Goal: Information Seeking & Learning: Check status

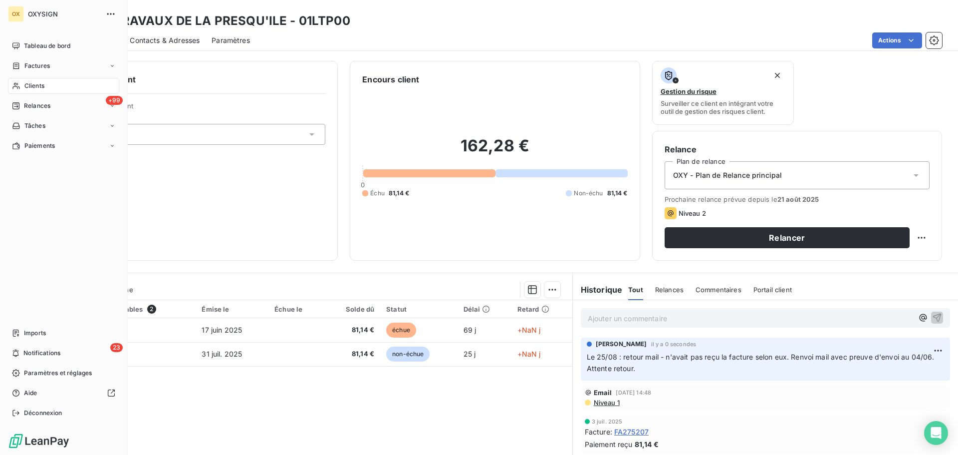
drag, startPoint x: 26, startPoint y: 105, endPoint x: 47, endPoint y: 114, distance: 22.6
click at [26, 105] on span "Relances" at bounding box center [37, 105] width 26 height 9
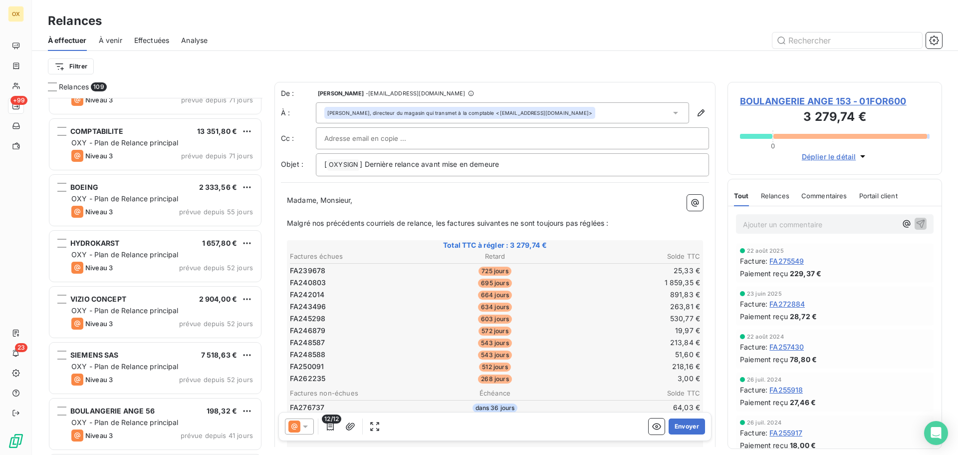
scroll to position [1846, 0]
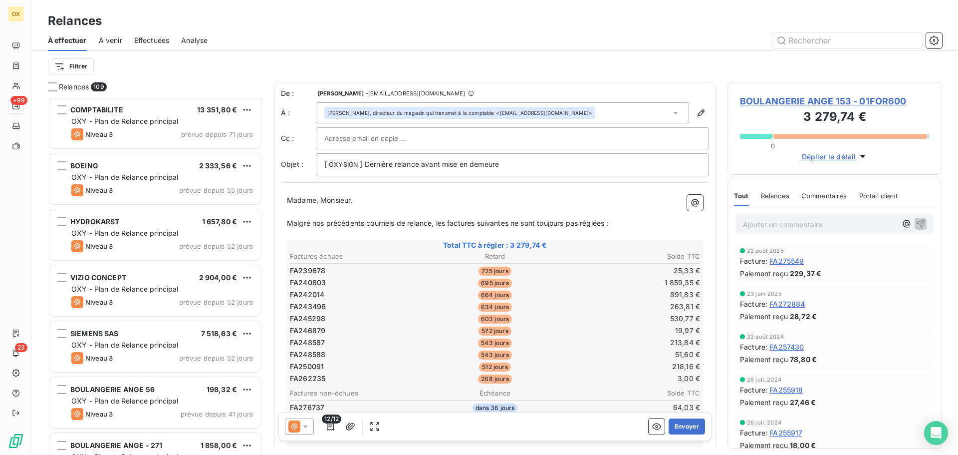
click at [153, 235] on span "OXY - Plan de Relance principal" at bounding box center [124, 233] width 107 height 8
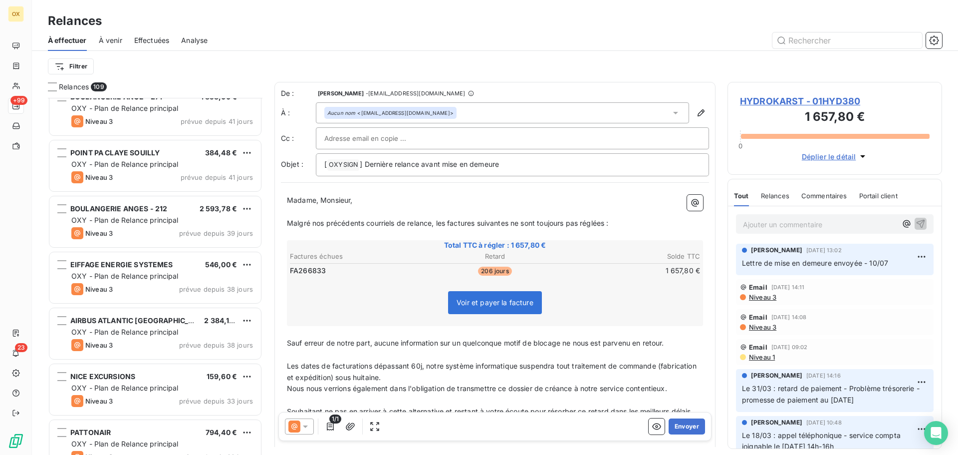
scroll to position [2196, 0]
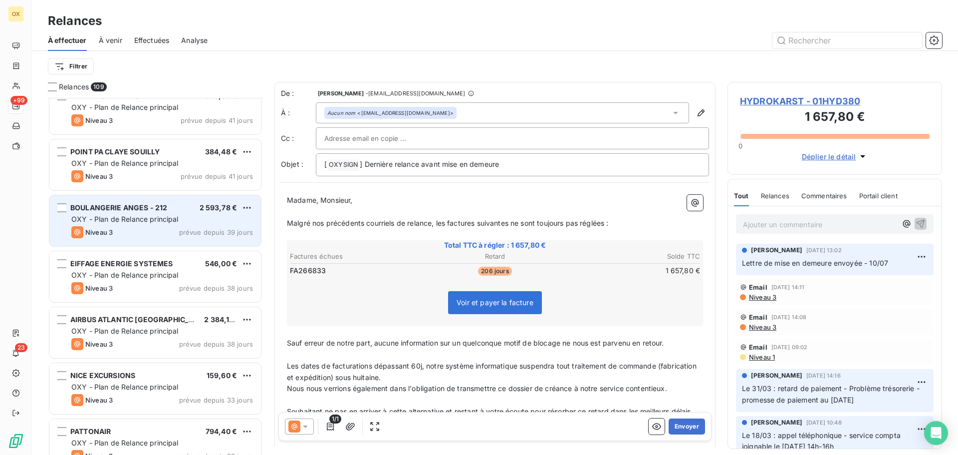
click at [162, 217] on span "OXY - Plan de Relance principal" at bounding box center [124, 219] width 107 height 8
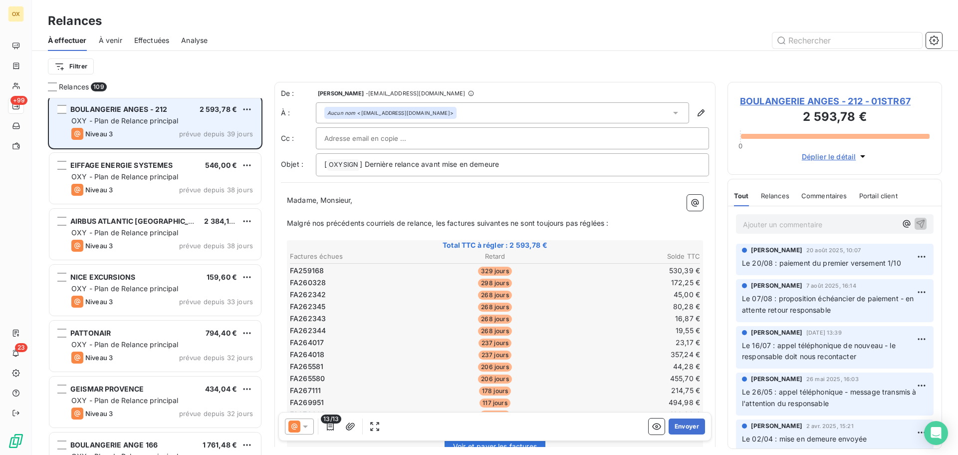
scroll to position [2296, 0]
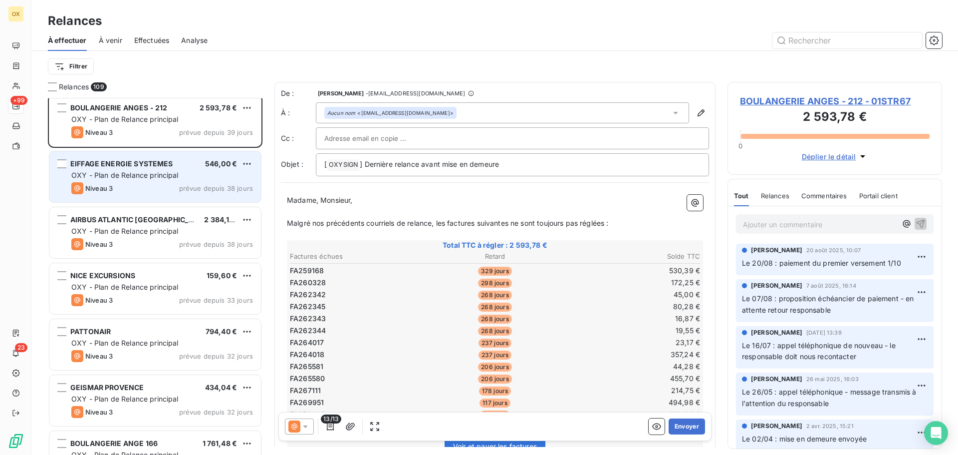
click at [162, 188] on div "Niveau 3 prévue depuis 38 jours" at bounding box center [162, 188] width 182 height 12
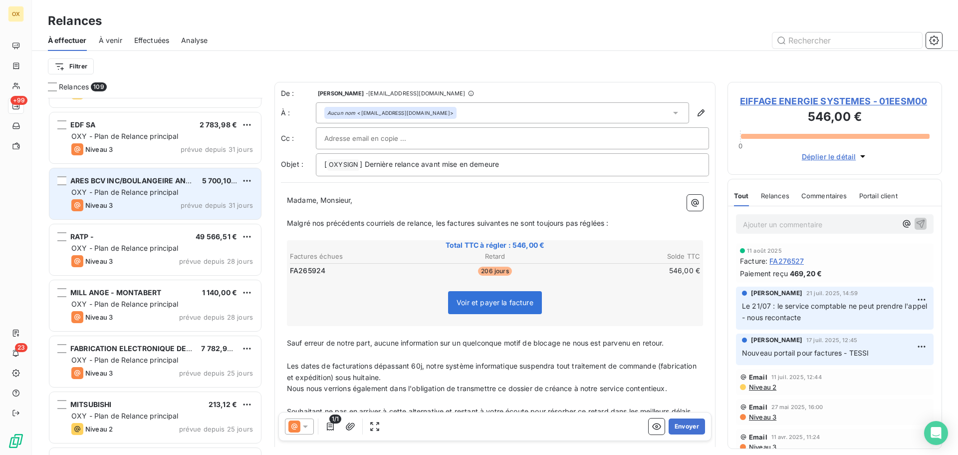
scroll to position [2695, 0]
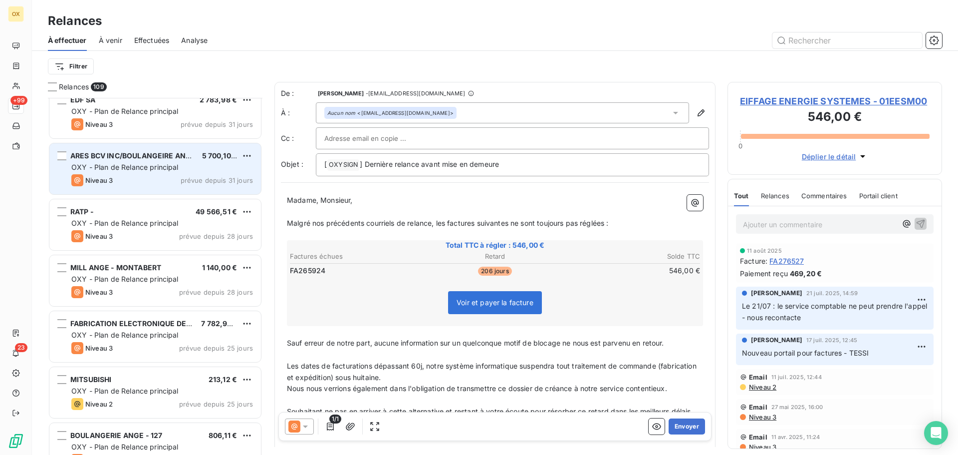
click at [159, 270] on span "MILL ANGE - MONTABERT" at bounding box center [115, 267] width 91 height 8
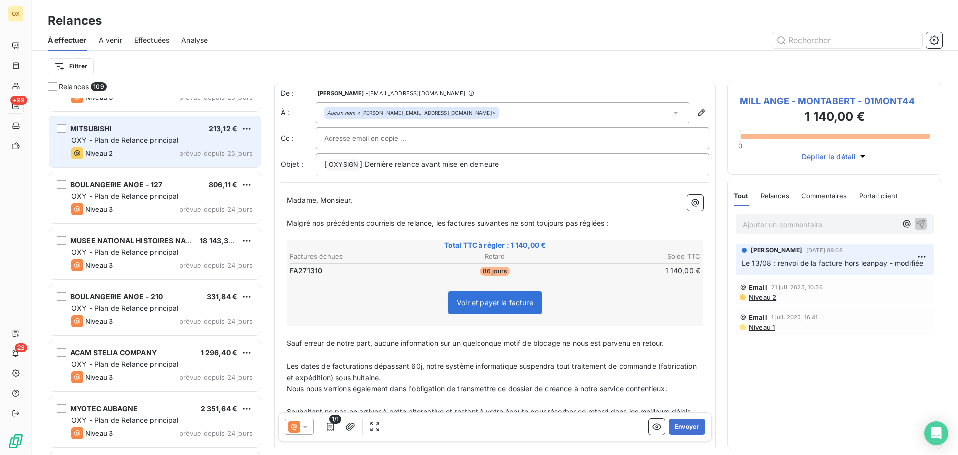
scroll to position [2994, 0]
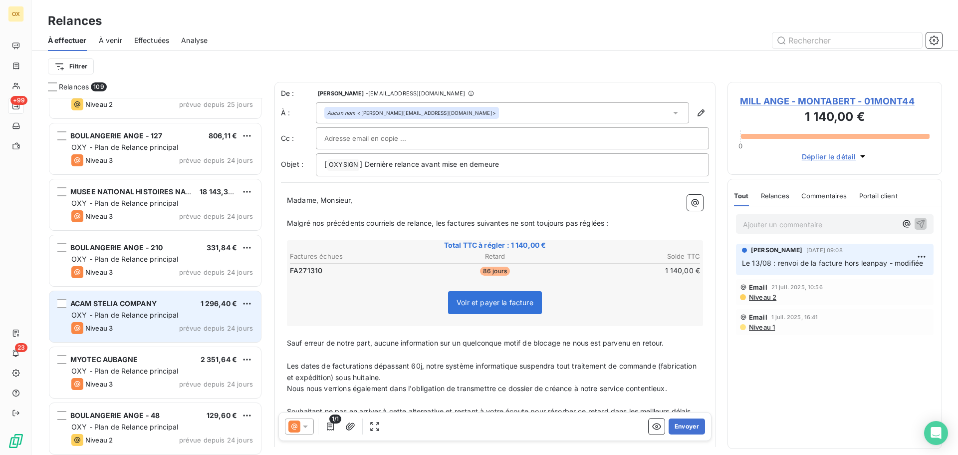
click at [140, 320] on div "ACAM STELIA COMPANY 1 296,40 € OXY - Plan de Relance principal Niveau 3 prévue …" at bounding box center [155, 316] width 212 height 51
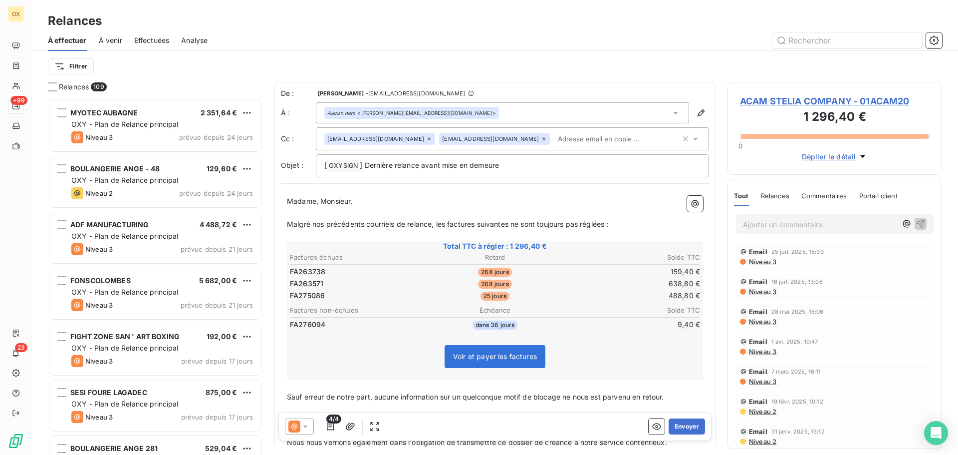
scroll to position [3243, 0]
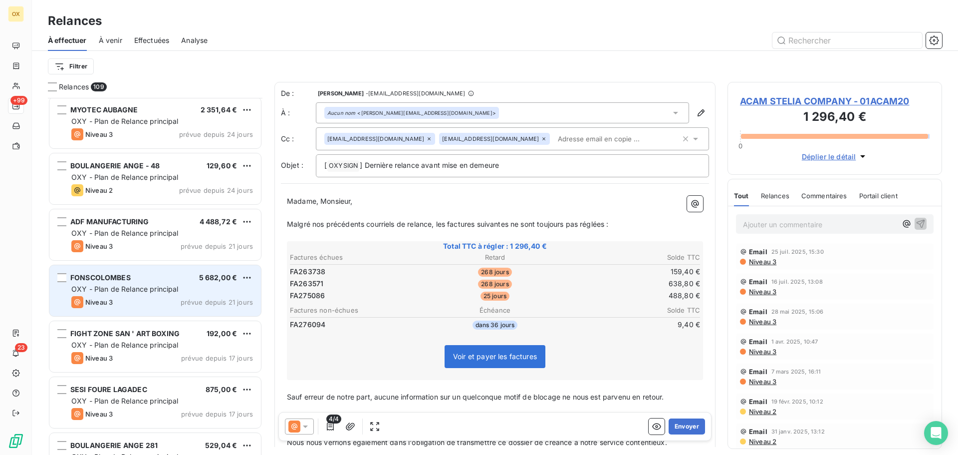
click at [138, 299] on div "Niveau 3 prévue depuis 21 jours" at bounding box center [162, 302] width 182 height 12
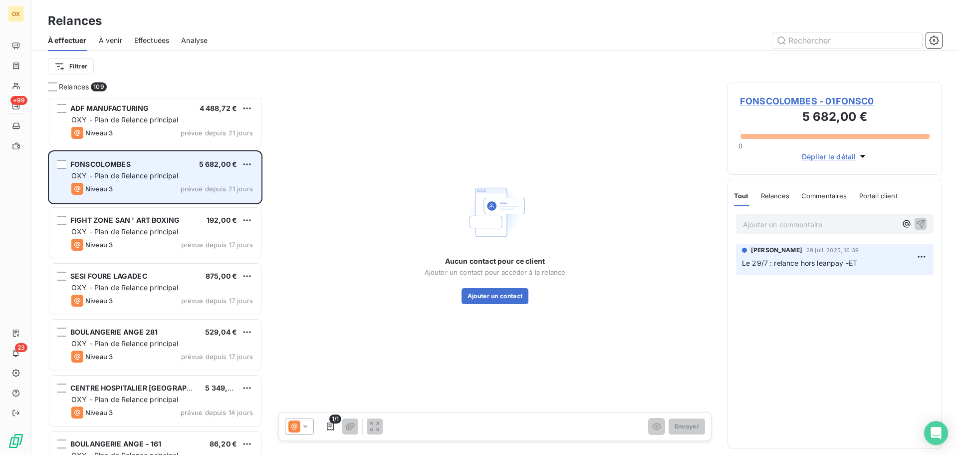
scroll to position [3393, 0]
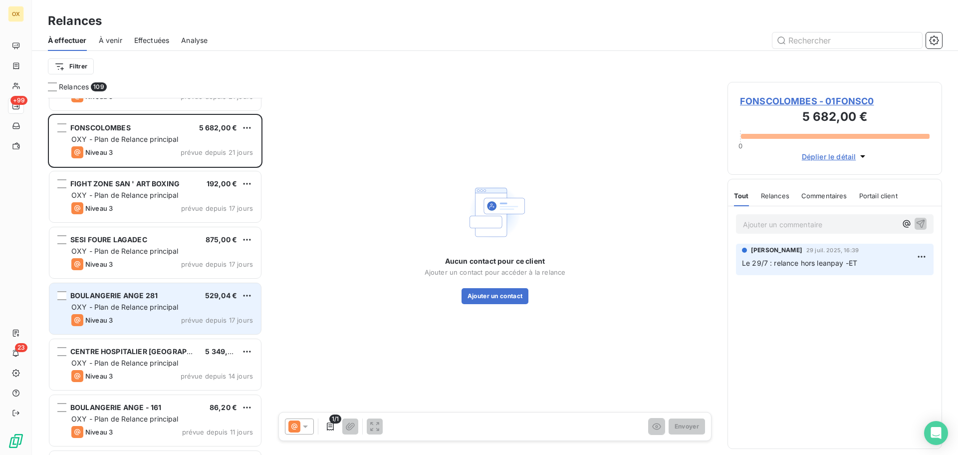
click at [127, 315] on div "Niveau 3 prévue depuis 17 jours" at bounding box center [162, 320] width 182 height 12
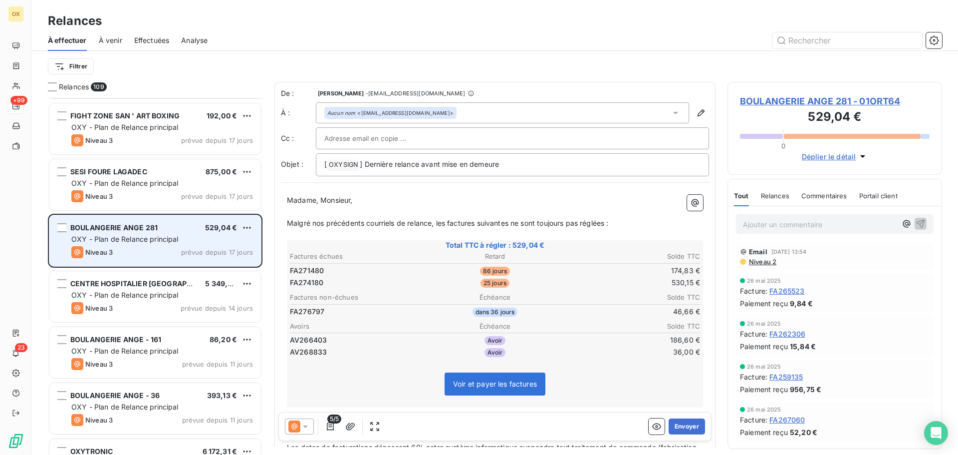
scroll to position [3493, 0]
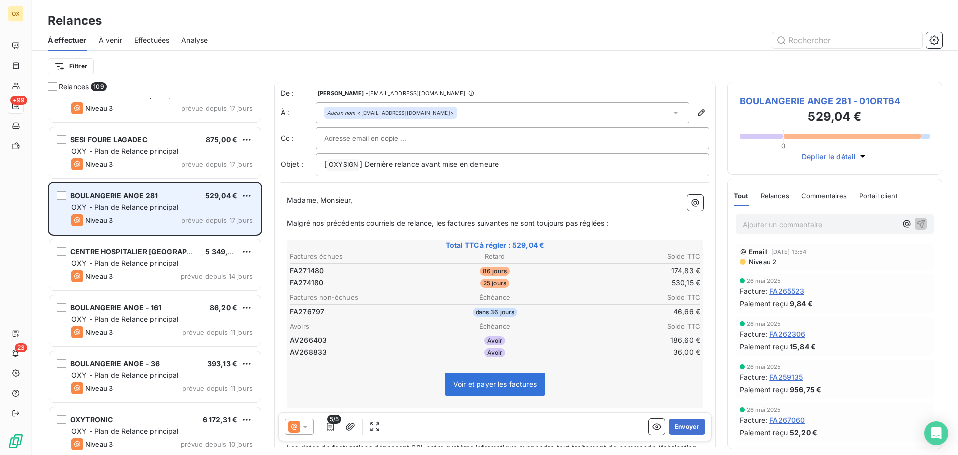
click at [127, 313] on div "BOULANGERIE ANGE - 161 86,20 € OXY - Plan de Relance principal Niveau 3 prévue …" at bounding box center [155, 320] width 212 height 51
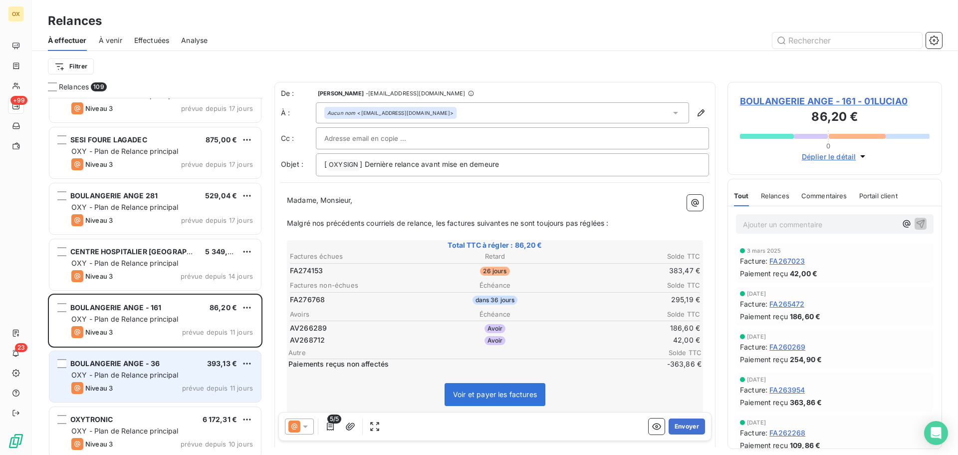
drag, startPoint x: 108, startPoint y: 364, endPoint x: 109, endPoint y: 357, distance: 7.6
click at [108, 364] on span "BOULANGERIE ANGE - 36" at bounding box center [114, 363] width 89 height 8
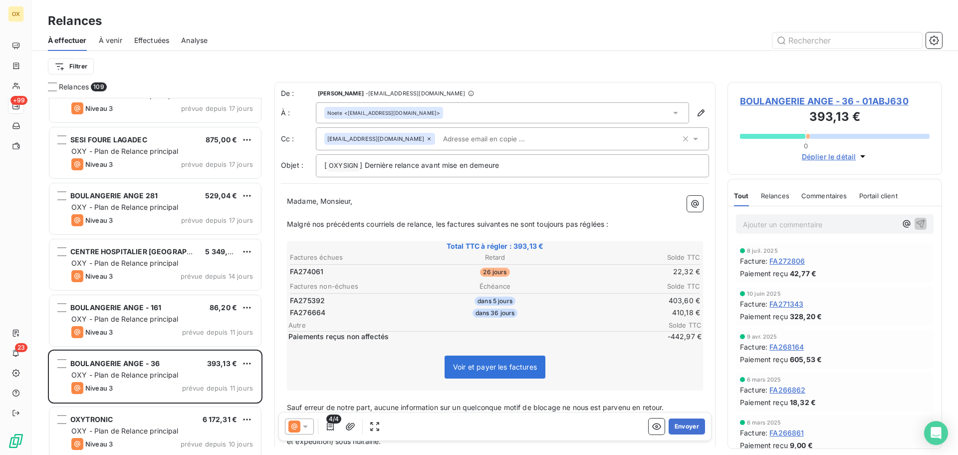
scroll to position [3593, 0]
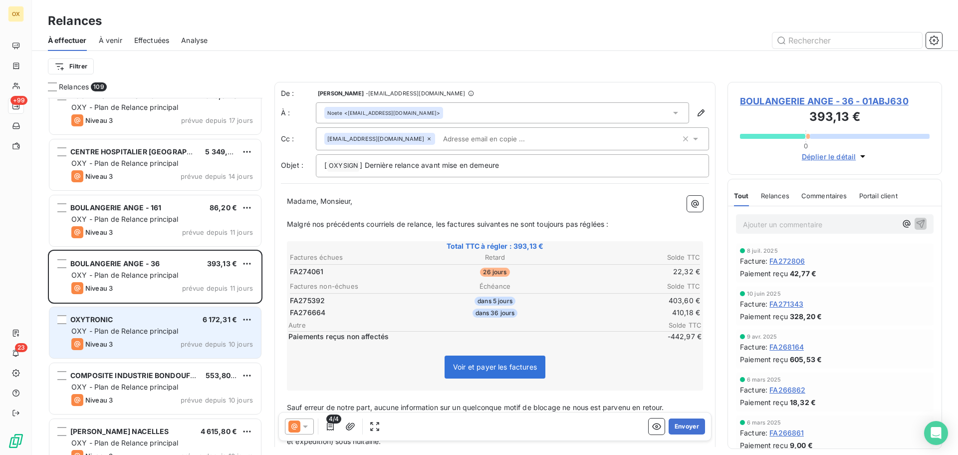
click at [149, 324] on div "OXYTRONIC 6 172,31 € OXY - Plan de Relance principal Niveau 3 prévue depuis 10 …" at bounding box center [155, 332] width 212 height 51
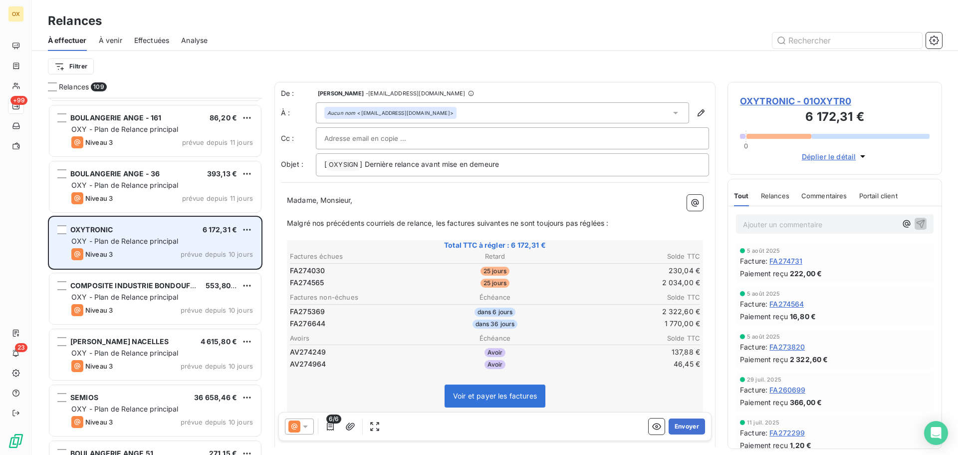
scroll to position [3692, 0]
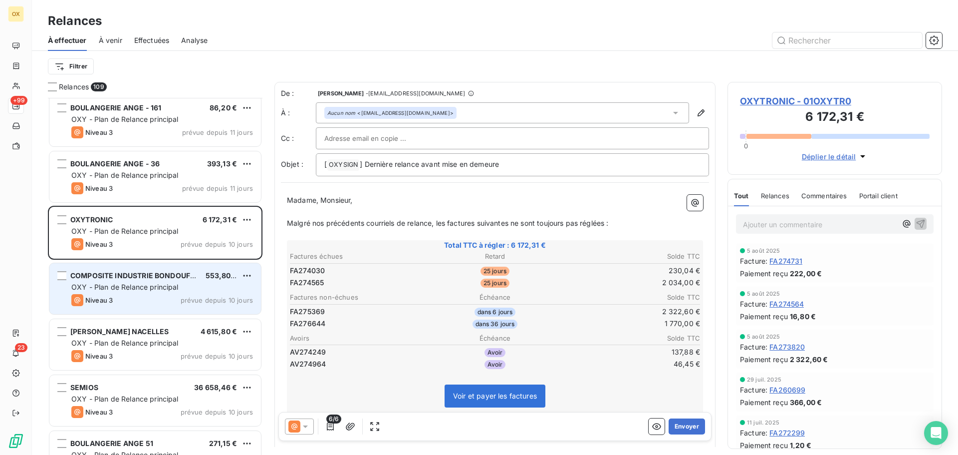
click at [137, 298] on div "Niveau 3 prévue depuis 10 jours" at bounding box center [162, 300] width 182 height 12
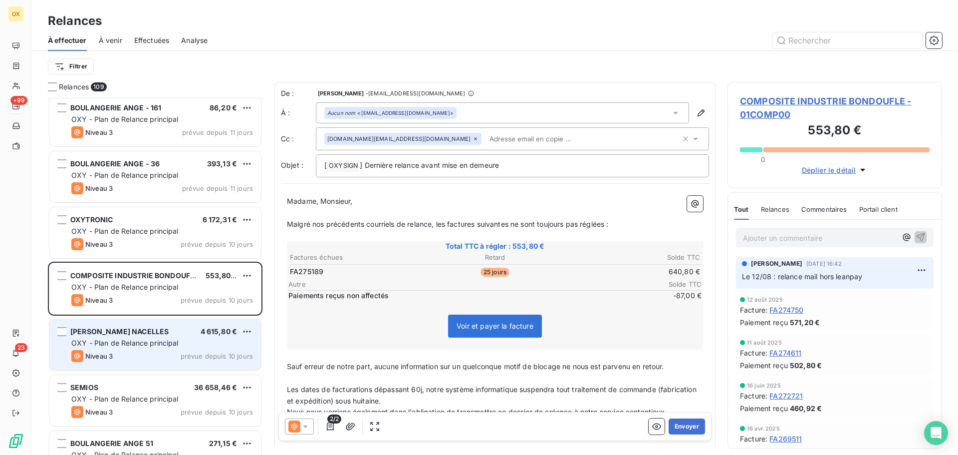
click at [129, 346] on span "OXY - Plan de Relance principal" at bounding box center [124, 342] width 107 height 8
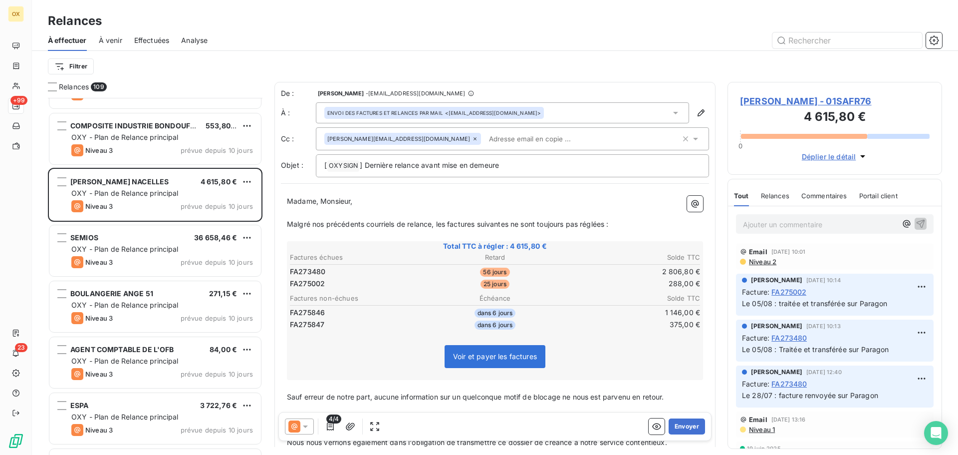
scroll to position [3892, 0]
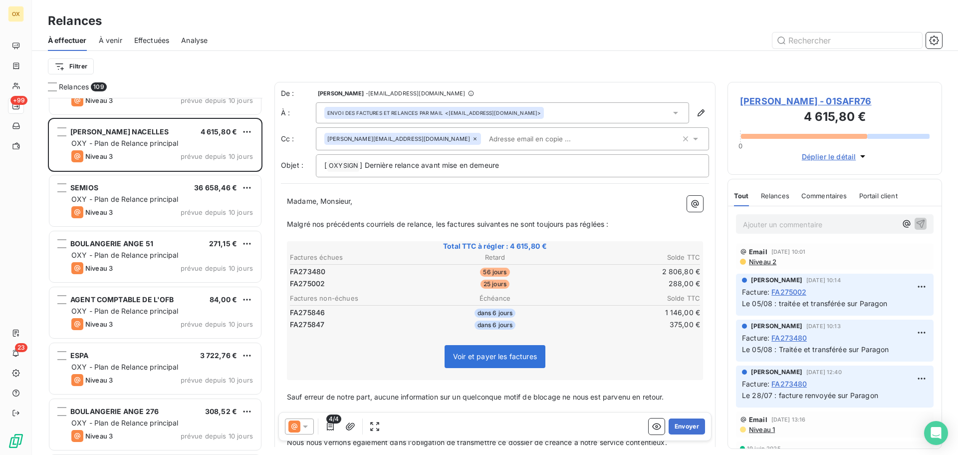
click at [133, 334] on div "AGENT COMPTABLE DE L'OFB 84,00 € OXY - Plan de Relance principal Niveau 3 prévu…" at bounding box center [155, 312] width 212 height 51
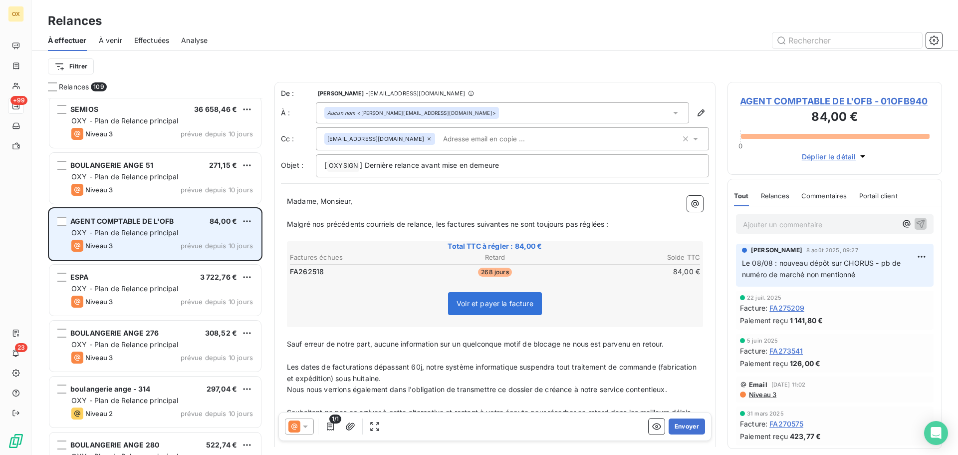
scroll to position [3992, 0]
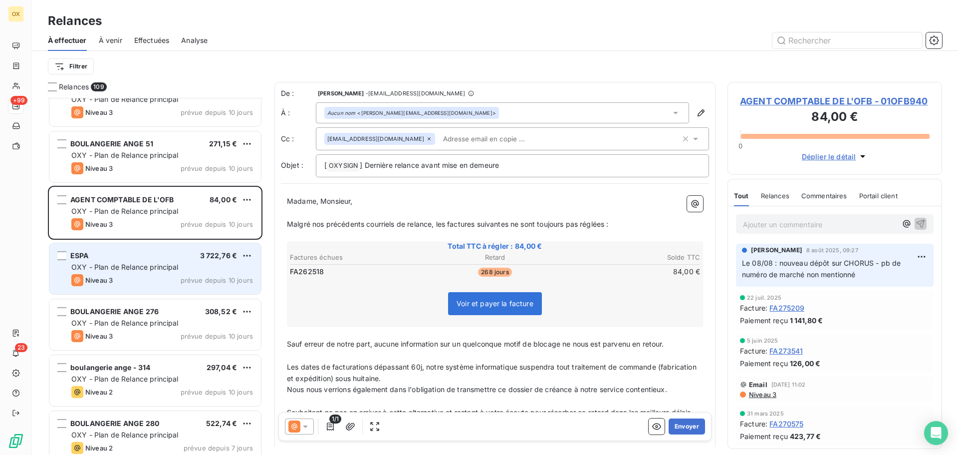
click at [148, 280] on div "Niveau 3 prévue depuis 10 jours" at bounding box center [162, 280] width 182 height 12
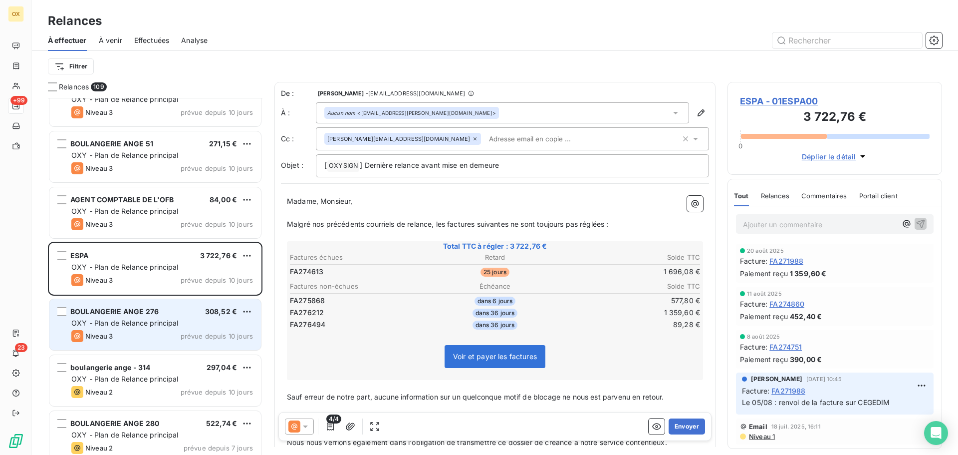
click at [180, 323] on div "OXY - Plan de Relance principal" at bounding box center [162, 323] width 182 height 10
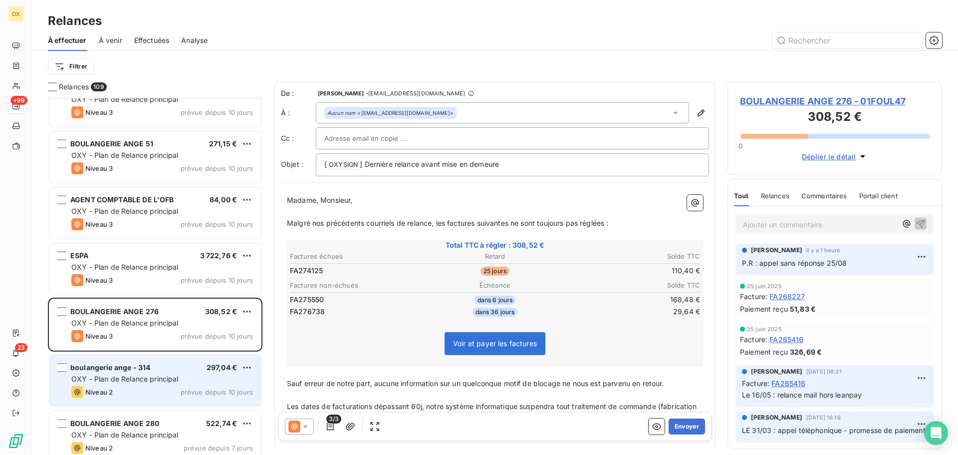
click at [165, 364] on div "boulangerie ange - 314 297,04 €" at bounding box center [162, 367] width 182 height 9
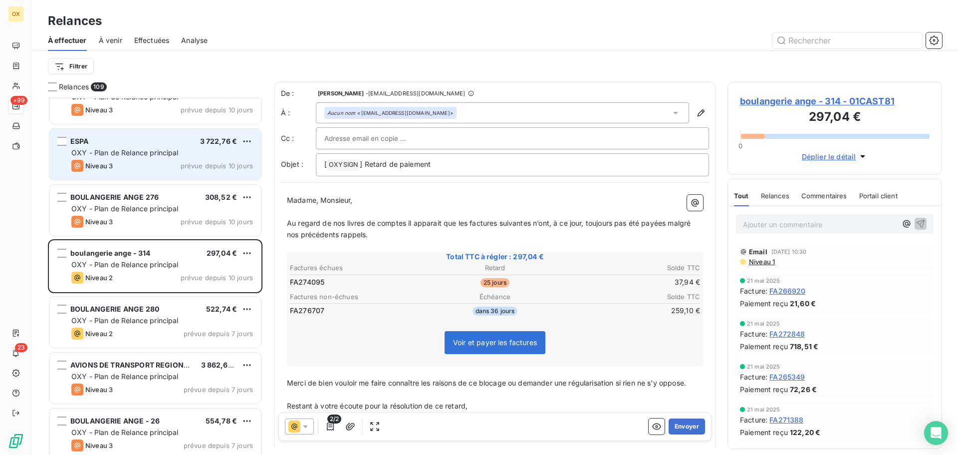
scroll to position [4142, 0]
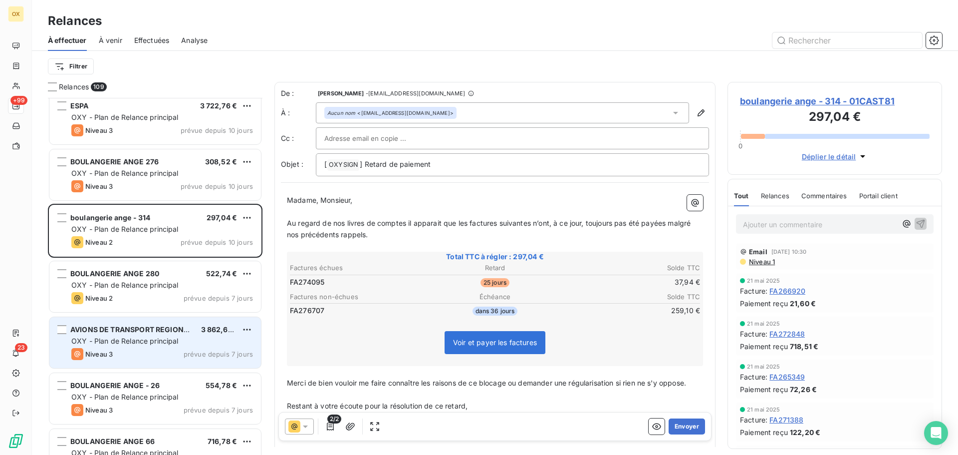
click at [155, 335] on div "AVIONS DE TRANSPORT REGIONAL G 3 862,65 € OXY - Plan de Relance principal Nivea…" at bounding box center [155, 342] width 212 height 51
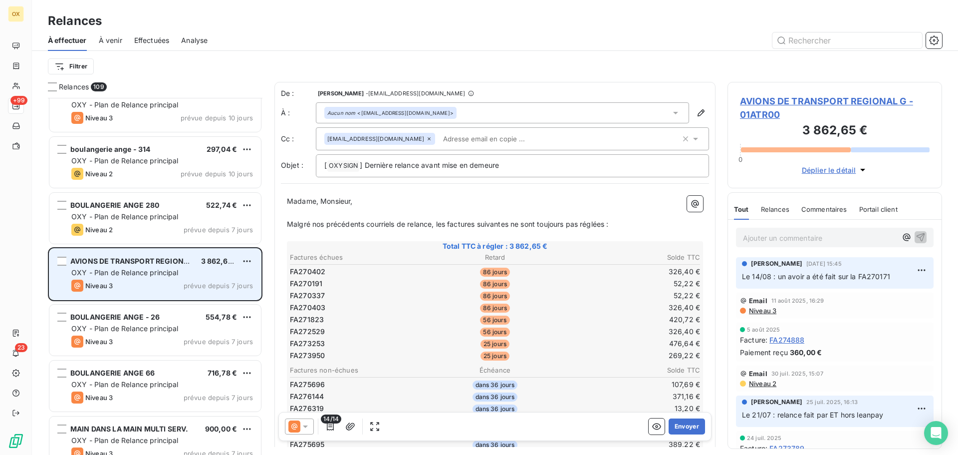
scroll to position [4241, 0]
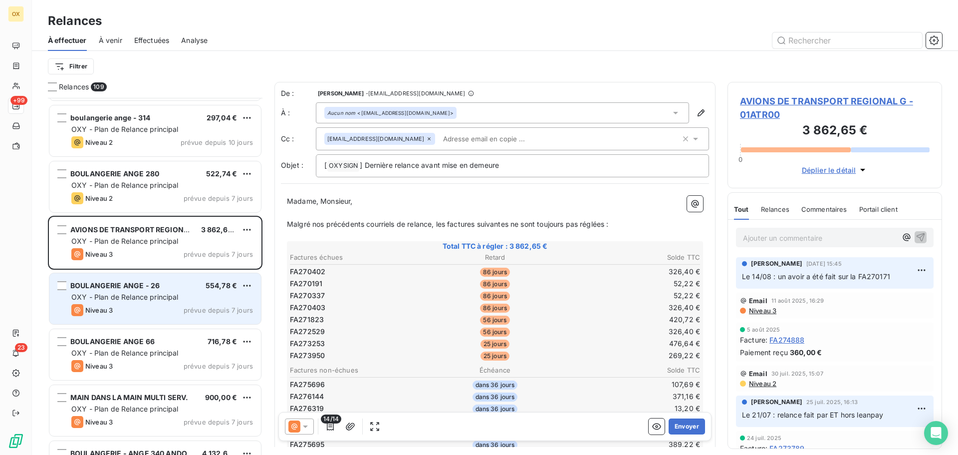
click at [148, 292] on span "OXY - Plan de Relance principal" at bounding box center [124, 296] width 107 height 8
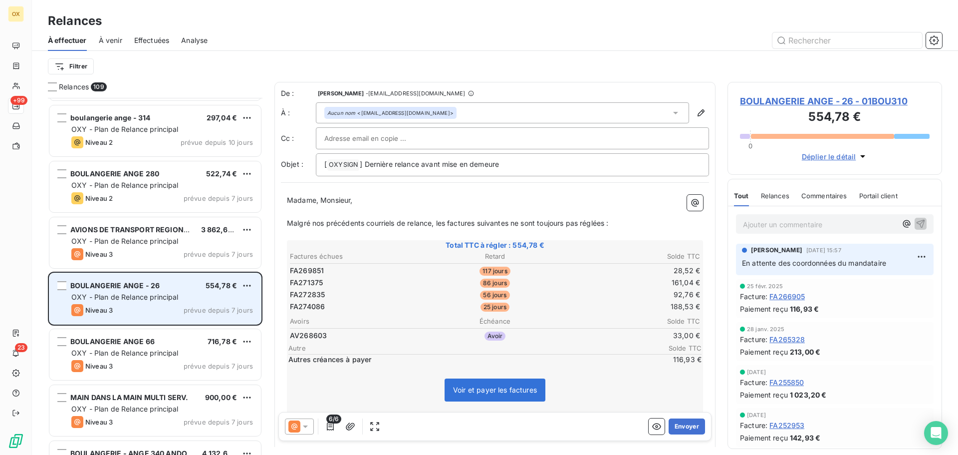
scroll to position [4191, 0]
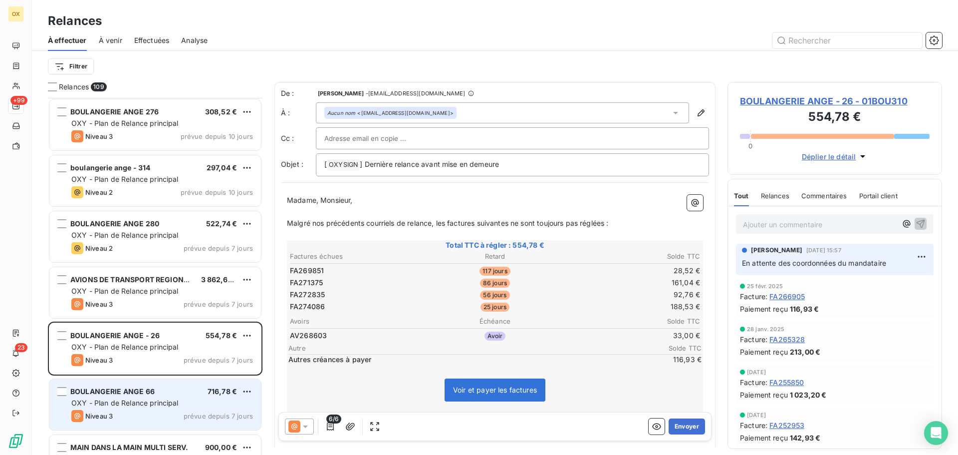
drag, startPoint x: 123, startPoint y: 398, endPoint x: 127, endPoint y: 386, distance: 12.5
click at [123, 398] on div "OXY - Plan de Relance principal" at bounding box center [162, 403] width 182 height 10
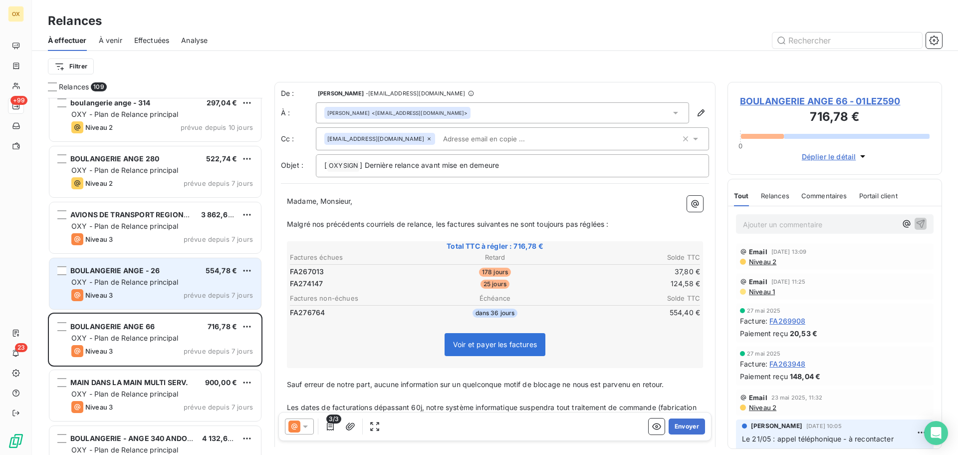
scroll to position [4291, 0]
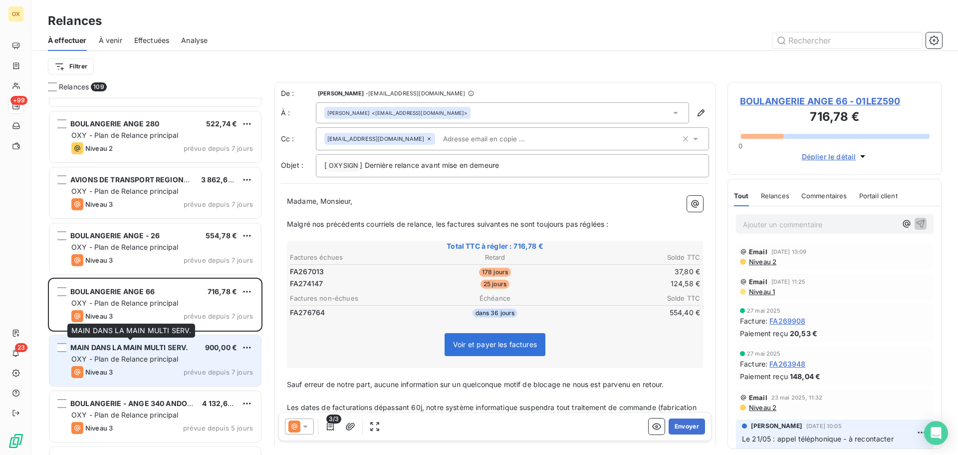
click at [138, 348] on span "MAIN DANS LA MAIN MULTI SERV." at bounding box center [129, 347] width 118 height 8
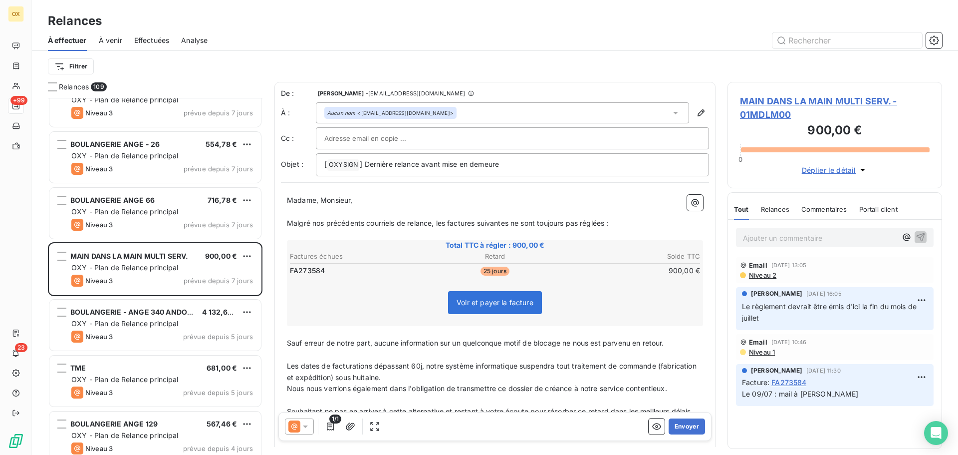
scroll to position [4391, 0]
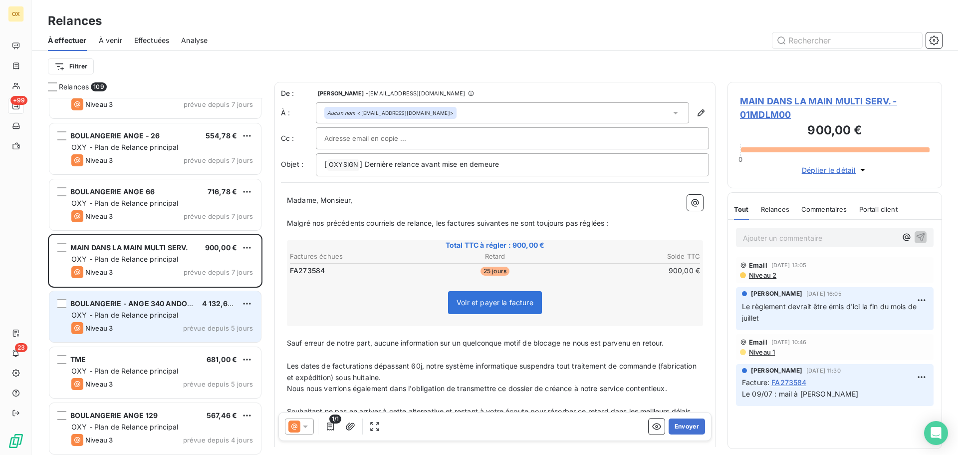
click at [218, 304] on span "4 132,68 €" at bounding box center [220, 303] width 37 height 8
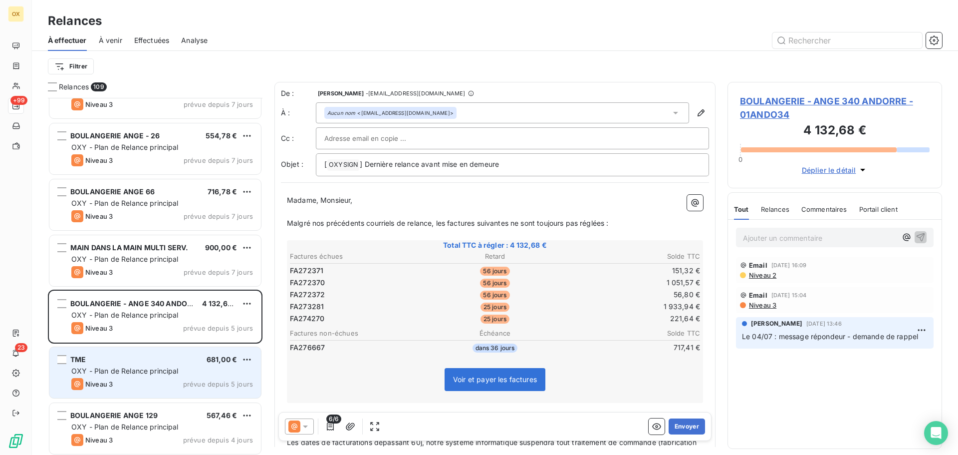
click at [158, 376] on div "TME 681,00 € OXY - Plan de Relance principal Niveau 3 prévue depuis 5 jours" at bounding box center [155, 372] width 212 height 51
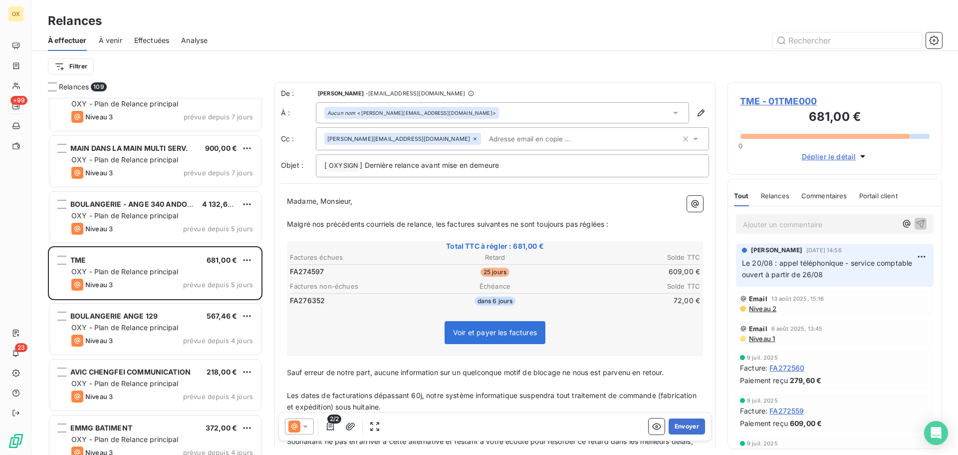
scroll to position [4491, 0]
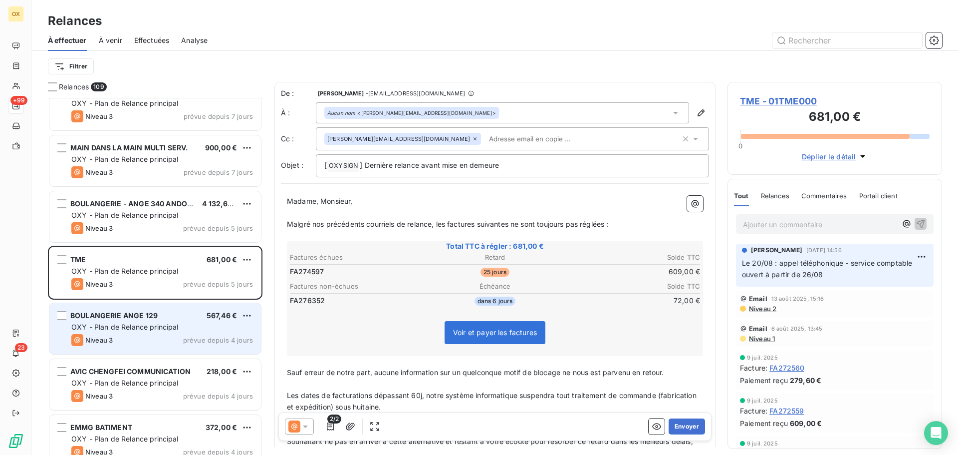
click at [149, 333] on div "BOULANGERIE ANGE 129 567,46 € OXY - Plan de Relance principal Niveau 3 prévue d…" at bounding box center [155, 328] width 212 height 51
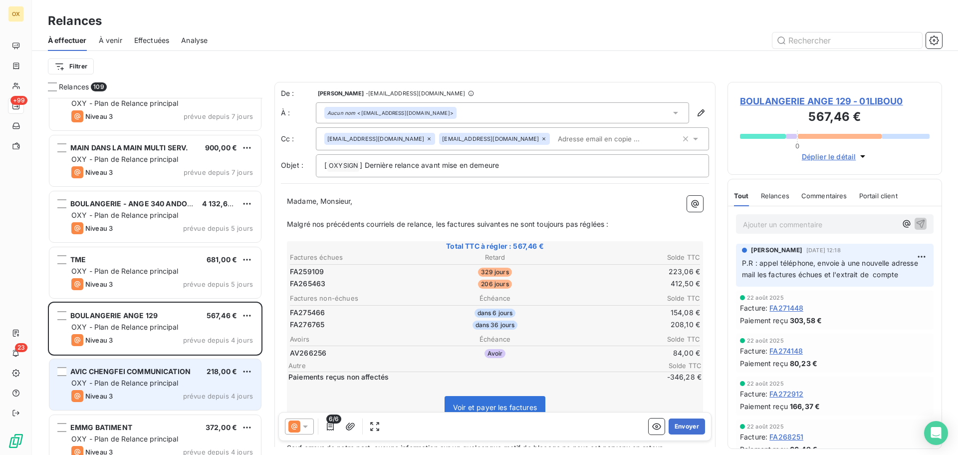
click at [124, 397] on div "Niveau 3 prévue depuis 4 jours" at bounding box center [162, 396] width 182 height 12
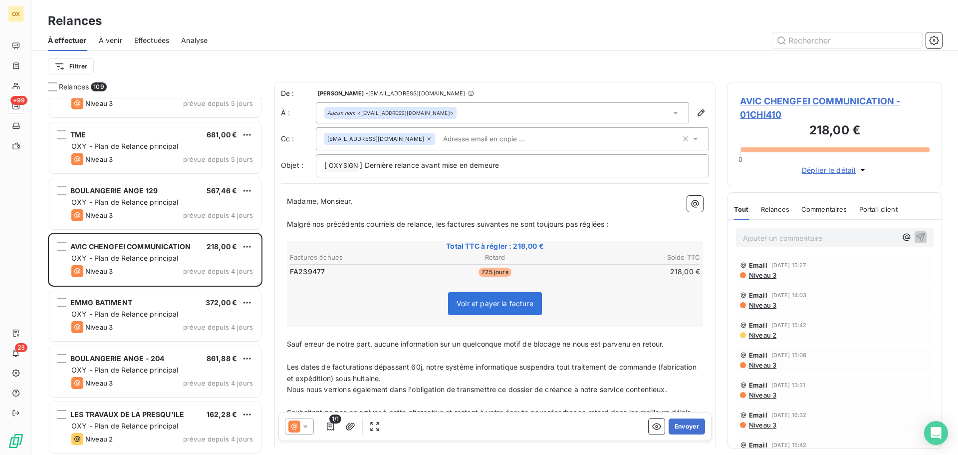
scroll to position [4640, 0]
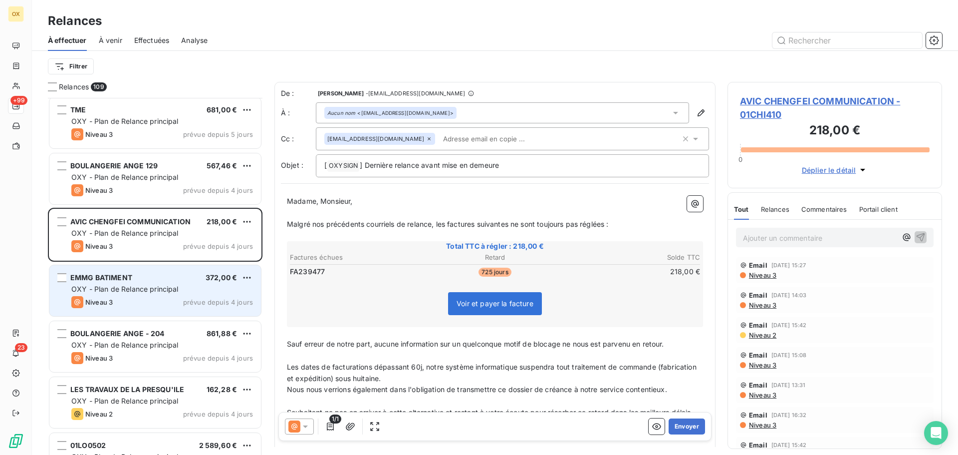
click at [161, 287] on span "OXY - Plan de Relance principal" at bounding box center [124, 288] width 107 height 8
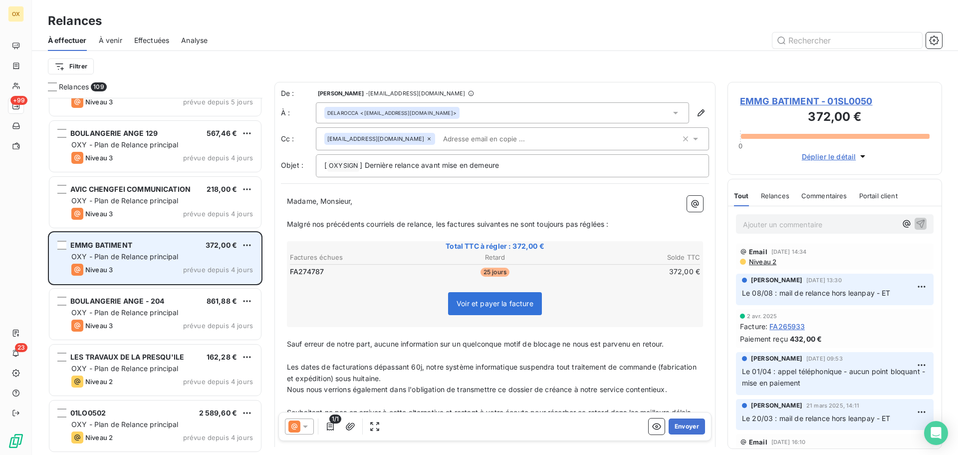
scroll to position [4690, 0]
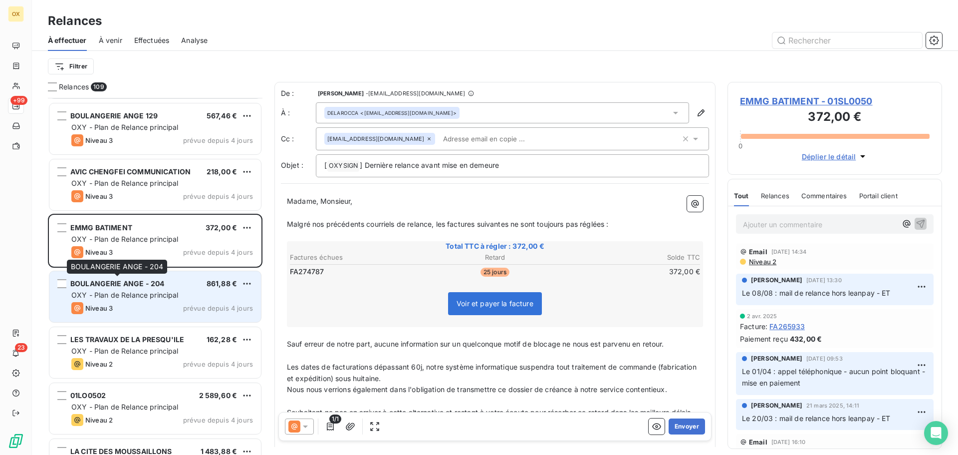
click at [131, 287] on div "BOULANGERIE ANGE - 204" at bounding box center [117, 283] width 94 height 10
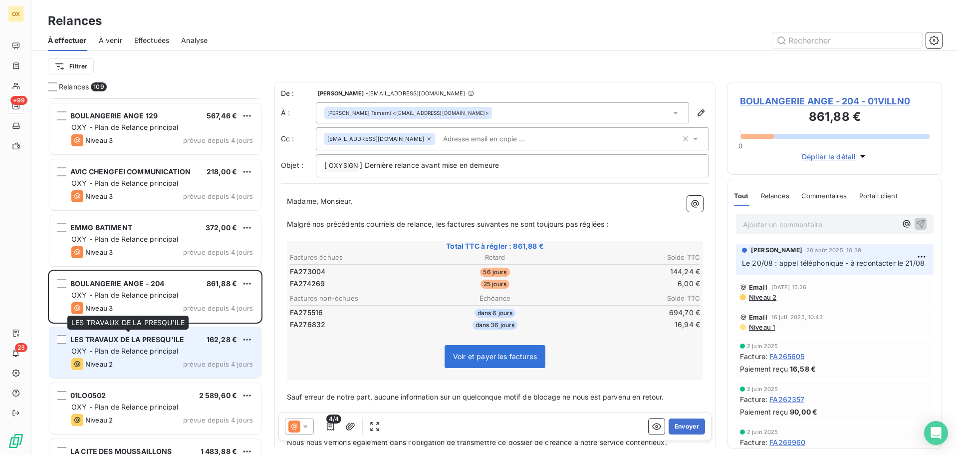
click at [152, 343] on div "LES TRAVAUX DE LA PRESQU'ILE" at bounding box center [127, 339] width 114 height 10
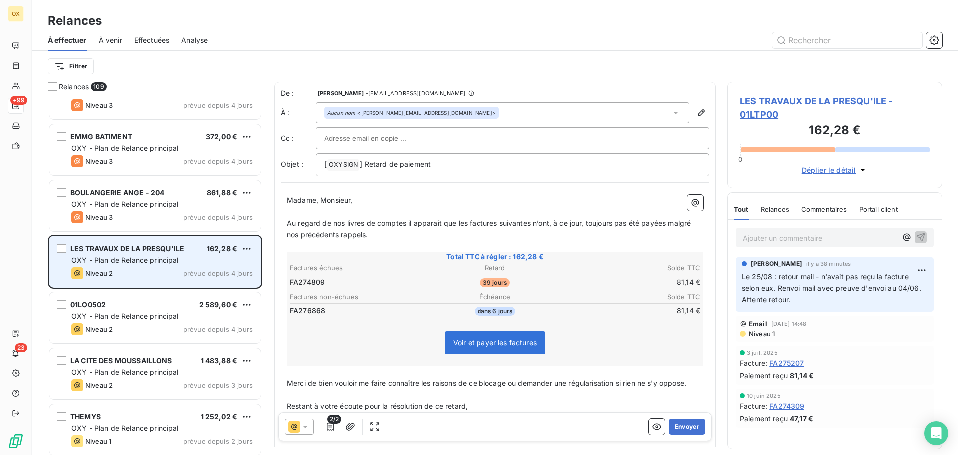
scroll to position [4790, 0]
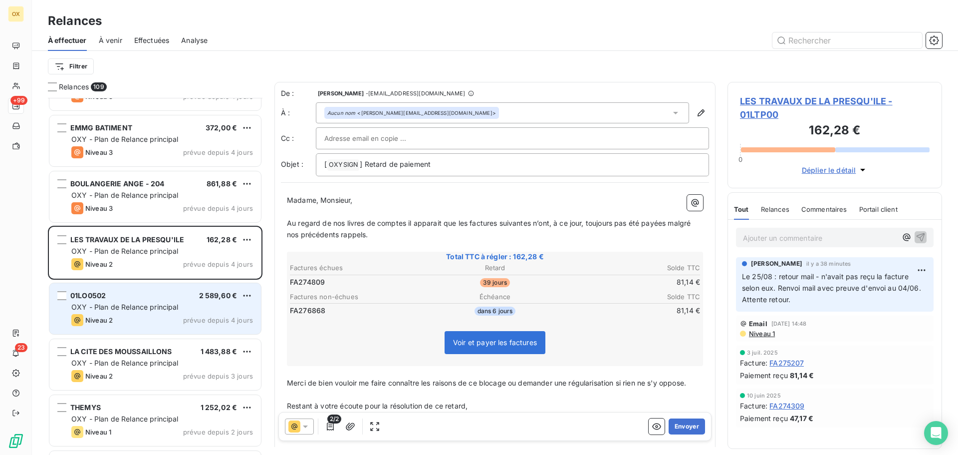
click at [154, 319] on div "Niveau 2 prévue depuis 4 jours" at bounding box center [162, 320] width 182 height 12
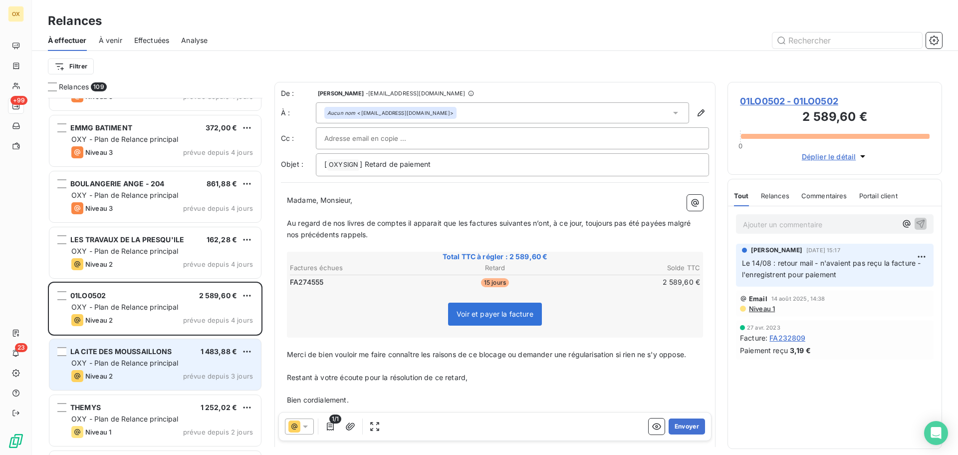
click at [155, 350] on span "LA CITE DES MOUSSAILLONS" at bounding box center [121, 351] width 102 height 8
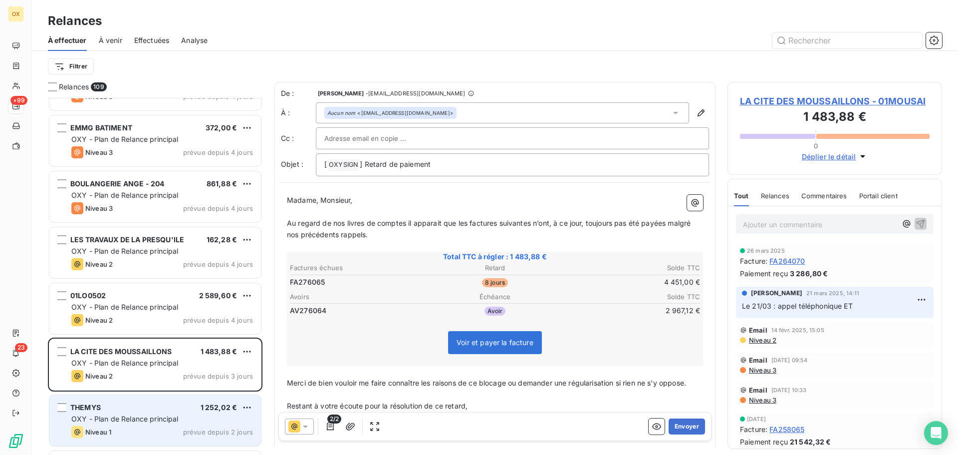
click at [151, 404] on div "THEMYS 1 252,02 €" at bounding box center [162, 407] width 182 height 9
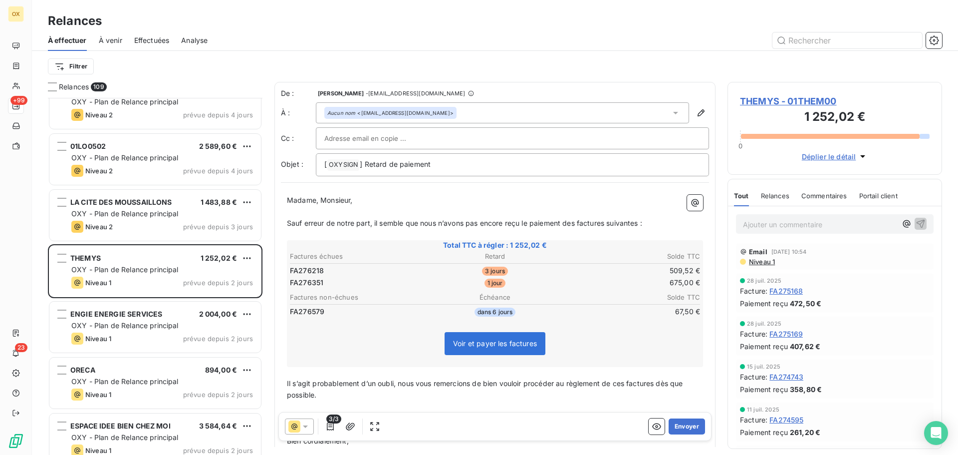
scroll to position [4940, 0]
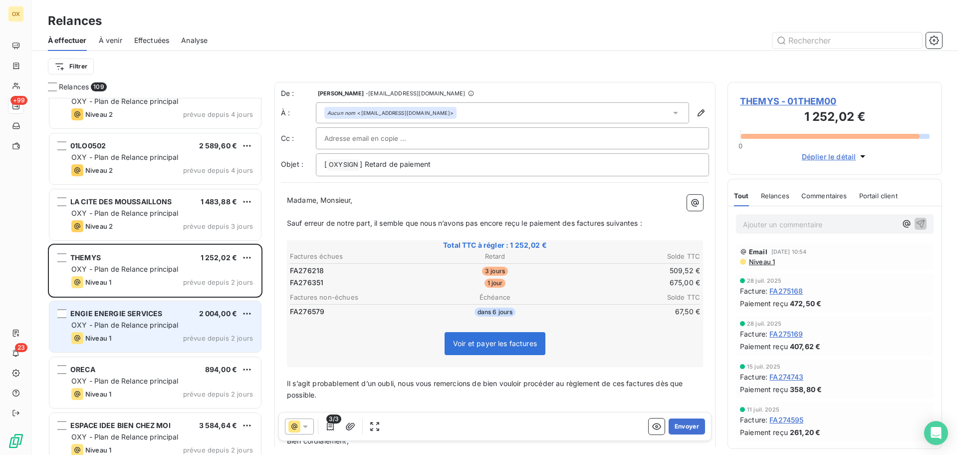
click at [124, 315] on span "ENGIE ENERGIE SERVICES" at bounding box center [116, 313] width 92 height 8
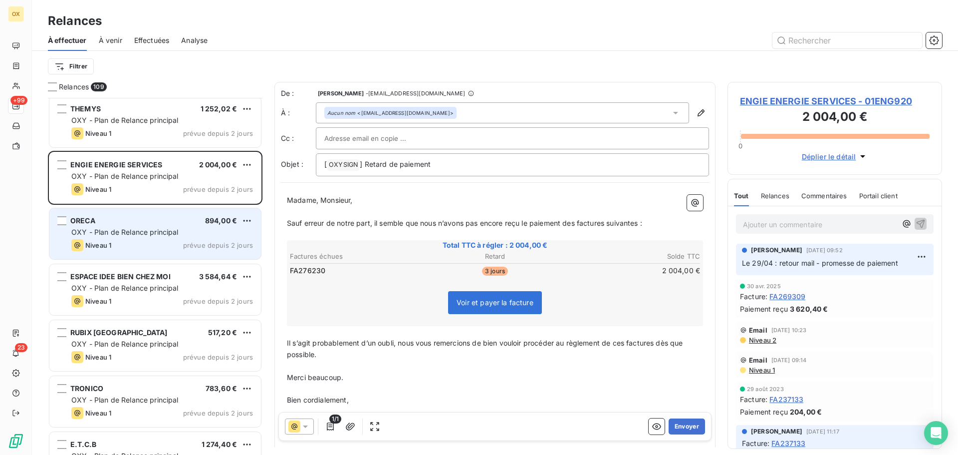
scroll to position [5089, 0]
click at [148, 230] on span "OXY - Plan de Relance principal" at bounding box center [124, 231] width 107 height 8
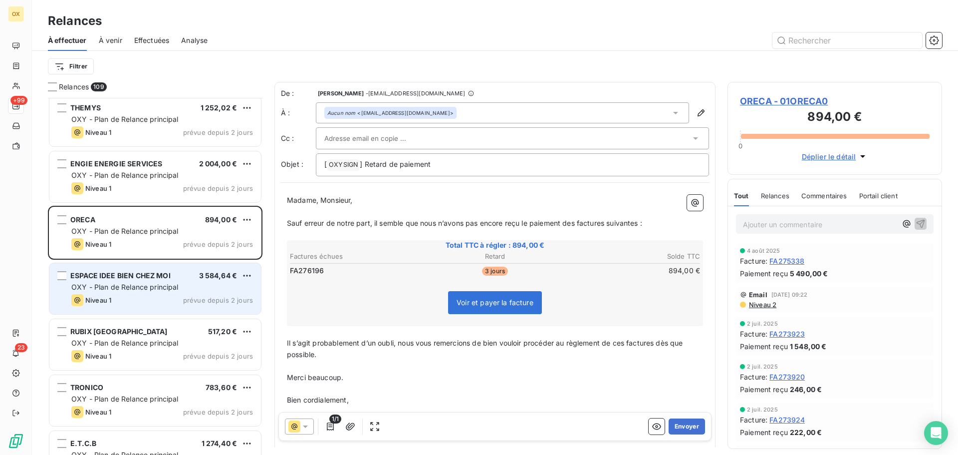
click at [150, 302] on div "Niveau 1 prévue depuis 2 jours" at bounding box center [162, 300] width 182 height 12
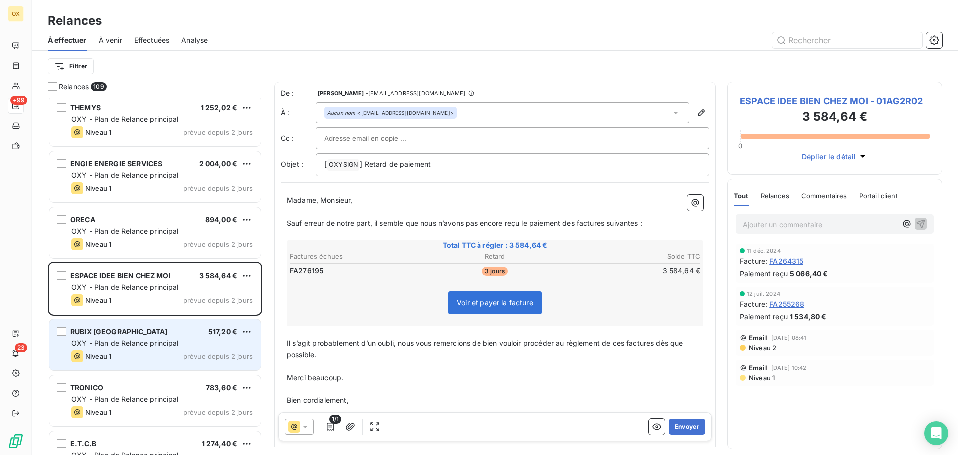
click at [158, 342] on span "OXY - Plan de Relance principal" at bounding box center [124, 342] width 107 height 8
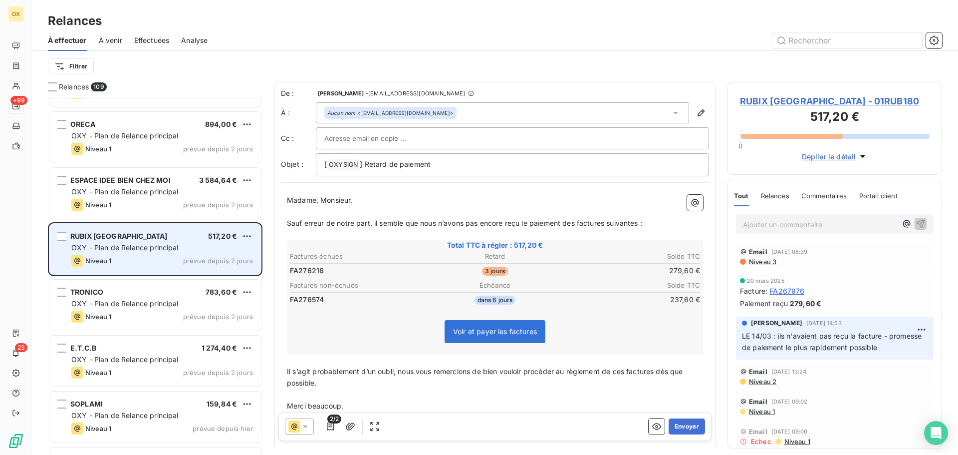
scroll to position [5189, 0]
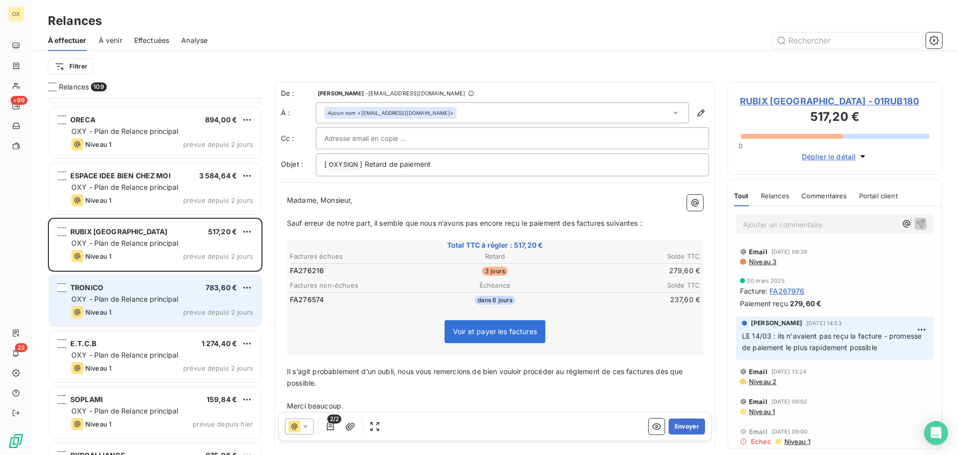
click at [149, 318] on div "TRONICO 783,60 € OXY - Plan de Relance principal Niveau 1 prévue depuis 2 jours" at bounding box center [155, 300] width 212 height 51
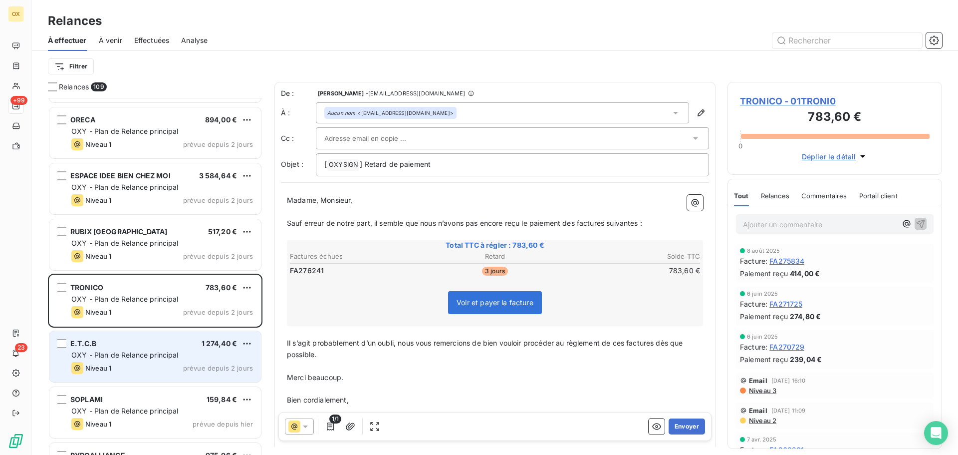
click at [151, 349] on div "E.T.C.B 1 274,40 € OXY - Plan de Relance principal Niveau 1 prévue depuis 2 jou…" at bounding box center [155, 356] width 212 height 51
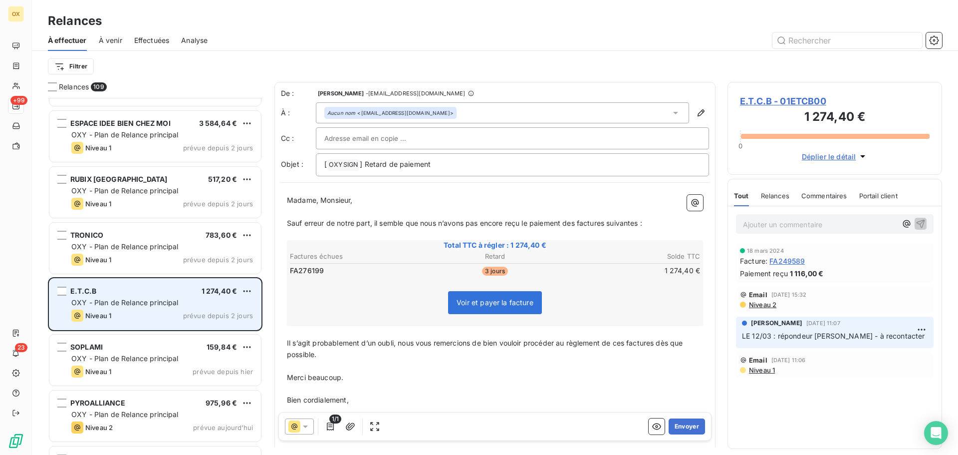
scroll to position [5289, 0]
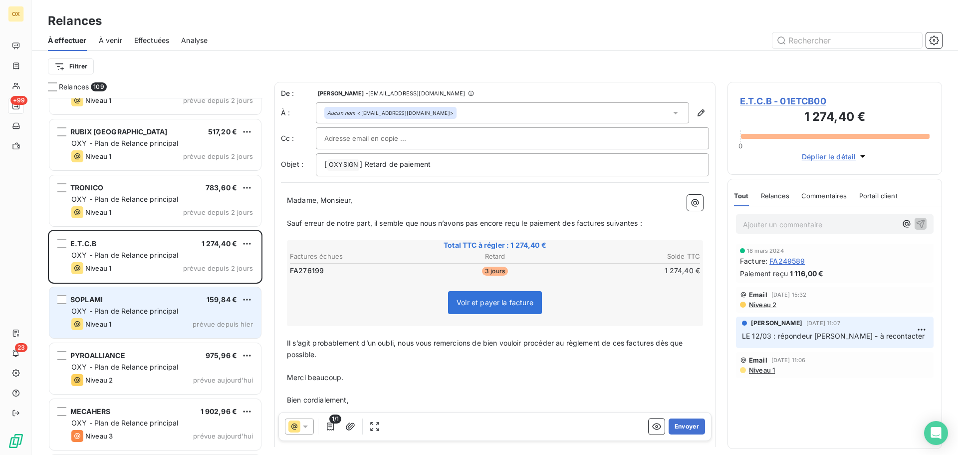
click at [147, 318] on div "Niveau 1 prévue depuis [DATE]" at bounding box center [162, 324] width 182 height 12
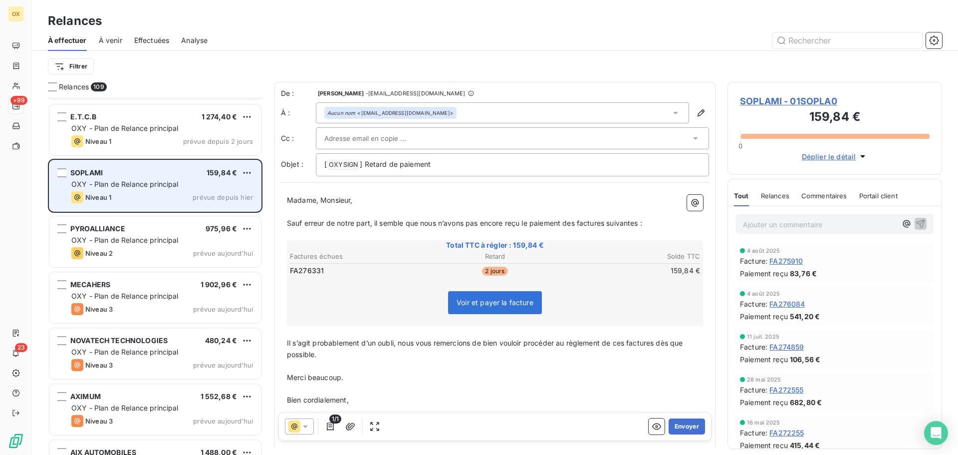
scroll to position [5439, 0]
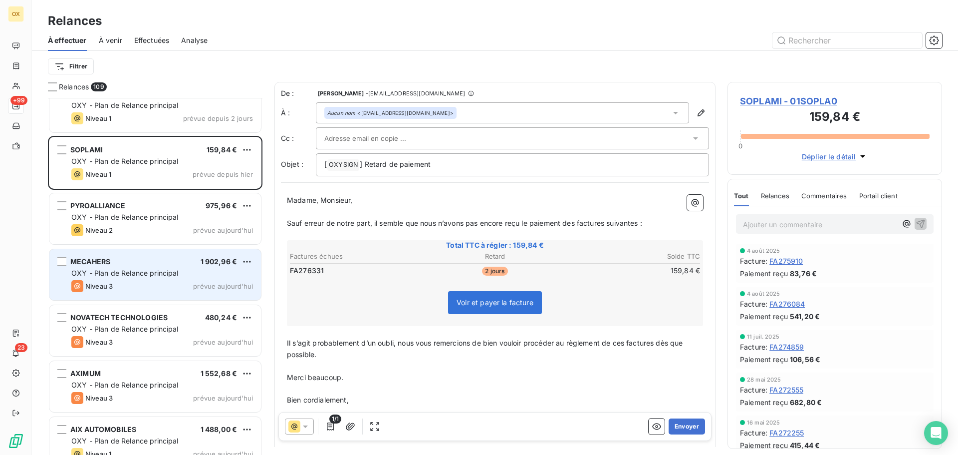
click at [143, 283] on div "Niveau 3 prévue aujourd’hui" at bounding box center [162, 286] width 182 height 12
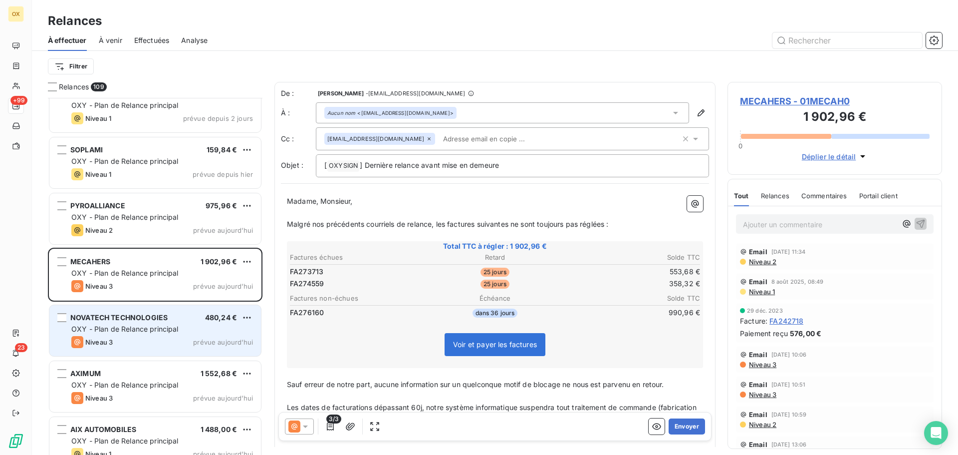
click at [141, 313] on span "NOVATECH TECHNOLOGIES" at bounding box center [118, 317] width 97 height 8
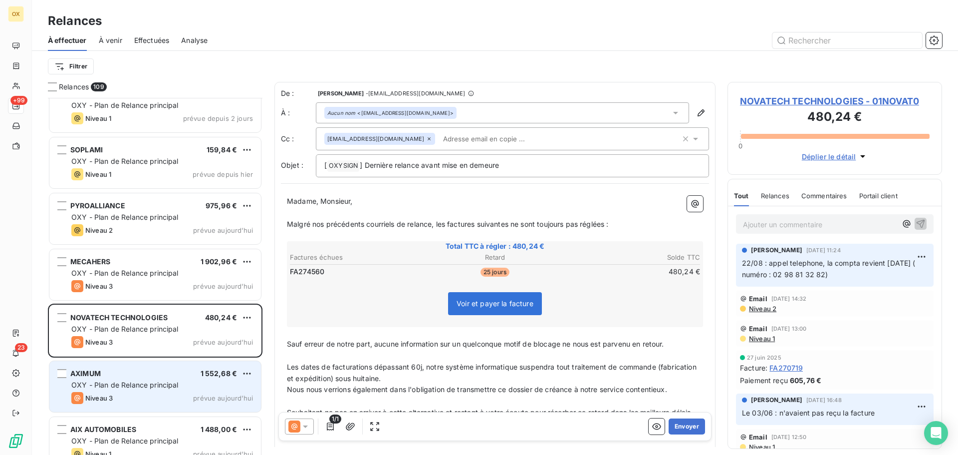
click at [112, 393] on div "Niveau 3" at bounding box center [91, 398] width 41 height 12
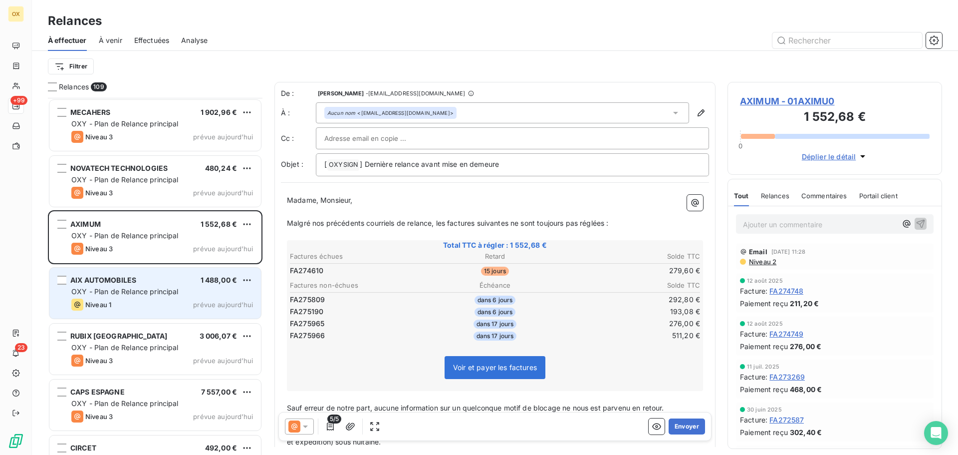
scroll to position [5588, 0]
click at [154, 294] on span "OXY - Plan de Relance principal" at bounding box center [124, 290] width 107 height 8
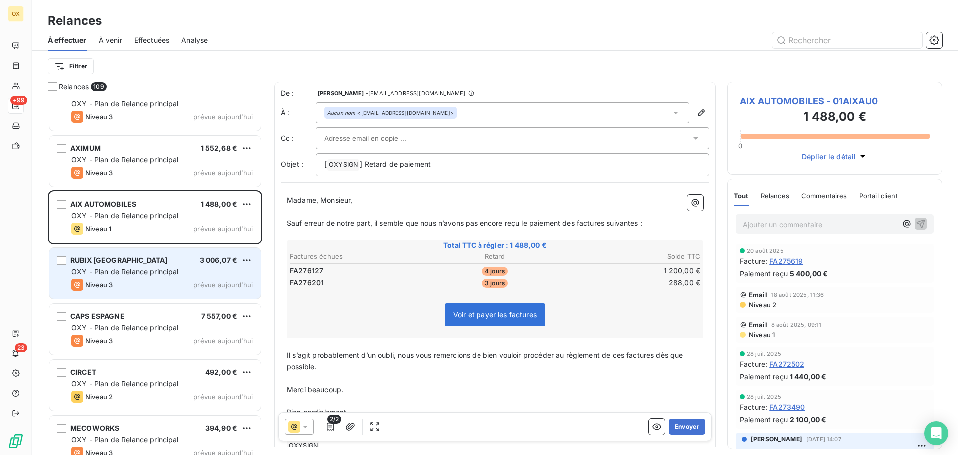
scroll to position [5688, 0]
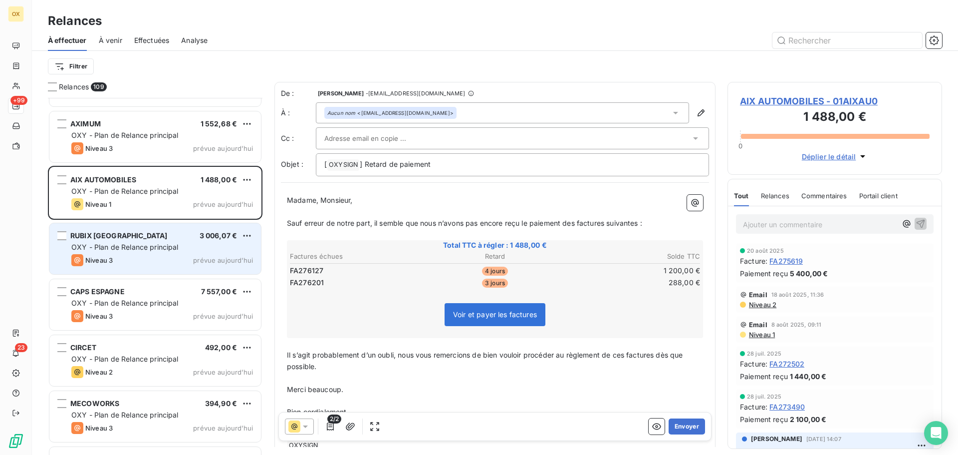
click at [124, 251] on div "OXY - Plan de Relance principal" at bounding box center [162, 247] width 182 height 10
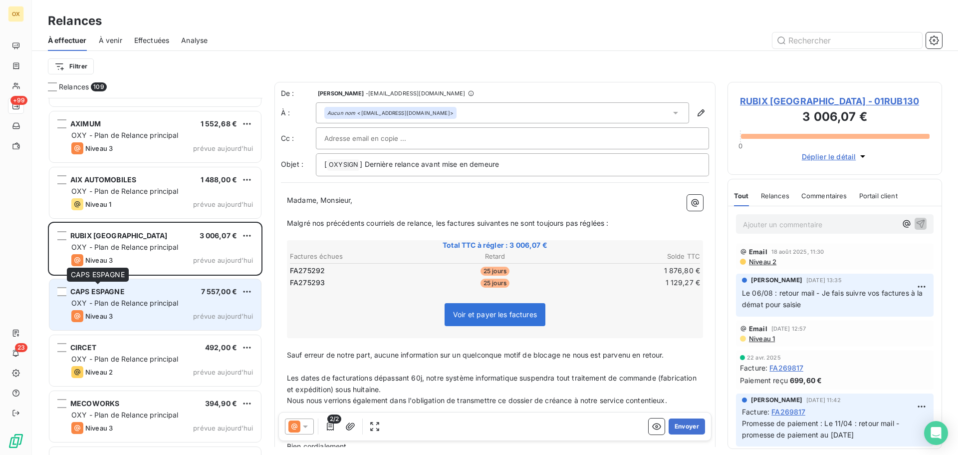
click at [118, 296] on div "CAPS ESPAGNE" at bounding box center [97, 291] width 54 height 10
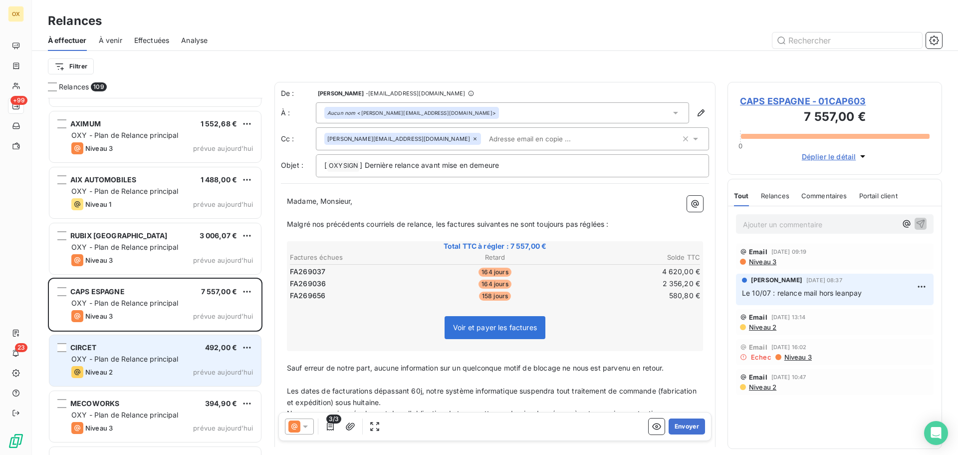
click at [121, 368] on div "Niveau 2 prévue aujourd’hui" at bounding box center [162, 372] width 182 height 12
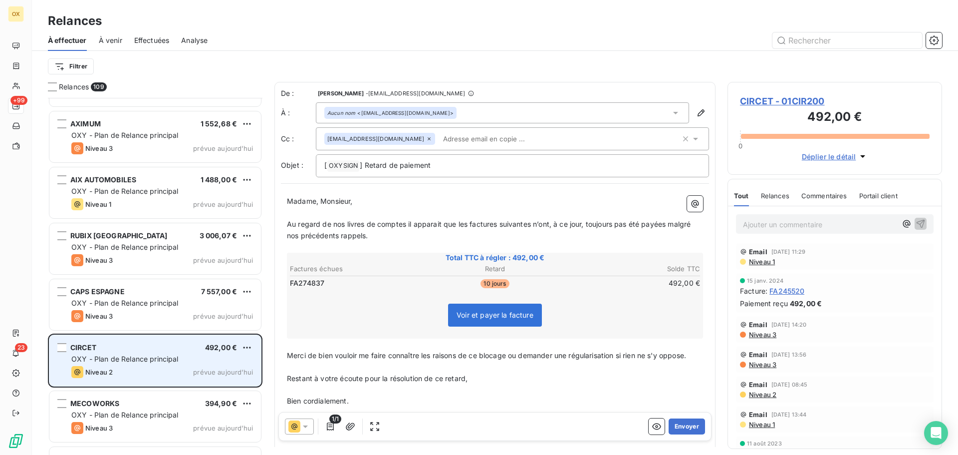
scroll to position [5735, 0]
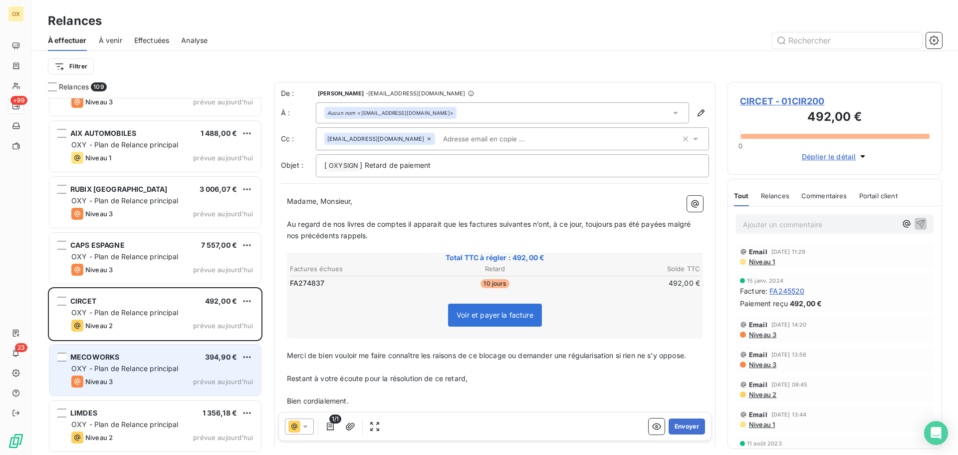
click at [124, 356] on div "MECOWORKS 394,90 €" at bounding box center [162, 356] width 182 height 9
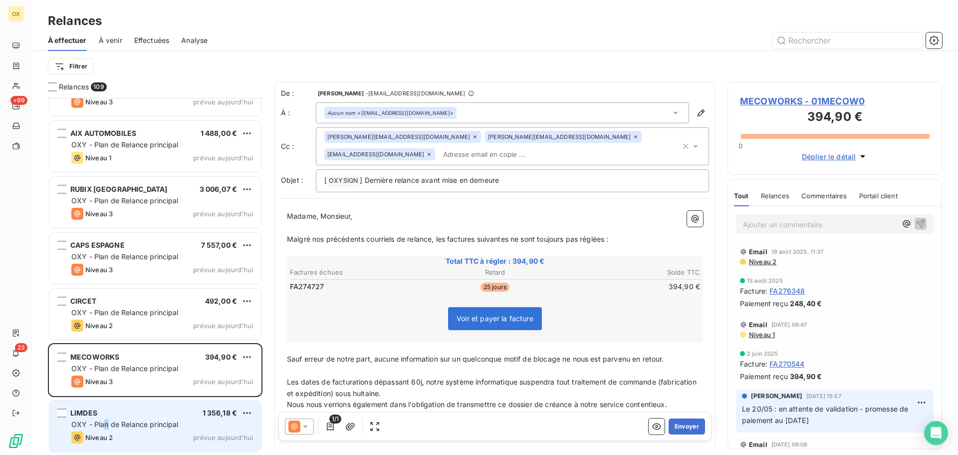
click at [106, 424] on span "OXY - Plan de Relance principal" at bounding box center [124, 424] width 107 height 8
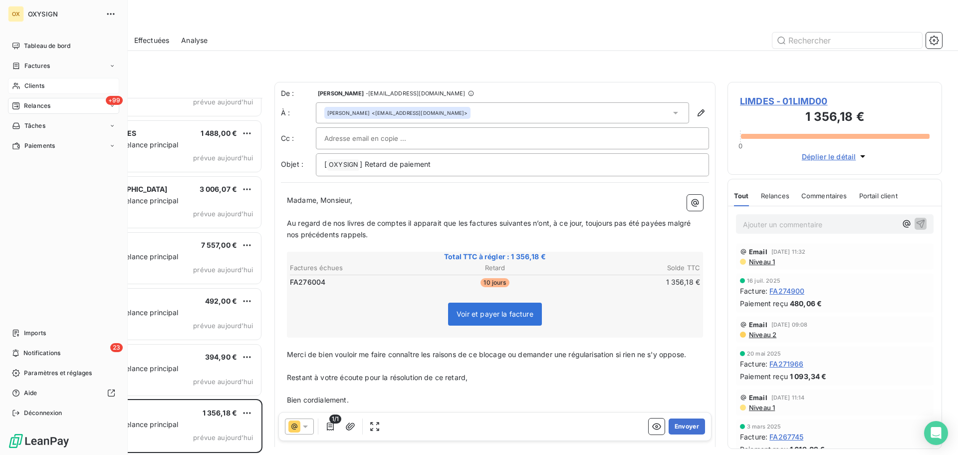
click at [41, 83] on span "Clients" at bounding box center [34, 85] width 20 height 9
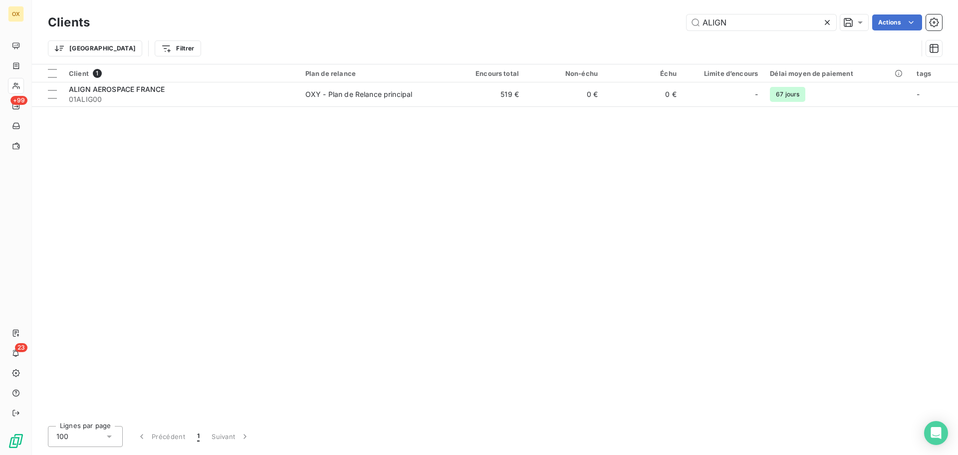
drag, startPoint x: 733, startPoint y: 15, endPoint x: 675, endPoint y: 28, distance: 60.3
click at [675, 28] on div "ALIGN Actions" at bounding box center [522, 22] width 840 height 16
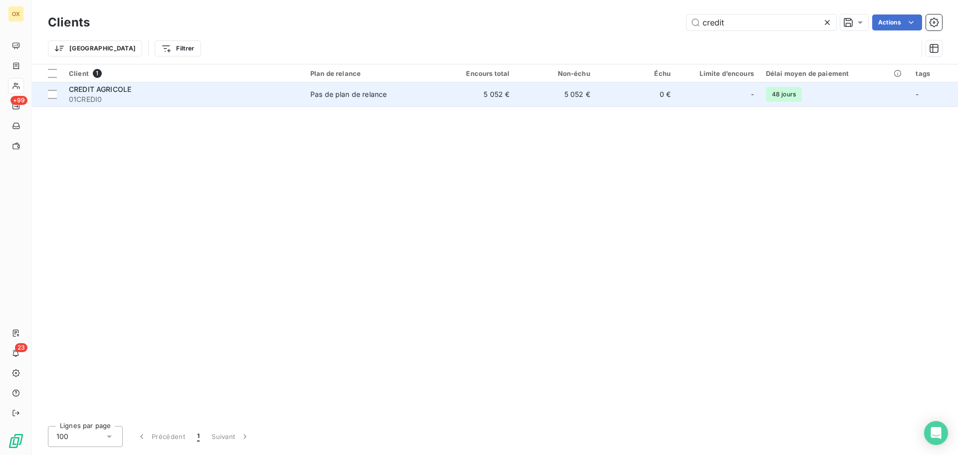
type input "credit"
click at [164, 96] on span "01CREDI0" at bounding box center [184, 99] width 230 height 10
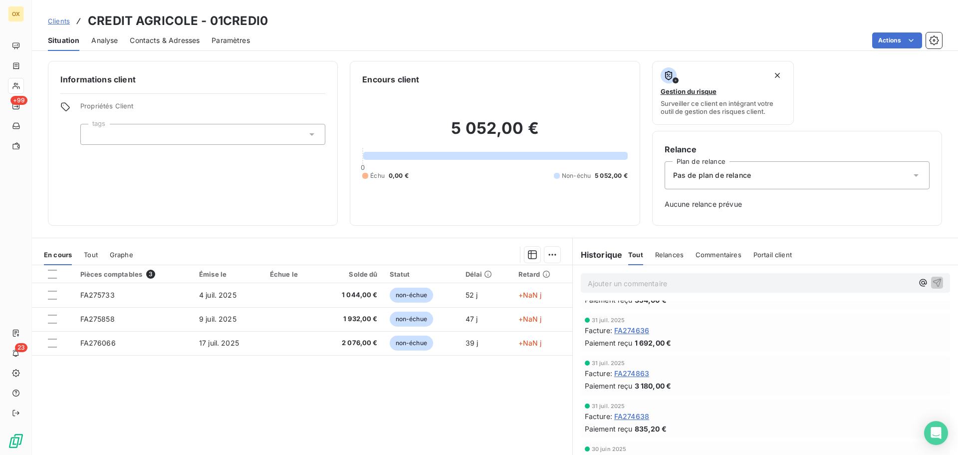
scroll to position [50, 0]
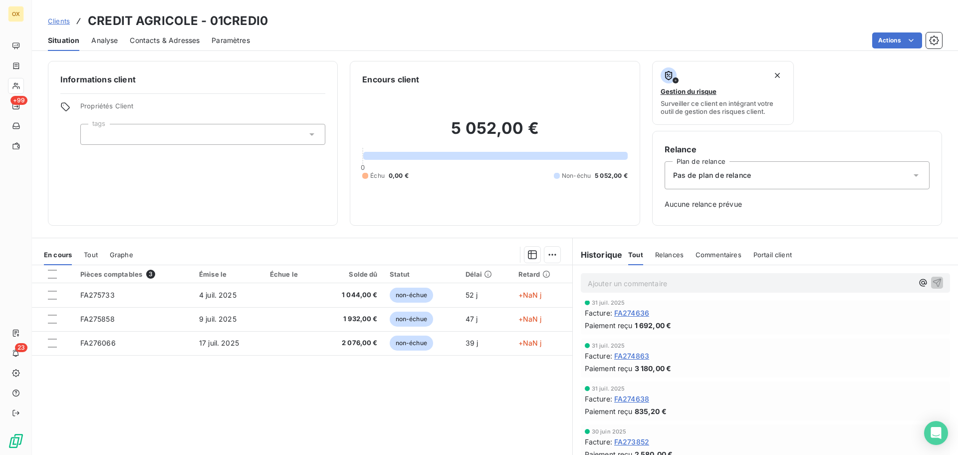
click at [636, 399] on span "FA274638" at bounding box center [631, 398] width 35 height 10
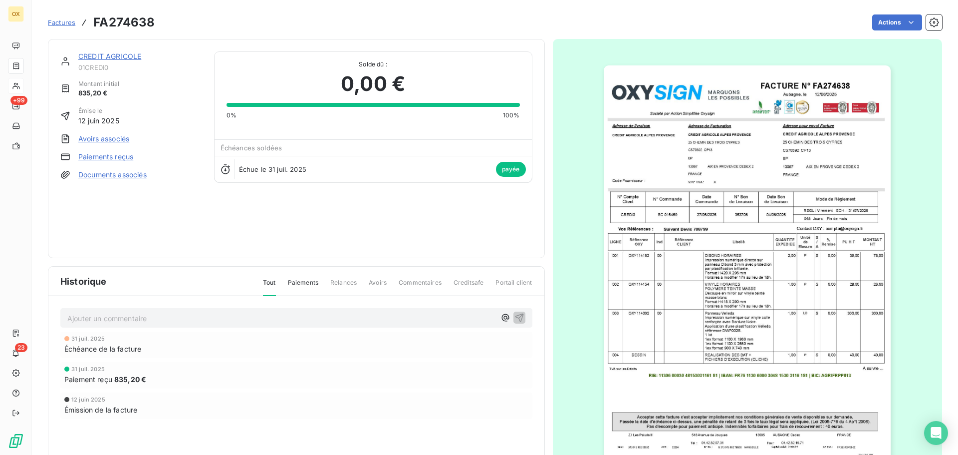
click at [116, 55] on link "CREDIT AGRICOLE" at bounding box center [109, 56] width 63 height 8
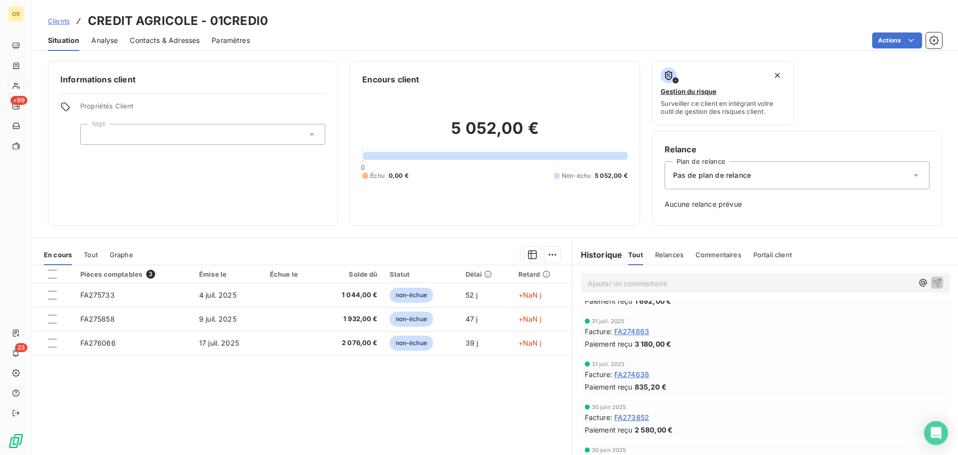
scroll to position [100, 0]
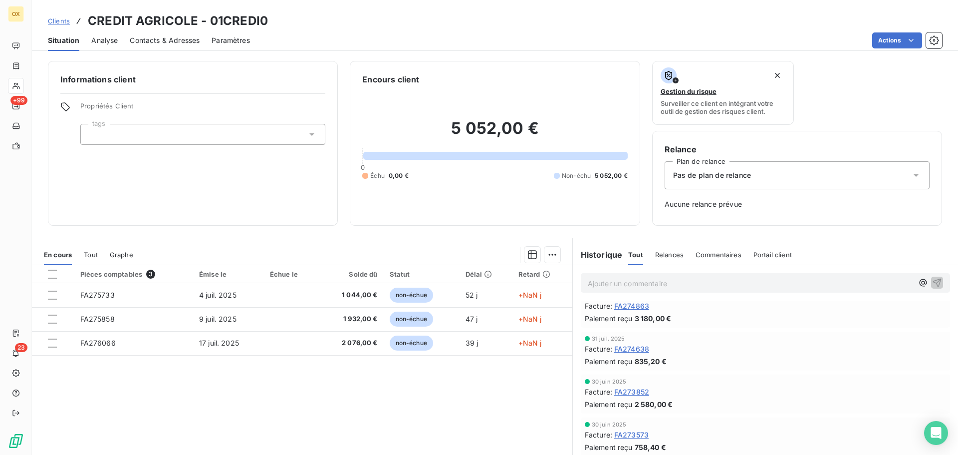
click at [641, 349] on span "FA274638" at bounding box center [631, 348] width 35 height 10
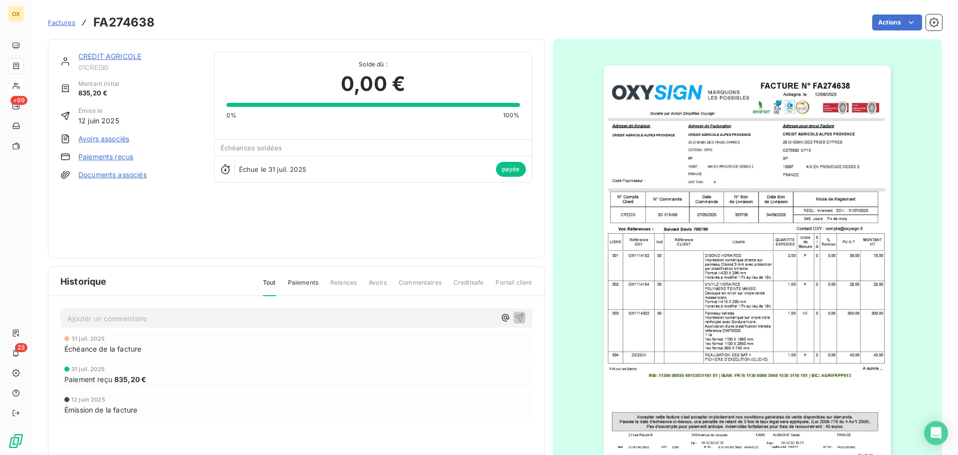
click at [93, 57] on link "CREDIT AGRICOLE" at bounding box center [109, 56] width 63 height 8
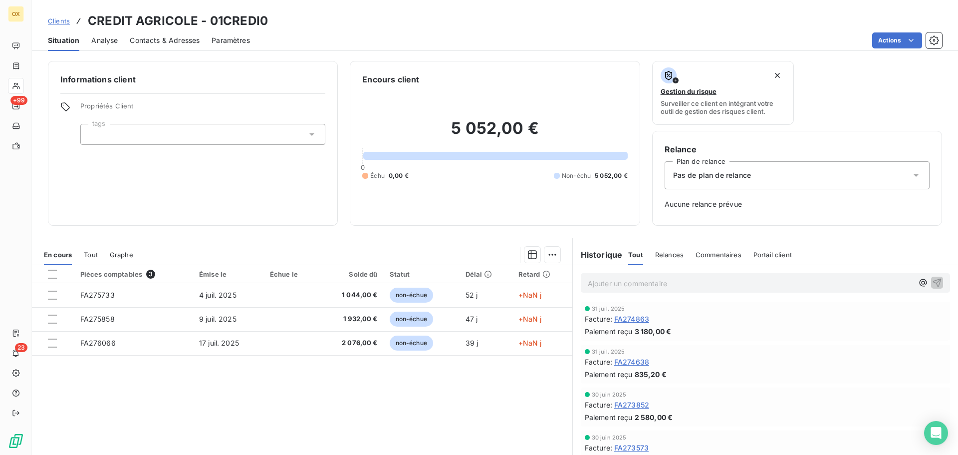
scroll to position [150, 0]
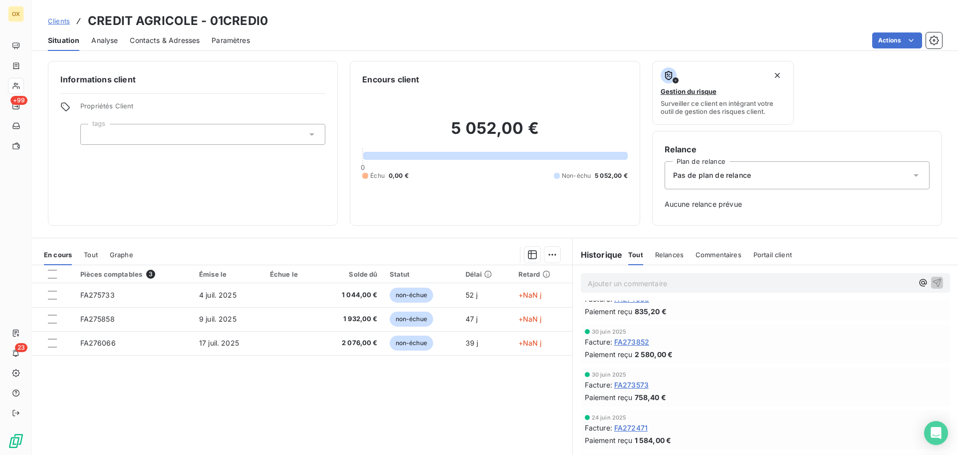
click at [638, 385] on span "FA273573" at bounding box center [631, 384] width 34 height 10
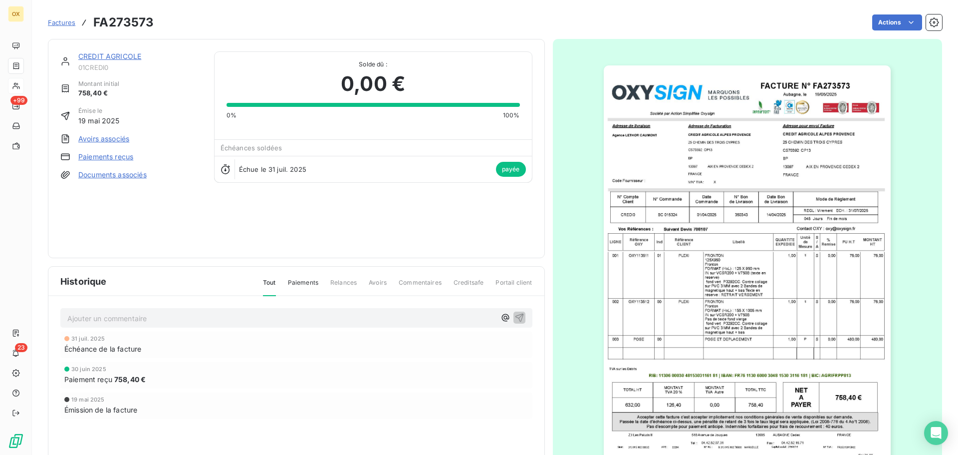
click at [120, 57] on link "CREDIT AGRICOLE" at bounding box center [109, 56] width 63 height 8
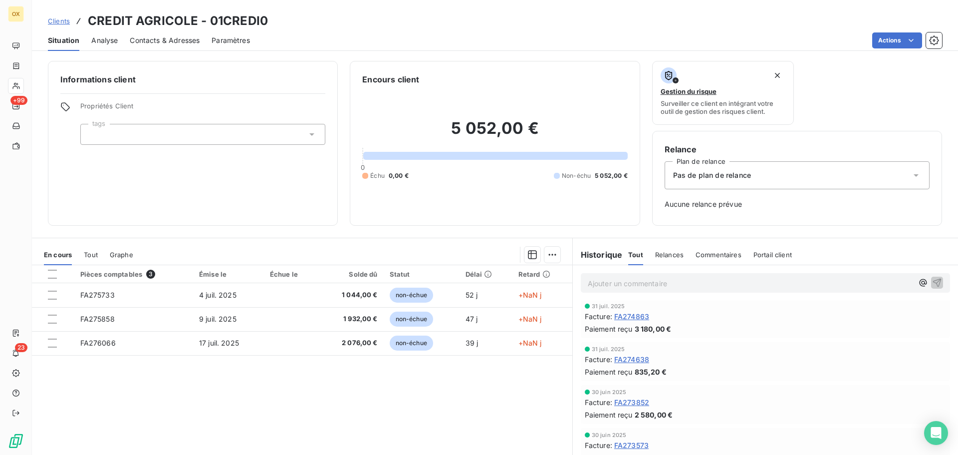
scroll to position [100, 0]
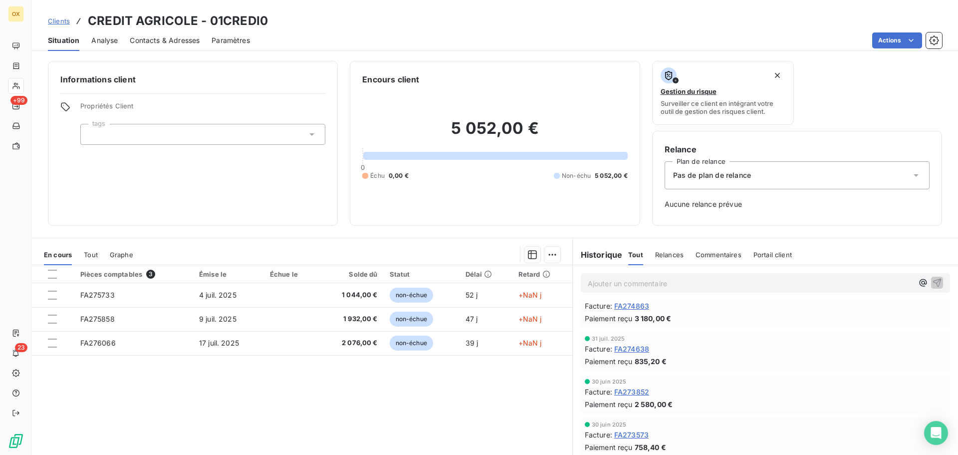
click at [627, 351] on span "FA274638" at bounding box center [631, 348] width 35 height 10
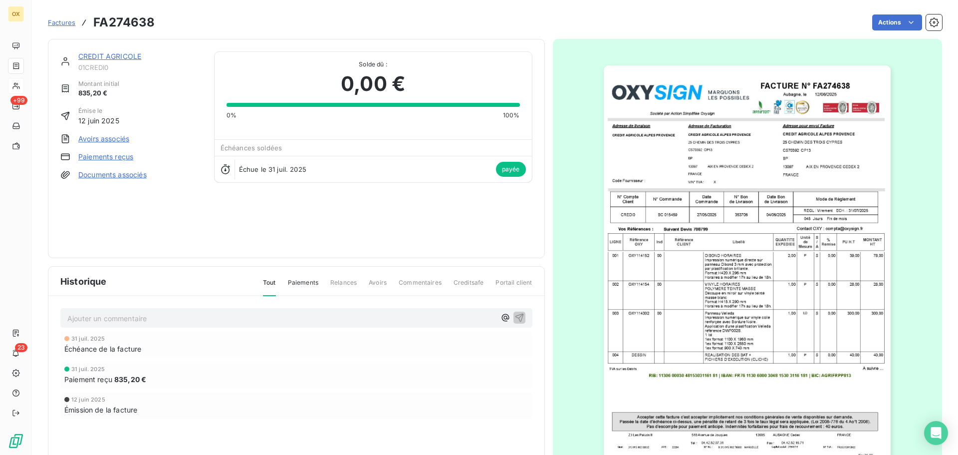
click at [108, 56] on link "CREDIT AGRICOLE" at bounding box center [109, 56] width 63 height 8
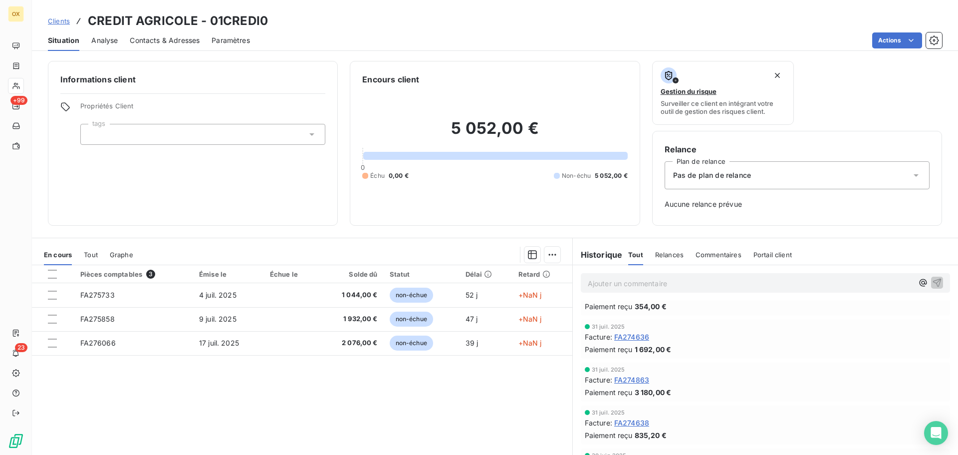
scroll to position [50, 0]
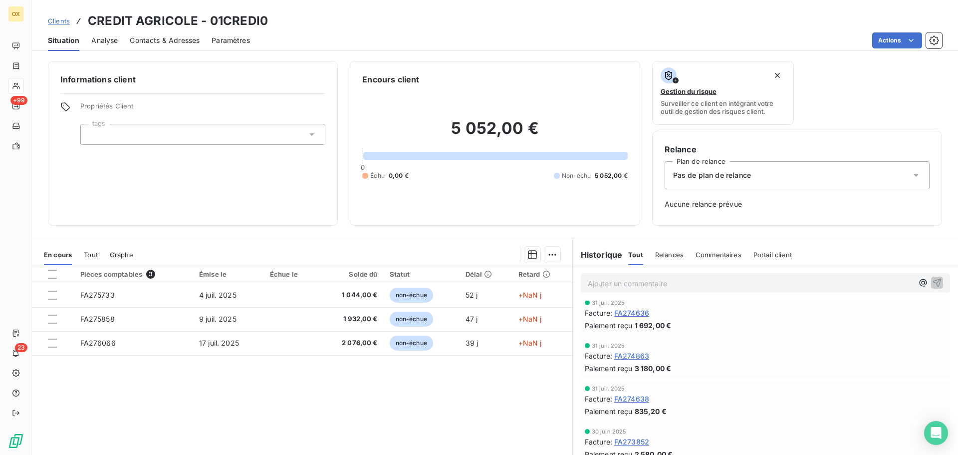
click at [639, 399] on span "FA274638" at bounding box center [631, 398] width 35 height 10
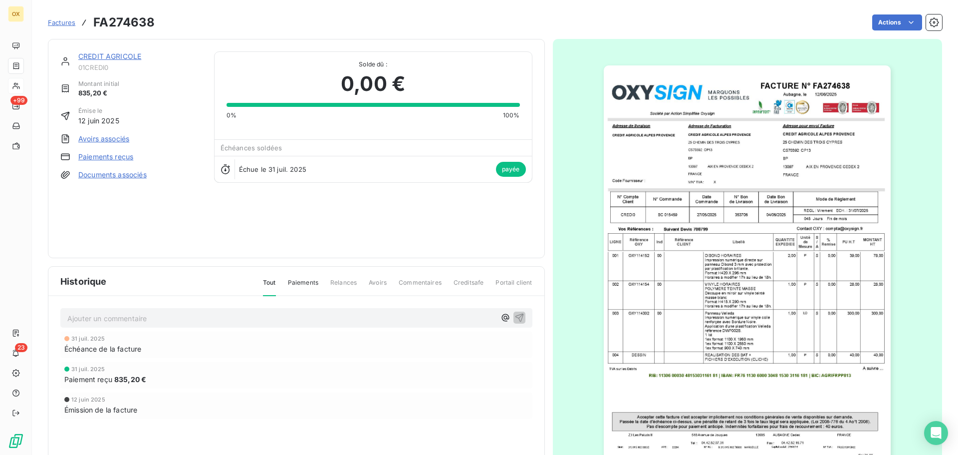
click at [128, 57] on link "CREDIT AGRICOLE" at bounding box center [109, 56] width 63 height 8
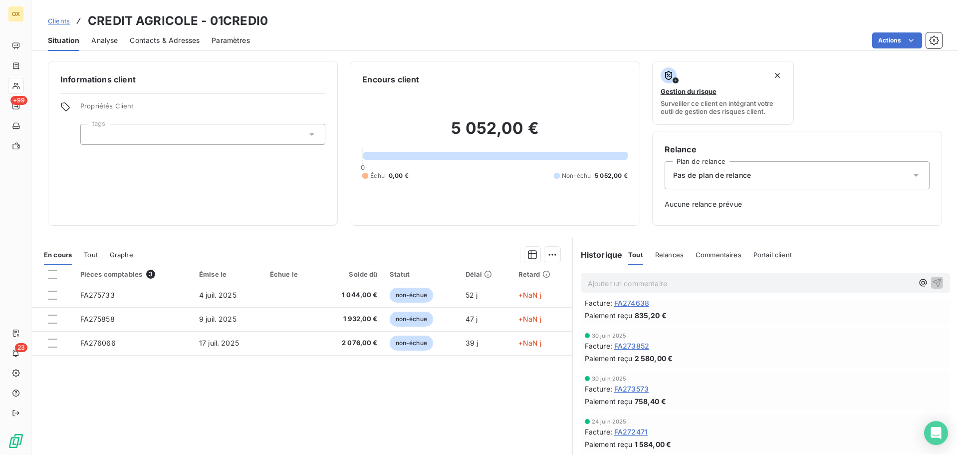
scroll to position [150, 0]
click at [632, 341] on span "FA273852" at bounding box center [631, 341] width 35 height 10
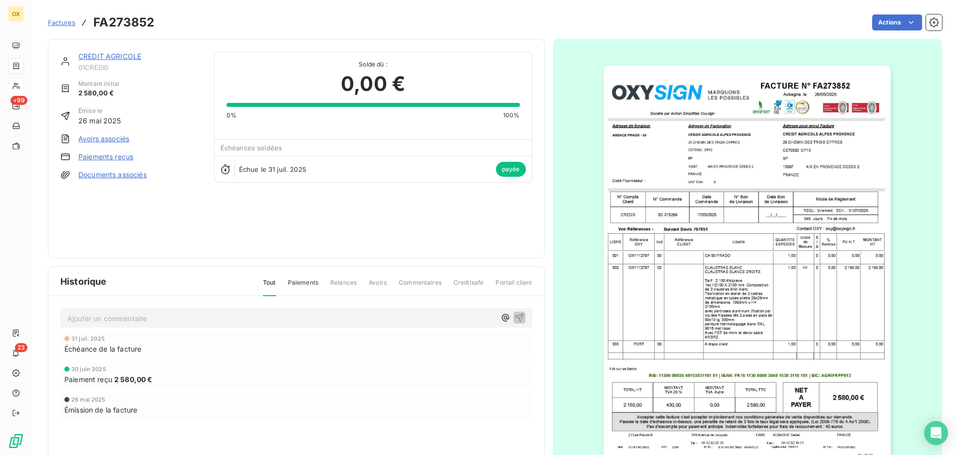
click at [130, 56] on link "CREDIT AGRICOLE" at bounding box center [109, 56] width 63 height 8
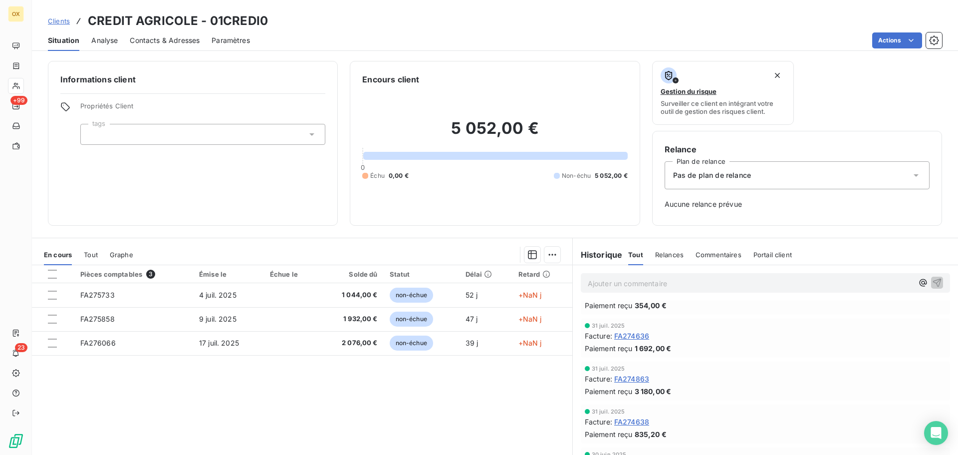
scroll to position [150, 0]
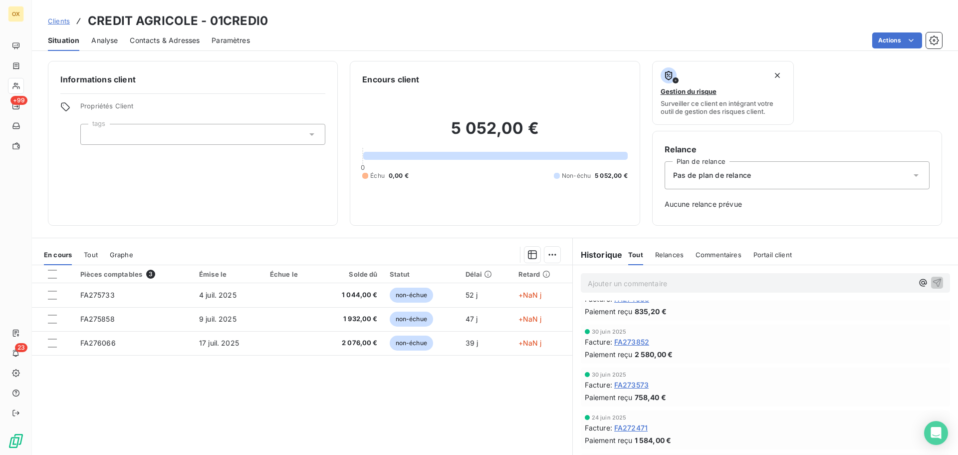
click at [625, 343] on span "FA273852" at bounding box center [631, 341] width 35 height 10
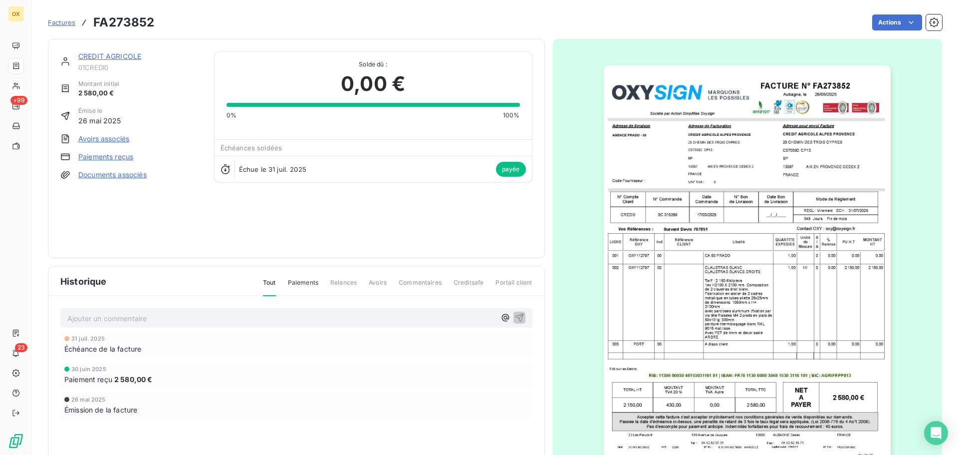
click at [95, 56] on link "CREDIT AGRICOLE" at bounding box center [109, 56] width 63 height 8
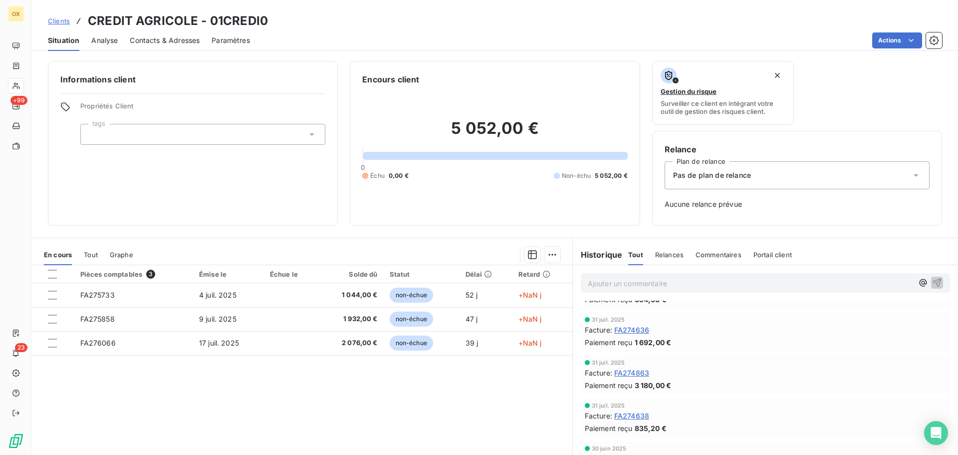
scroll to position [100, 0]
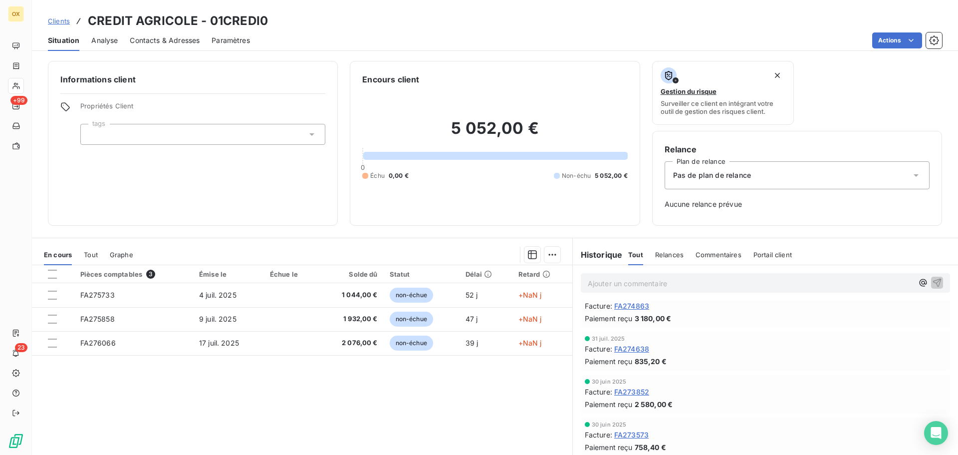
click at [631, 394] on span "FA273852" at bounding box center [631, 391] width 35 height 10
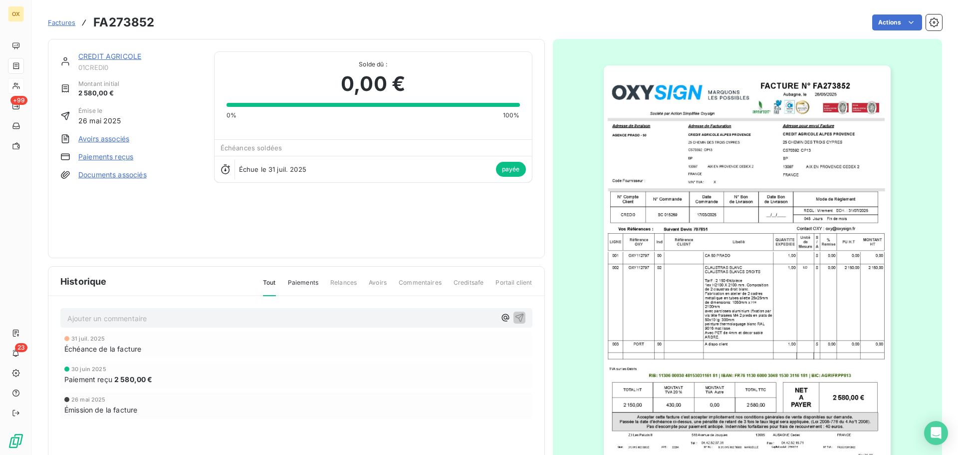
click at [112, 57] on link "CREDIT AGRICOLE" at bounding box center [109, 56] width 63 height 8
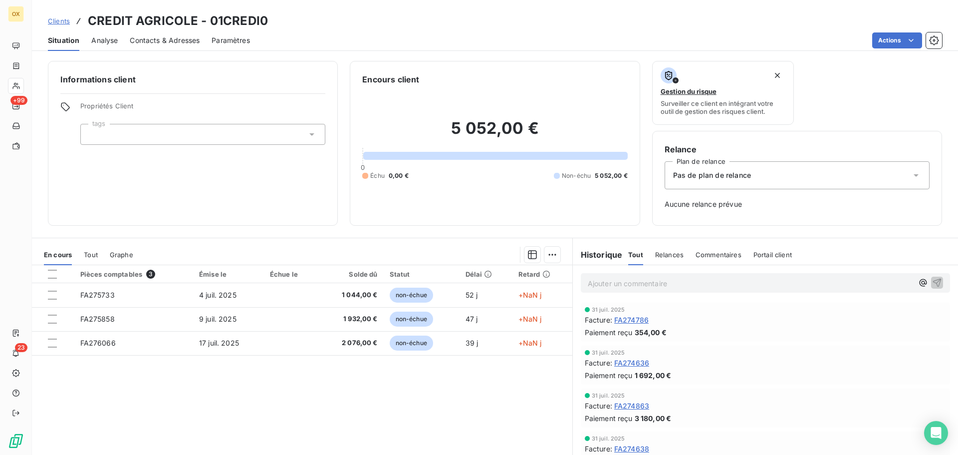
scroll to position [50, 0]
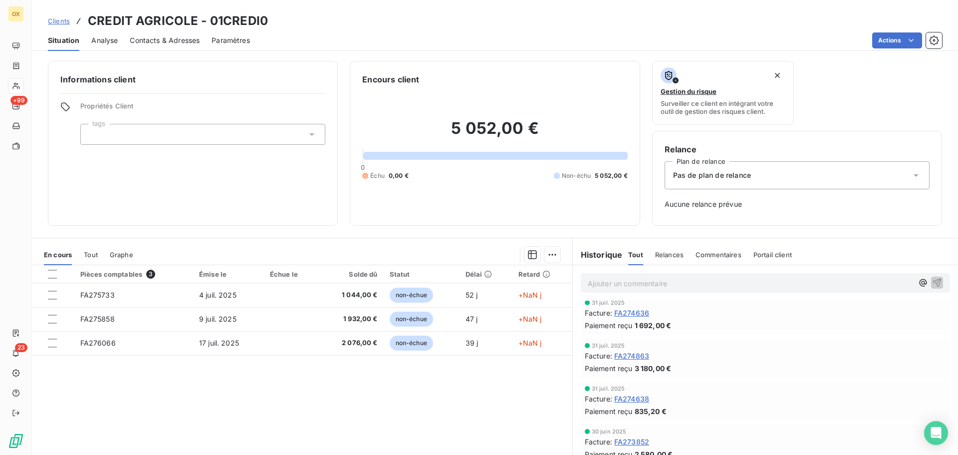
click at [640, 399] on span "FA274638" at bounding box center [631, 398] width 35 height 10
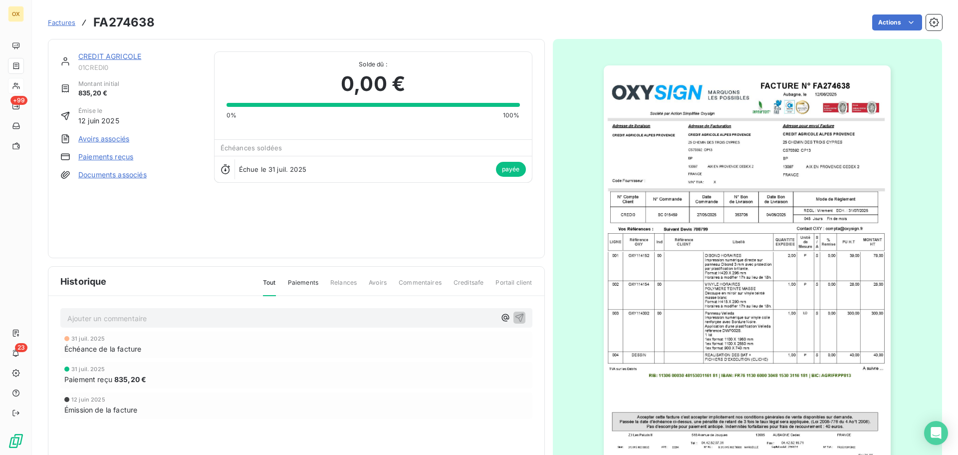
click at [117, 57] on link "CREDIT AGRICOLE" at bounding box center [109, 56] width 63 height 8
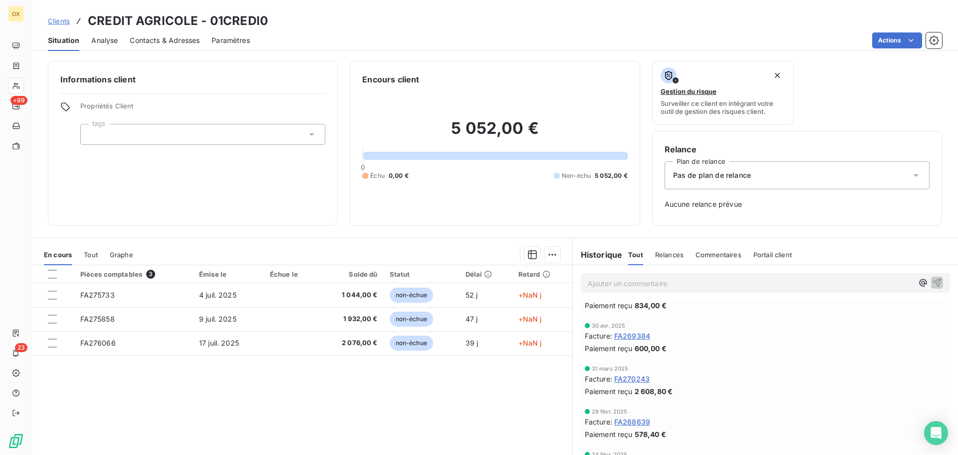
scroll to position [672, 0]
click at [636, 378] on span "FA270243" at bounding box center [631, 377] width 35 height 10
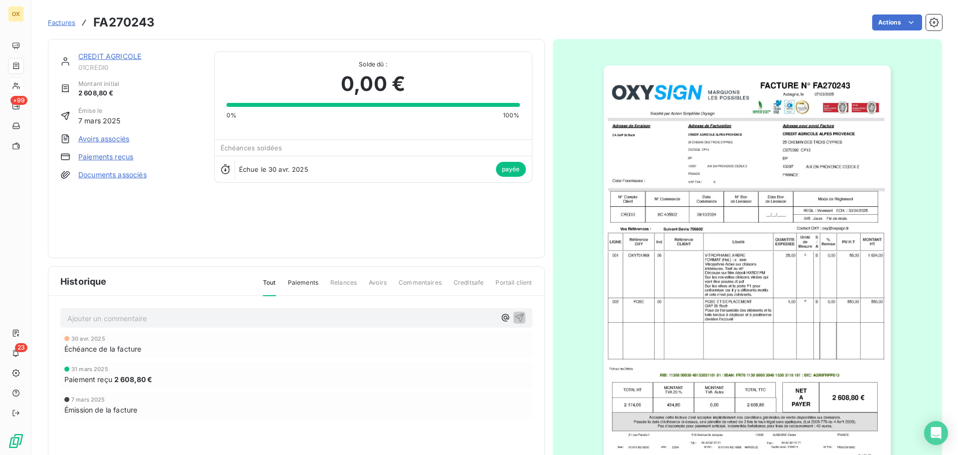
click at [124, 57] on link "CREDIT AGRICOLE" at bounding box center [109, 56] width 63 height 8
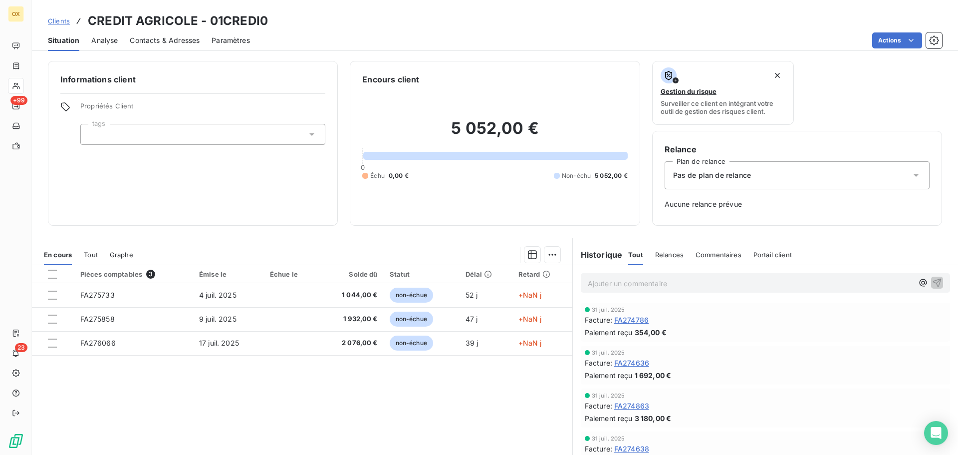
click at [628, 319] on span "FA274786" at bounding box center [631, 319] width 34 height 10
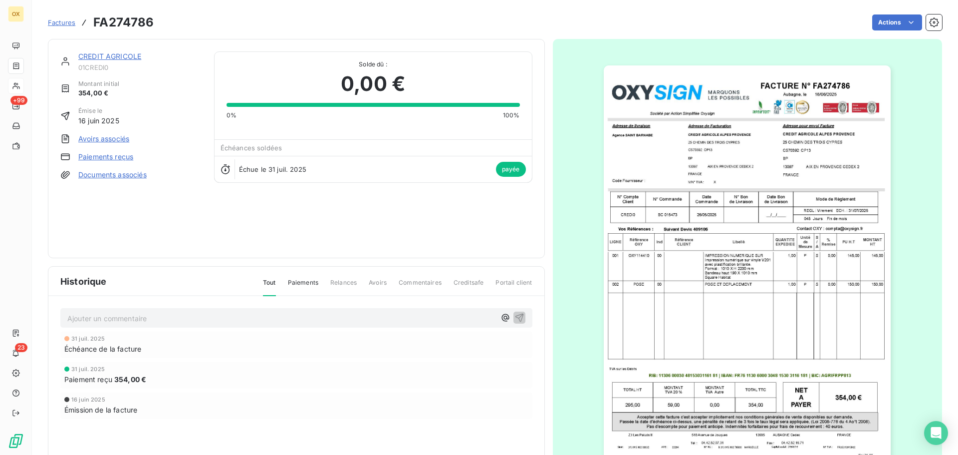
click at [112, 57] on link "CREDIT AGRICOLE" at bounding box center [109, 56] width 63 height 8
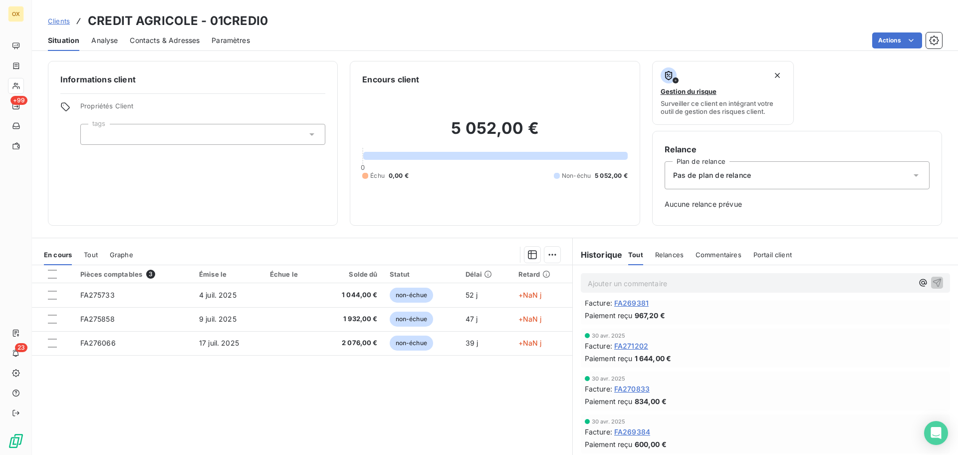
scroll to position [599, 0]
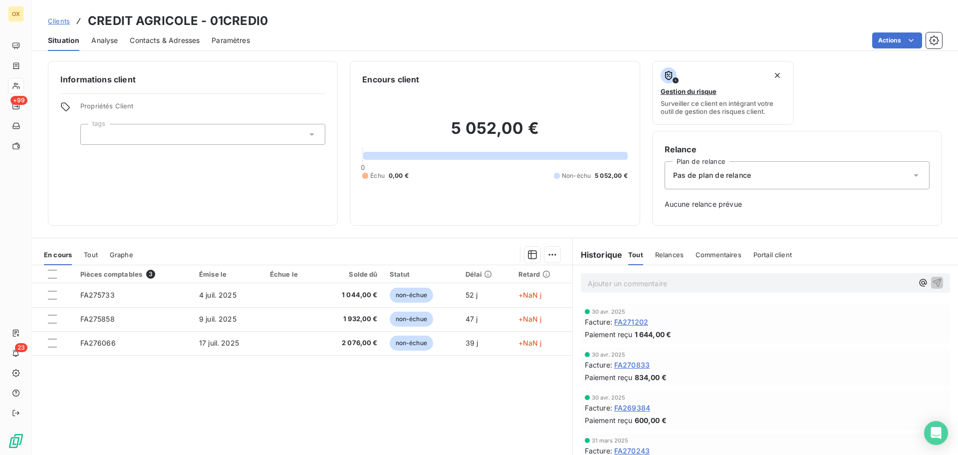
click at [641, 408] on span "FA269384" at bounding box center [632, 407] width 36 height 10
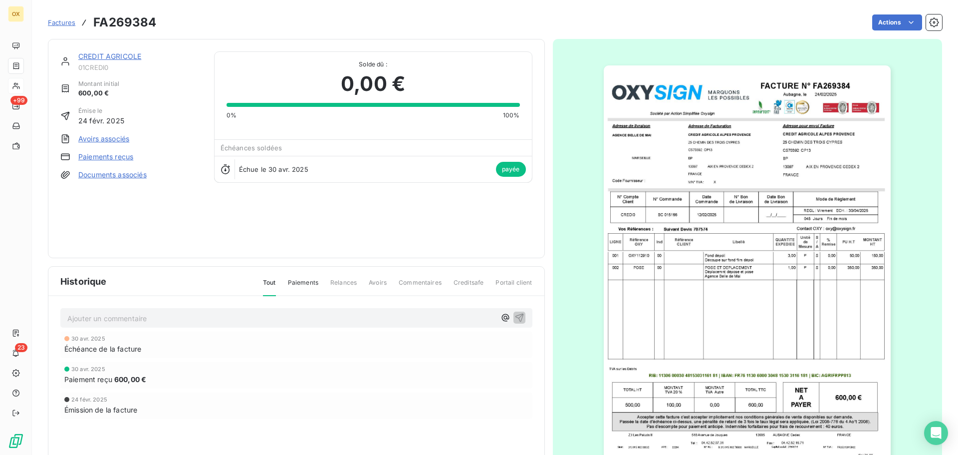
click at [108, 58] on link "CREDIT AGRICOLE" at bounding box center [109, 56] width 63 height 8
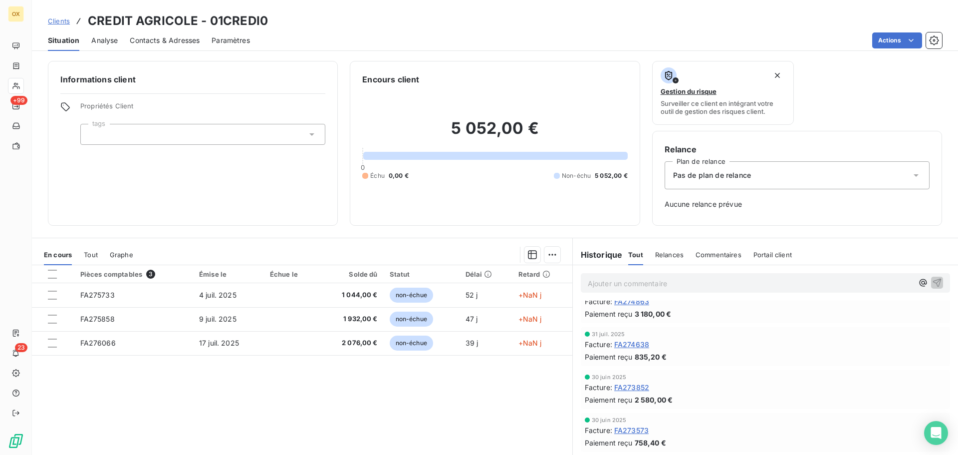
scroll to position [200, 0]
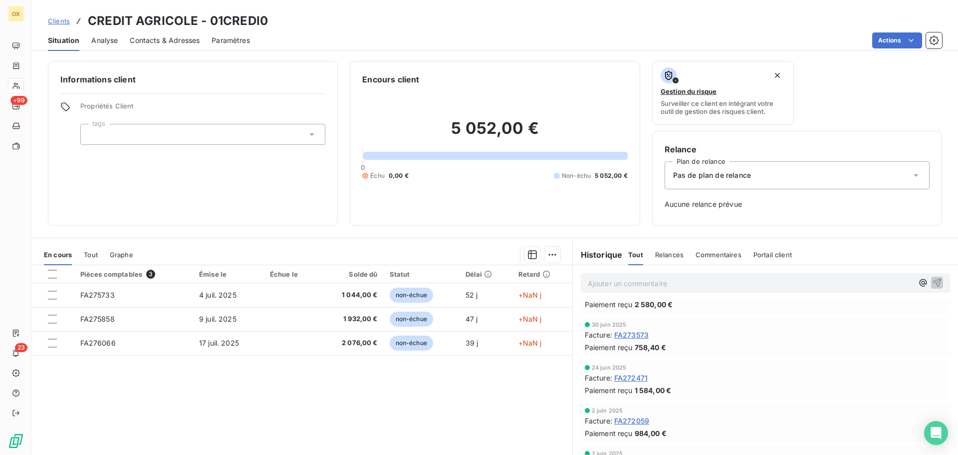
click at [620, 336] on span "FA273573" at bounding box center [631, 334] width 34 height 10
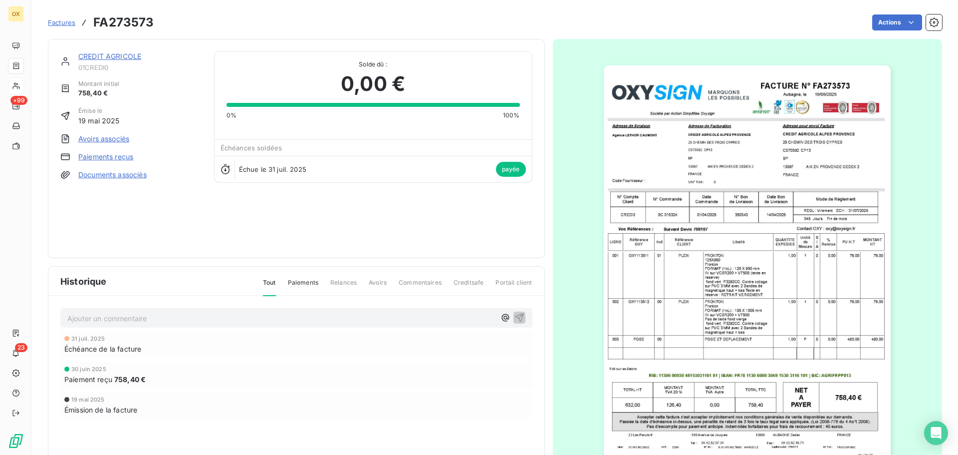
click at [117, 56] on link "CREDIT AGRICOLE" at bounding box center [109, 56] width 63 height 8
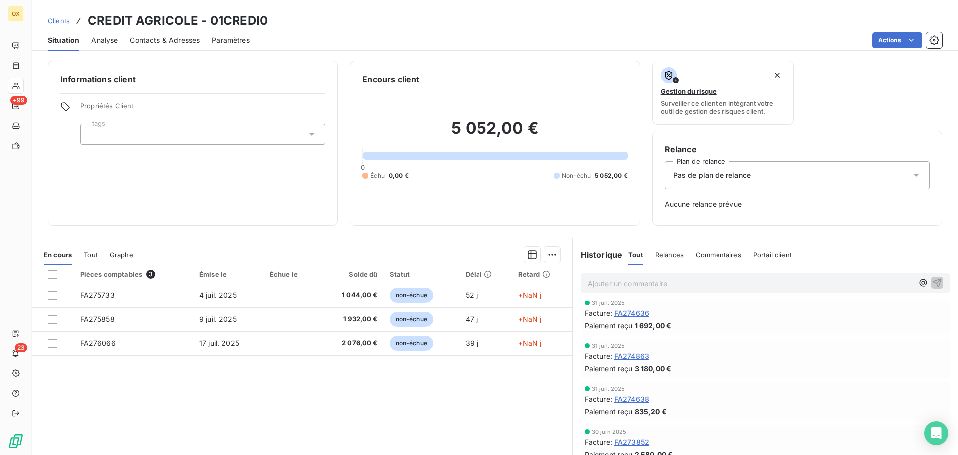
scroll to position [100, 0]
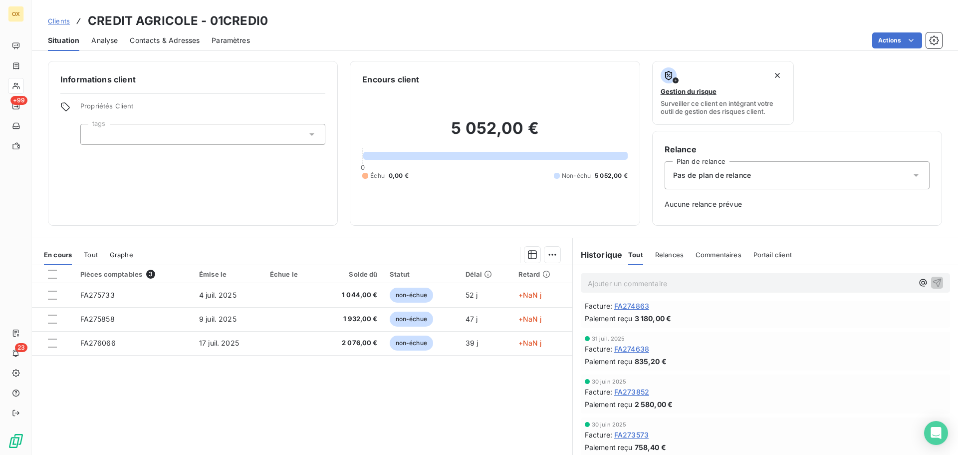
click at [640, 349] on span "FA274638" at bounding box center [631, 348] width 35 height 10
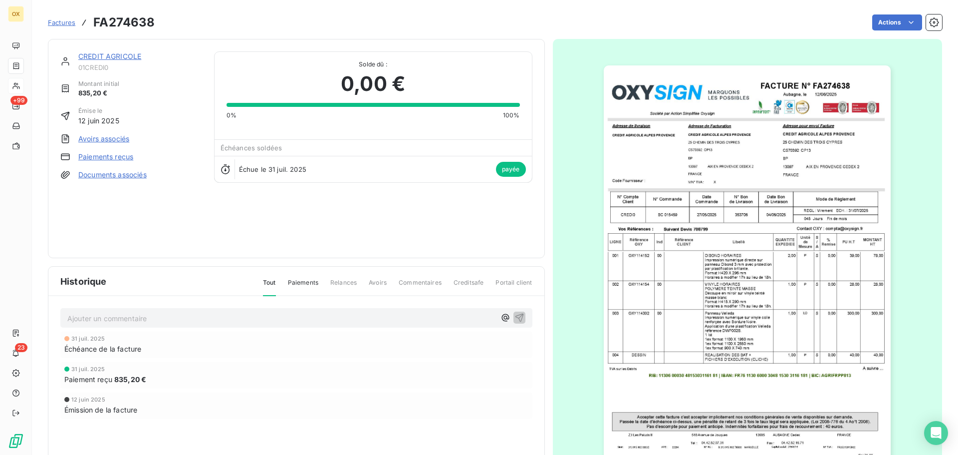
click at [131, 54] on link "CREDIT AGRICOLE" at bounding box center [109, 56] width 63 height 8
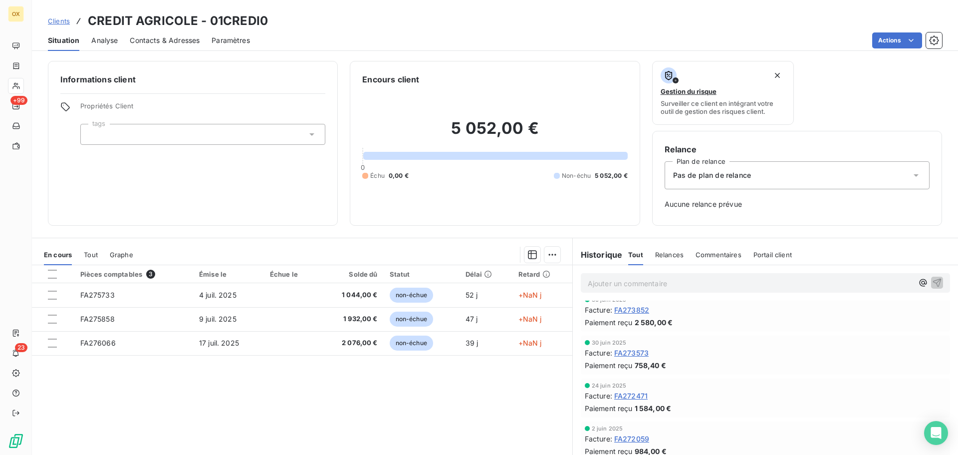
scroll to position [200, 0]
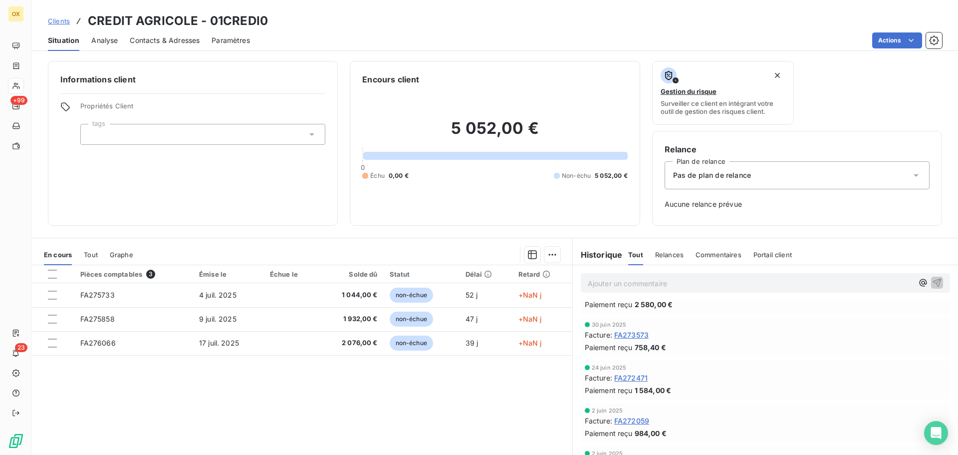
click at [640, 336] on span "FA273573" at bounding box center [631, 334] width 34 height 10
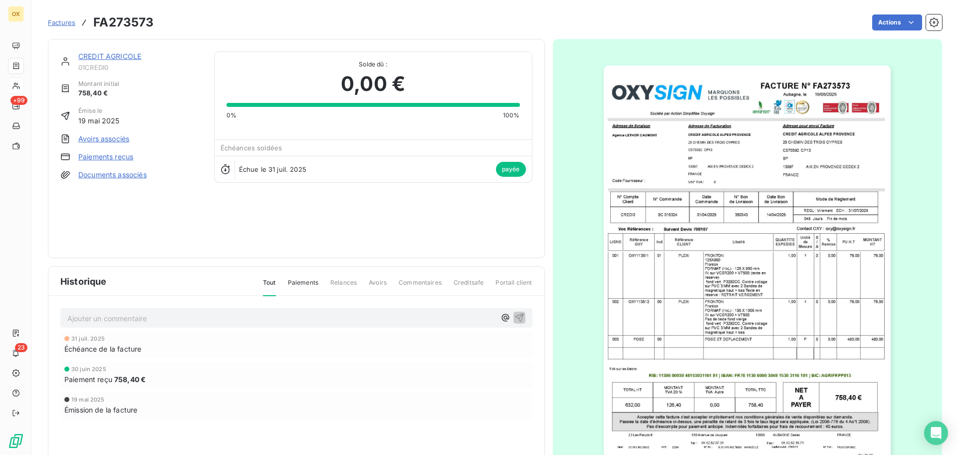
click at [134, 57] on link "CREDIT AGRICOLE" at bounding box center [109, 56] width 63 height 8
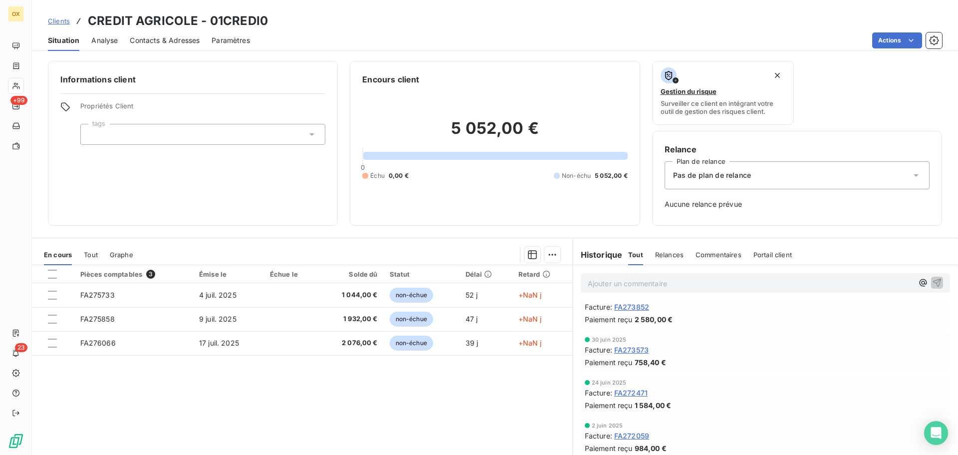
scroll to position [200, 0]
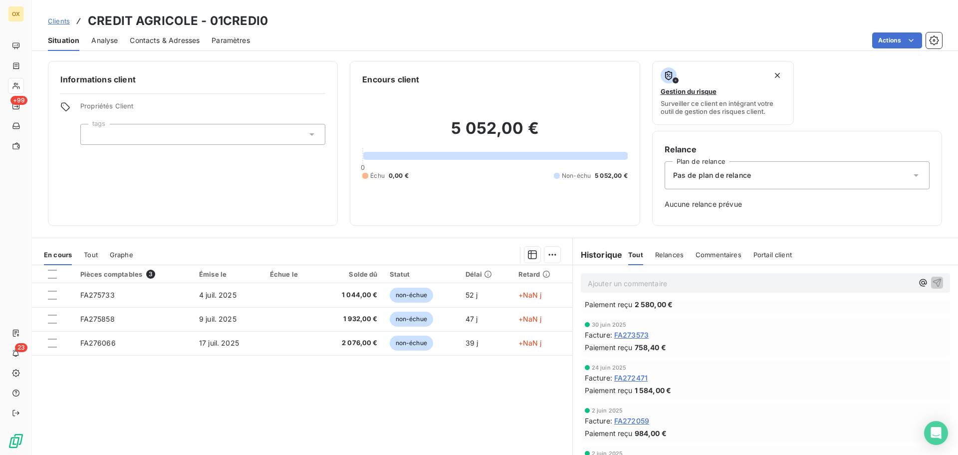
click at [638, 336] on span "FA273573" at bounding box center [631, 334] width 34 height 10
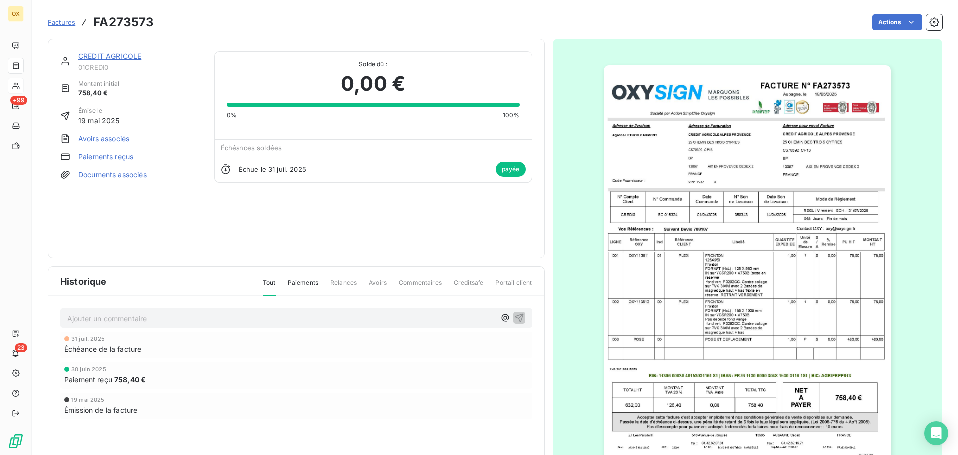
click at [128, 59] on link "CREDIT AGRICOLE" at bounding box center [109, 56] width 63 height 8
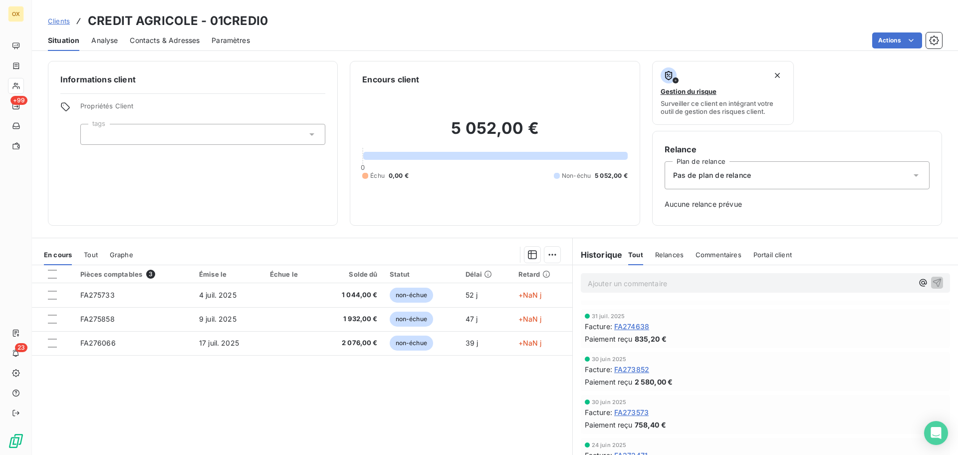
scroll to position [100, 0]
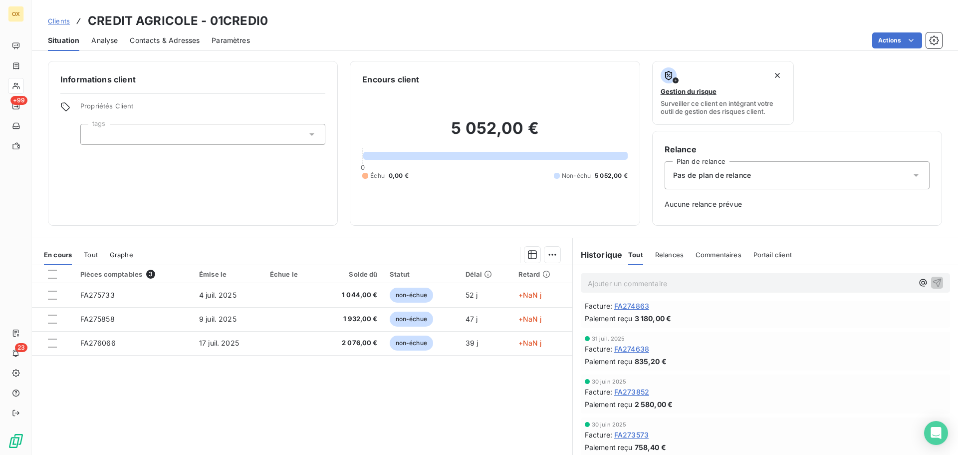
click at [633, 350] on span "FA274638" at bounding box center [631, 348] width 35 height 10
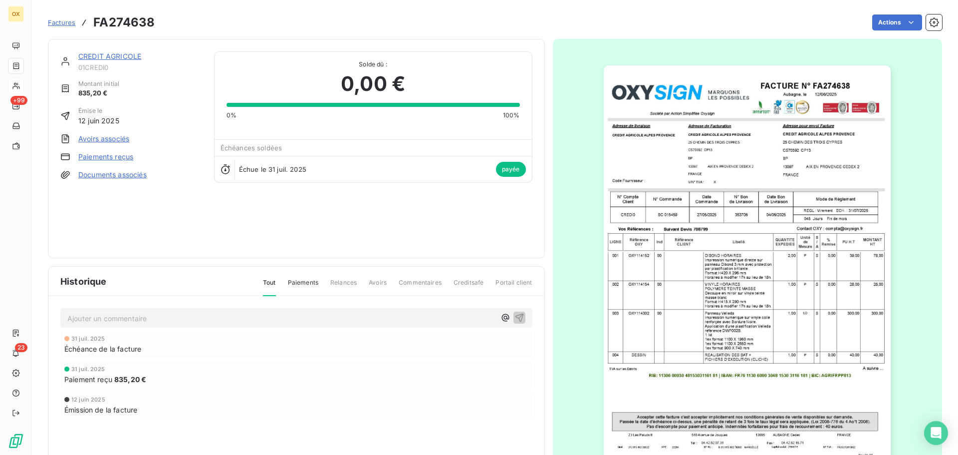
click at [123, 57] on link "CREDIT AGRICOLE" at bounding box center [109, 56] width 63 height 8
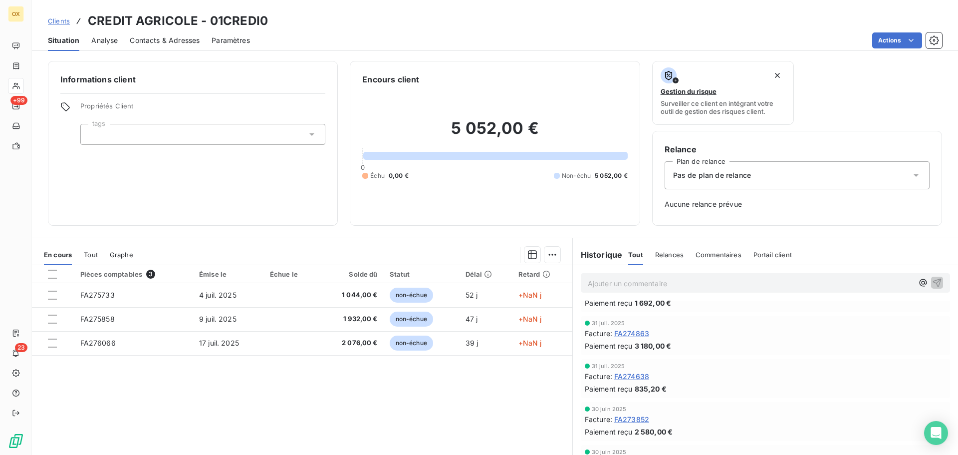
scroll to position [150, 0]
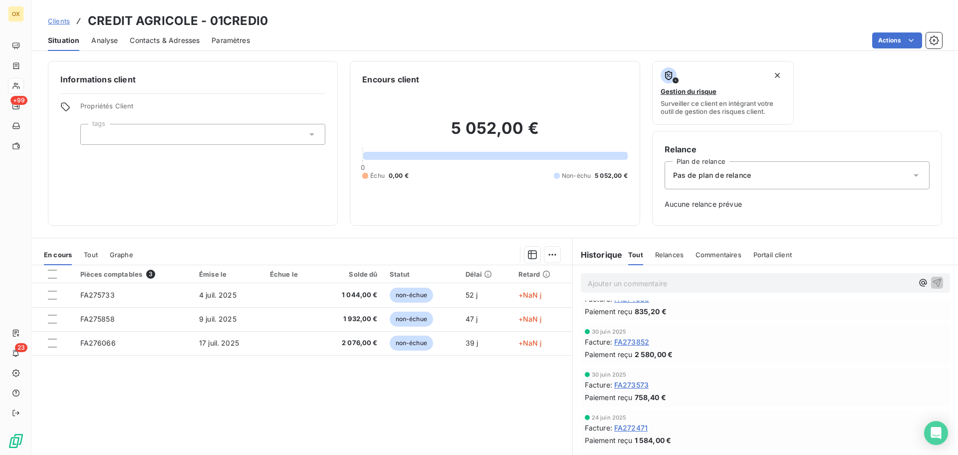
click at [635, 340] on span "FA273852" at bounding box center [631, 341] width 35 height 10
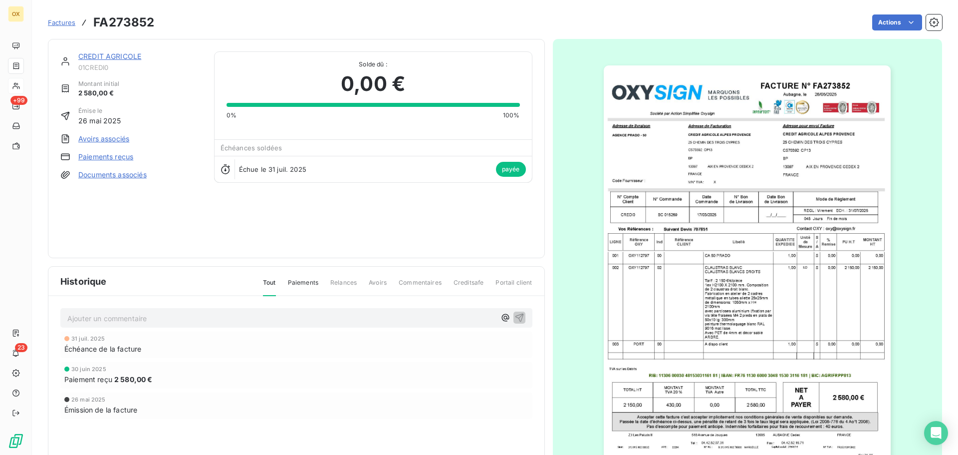
click at [126, 56] on link "CREDIT AGRICOLE" at bounding box center [109, 56] width 63 height 8
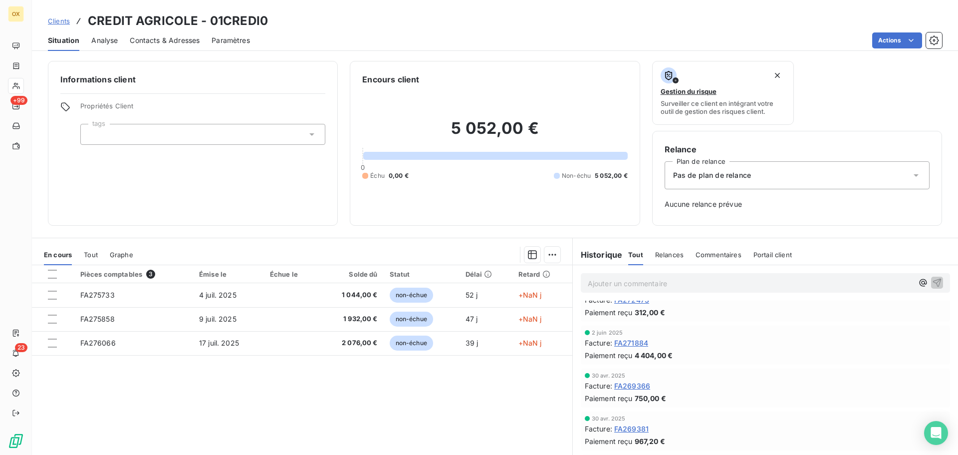
scroll to position [399, 0]
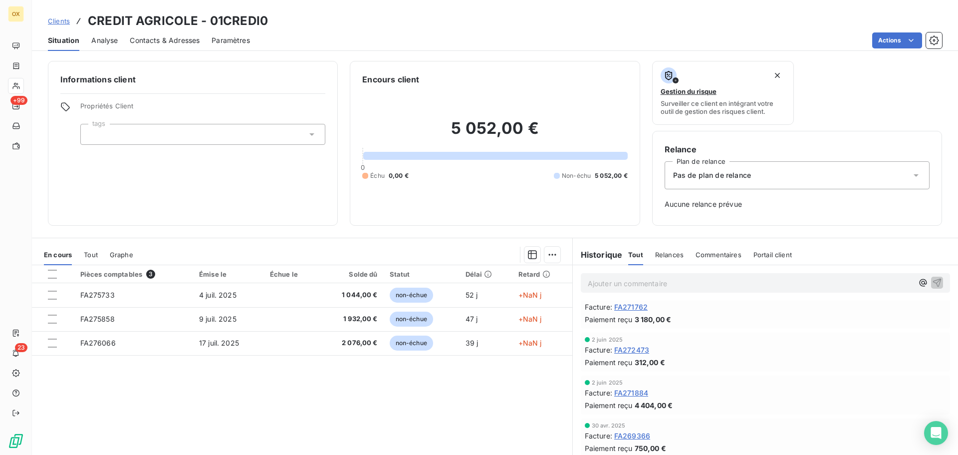
click at [627, 350] on span "FA272473" at bounding box center [631, 349] width 35 height 10
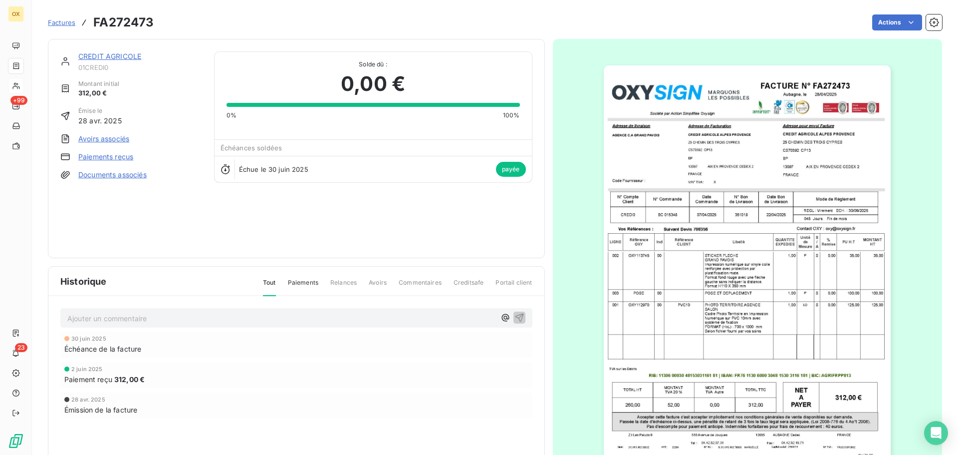
click at [745, 161] on img "button" at bounding box center [747, 268] width 287 height 406
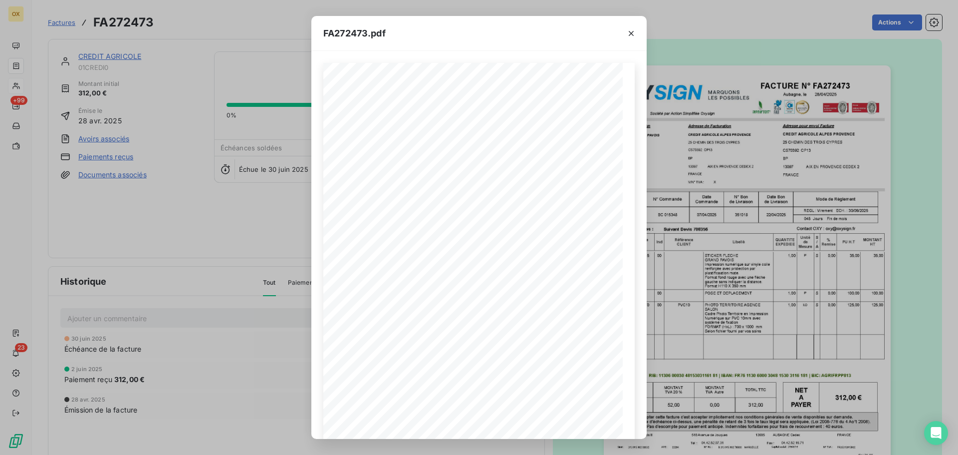
click at [628, 32] on icon "button" at bounding box center [631, 33] width 10 height 10
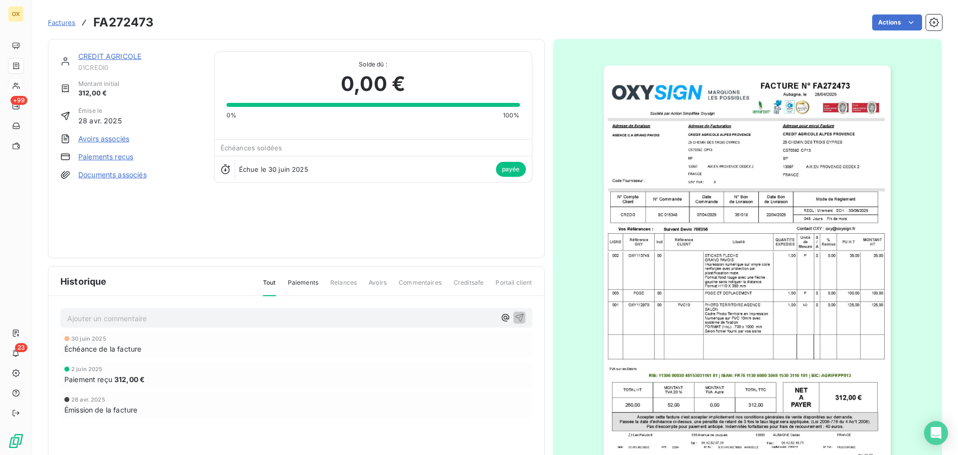
click at [115, 58] on link "CREDIT AGRICOLE" at bounding box center [109, 56] width 63 height 8
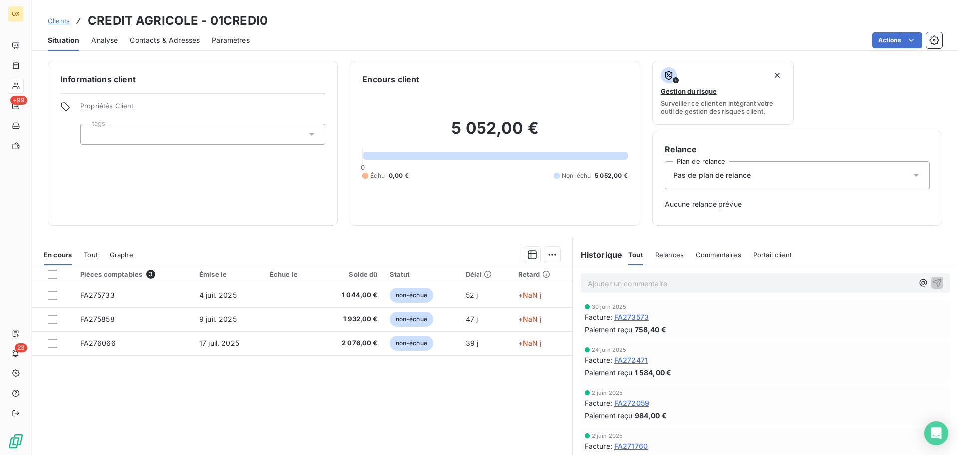
scroll to position [200, 0]
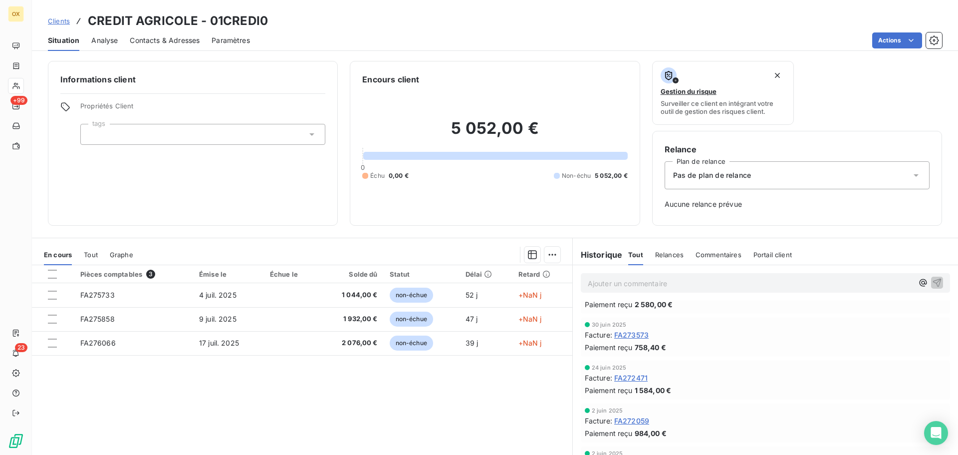
click at [637, 335] on span "FA273573" at bounding box center [631, 334] width 34 height 10
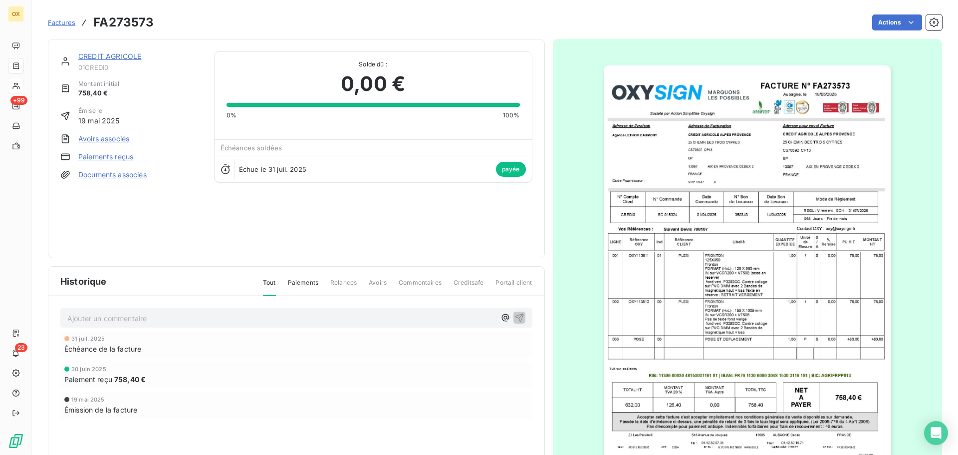
click at [729, 265] on img "button" at bounding box center [747, 268] width 287 height 406
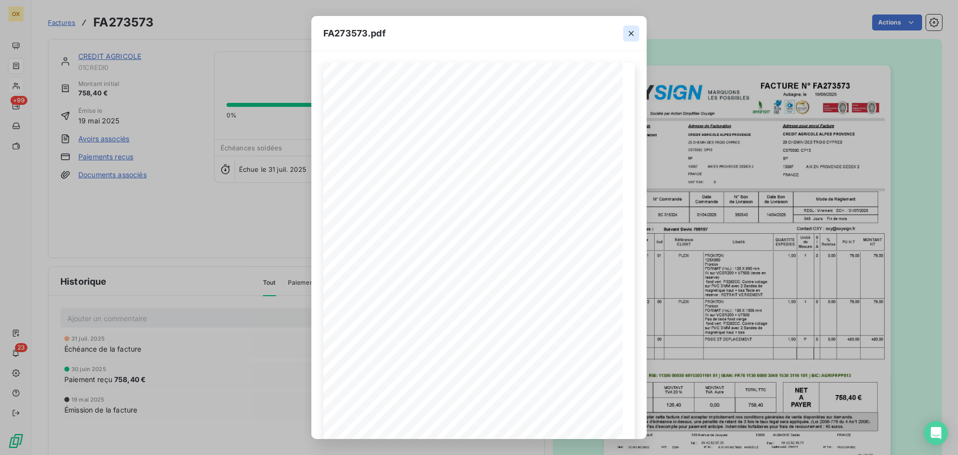
click at [634, 31] on icon "button" at bounding box center [631, 33] width 10 height 10
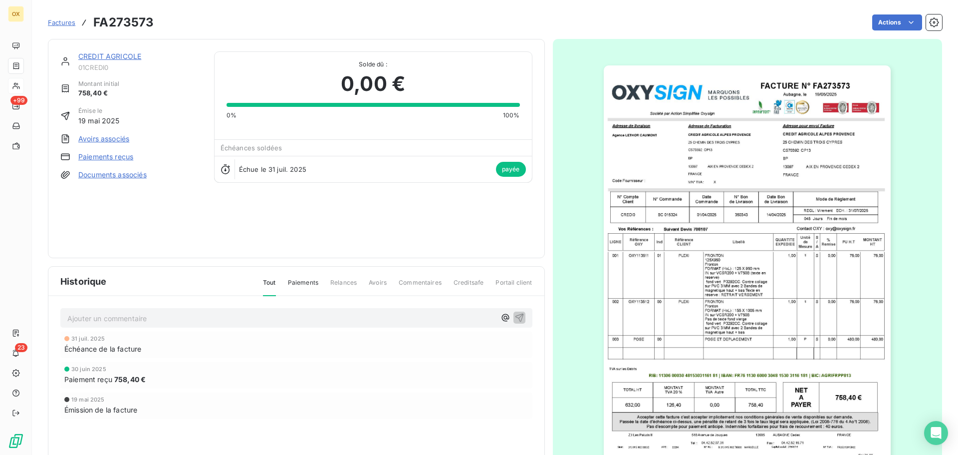
click at [113, 54] on link "CREDIT AGRICOLE" at bounding box center [109, 56] width 63 height 8
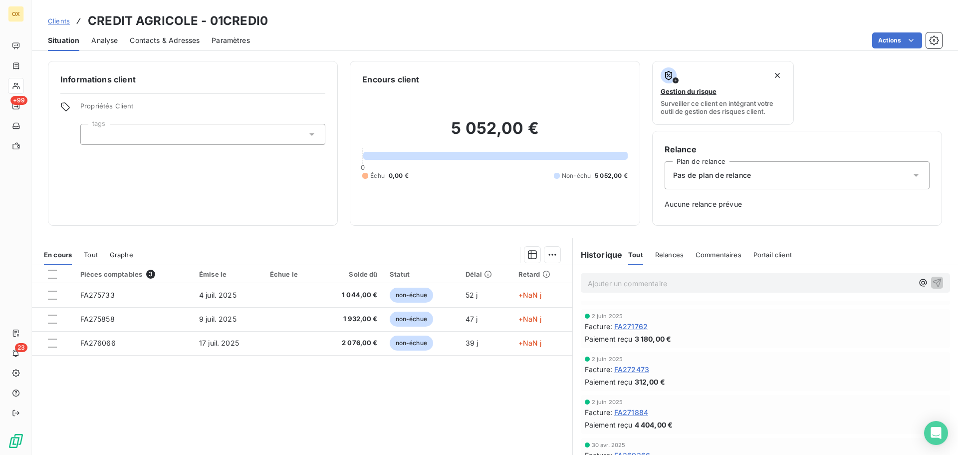
scroll to position [399, 0]
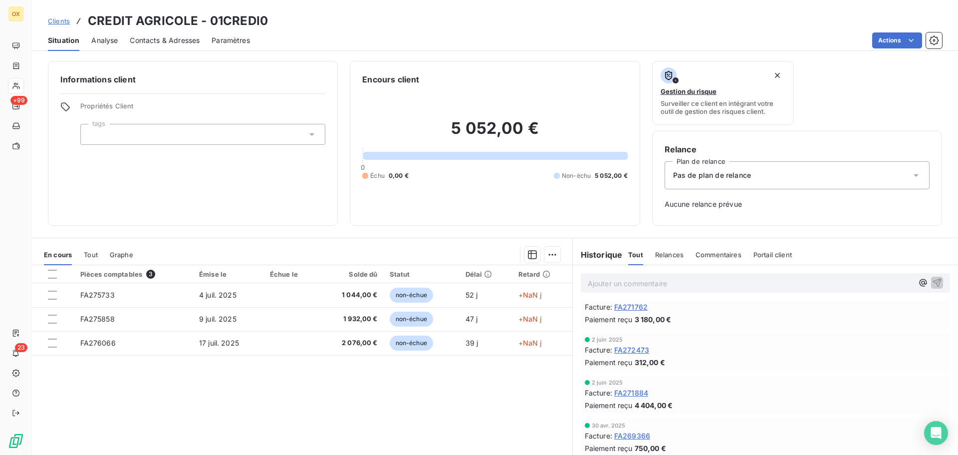
click at [627, 349] on span "FA272473" at bounding box center [631, 349] width 35 height 10
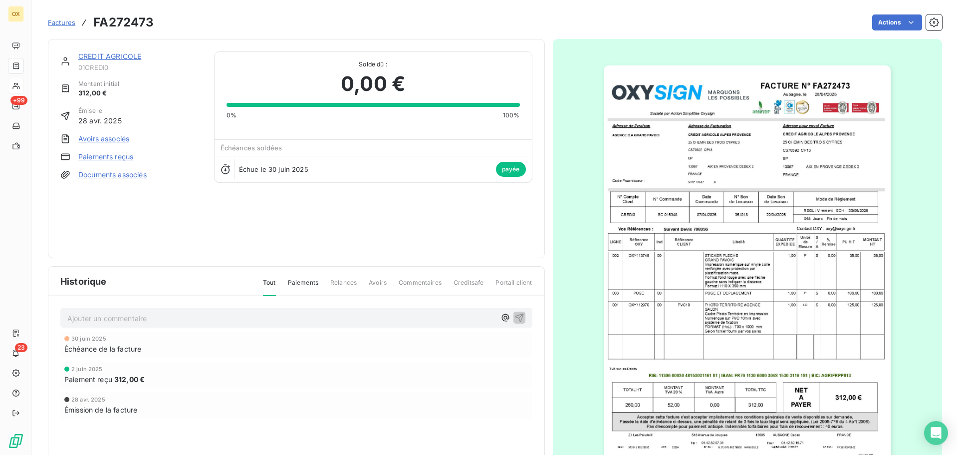
click at [130, 55] on link "CREDIT AGRICOLE" at bounding box center [109, 56] width 63 height 8
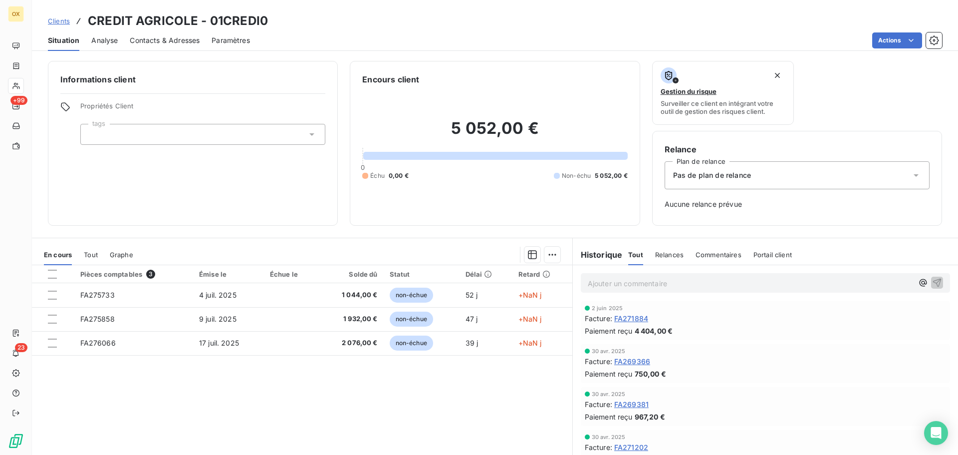
scroll to position [499, 0]
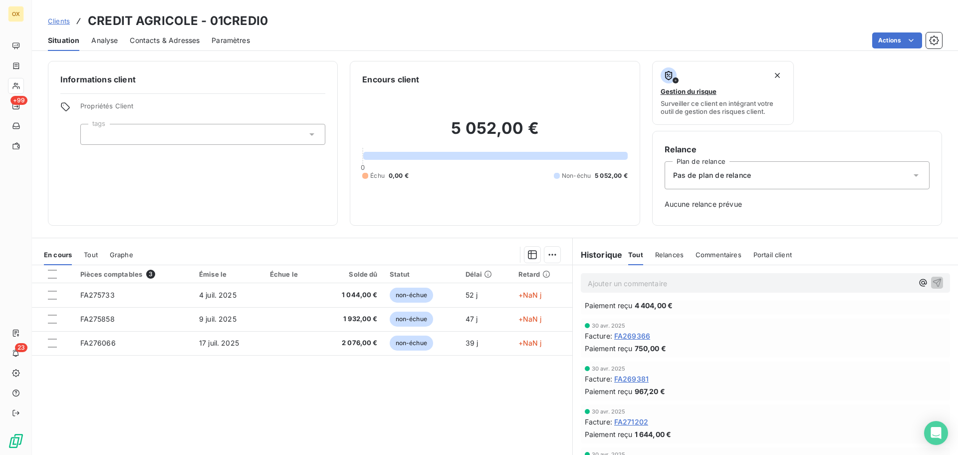
click at [642, 337] on span "FA269366" at bounding box center [632, 335] width 36 height 10
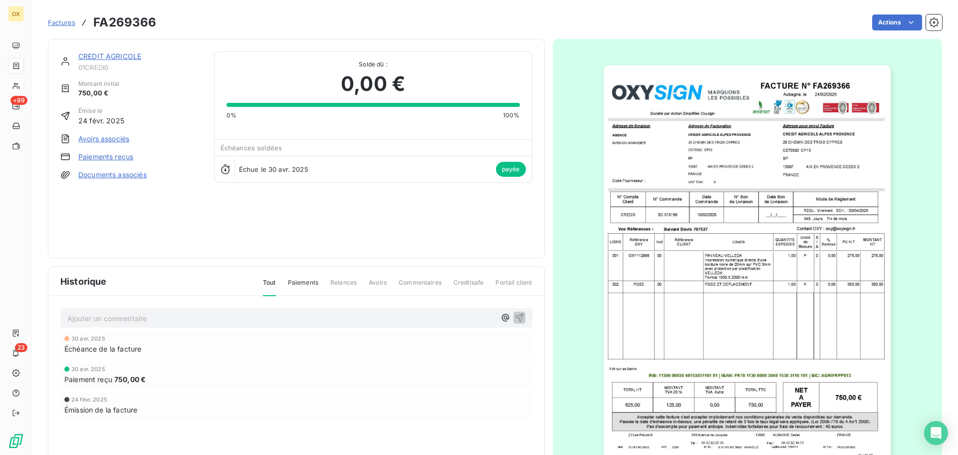
click at [120, 55] on link "CREDIT AGRICOLE" at bounding box center [109, 56] width 63 height 8
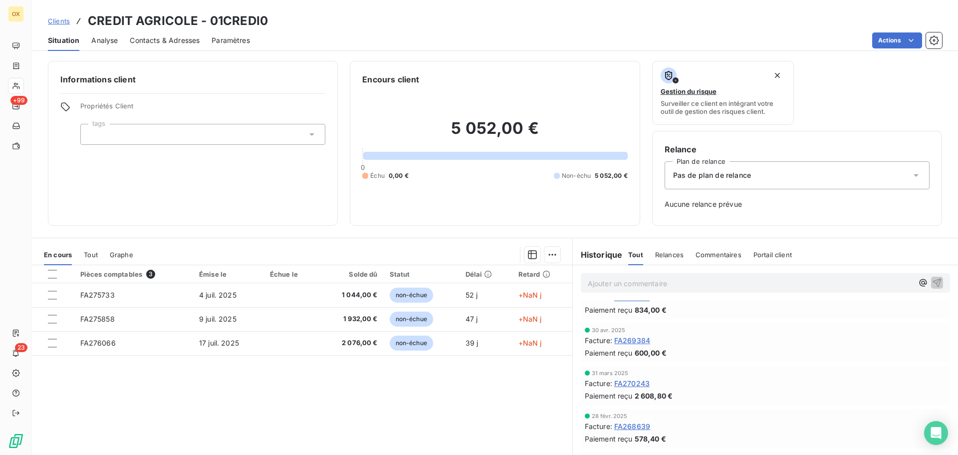
scroll to position [649, 0]
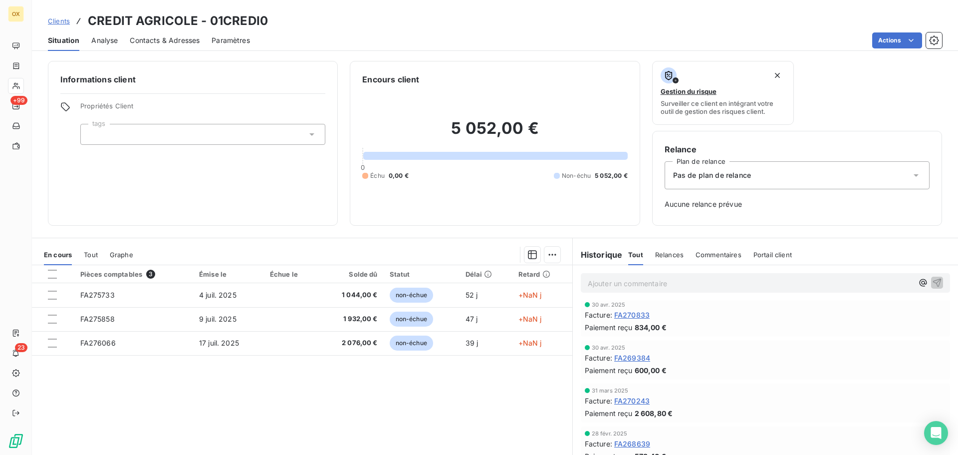
click at [638, 358] on span "FA269384" at bounding box center [632, 357] width 36 height 10
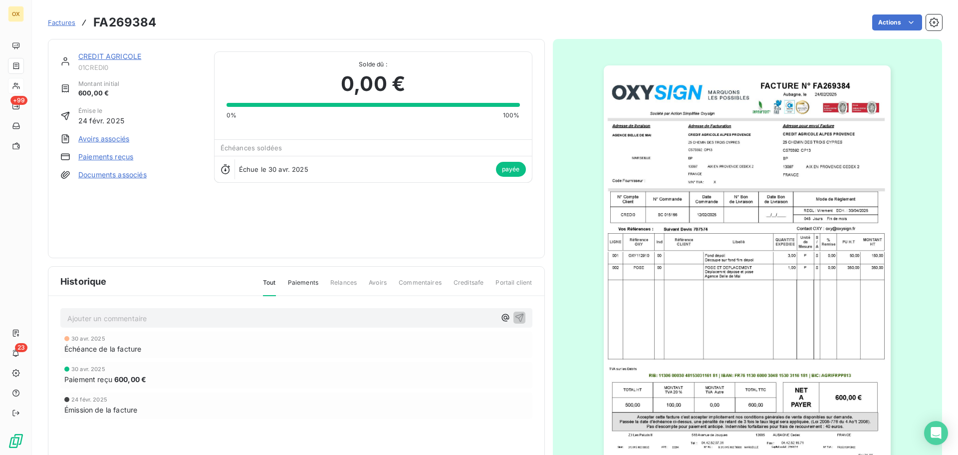
click at [736, 275] on img "button" at bounding box center [747, 268] width 287 height 406
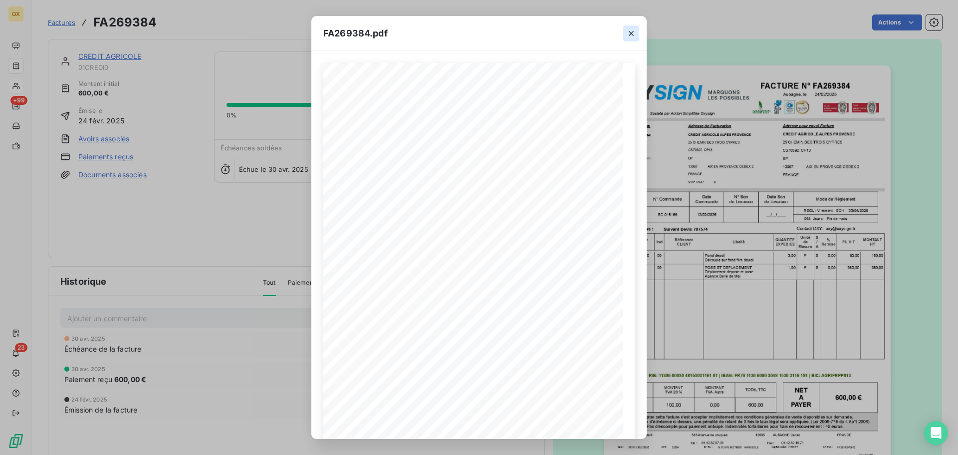
click at [635, 29] on icon "button" at bounding box center [631, 33] width 10 height 10
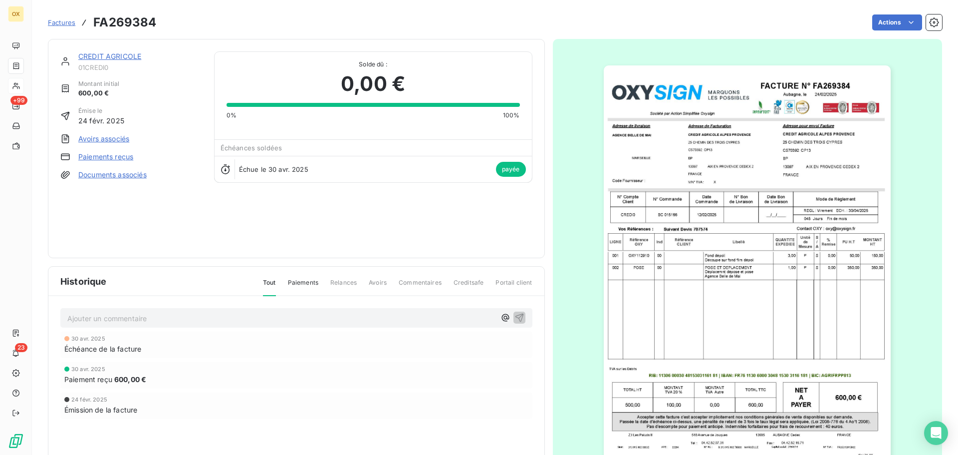
click at [93, 57] on link "CREDIT AGRICOLE" at bounding box center [109, 56] width 63 height 8
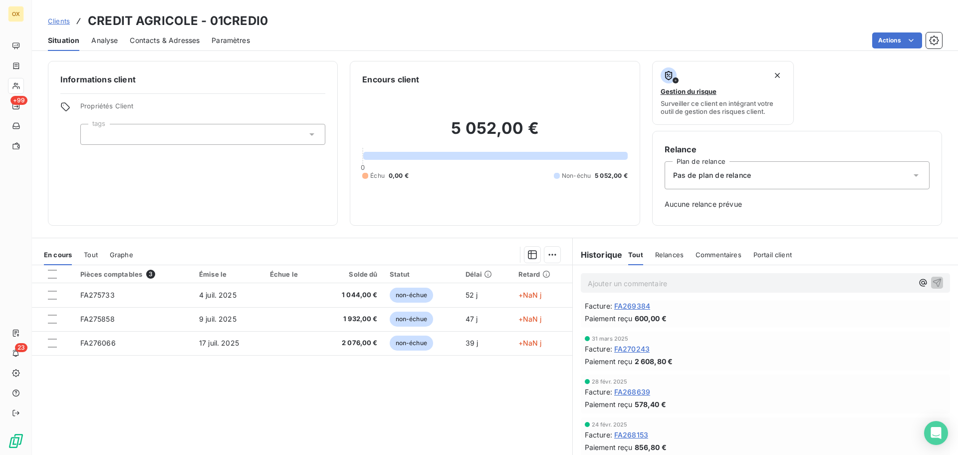
scroll to position [748, 0]
click at [637, 345] on span "FA268639" at bounding box center [632, 343] width 36 height 10
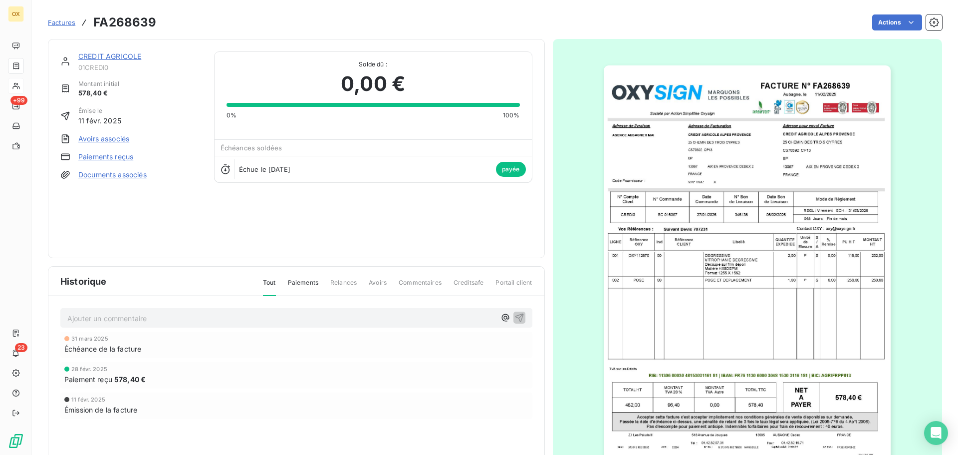
click at [89, 57] on link "CREDIT AGRICOLE" at bounding box center [109, 56] width 63 height 8
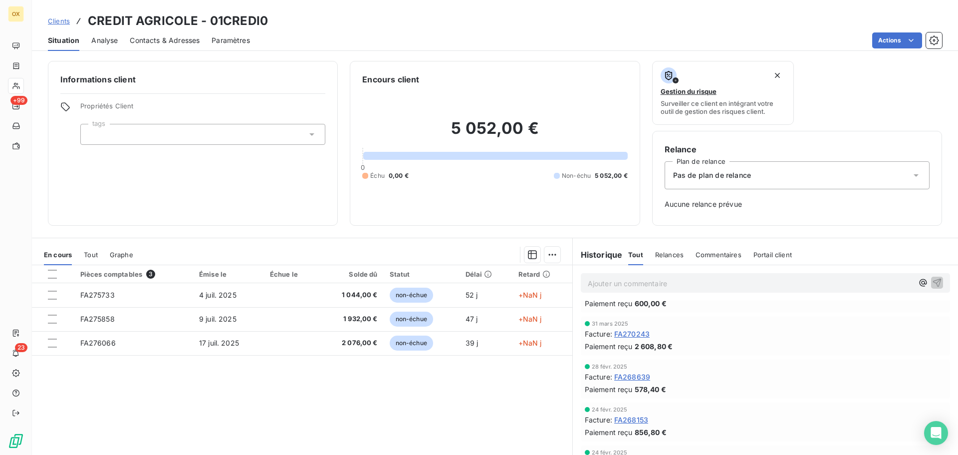
scroll to position [748, 0]
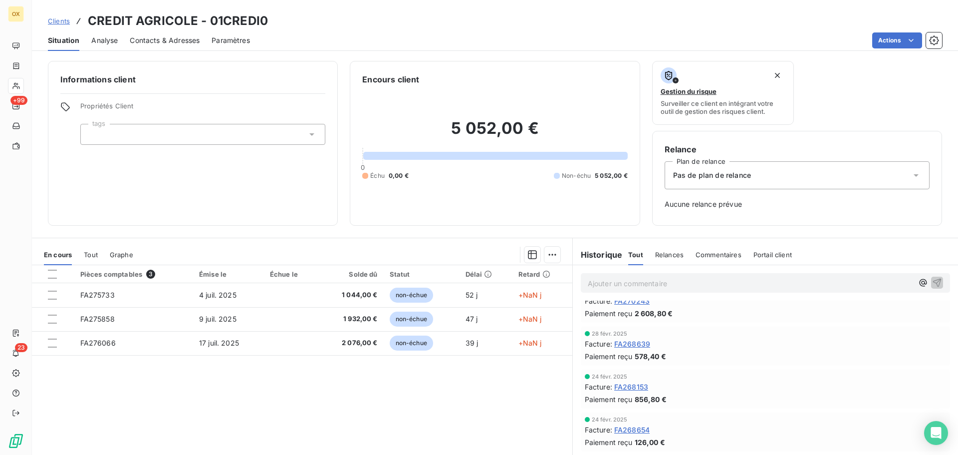
click at [639, 341] on span "FA268639" at bounding box center [632, 343] width 36 height 10
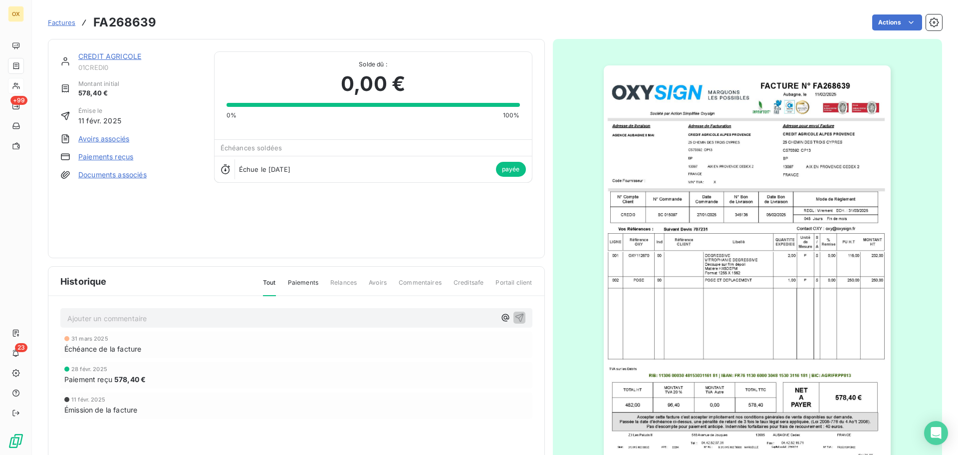
click at [95, 55] on link "CREDIT AGRICOLE" at bounding box center [109, 56] width 63 height 8
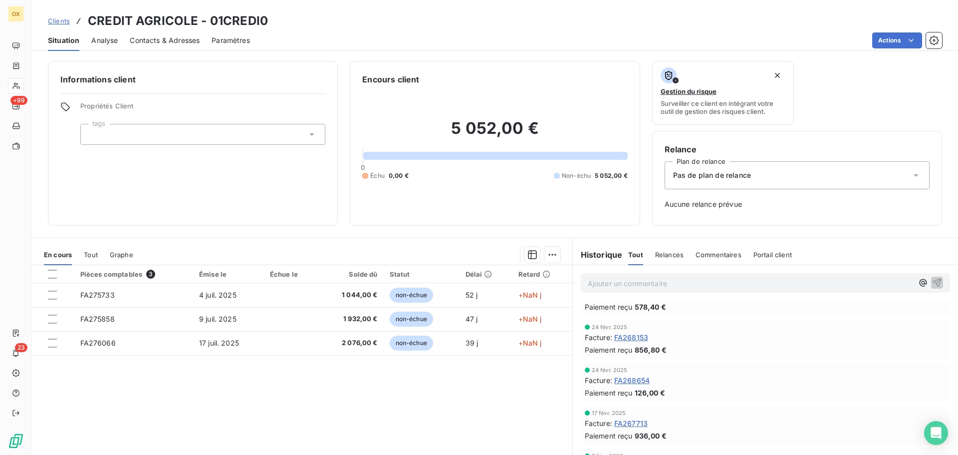
scroll to position [798, 0]
click at [625, 381] on span "FA268654" at bounding box center [631, 379] width 35 height 10
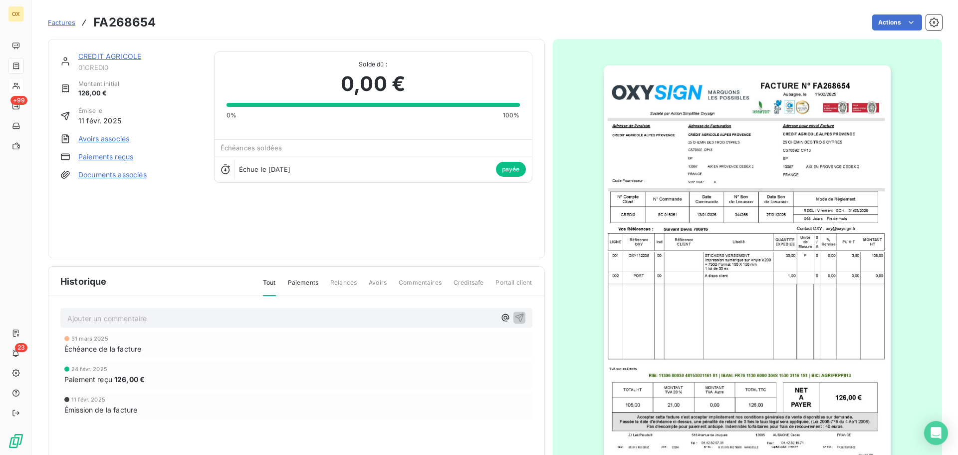
click at [698, 223] on img "button" at bounding box center [747, 268] width 287 height 406
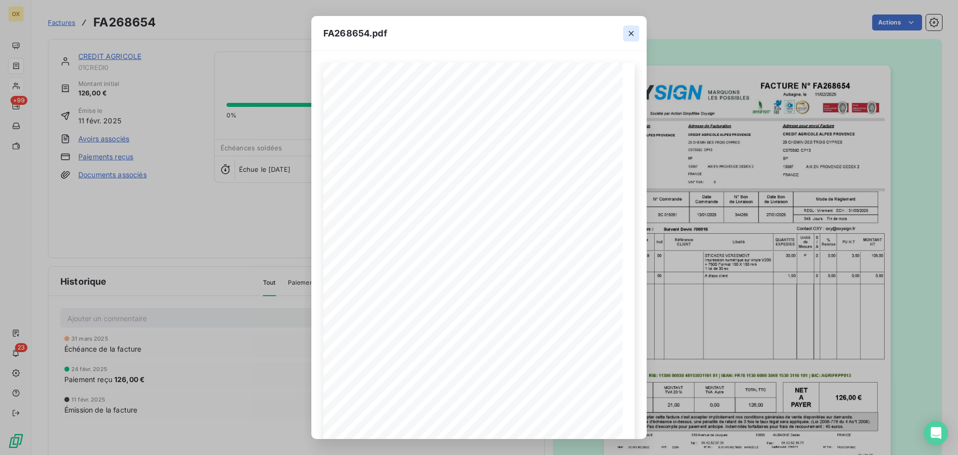
click at [635, 32] on icon "button" at bounding box center [631, 33] width 10 height 10
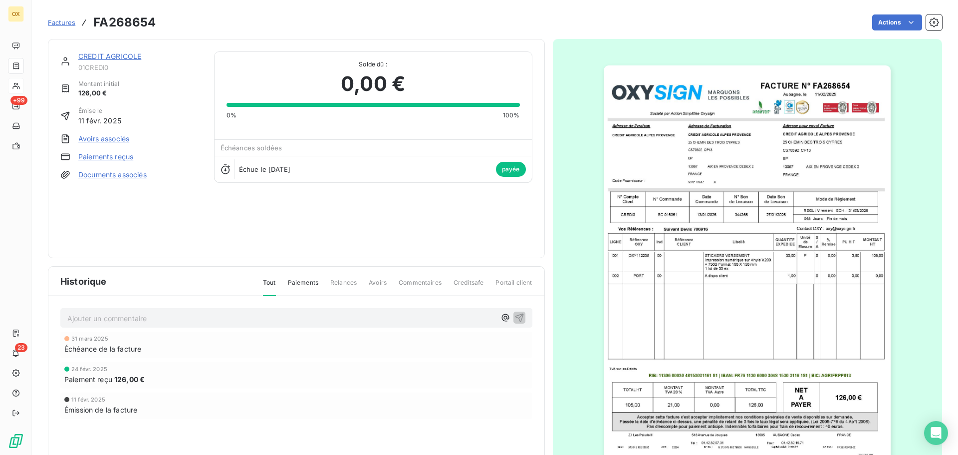
click at [123, 56] on link "CREDIT AGRICOLE" at bounding box center [109, 56] width 63 height 8
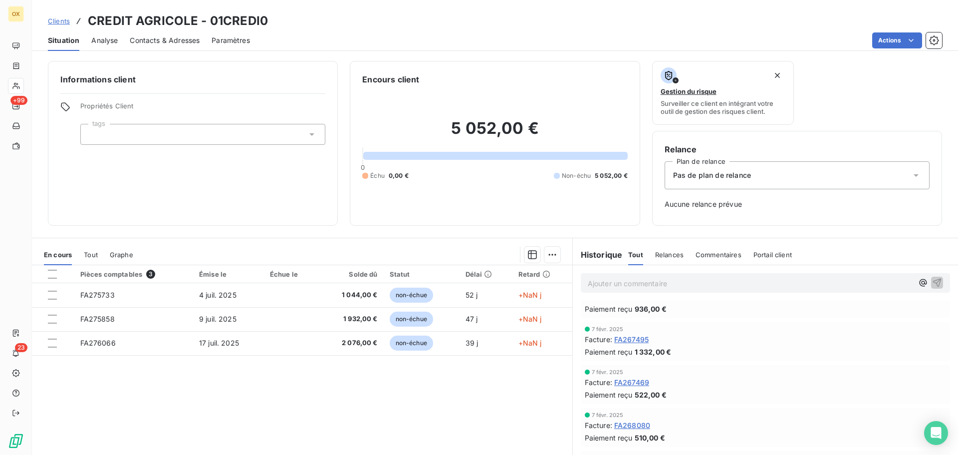
scroll to position [948, 0]
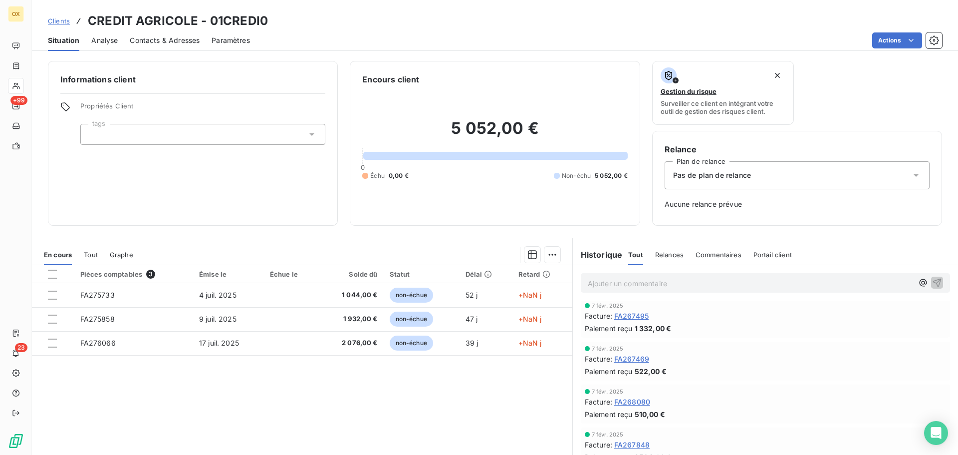
click at [641, 359] on span "FA267469" at bounding box center [631, 358] width 35 height 10
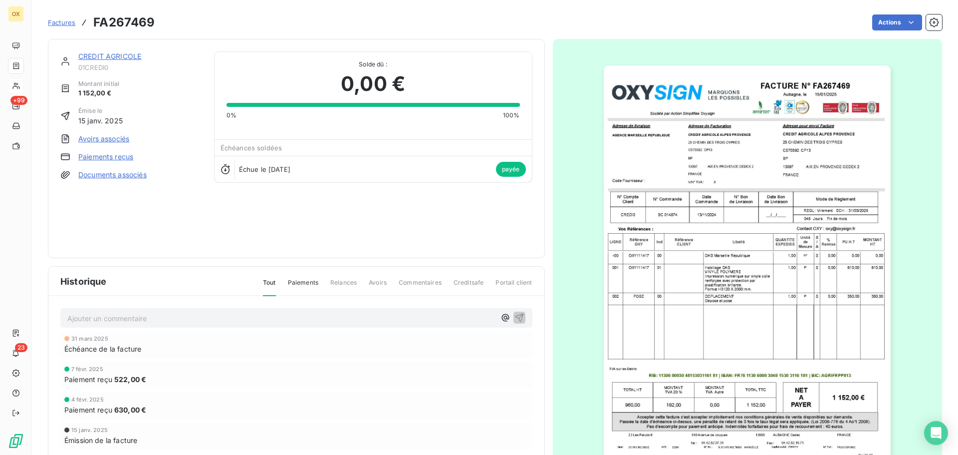
click at [127, 55] on link "CREDIT AGRICOLE" at bounding box center [109, 56] width 63 height 8
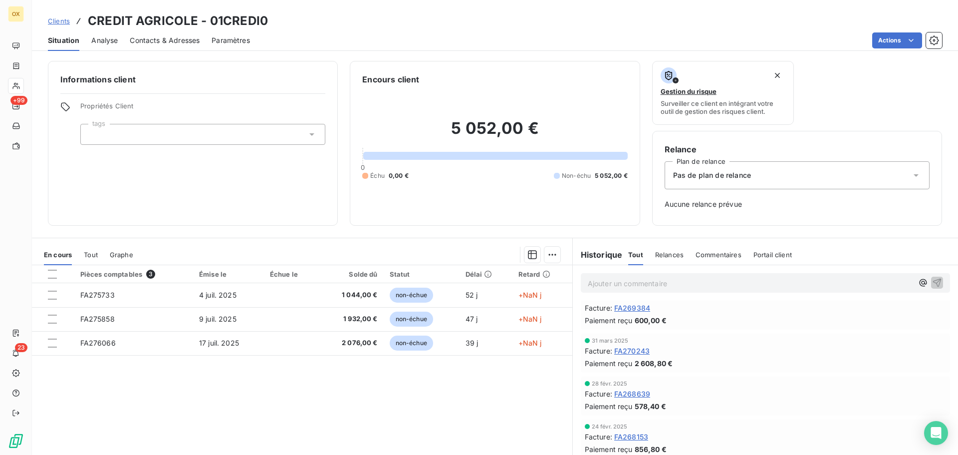
scroll to position [748, 0]
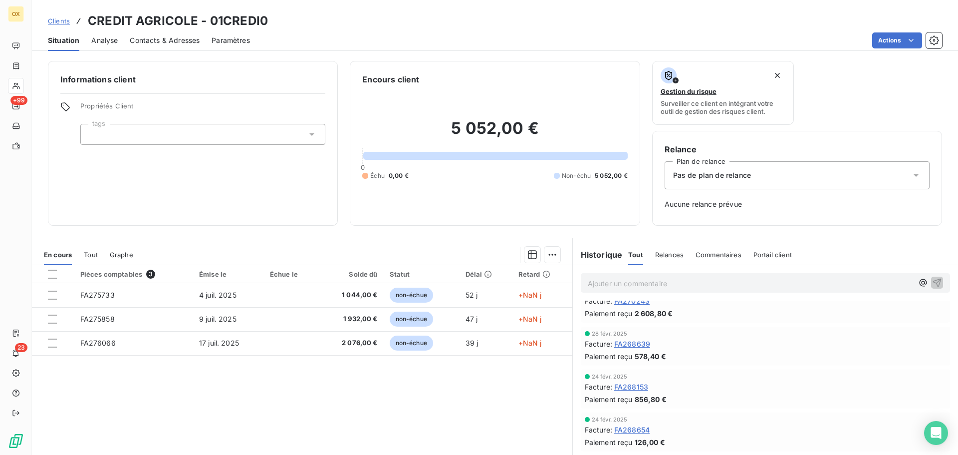
click at [642, 346] on span "FA268639" at bounding box center [632, 343] width 36 height 10
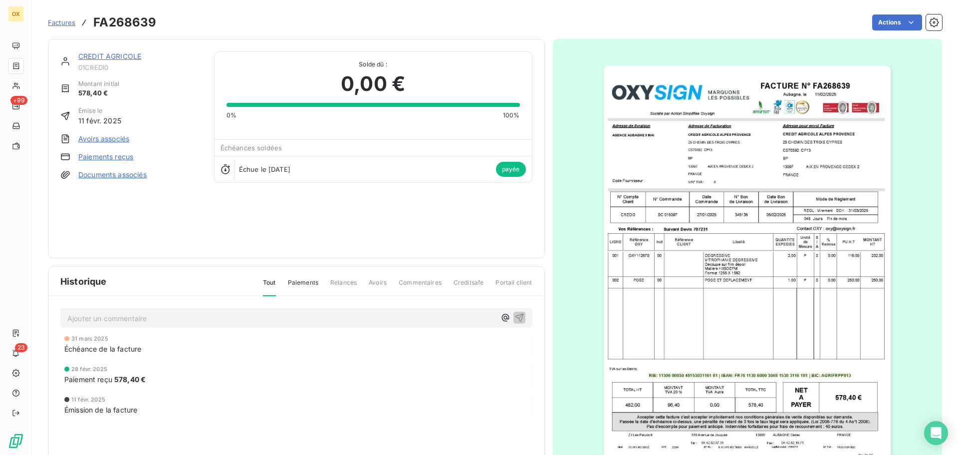
click at [112, 57] on link "CREDIT AGRICOLE" at bounding box center [109, 56] width 63 height 8
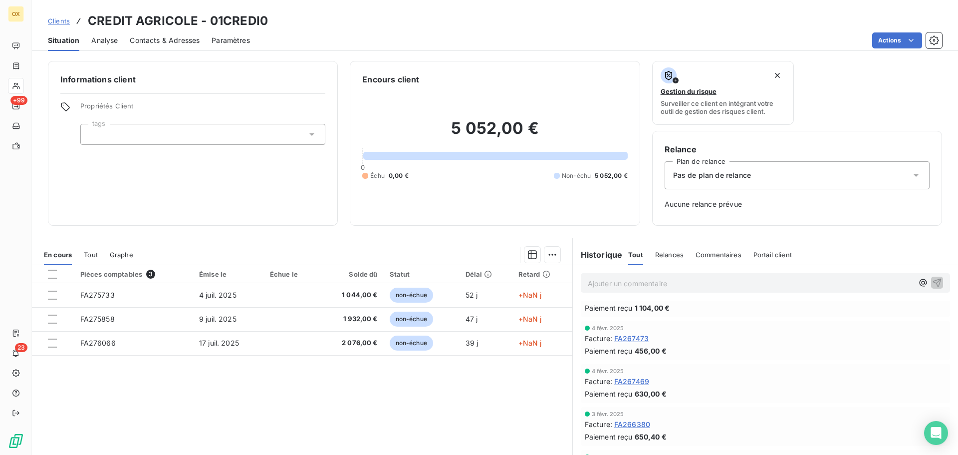
scroll to position [1297, 0]
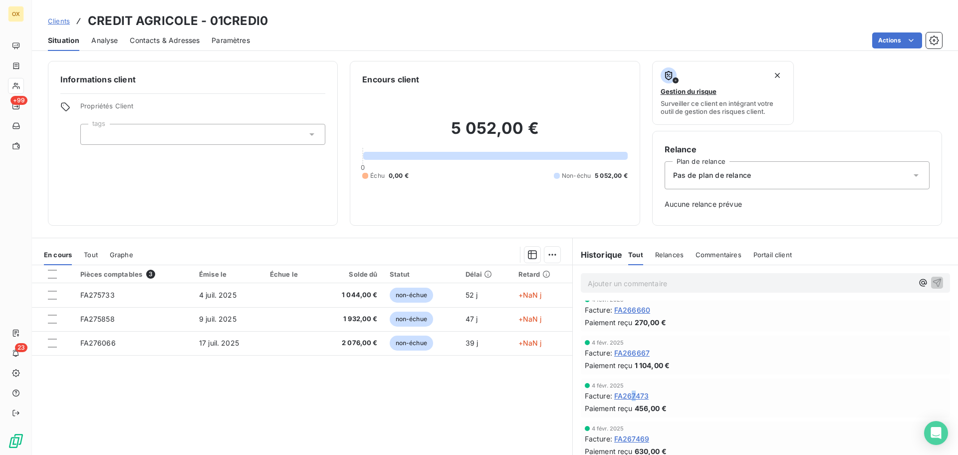
click at [631, 396] on span "FA267473" at bounding box center [631, 395] width 34 height 10
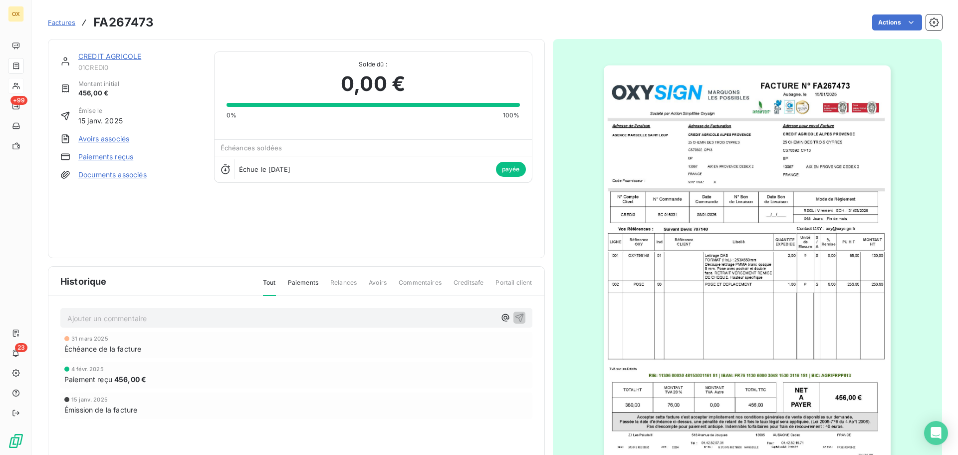
click at [131, 57] on link "CREDIT AGRICOLE" at bounding box center [109, 56] width 63 height 8
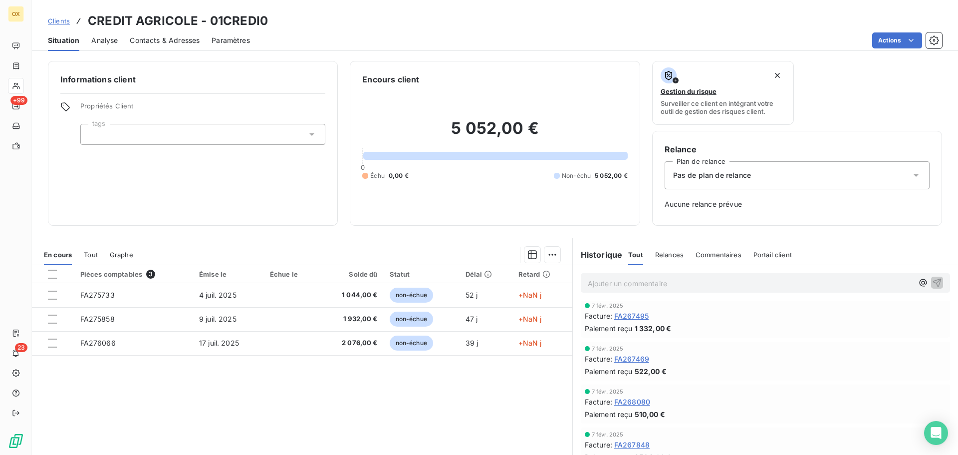
scroll to position [998, 0]
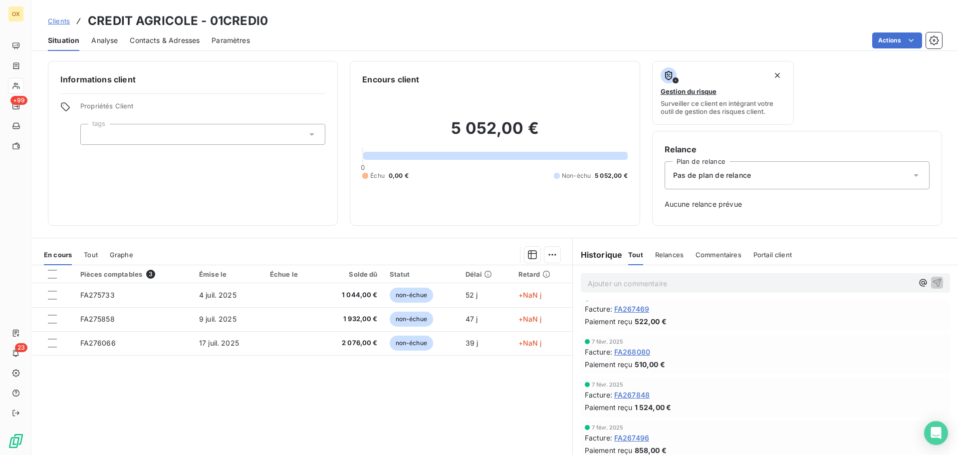
click at [629, 352] on span "FA268080" at bounding box center [632, 351] width 36 height 10
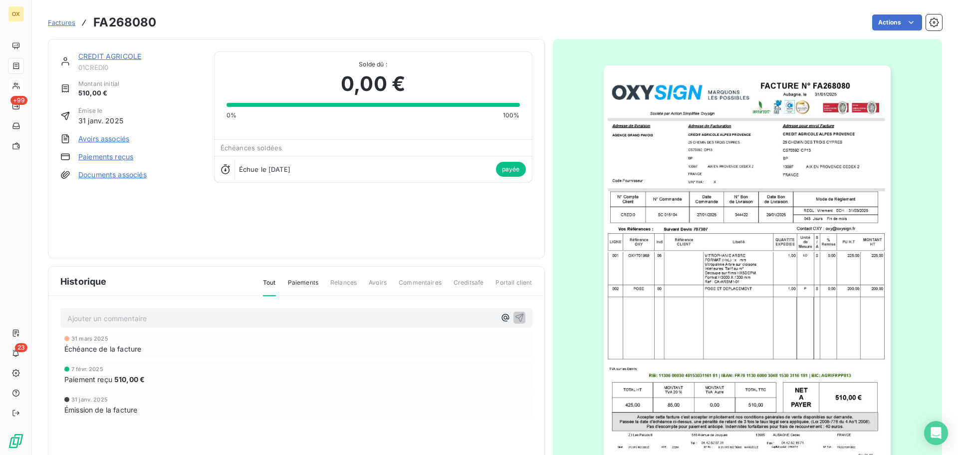
click at [124, 58] on link "CREDIT AGRICOLE" at bounding box center [109, 56] width 63 height 8
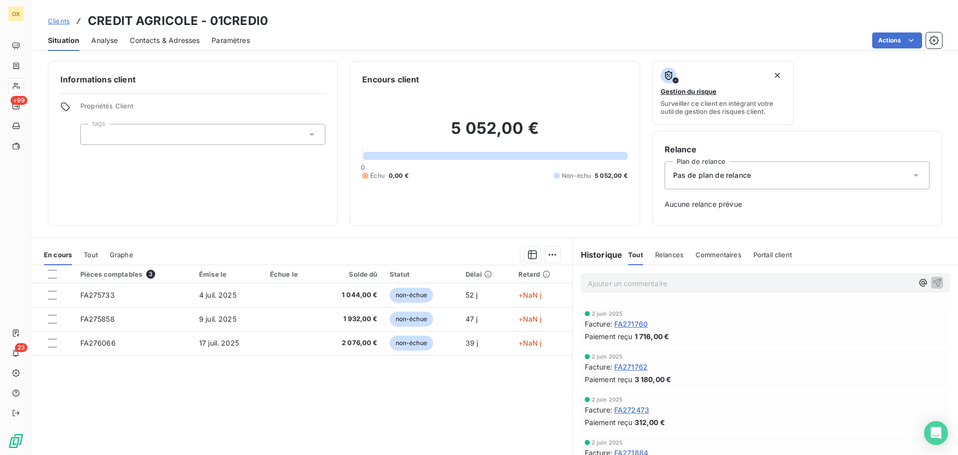
scroll to position [349, 0]
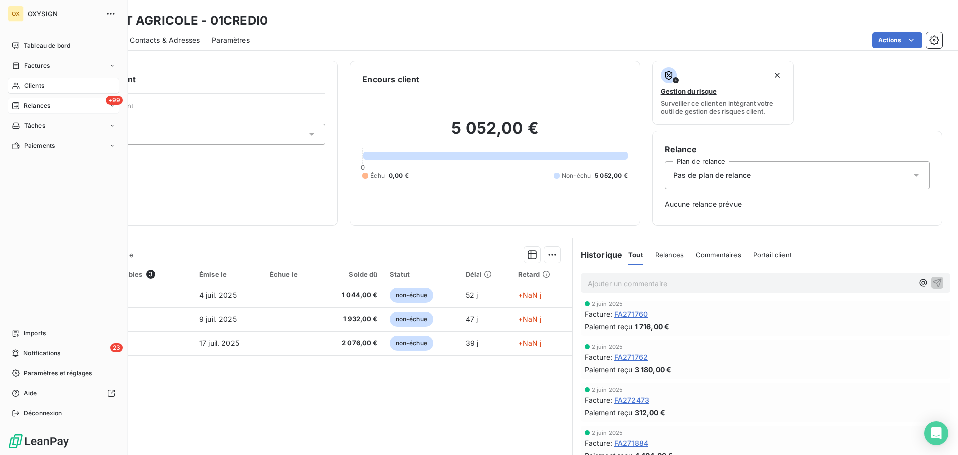
click at [35, 103] on span "Relances" at bounding box center [37, 105] width 26 height 9
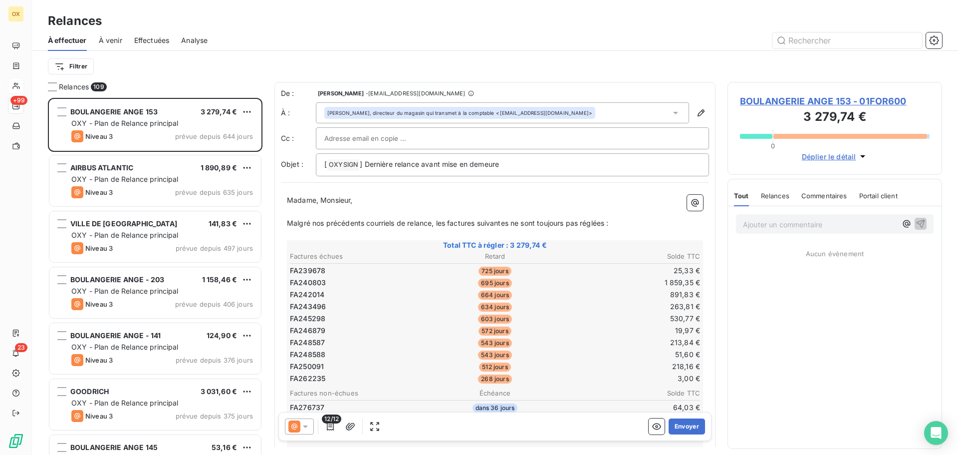
scroll to position [349, 207]
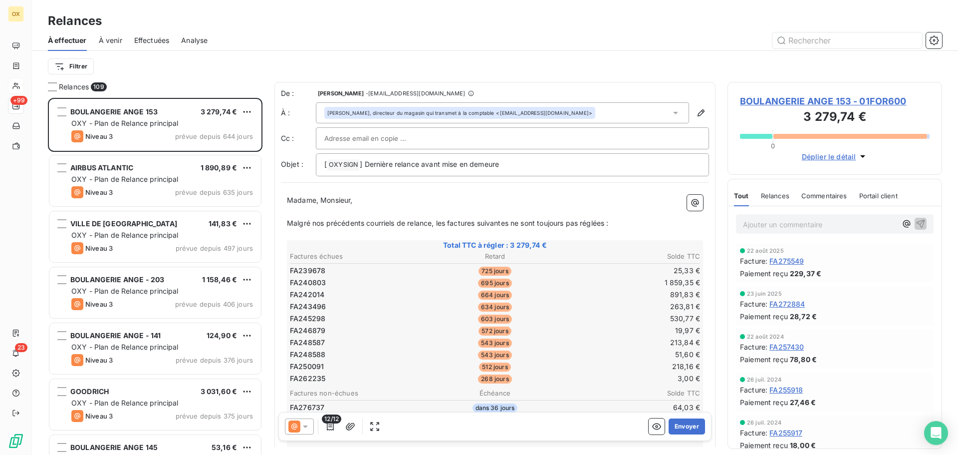
click at [143, 39] on span "Effectuées" at bounding box center [151, 40] width 35 height 10
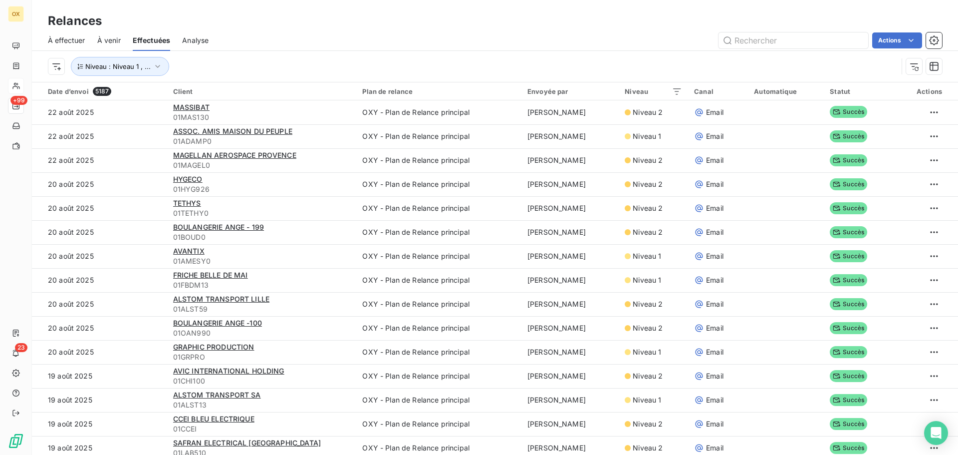
click at [78, 43] on span "À effectuer" at bounding box center [66, 40] width 37 height 10
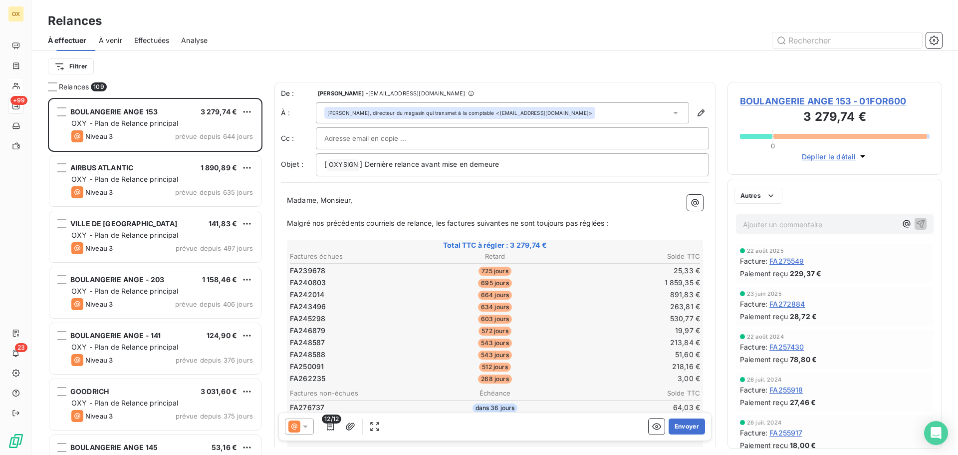
scroll to position [349, 207]
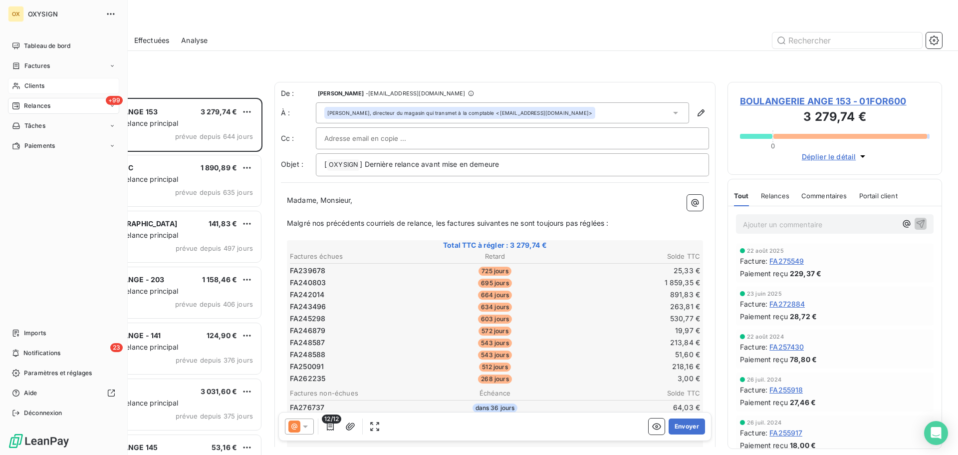
click at [41, 103] on span "Relances" at bounding box center [37, 105] width 26 height 9
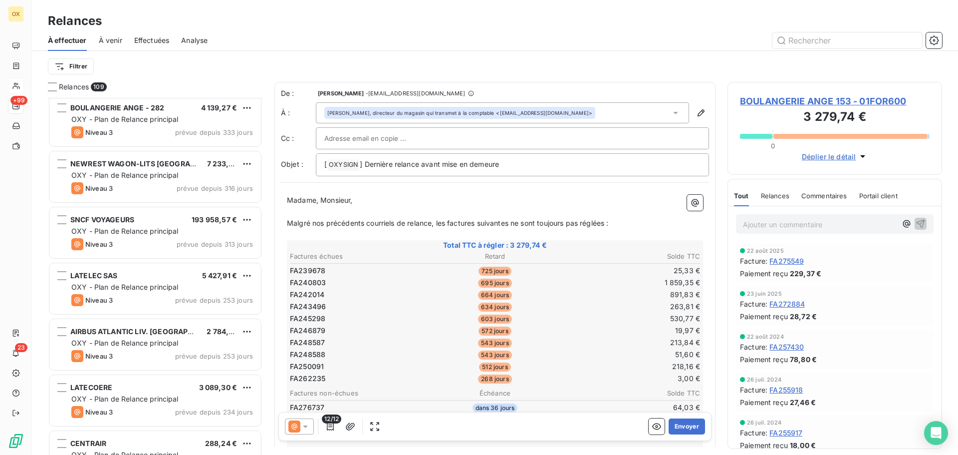
scroll to position [400, 0]
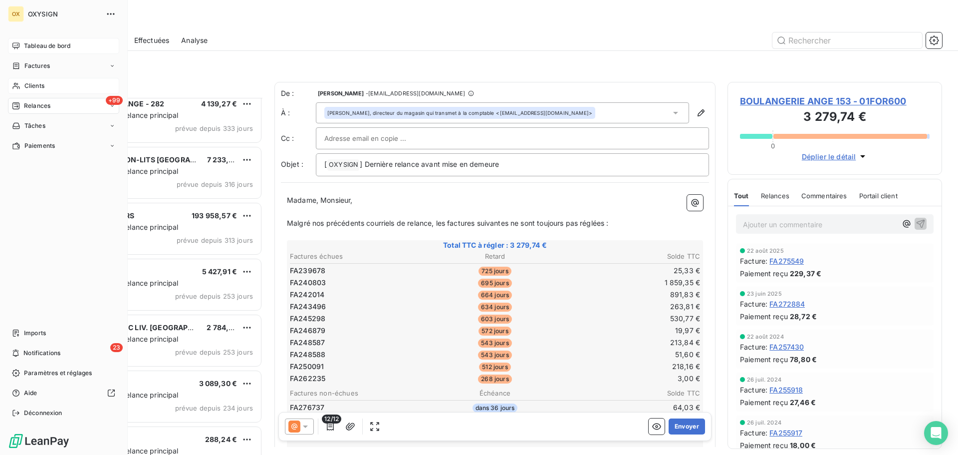
click at [23, 46] on div "Tableau de bord" at bounding box center [63, 46] width 111 height 16
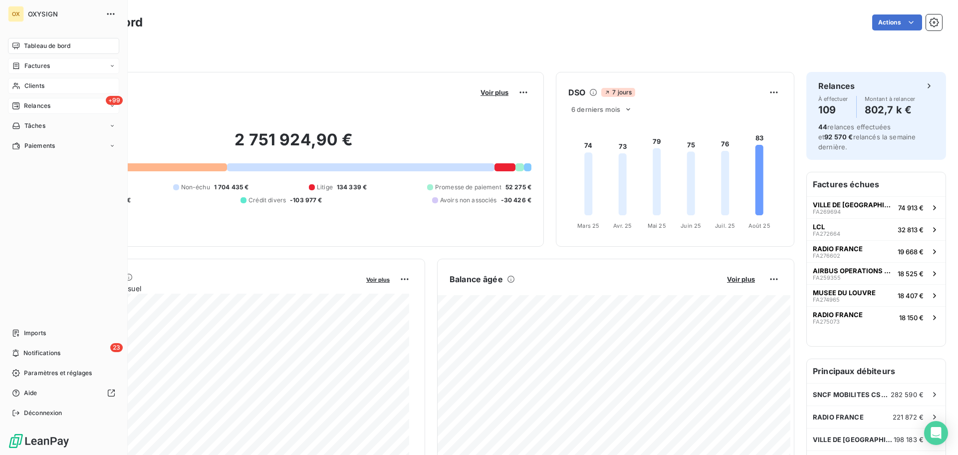
click at [48, 61] on span "Factures" at bounding box center [36, 65] width 25 height 9
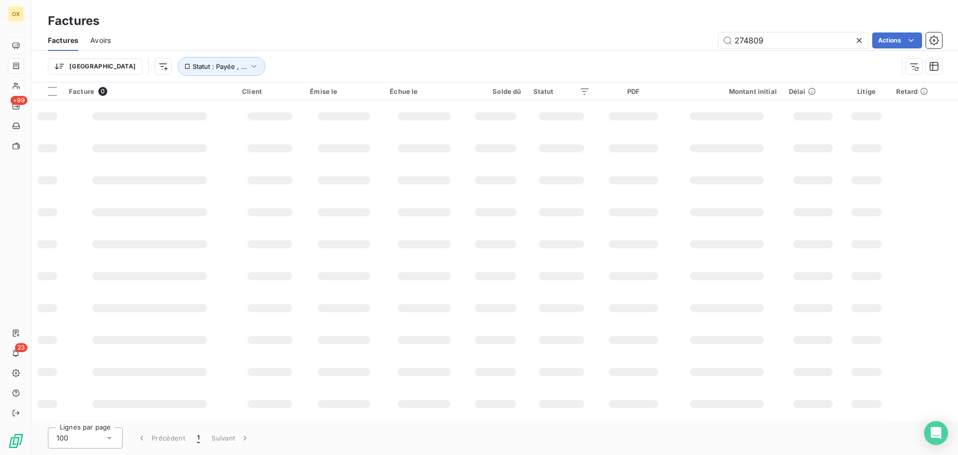
drag, startPoint x: 783, startPoint y: 44, endPoint x: 709, endPoint y: 42, distance: 73.4
click at [709, 42] on div "274809 Actions" at bounding box center [532, 40] width 819 height 16
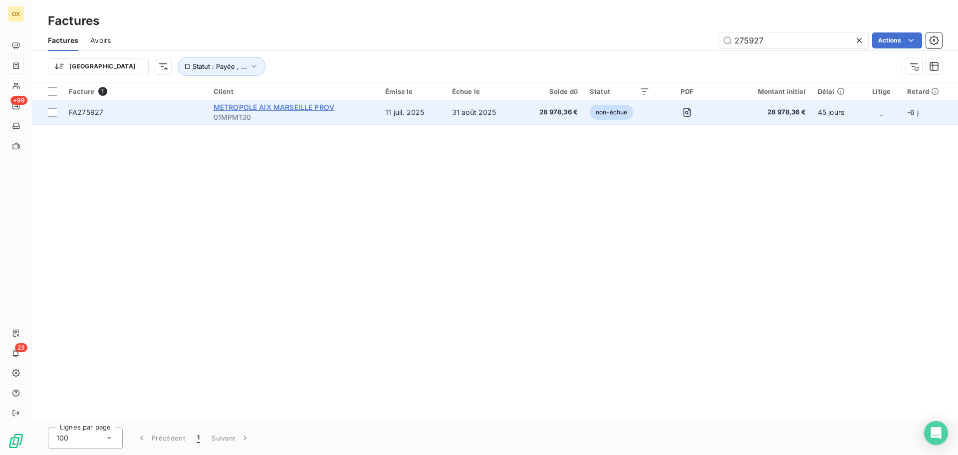
type input "275927"
click at [235, 105] on span "METROPOLE AIX MARSEILLE PROV" at bounding box center [274, 107] width 121 height 8
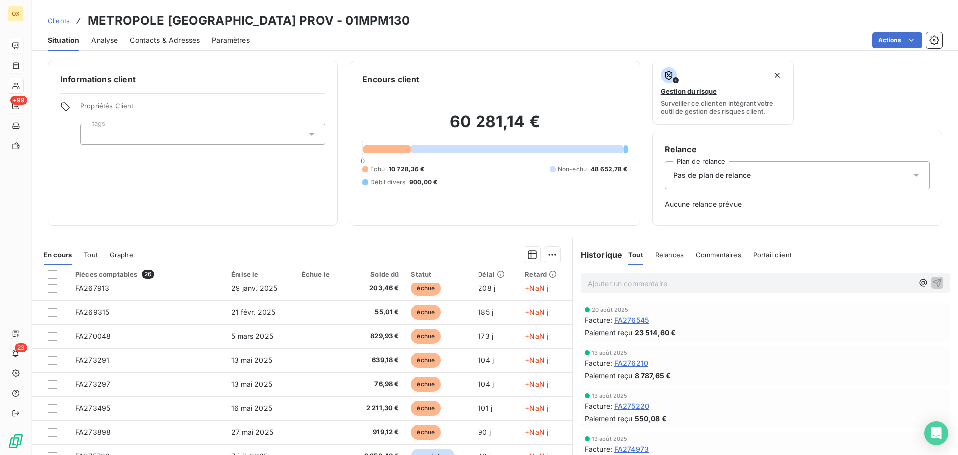
scroll to position [299, 0]
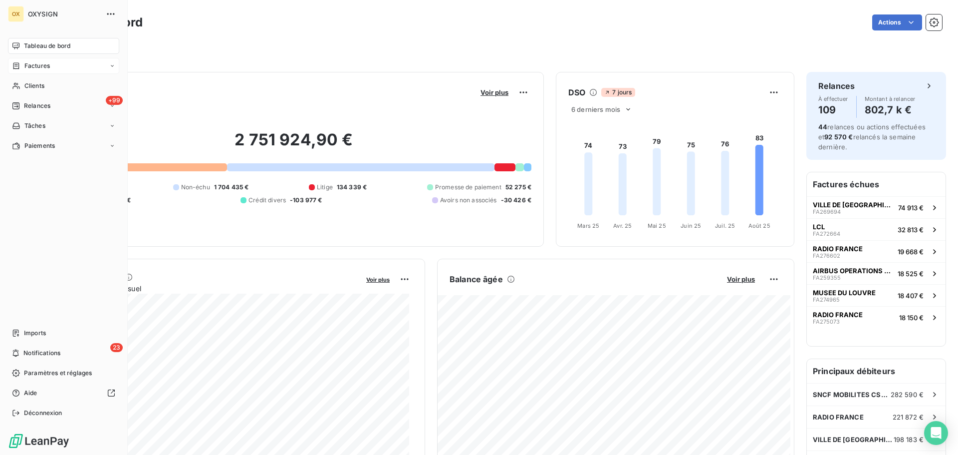
click at [23, 60] on div "Factures" at bounding box center [63, 66] width 111 height 16
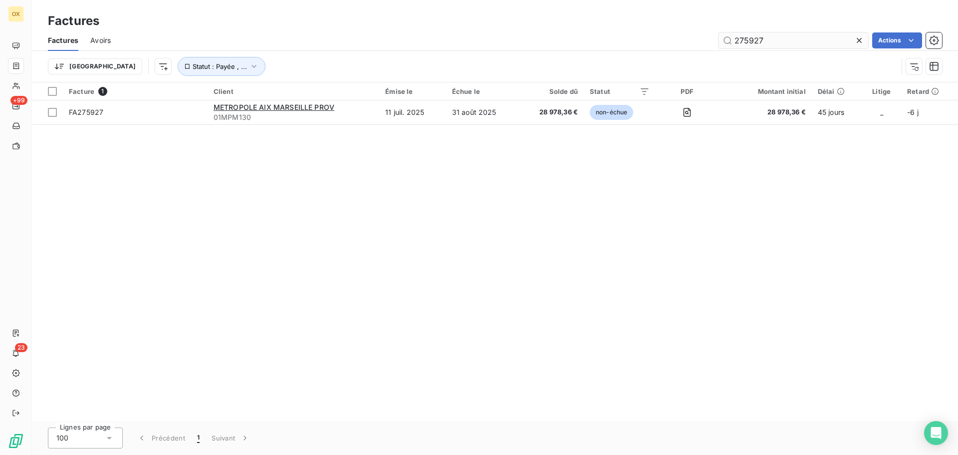
drag, startPoint x: 797, startPoint y: 42, endPoint x: 749, endPoint y: 45, distance: 48.0
click at [749, 45] on input "275927" at bounding box center [793, 40] width 150 height 16
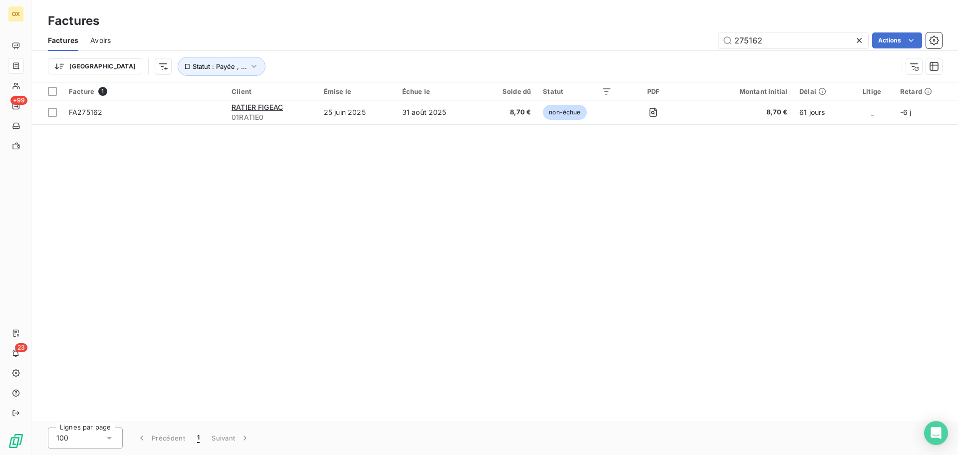
type input "275162"
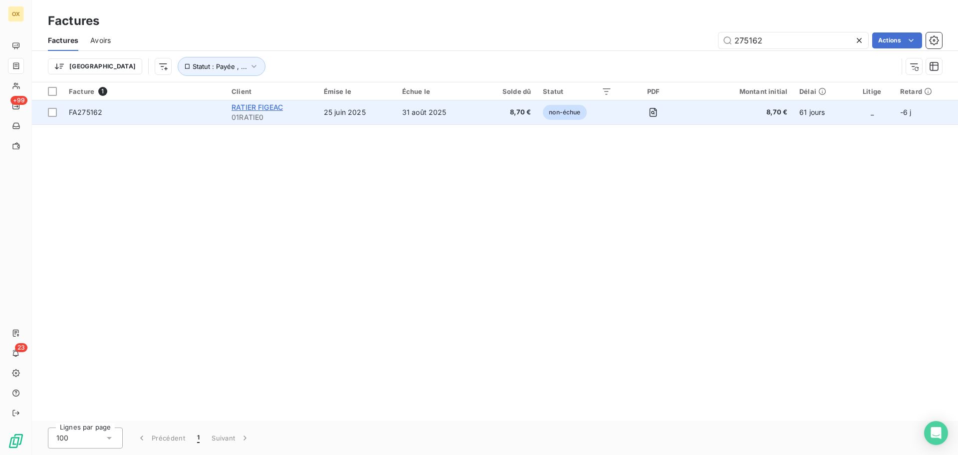
click at [263, 105] on span "RATIER FIGEAC" at bounding box center [256, 107] width 51 height 8
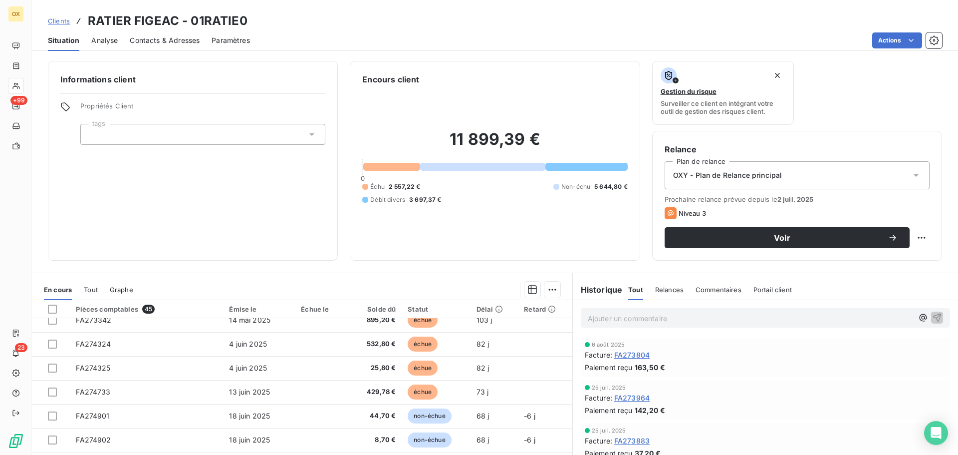
scroll to position [299, 0]
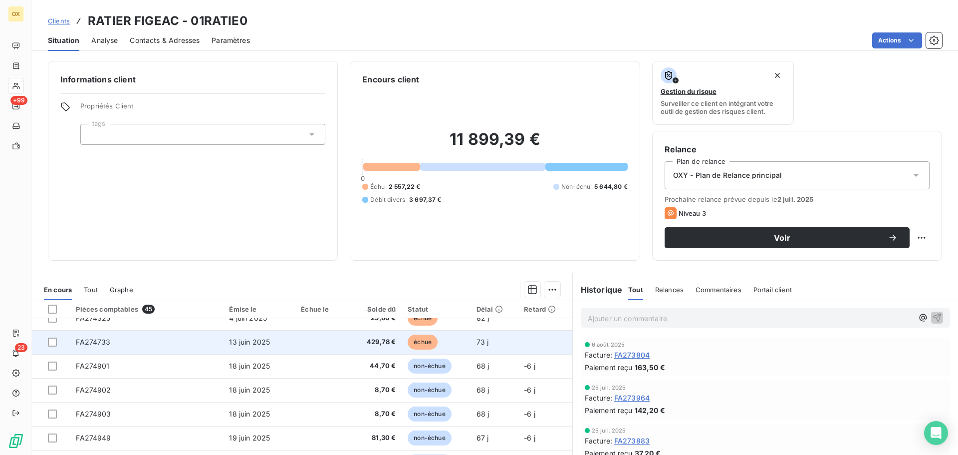
click at [309, 345] on td at bounding box center [319, 342] width 49 height 24
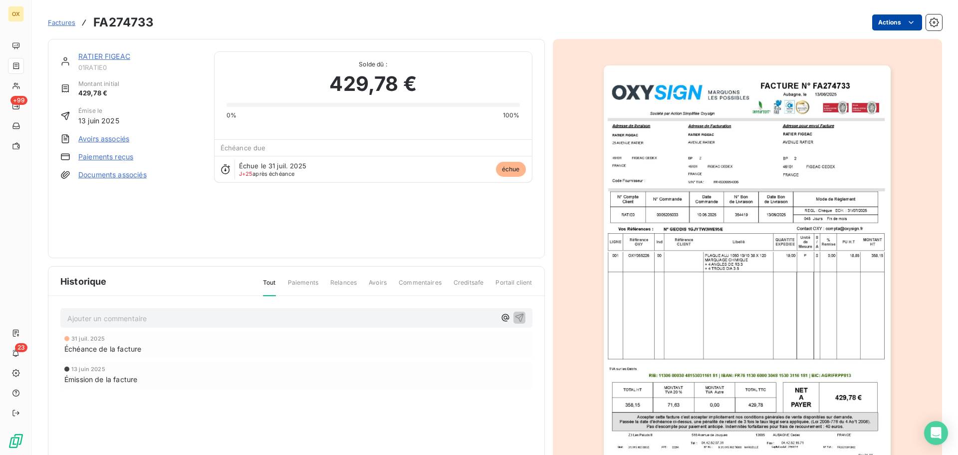
click at [887, 23] on html "OX +99 23 Factures FA274733 Actions RATIER FIGEAC 01RATIE0 Montant initial 429,…" at bounding box center [479, 227] width 958 height 455
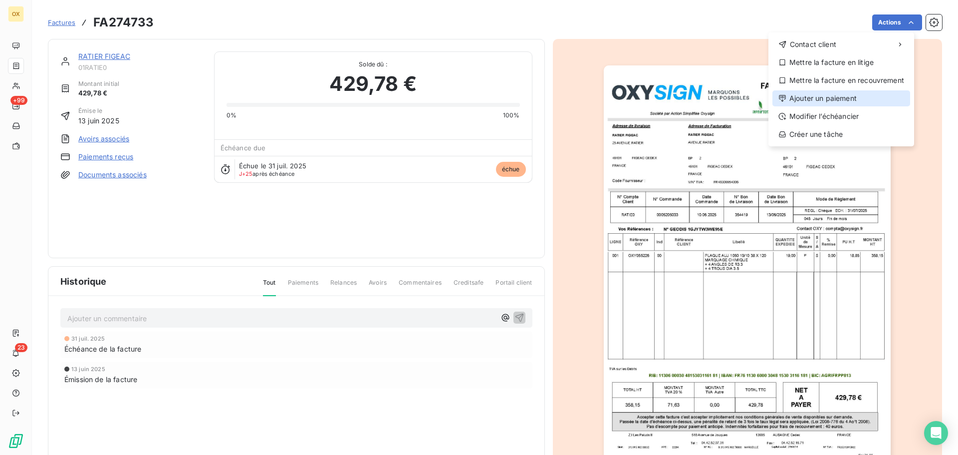
click at [863, 97] on div "Ajouter un paiement" at bounding box center [841, 98] width 138 height 16
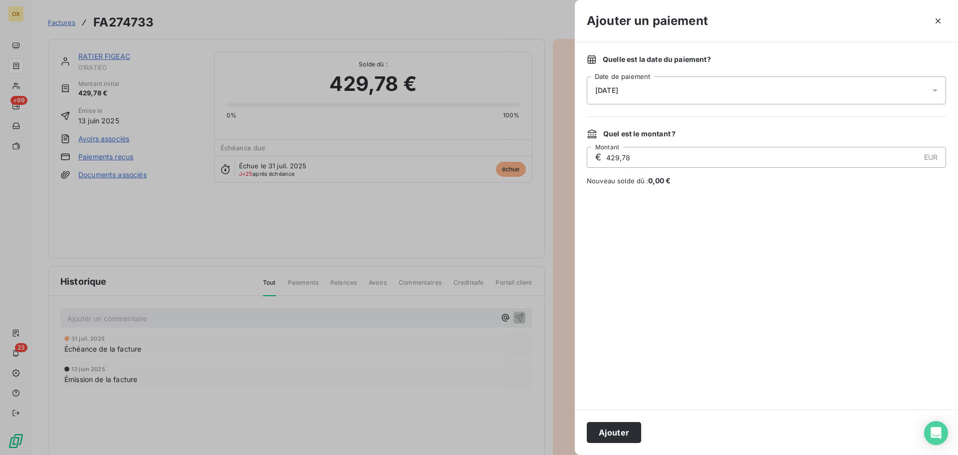
click at [618, 88] on span "25/08/2025" at bounding box center [606, 90] width 23 height 8
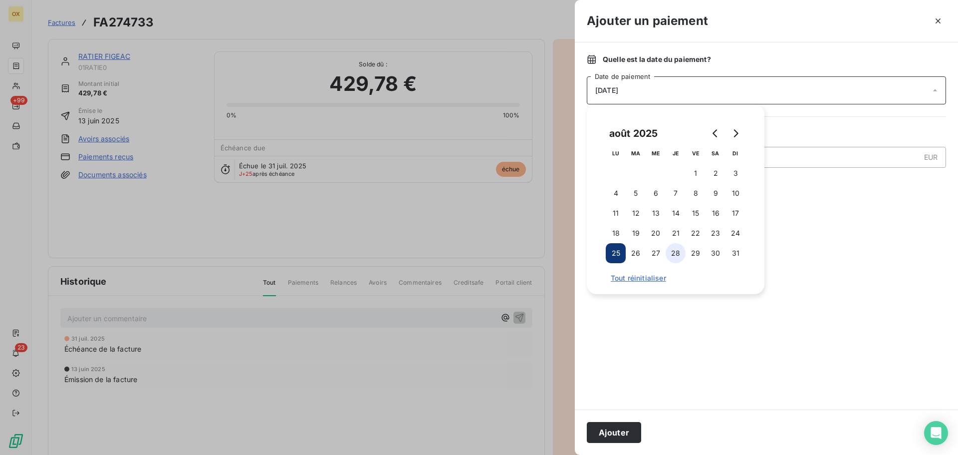
click at [681, 249] on button "28" at bounding box center [676, 253] width 20 height 20
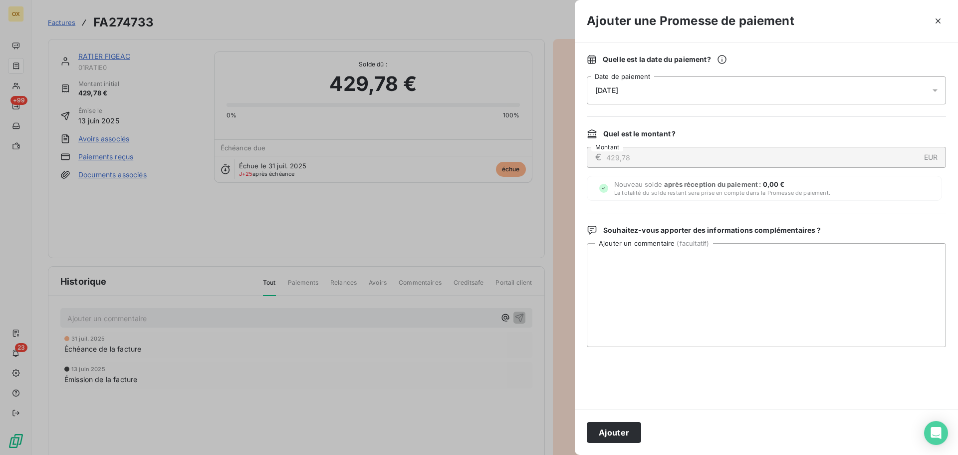
drag, startPoint x: 622, startPoint y: 433, endPoint x: 631, endPoint y: 419, distance: 16.8
click at [622, 433] on button "Ajouter" at bounding box center [614, 432] width 54 height 21
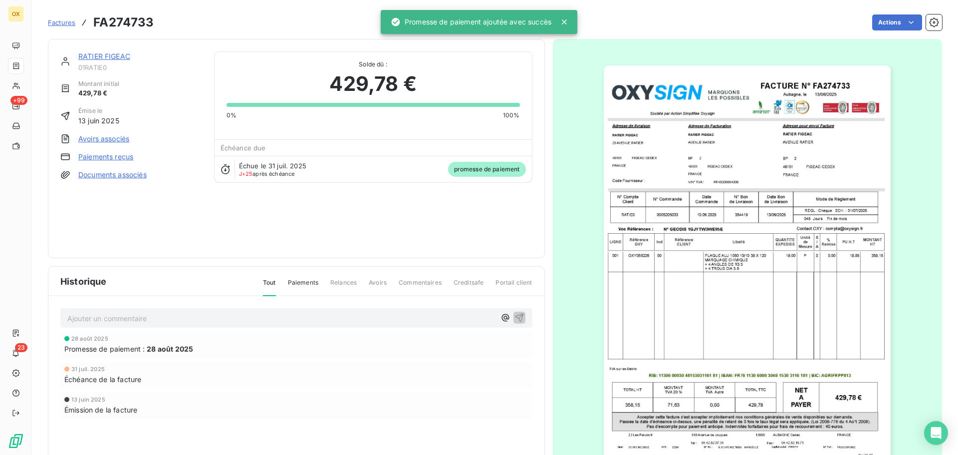
click at [116, 57] on link "RATIER FIGEAC" at bounding box center [104, 56] width 52 height 8
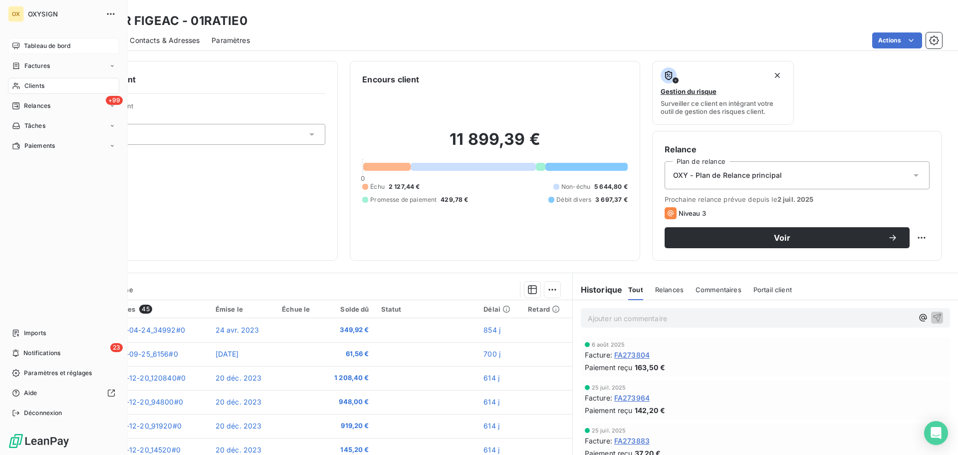
click at [27, 46] on span "Tableau de bord" at bounding box center [47, 45] width 46 height 9
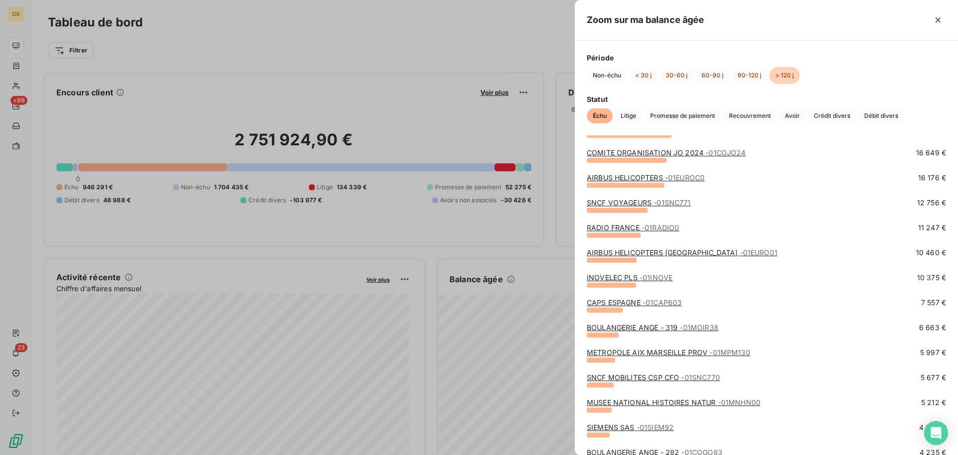
scroll to position [100, 0]
click at [620, 276] on link "INOVELEC PLS - 01INOVE" at bounding box center [630, 276] width 86 height 8
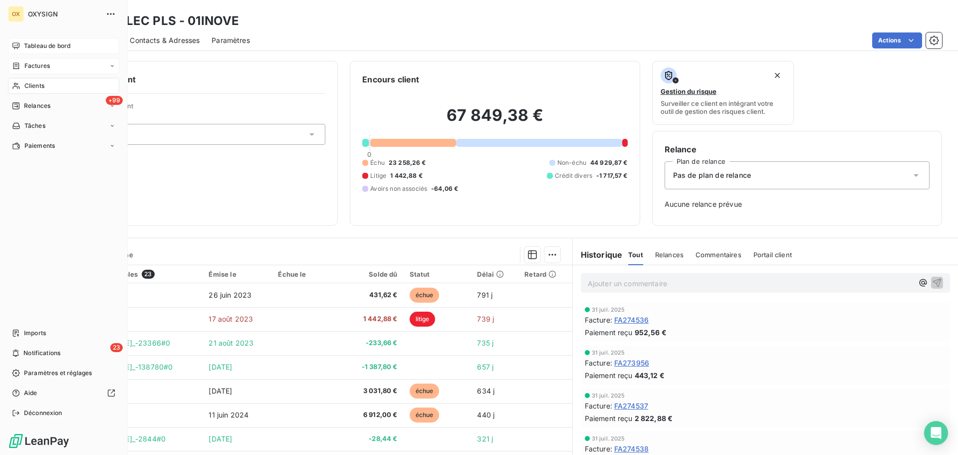
click at [28, 64] on span "Factures" at bounding box center [36, 65] width 25 height 9
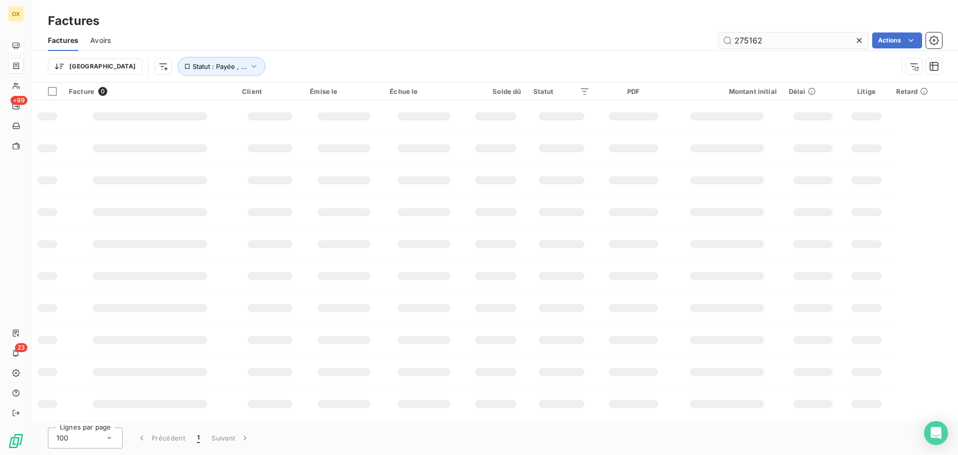
drag, startPoint x: 779, startPoint y: 37, endPoint x: 733, endPoint y: 40, distance: 46.0
click at [733, 40] on input "275162" at bounding box center [793, 40] width 150 height 16
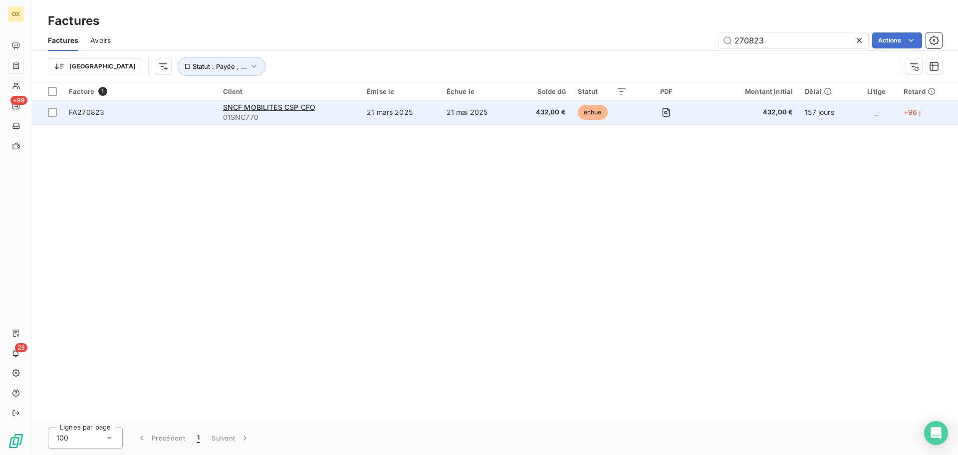
type input "270823"
click at [171, 117] on td "FA270823" at bounding box center [140, 112] width 154 height 24
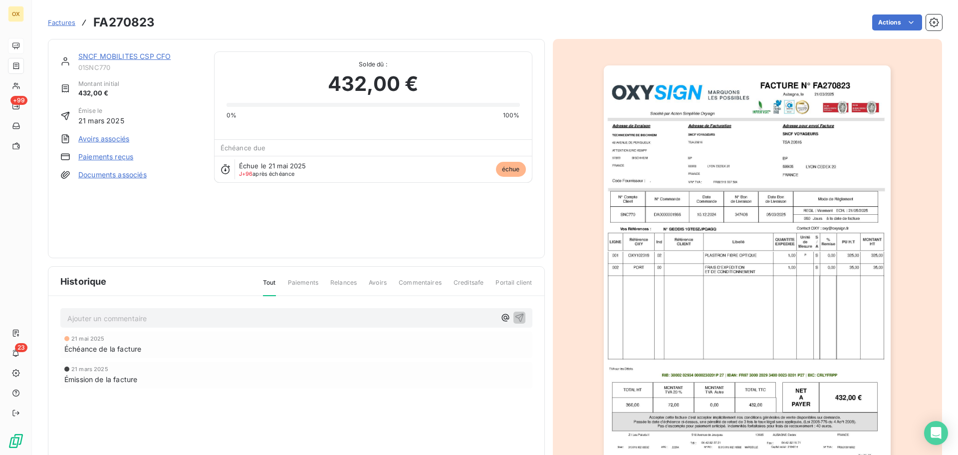
click at [124, 58] on link "SNCF MOBILITES CSP CFO" at bounding box center [124, 56] width 92 height 8
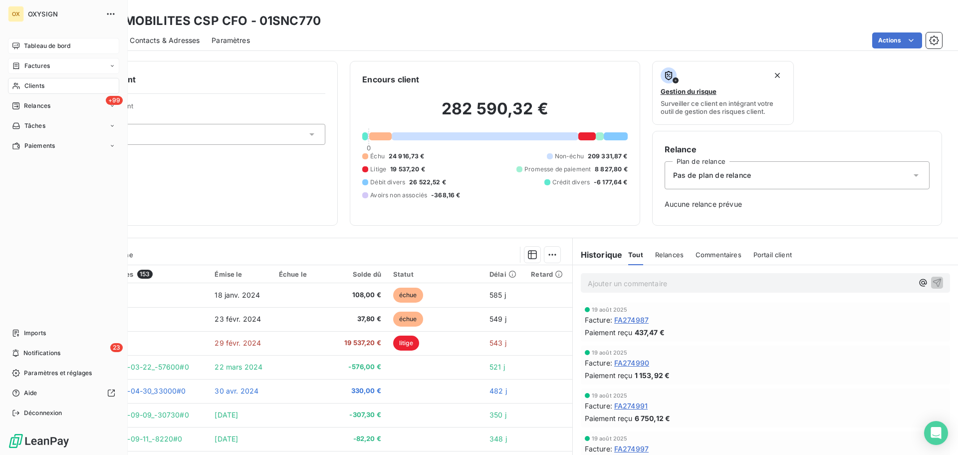
click at [37, 44] on span "Tableau de bord" at bounding box center [47, 45] width 46 height 9
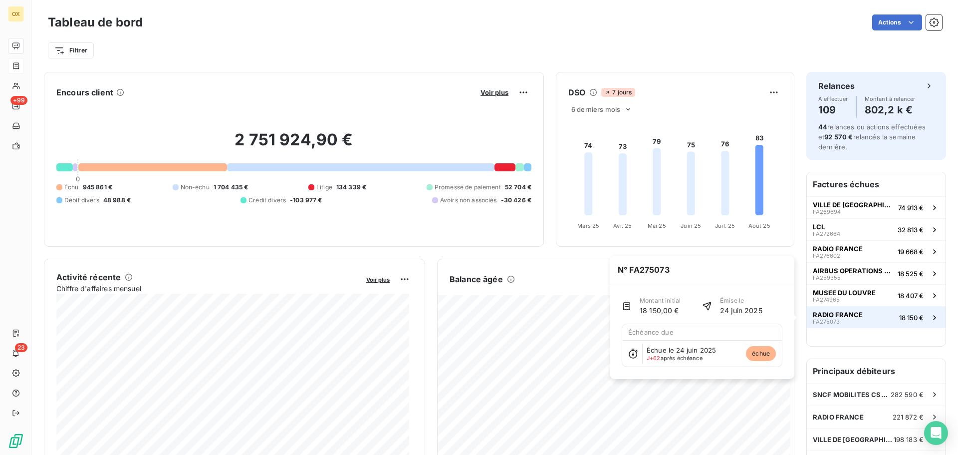
click at [835, 316] on span "RADIO FRANCE" at bounding box center [838, 314] width 50 height 8
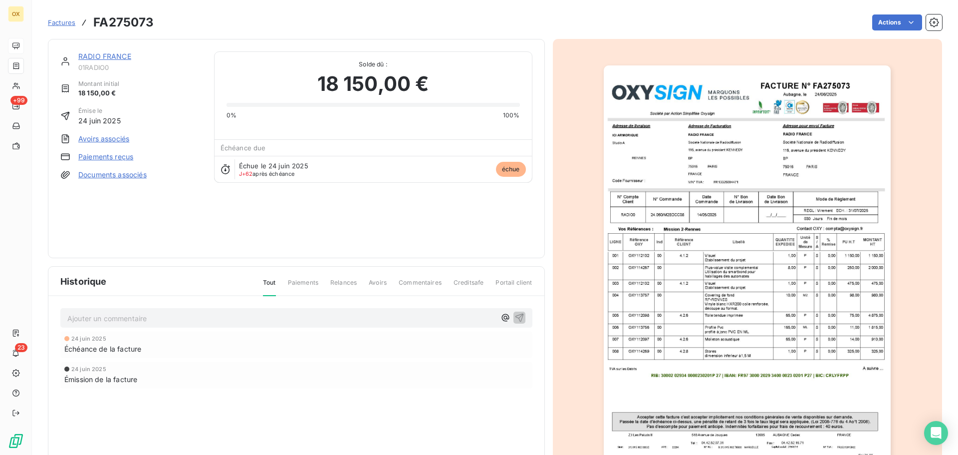
click at [111, 55] on link "RADIO FRANCE" at bounding box center [104, 56] width 53 height 8
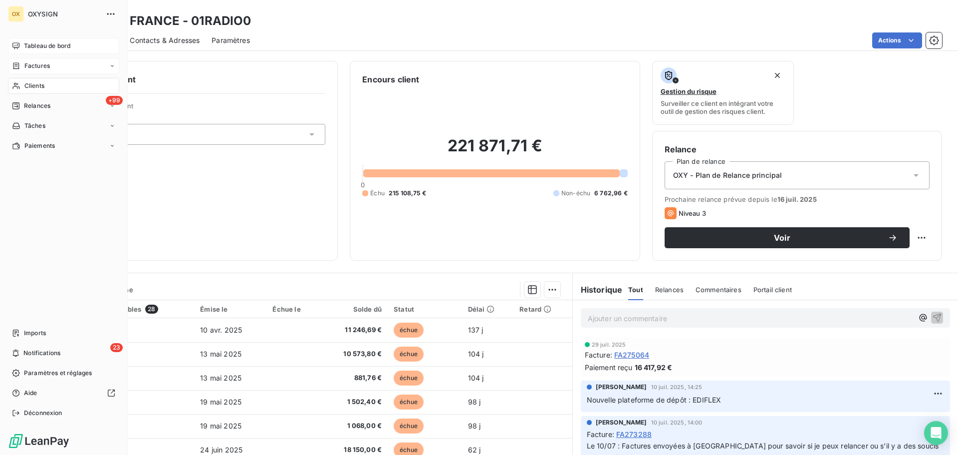
click at [22, 42] on div "Tableau de bord" at bounding box center [63, 46] width 111 height 16
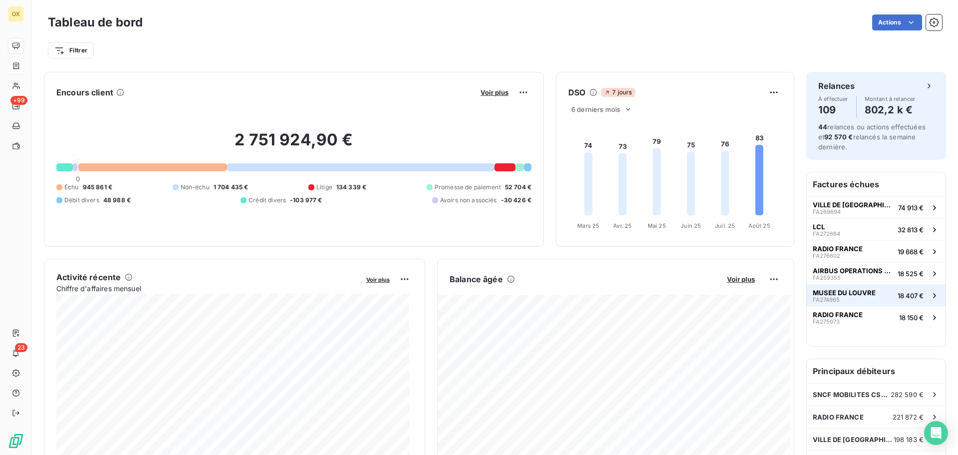
click at [862, 293] on span "MUSEE DU LOUVRE" at bounding box center [844, 292] width 63 height 8
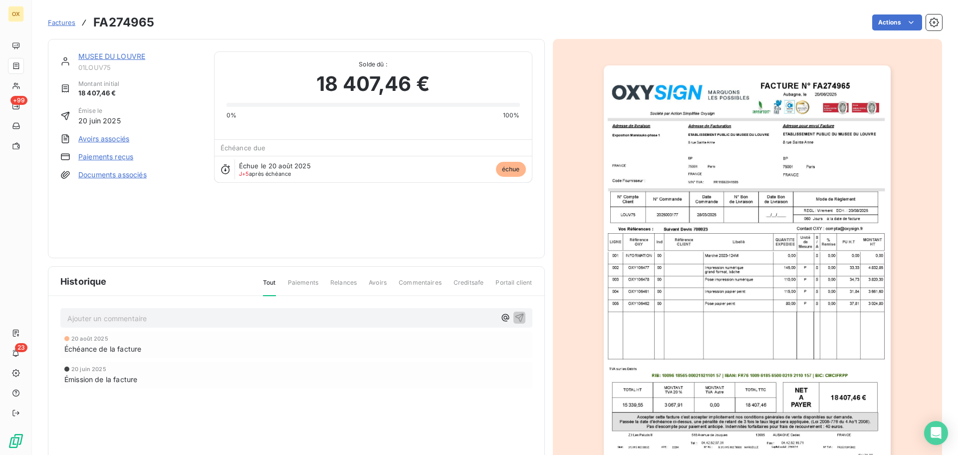
drag, startPoint x: 108, startPoint y: 323, endPoint x: 124, endPoint y: 317, distance: 17.7
click at [108, 323] on p "Ajouter un commentaire ﻿" at bounding box center [281, 318] width 428 height 12
click at [113, 58] on link "MUSEE DU LOUVRE" at bounding box center [111, 56] width 67 height 8
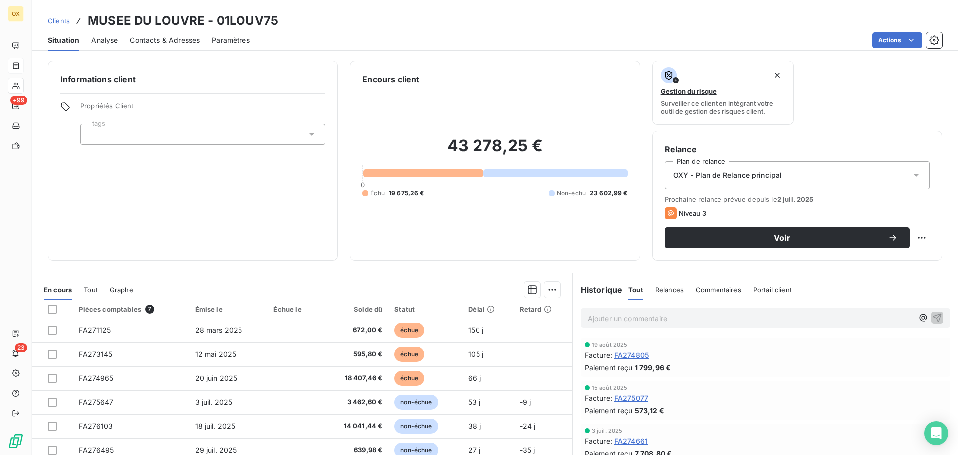
click at [626, 317] on p "Ajouter un commentaire ﻿" at bounding box center [750, 318] width 325 height 12
click at [111, 37] on span "Analyse" at bounding box center [104, 40] width 26 height 10
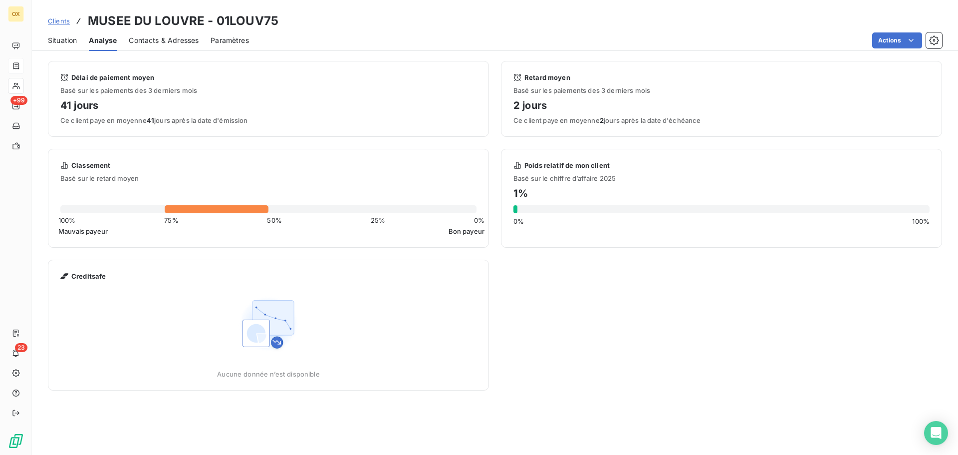
click at [68, 39] on span "Situation" at bounding box center [62, 40] width 29 height 10
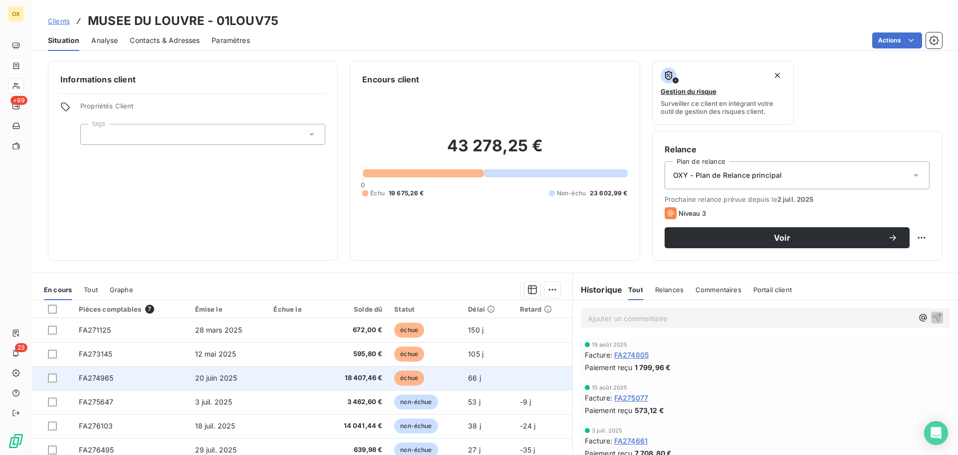
click at [381, 381] on td "18 407,46 €" at bounding box center [354, 378] width 67 height 24
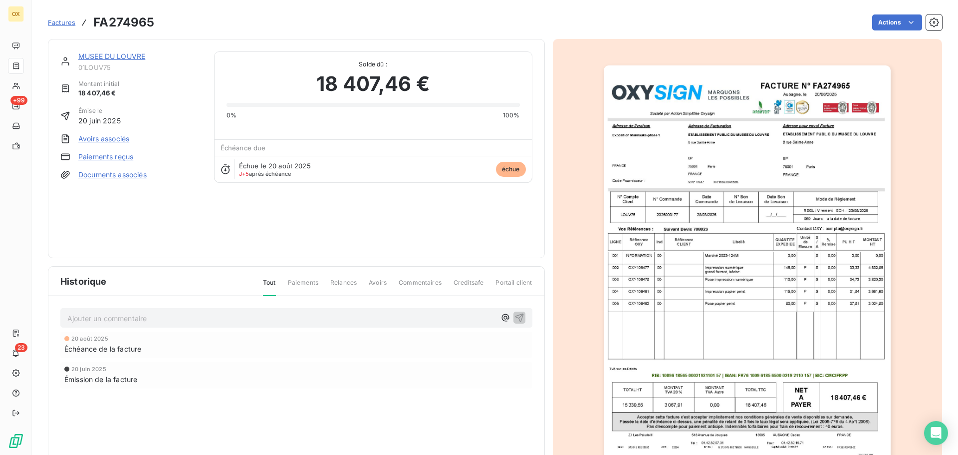
click at [101, 313] on p "Ajouter un commentaire ﻿" at bounding box center [281, 318] width 428 height 12
click at [515, 319] on icon "button" at bounding box center [519, 317] width 8 height 8
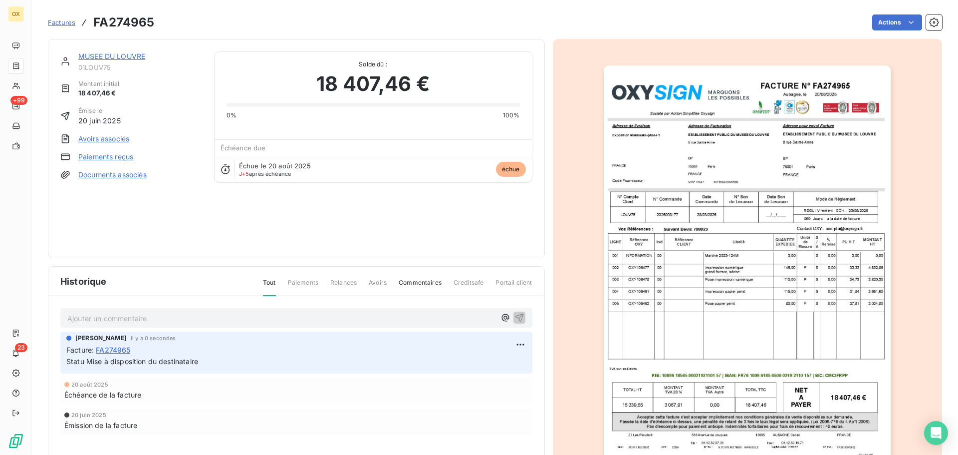
click at [108, 56] on link "MUSEE DU LOUVRE" at bounding box center [111, 56] width 67 height 8
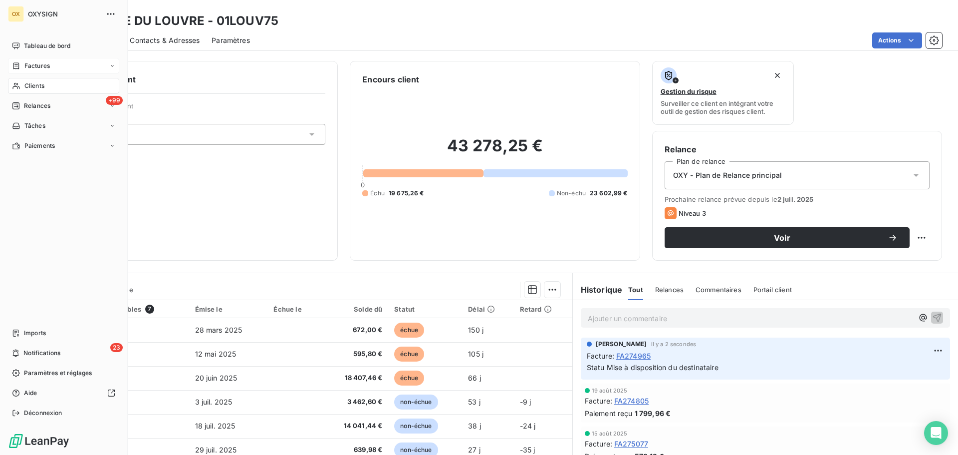
click at [50, 88] on div "Clients" at bounding box center [63, 86] width 111 height 16
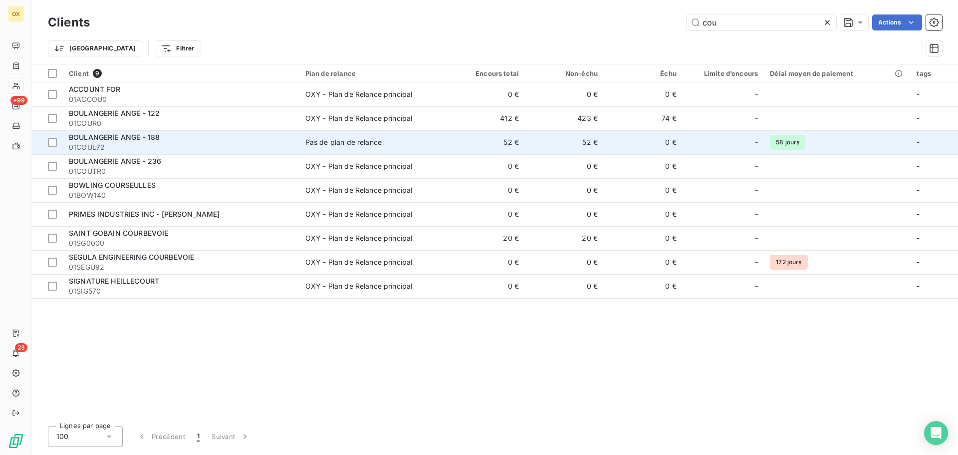
type input "cou"
click at [575, 140] on td "52 €" at bounding box center [564, 142] width 79 height 24
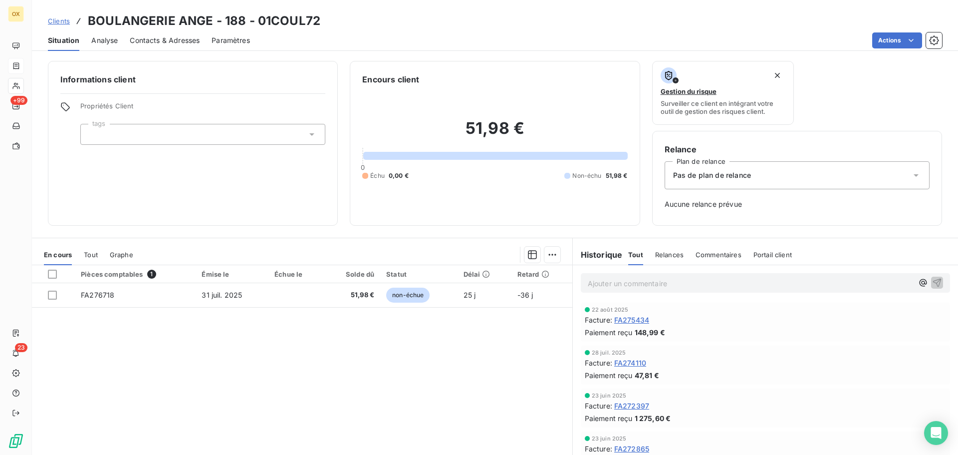
click at [640, 360] on span "FA274110" at bounding box center [630, 362] width 32 height 10
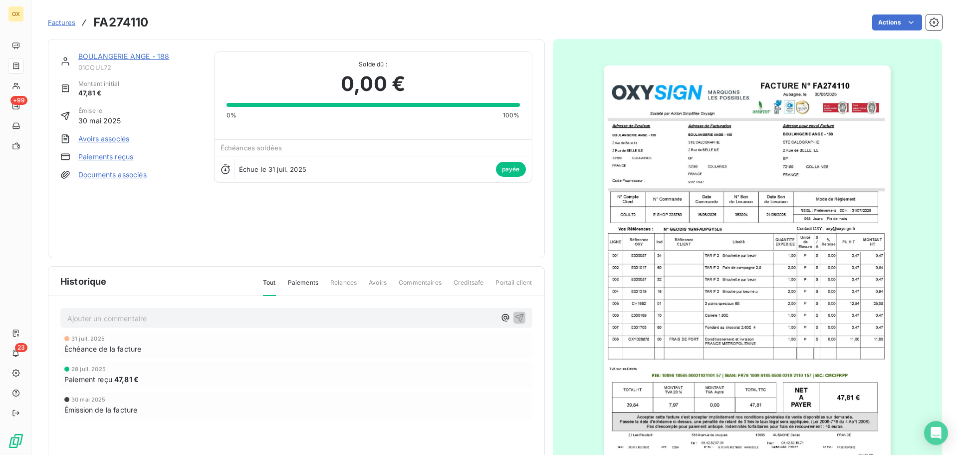
click at [778, 168] on img "button" at bounding box center [747, 268] width 287 height 406
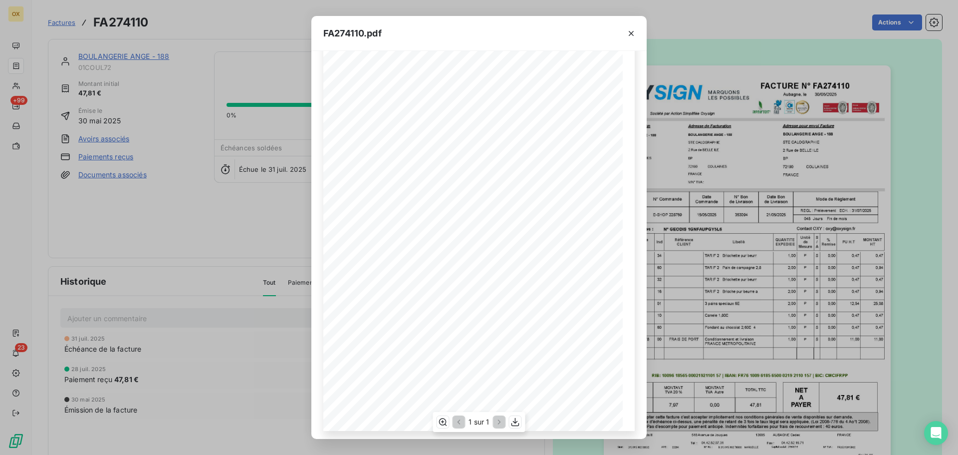
scroll to position [59, 0]
click at [515, 419] on icon "button" at bounding box center [515, 422] width 8 height 8
drag, startPoint x: 633, startPoint y: 31, endPoint x: 456, endPoint y: 0, distance: 179.3
click at [633, 31] on icon "button" at bounding box center [631, 33] width 10 height 10
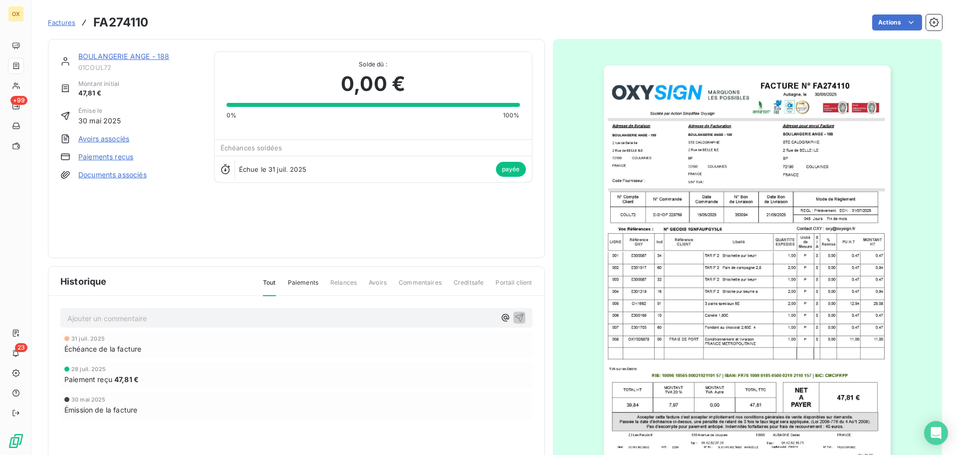
click at [139, 56] on link "BOULANGERIE ANGE - 188" at bounding box center [123, 56] width 91 height 8
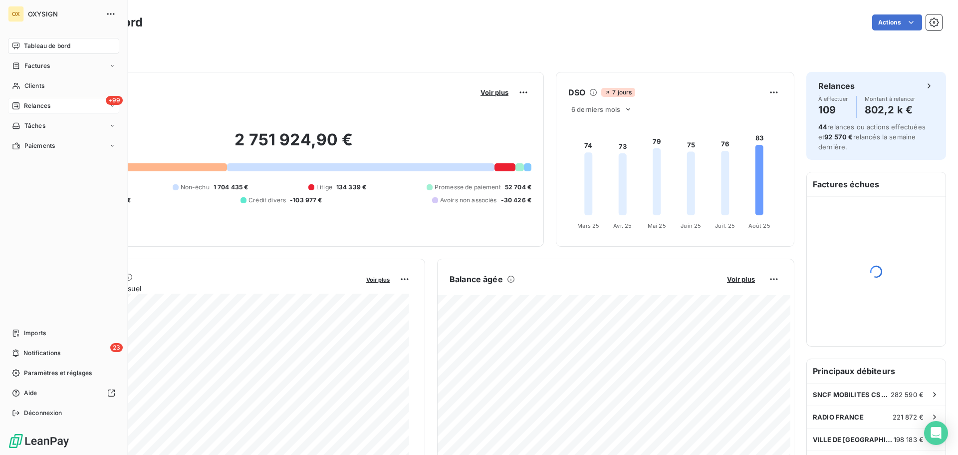
click at [21, 107] on div "Relances" at bounding box center [31, 105] width 38 height 9
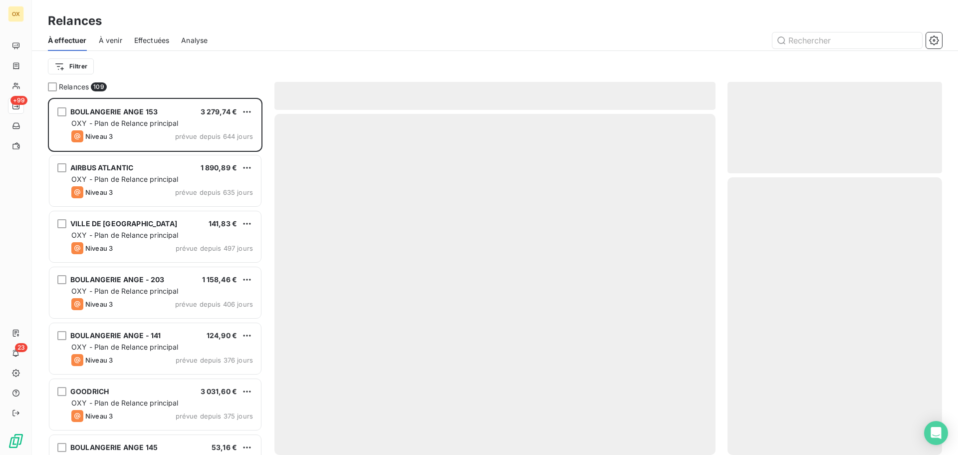
scroll to position [349, 207]
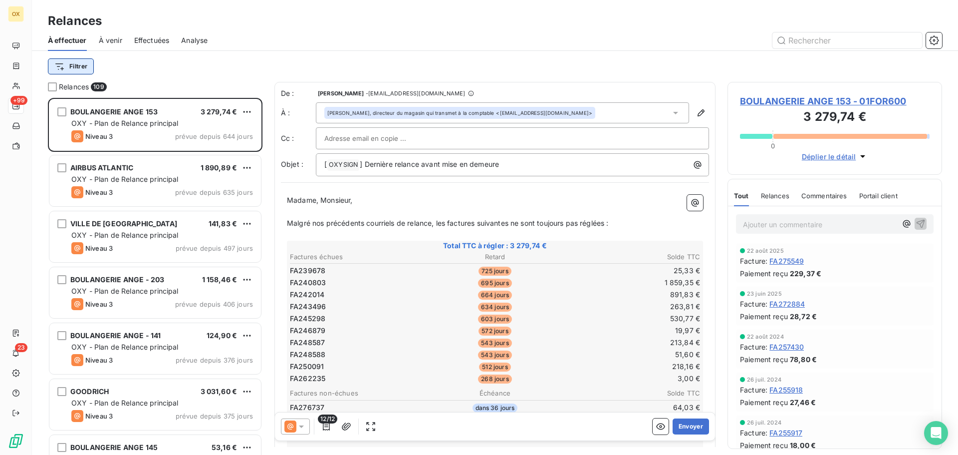
click at [67, 65] on html "OX +99 23 Relances À effectuer À venir Effectuées Analyse Filtrer Relances 109 …" at bounding box center [479, 227] width 958 height 455
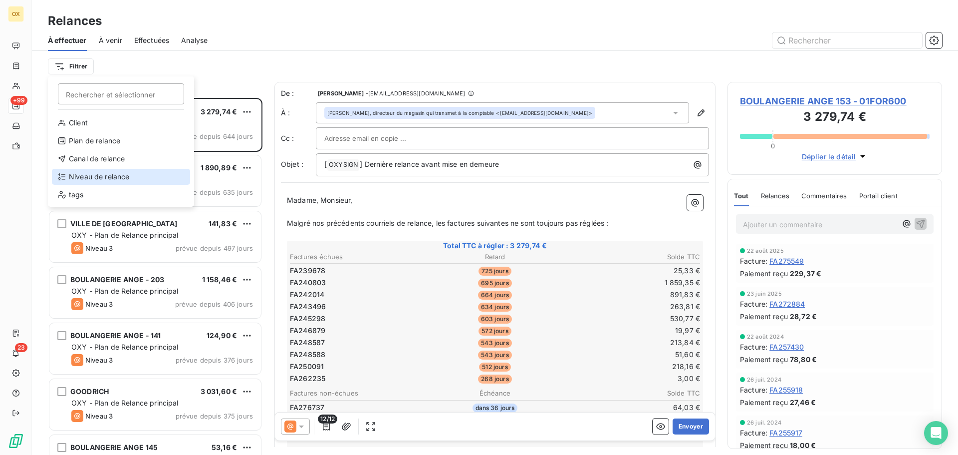
click at [99, 181] on div "Niveau de relance" at bounding box center [121, 177] width 138 height 16
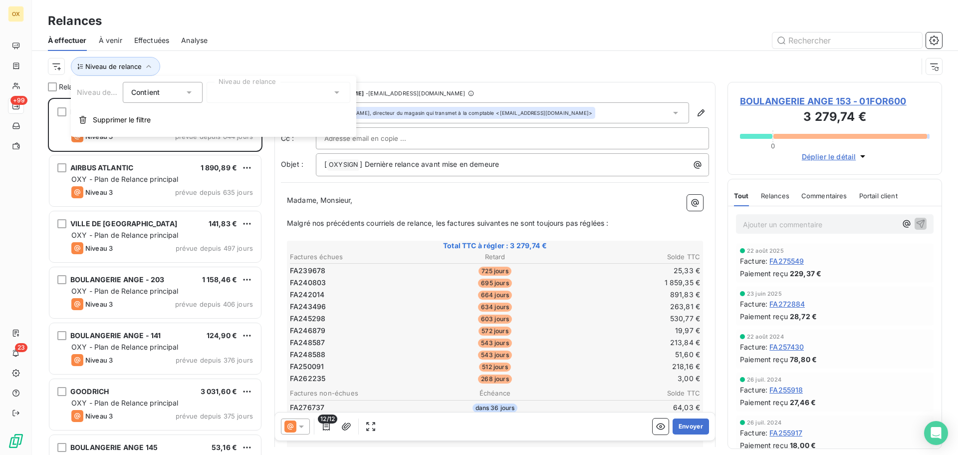
click at [231, 92] on div at bounding box center [279, 92] width 144 height 21
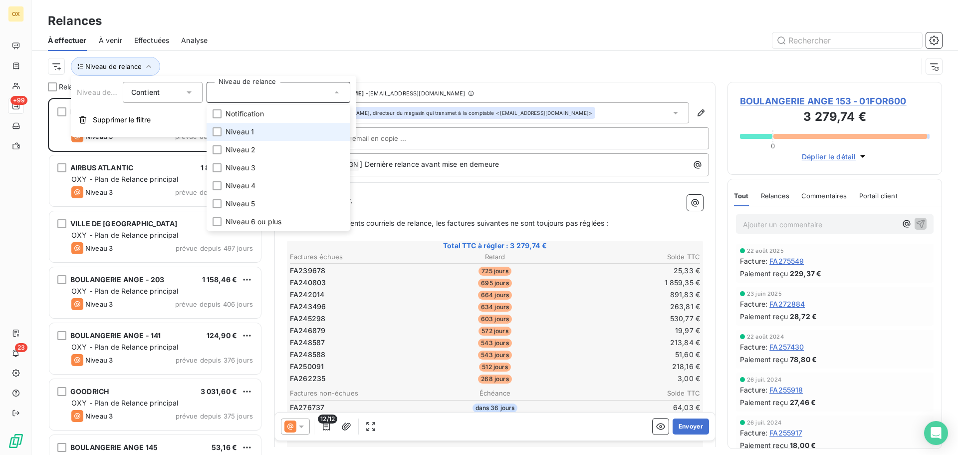
click at [216, 123] on li "Niveau 1" at bounding box center [279, 132] width 144 height 18
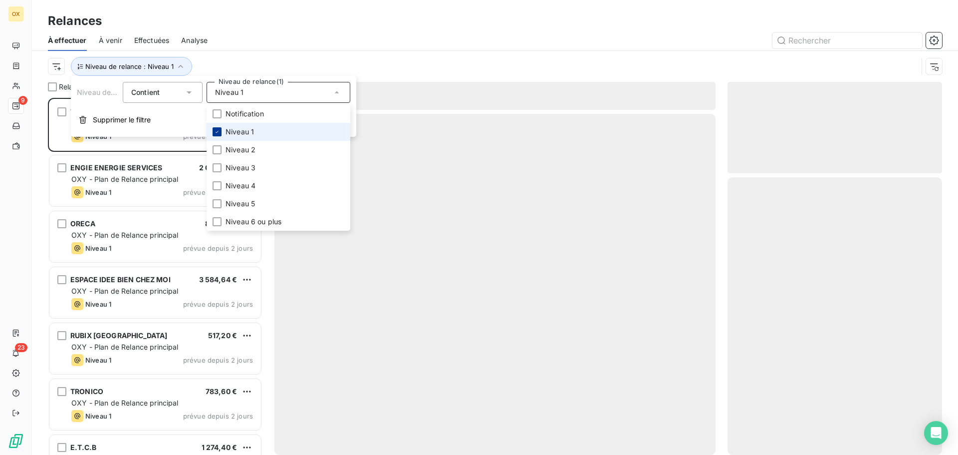
scroll to position [349, 207]
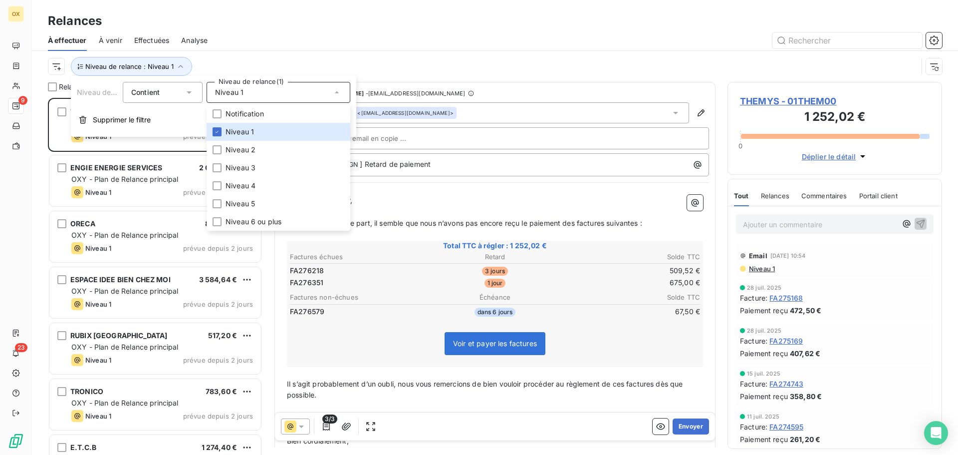
click at [387, 65] on div "Niveau de relance : Niveau 1" at bounding box center [483, 66] width 870 height 19
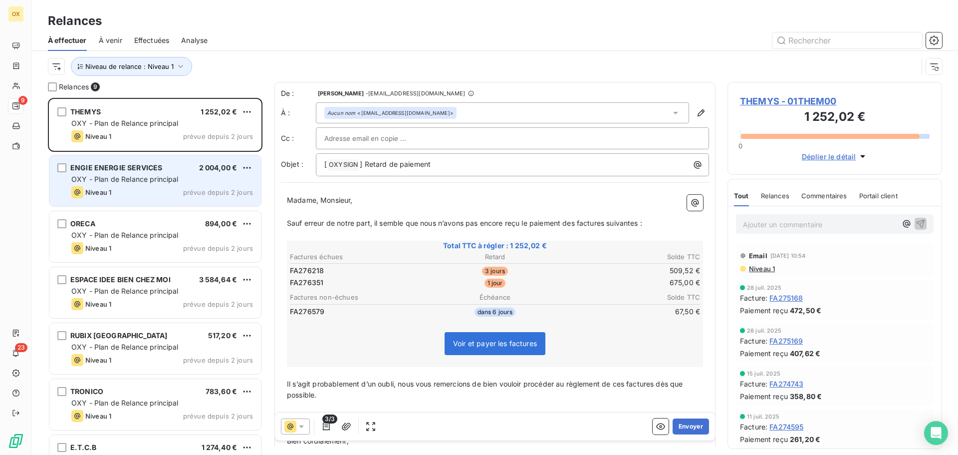
click at [182, 187] on div "Niveau 1 prévue depuis 2 jours" at bounding box center [162, 192] width 182 height 12
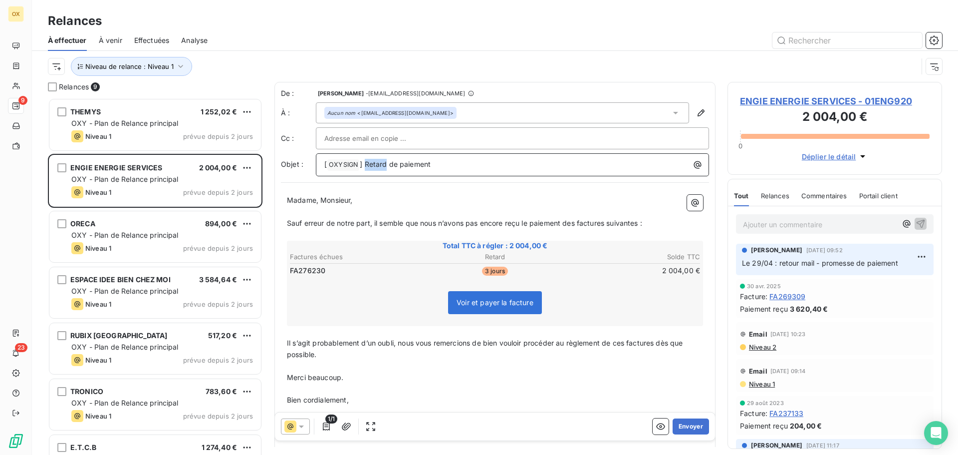
drag, startPoint x: 386, startPoint y: 163, endPoint x: 366, endPoint y: 166, distance: 20.8
click at [366, 166] on span "] Retard de paiement" at bounding box center [395, 164] width 71 height 8
click at [357, 204] on p "Madame, Monsieur," at bounding box center [495, 200] width 416 height 11
click at [578, 224] on span "Sauf erreur de notre part, il semble que nous n’avons pas encore reçu le paieme…" at bounding box center [464, 223] width 355 height 8
click at [612, 226] on span "Sauf erreur de notre part, il semble que nous n’avons pas encore reçu le paieme…" at bounding box center [466, 223] width 359 height 8
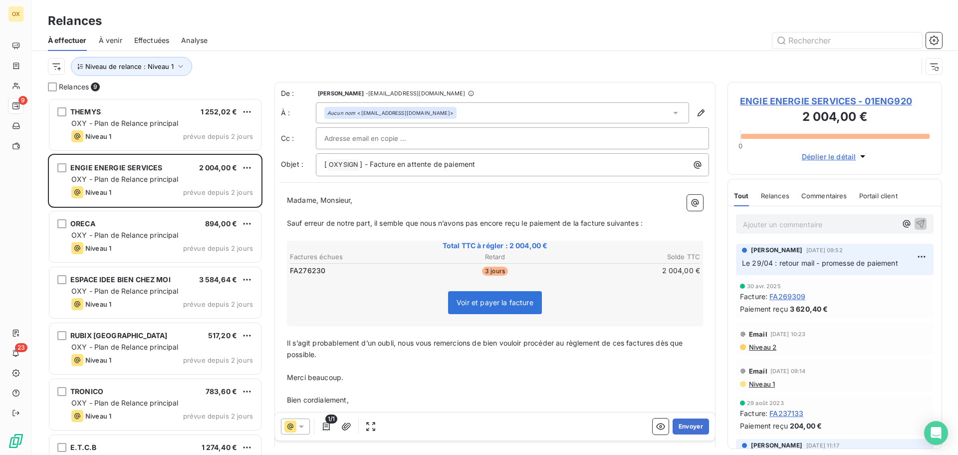
click at [641, 223] on span "Sauf erreur de notre part, il semble que nous n’avons pas encore reçu le paieme…" at bounding box center [465, 223] width 356 height 8
click at [782, 98] on span "ENGIE ENERGIE SERVICES - 01ENG920" at bounding box center [835, 100] width 190 height 13
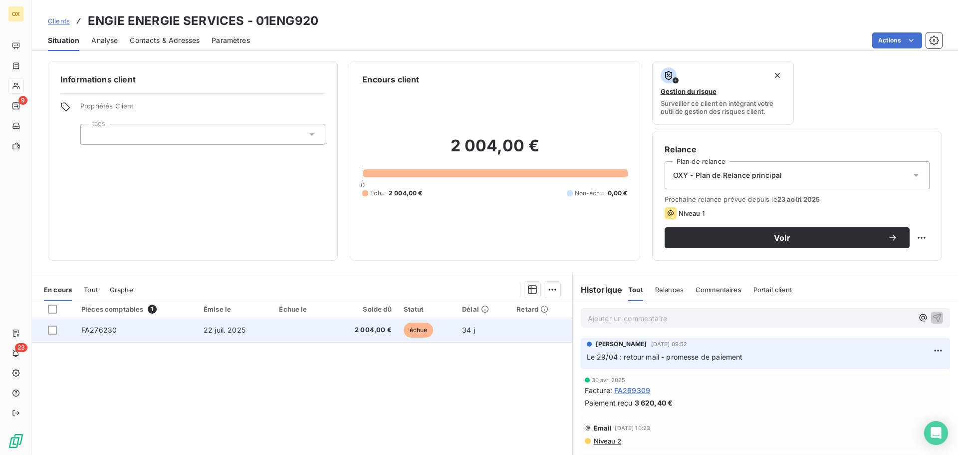
click at [318, 320] on td at bounding box center [301, 330] width 56 height 24
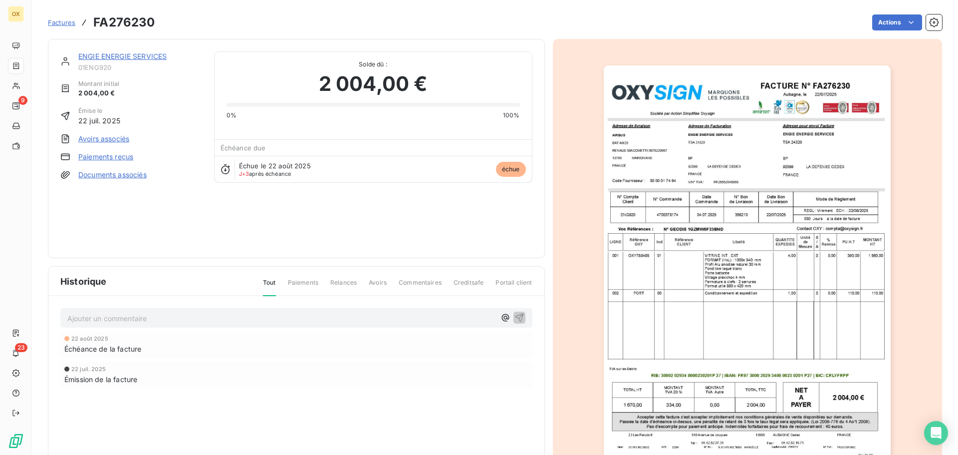
click at [126, 56] on link "ENGIE ENERGIE SERVICES" at bounding box center [122, 56] width 88 height 8
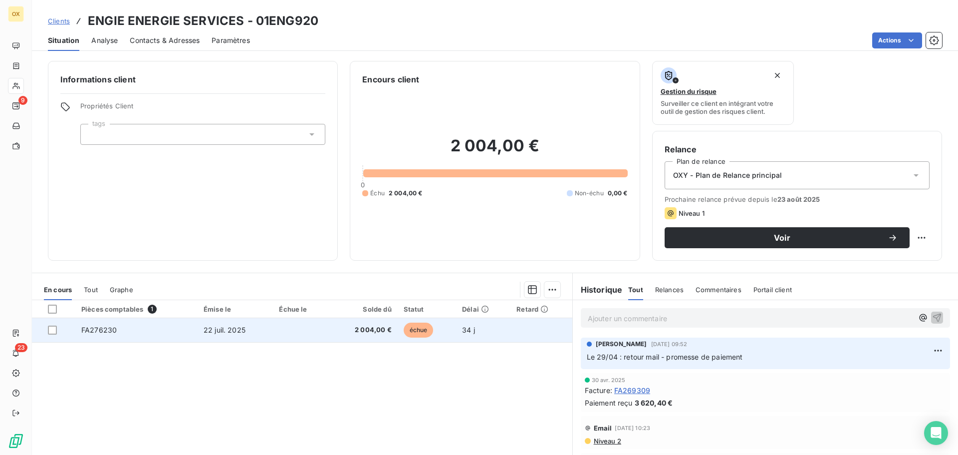
click at [374, 335] on td "2 004,00 €" at bounding box center [363, 330] width 68 height 24
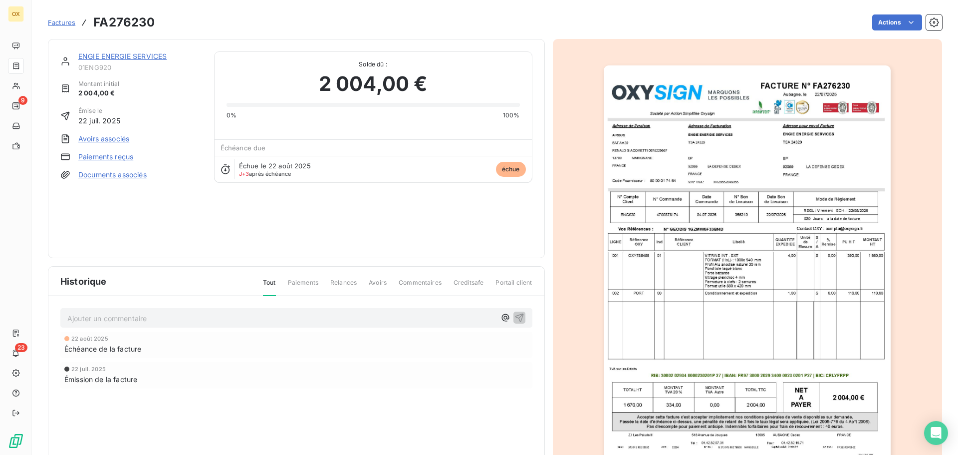
click at [130, 55] on link "ENGIE ENERGIE SERVICES" at bounding box center [122, 56] width 88 height 8
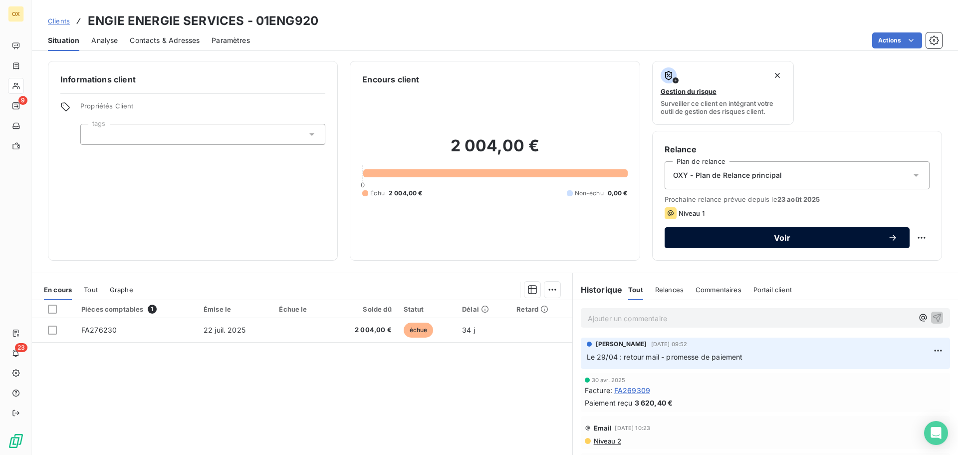
click at [827, 235] on span "Voir" at bounding box center [782, 237] width 211 height 8
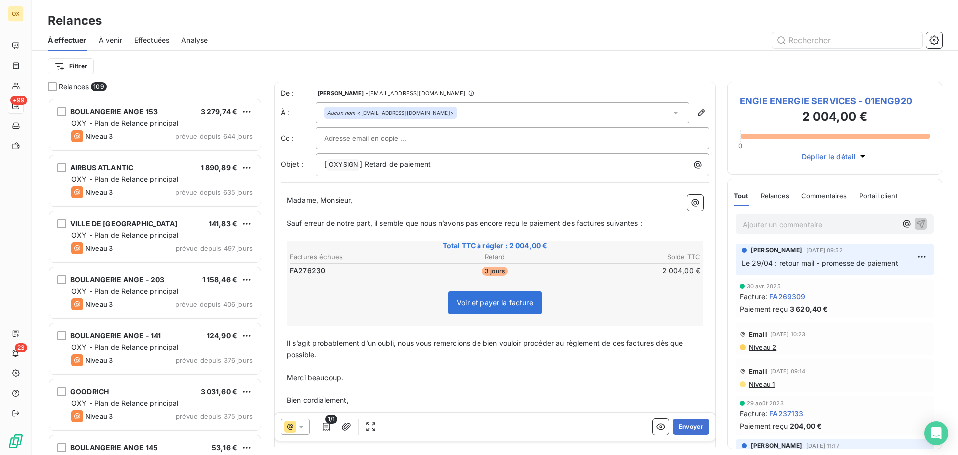
scroll to position [349, 207]
drag, startPoint x: 385, startPoint y: 162, endPoint x: 365, endPoint y: 162, distance: 20.0
click at [365, 162] on span "] Retard de paiement" at bounding box center [395, 164] width 71 height 8
click at [577, 223] on span "Sauf erreur de notre part, il semble que nous n’avons pas encore reçu le paieme…" at bounding box center [464, 223] width 355 height 8
click at [611, 219] on span "Sauf erreur de notre part, il semble que nous n’avons pas encore reçu le paieme…" at bounding box center [466, 223] width 359 height 8
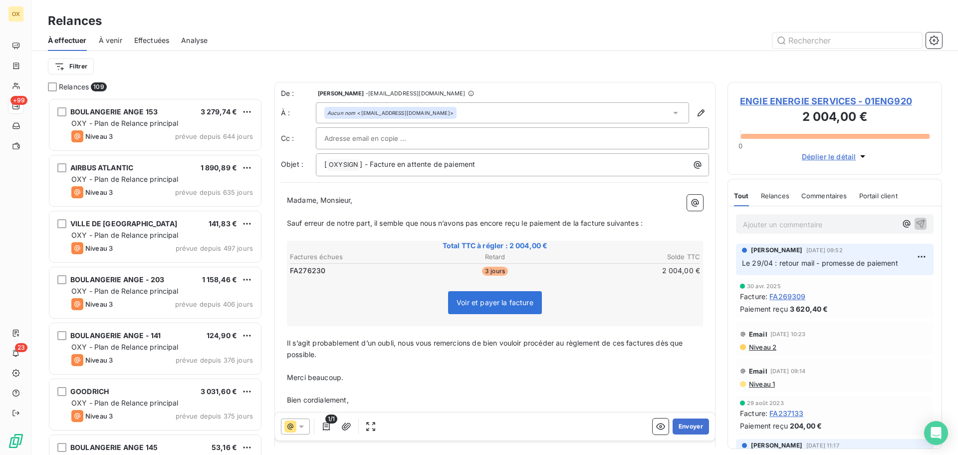
click at [642, 222] on span "Sauf erreur de notre part, il semble que nous n’avons pas encore reçu le paieme…" at bounding box center [465, 223] width 356 height 8
click at [658, 344] on span "Il s’agit probablement d’un oubli, nous vous remercions de bien vouloir procéde…" at bounding box center [486, 348] width 398 height 20
click at [627, 342] on span "Il s’agit probablement d’un oubli, nous vous remercions de bien vouloir procéde…" at bounding box center [484, 348] width 395 height 20
click at [628, 369] on p "﻿" at bounding box center [495, 365] width 416 height 11
click at [682, 422] on button "Envoyer" at bounding box center [691, 426] width 36 height 16
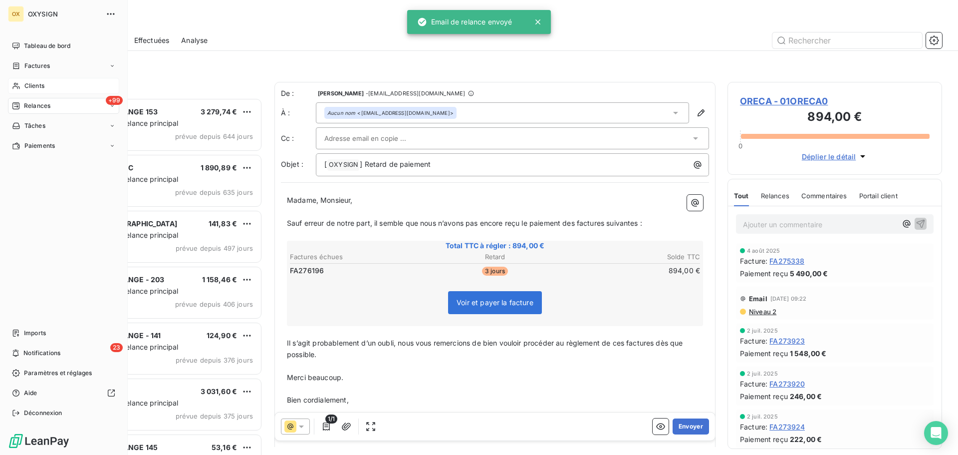
click at [37, 82] on span "Clients" at bounding box center [34, 85] width 20 height 9
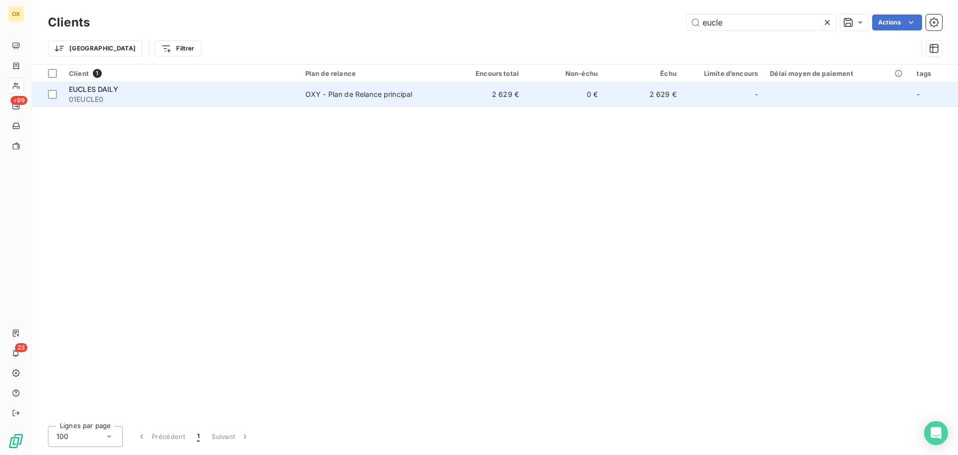
type input "eucle"
click at [165, 96] on span "01EUCLE0" at bounding box center [181, 99] width 225 height 10
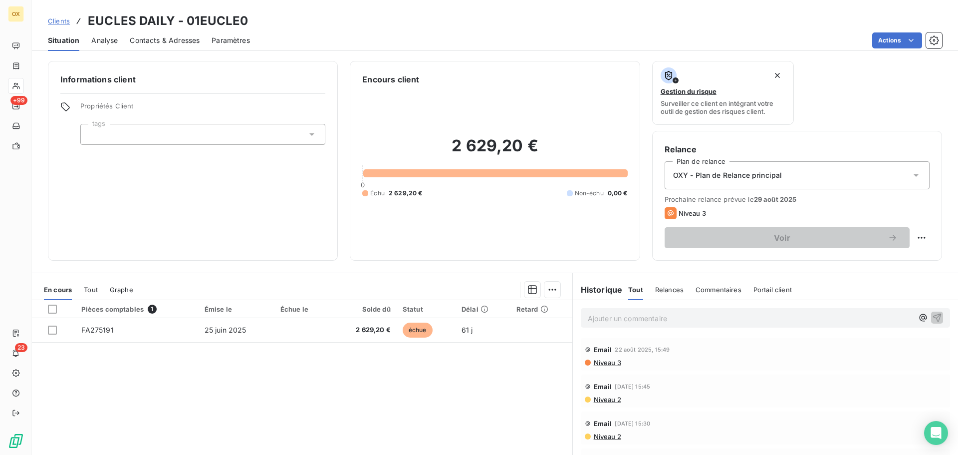
click at [163, 41] on span "Contacts & Adresses" at bounding box center [165, 40] width 70 height 10
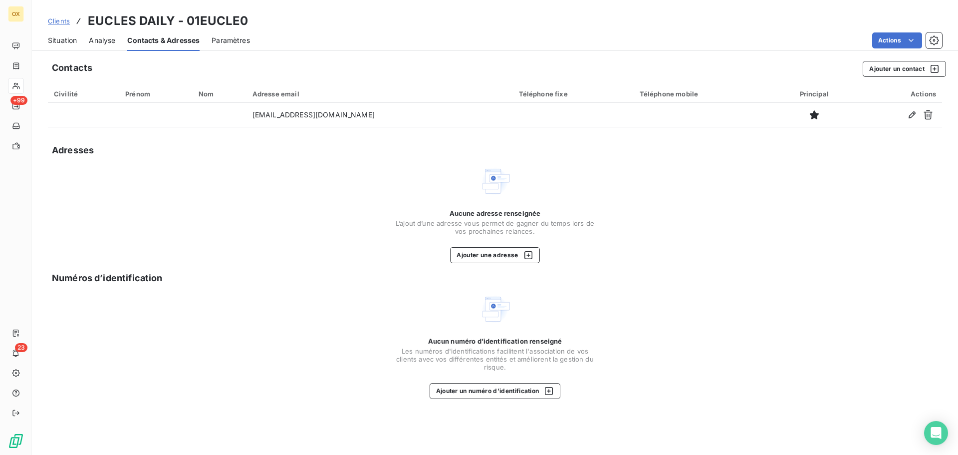
click at [73, 39] on span "Situation" at bounding box center [62, 40] width 29 height 10
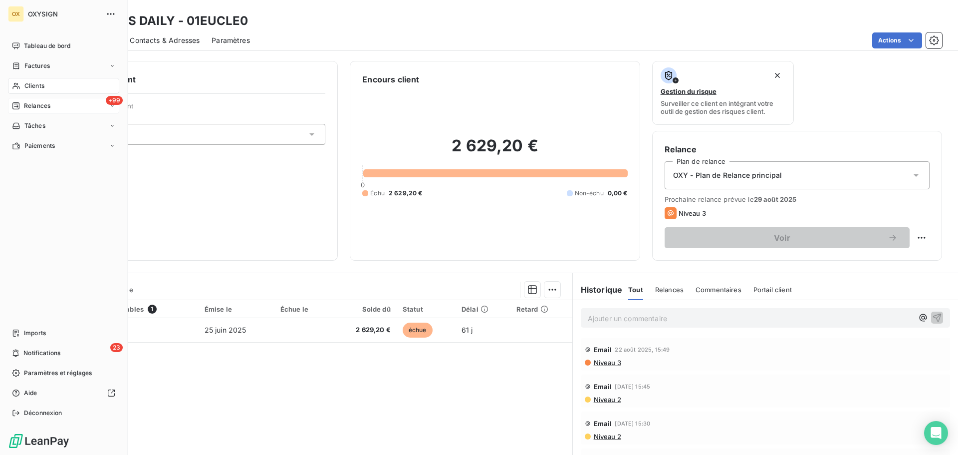
click at [25, 107] on span "Relances" at bounding box center [37, 105] width 26 height 9
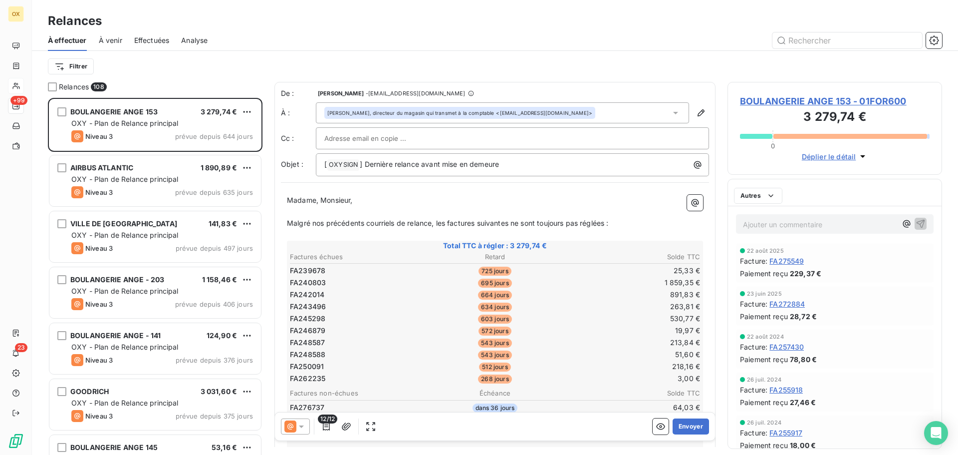
scroll to position [349, 207]
click at [148, 44] on span "Effectuées" at bounding box center [151, 40] width 35 height 10
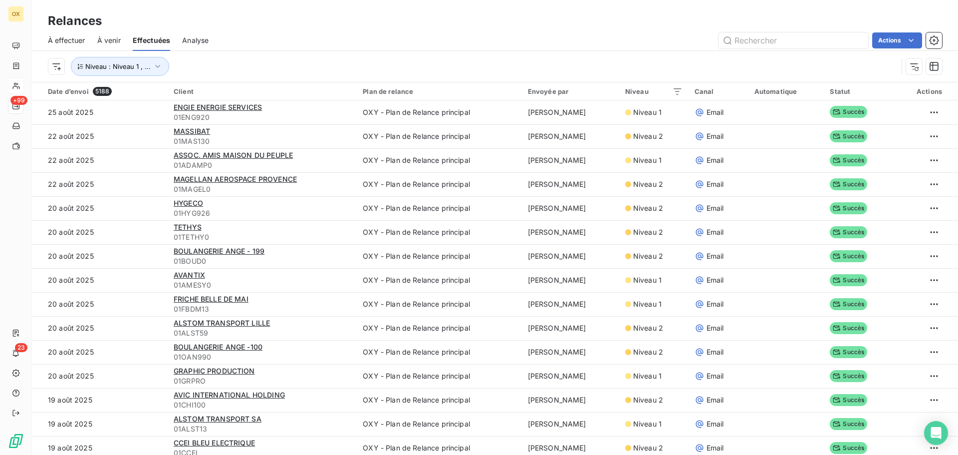
click at [64, 42] on span "À effectuer" at bounding box center [66, 40] width 37 height 10
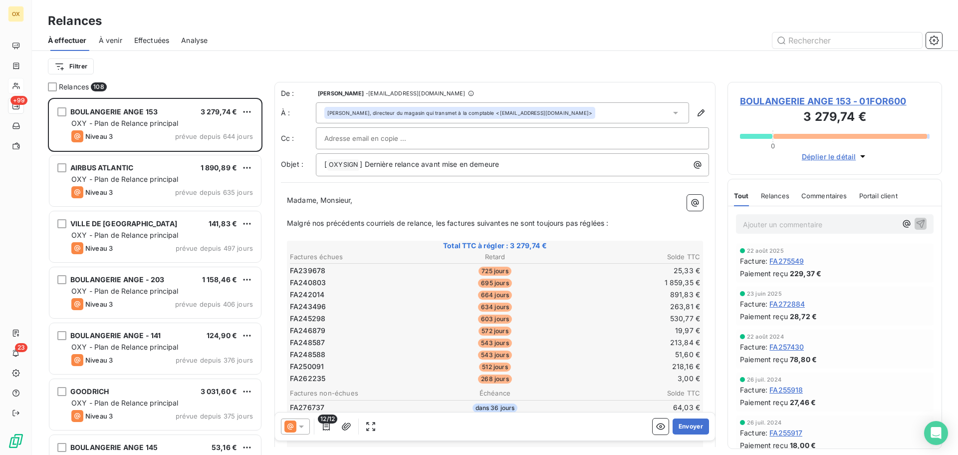
scroll to position [349, 207]
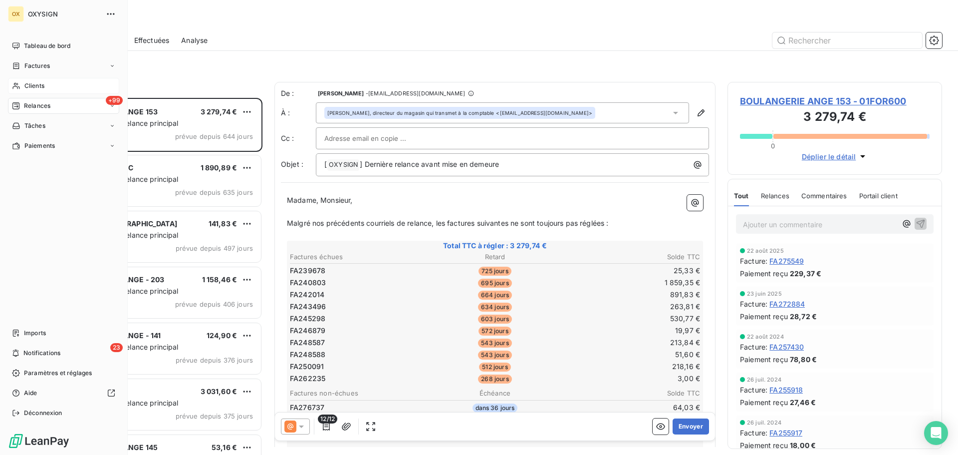
click at [36, 84] on span "Clients" at bounding box center [34, 85] width 20 height 9
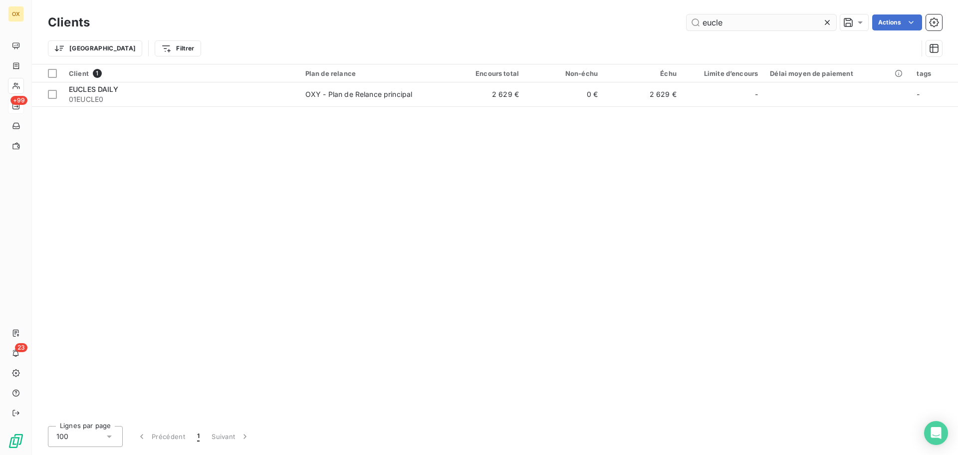
drag, startPoint x: 737, startPoint y: 24, endPoint x: 687, endPoint y: 24, distance: 49.9
click at [687, 24] on input "eucle" at bounding box center [762, 22] width 150 height 16
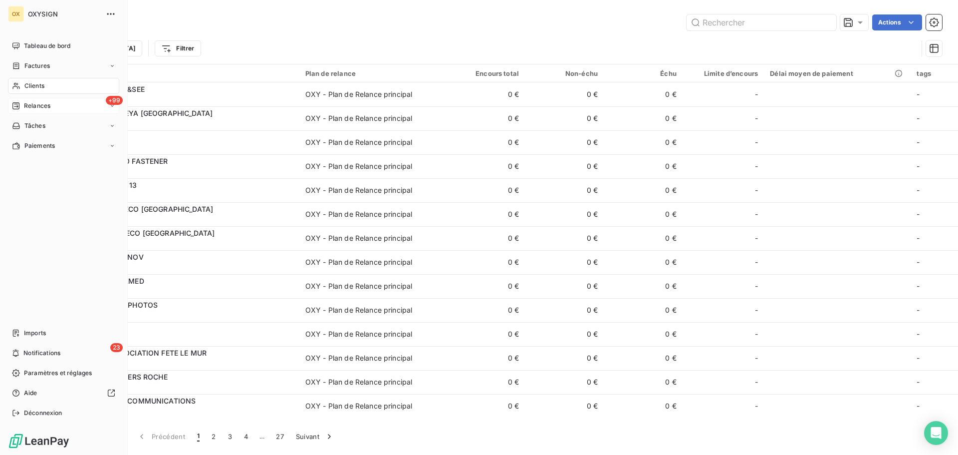
click at [42, 106] on span "Relances" at bounding box center [37, 105] width 26 height 9
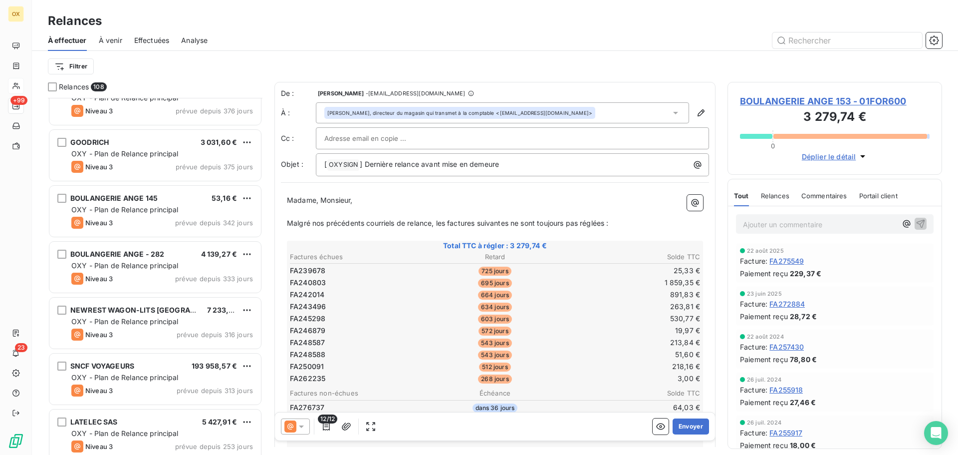
scroll to position [250, 0]
click at [109, 42] on span "À venir" at bounding box center [110, 40] width 23 height 10
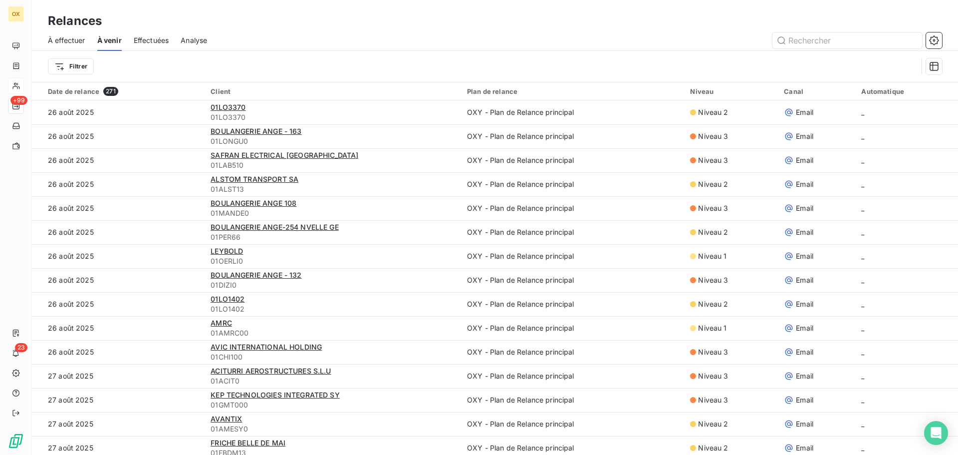
click at [75, 41] on span "À effectuer" at bounding box center [66, 40] width 37 height 10
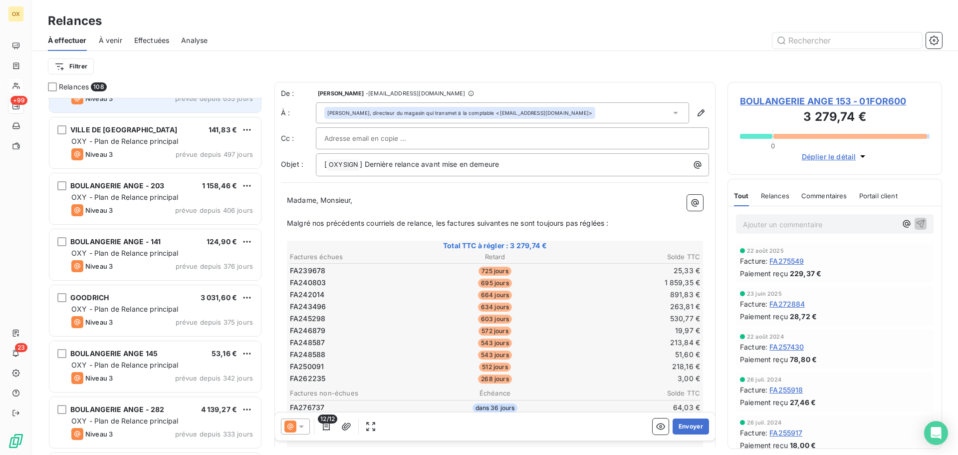
scroll to position [150, 0]
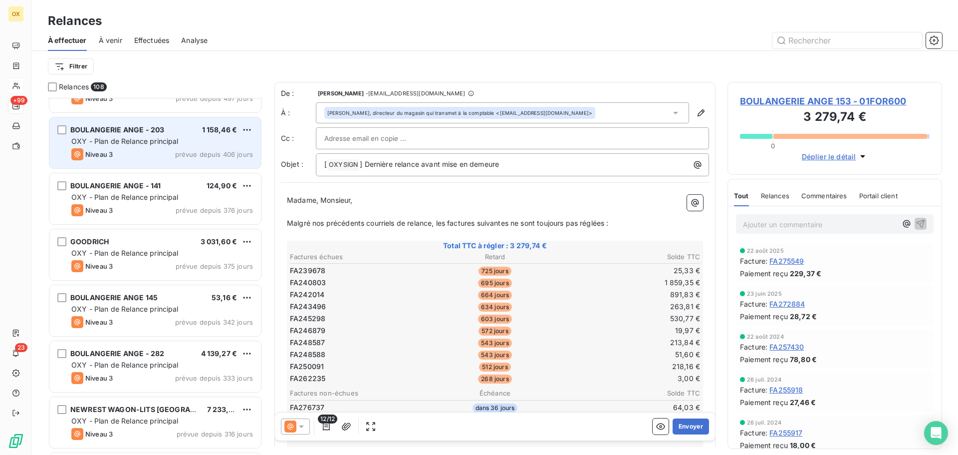
click at [110, 145] on span "OXY - Plan de Relance principal" at bounding box center [124, 141] width 107 height 8
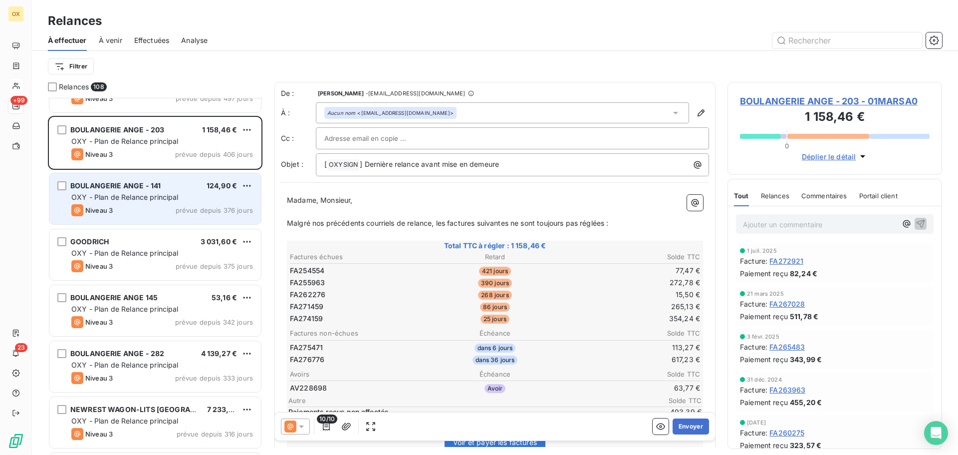
click at [139, 187] on span "BOULANGERIE ANGE - 141" at bounding box center [115, 185] width 90 height 8
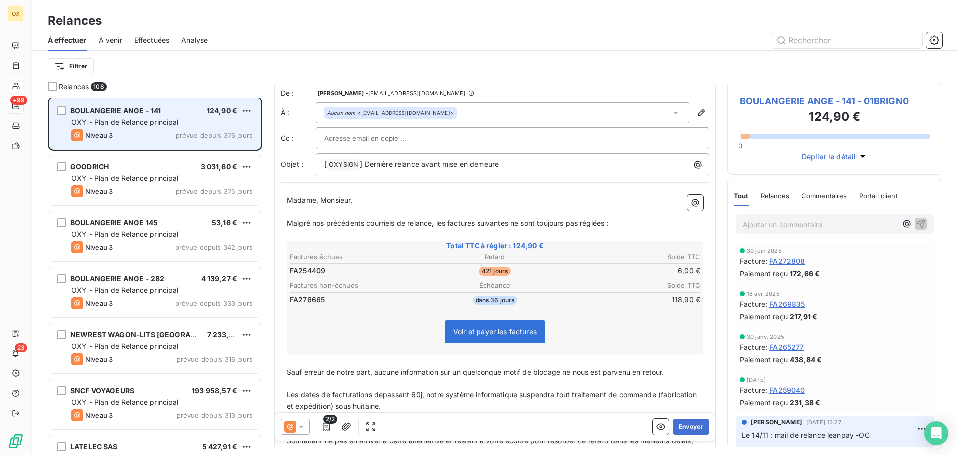
scroll to position [250, 0]
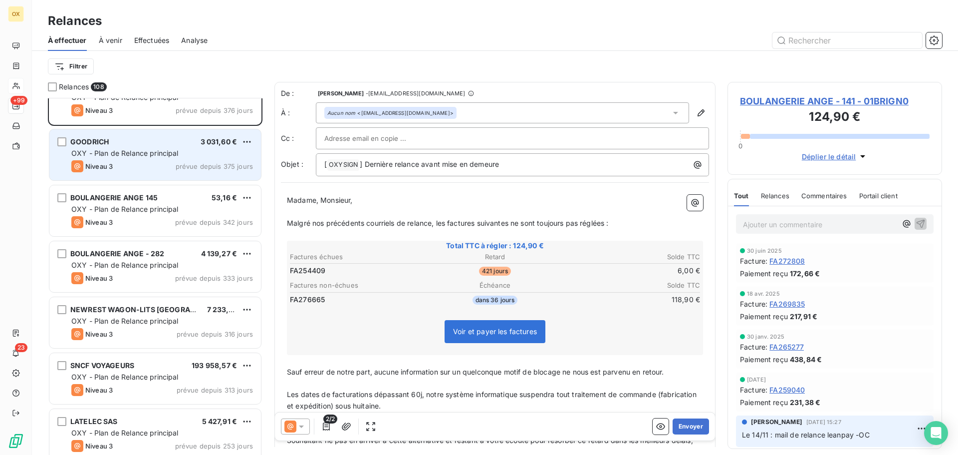
click at [124, 168] on div "Niveau 3 prévue depuis 375 jours" at bounding box center [162, 166] width 182 height 12
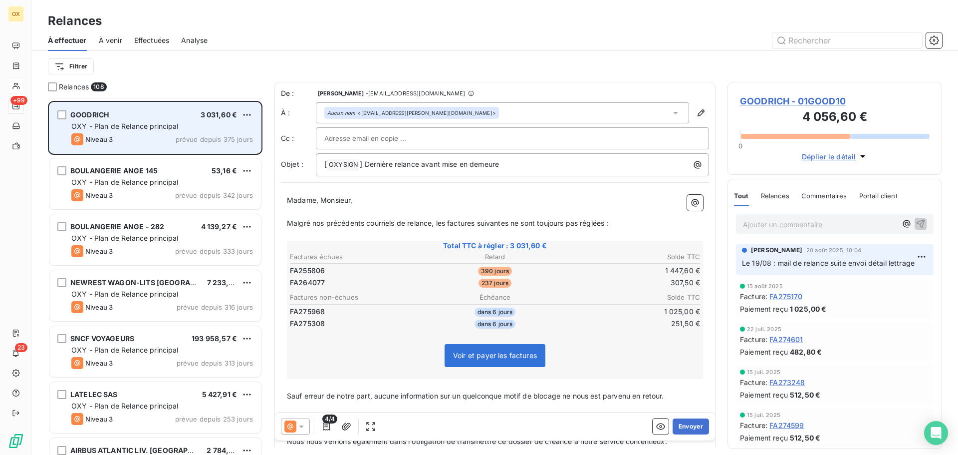
scroll to position [300, 0]
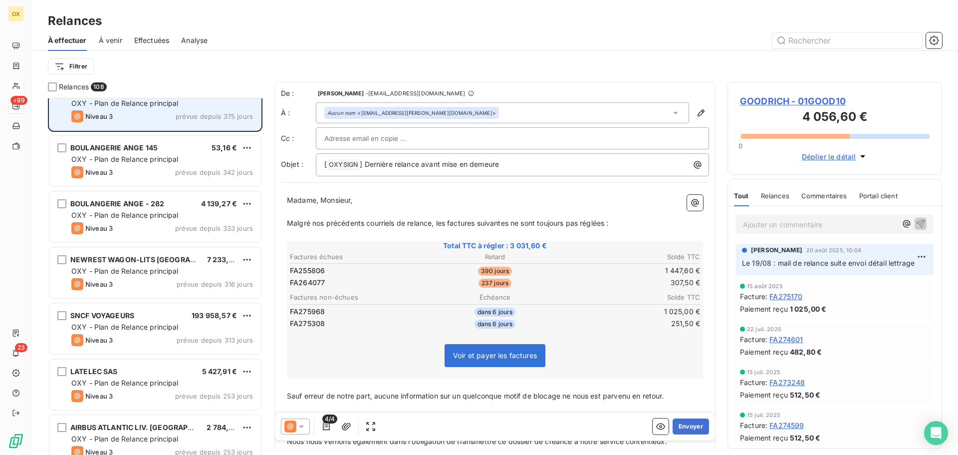
click at [124, 168] on div "Niveau 3 prévue depuis 342 jours" at bounding box center [162, 172] width 182 height 12
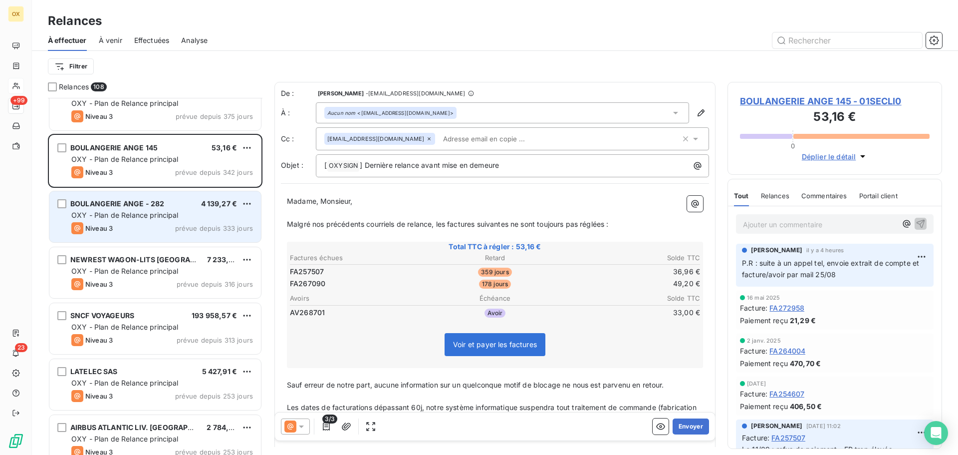
click at [160, 204] on span "BOULANGERIE ANGE - 282" at bounding box center [117, 203] width 94 height 8
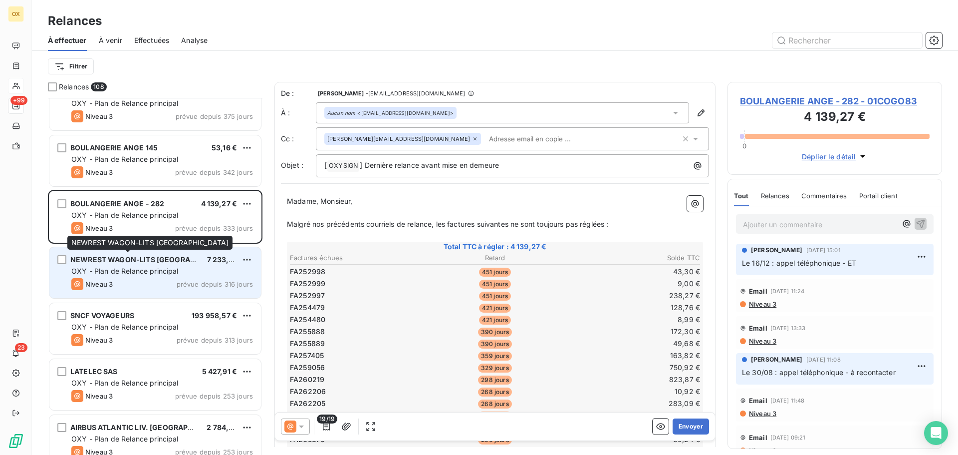
click at [162, 262] on span "NEWREST WAGON-LITS [GEOGRAPHIC_DATA]" at bounding box center [150, 259] width 160 height 8
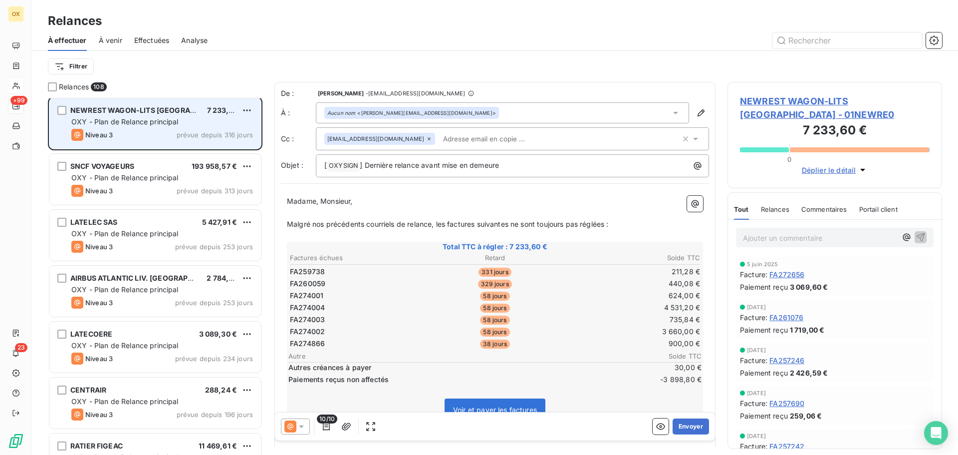
scroll to position [450, 0]
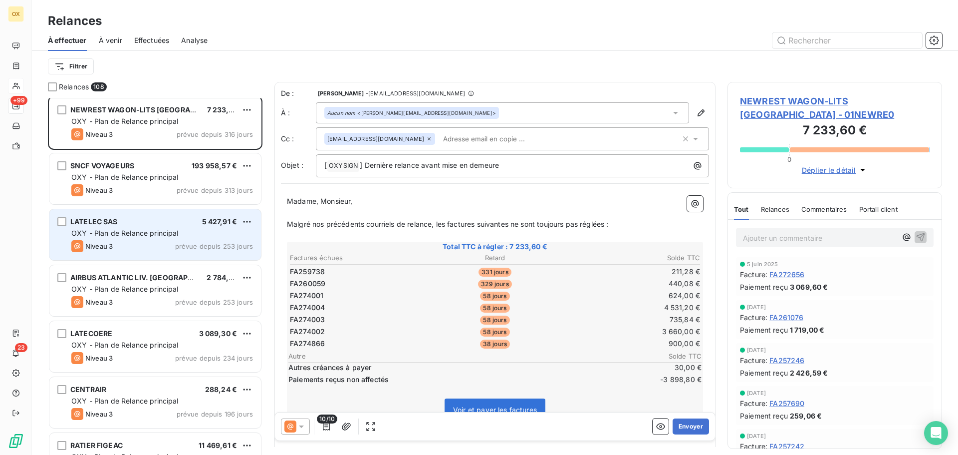
click at [140, 223] on div "LATELEC SAS 5 427,91 €" at bounding box center [162, 221] width 182 height 9
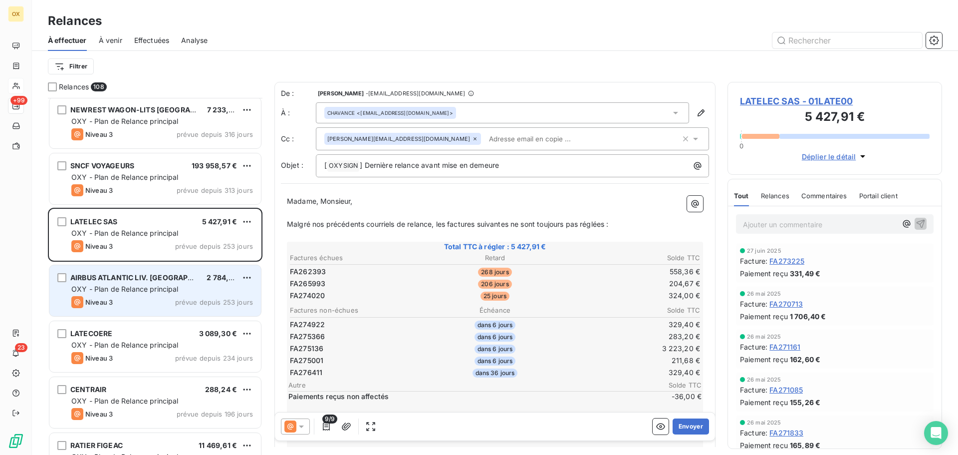
click at [148, 285] on span "OXY - Plan de Relance principal" at bounding box center [124, 288] width 107 height 8
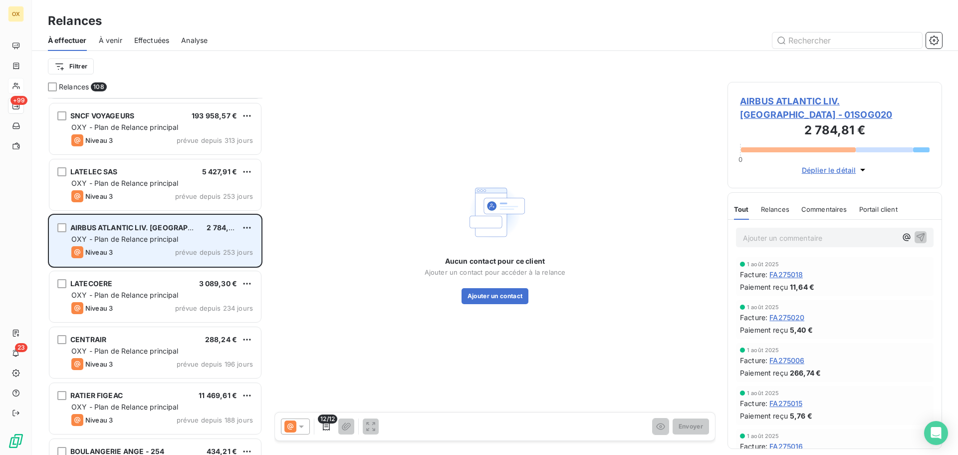
scroll to position [549, 0]
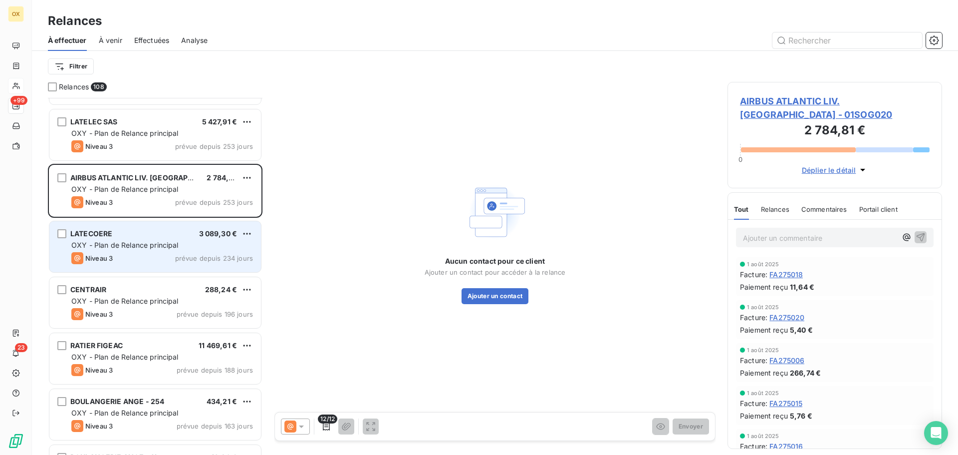
click at [144, 260] on div "Niveau 3 prévue depuis 234 jours" at bounding box center [162, 258] width 182 height 12
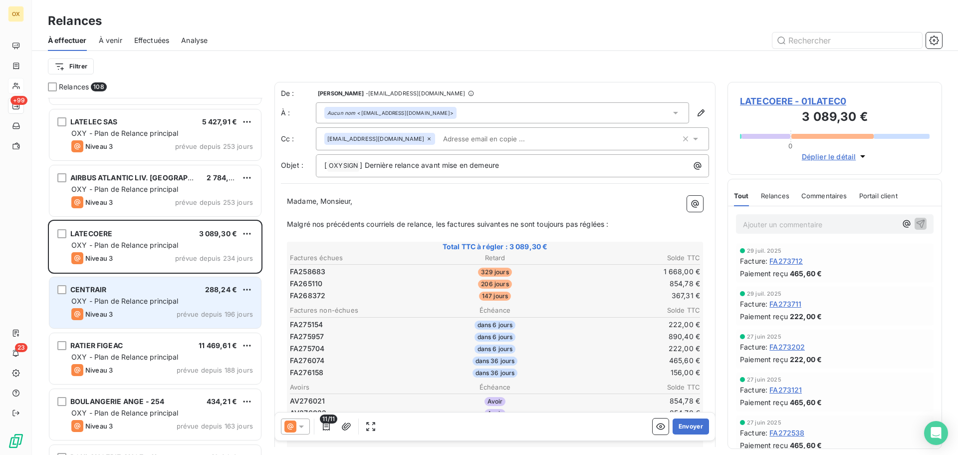
click at [159, 302] on span "OXY - Plan de Relance principal" at bounding box center [124, 300] width 107 height 8
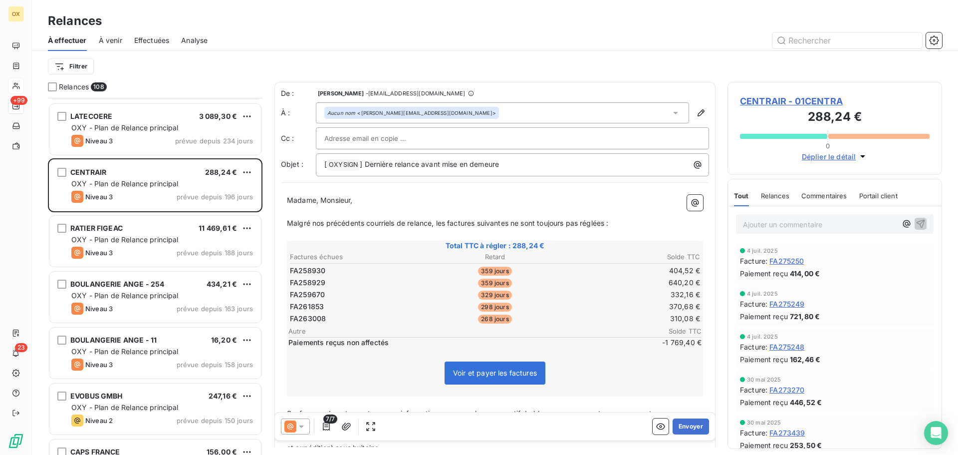
scroll to position [699, 0]
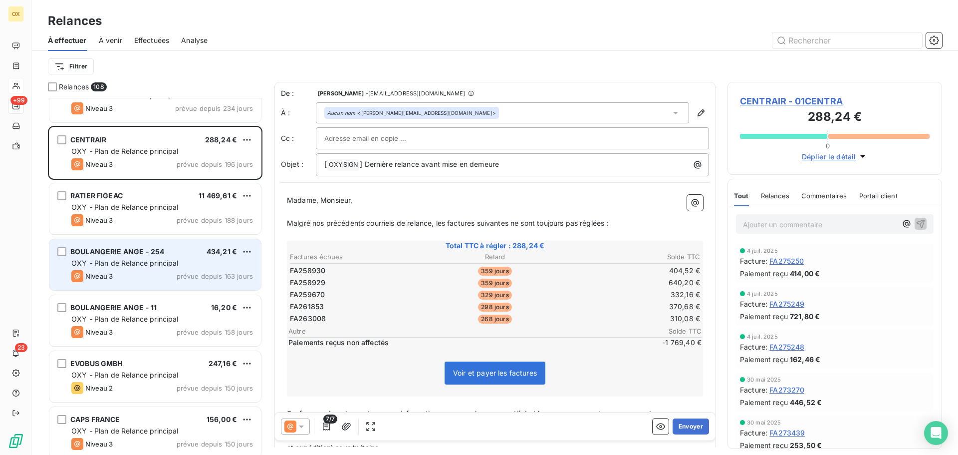
drag, startPoint x: 139, startPoint y: 264, endPoint x: 141, endPoint y: 248, distance: 15.5
click at [139, 264] on span "OXY - Plan de Relance principal" at bounding box center [124, 262] width 107 height 8
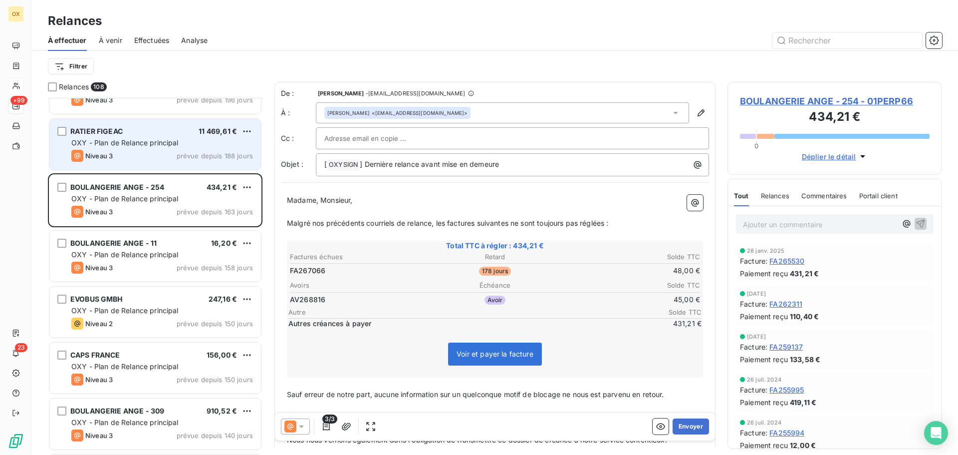
scroll to position [799, 0]
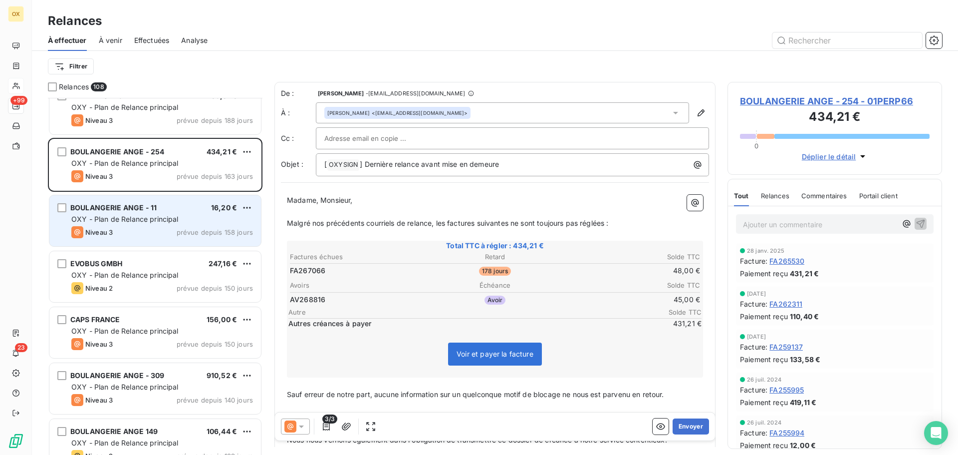
click at [153, 215] on span "OXY - Plan de Relance principal" at bounding box center [124, 219] width 107 height 8
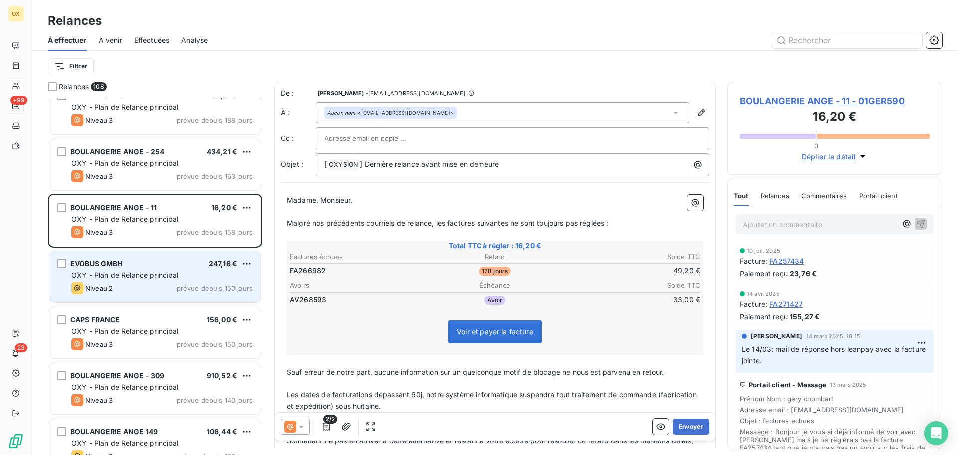
click at [120, 293] on div "Niveau 2 prévue depuis 150 jours" at bounding box center [162, 288] width 182 height 12
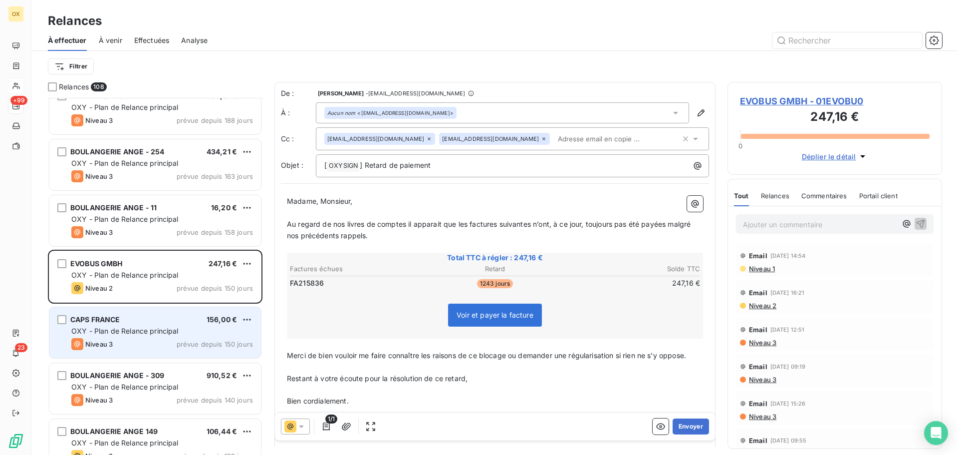
click at [129, 333] on span "OXY - Plan de Relance principal" at bounding box center [124, 330] width 107 height 8
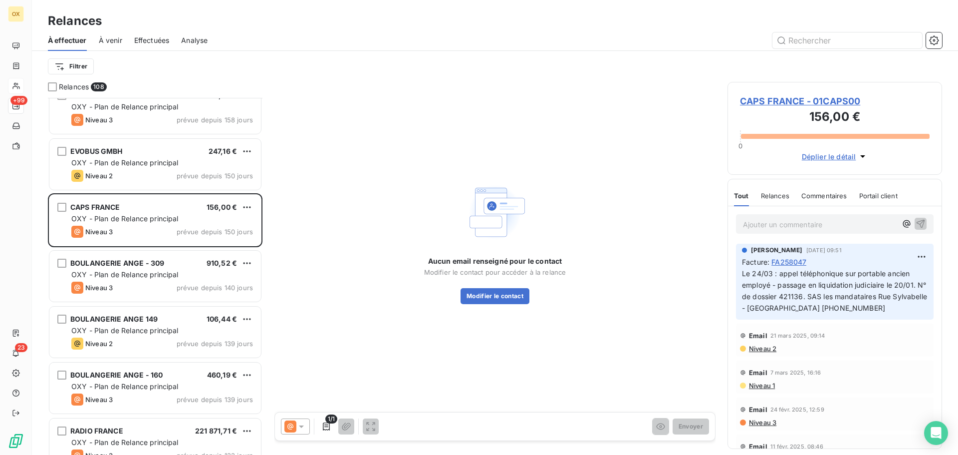
scroll to position [948, 0]
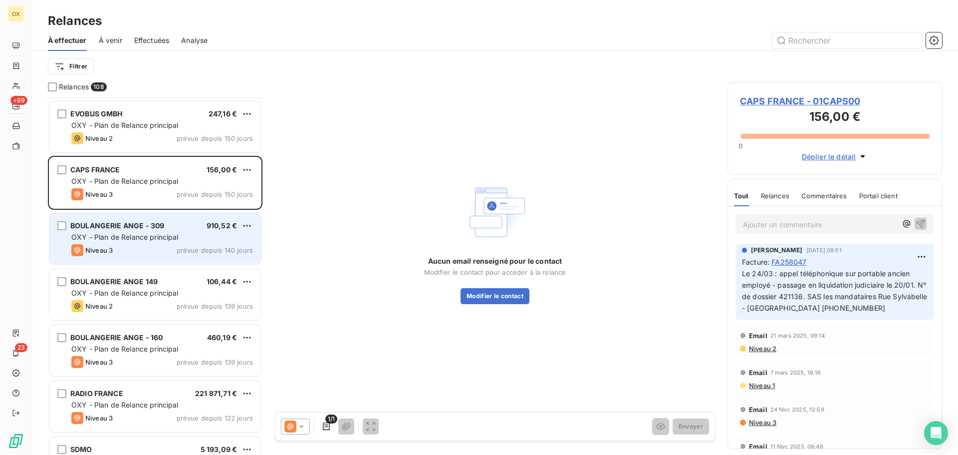
click at [137, 245] on div "Niveau 3 prévue depuis 140 jours" at bounding box center [162, 250] width 182 height 12
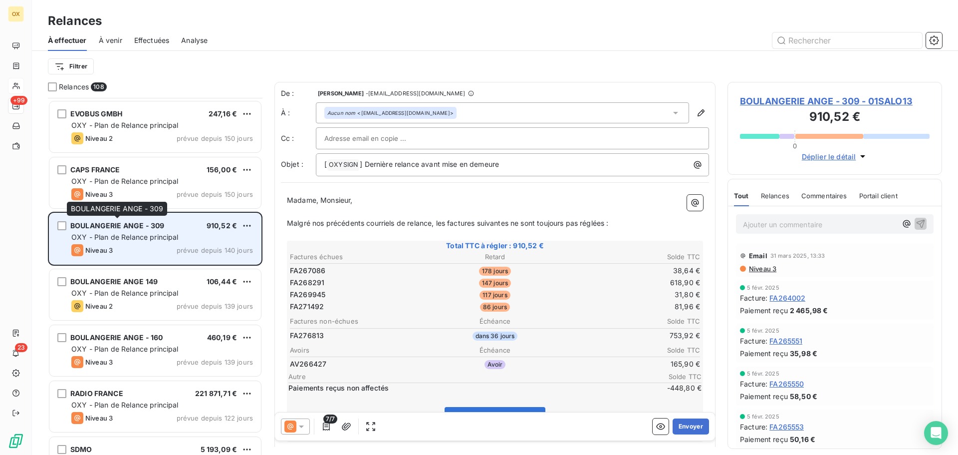
scroll to position [998, 0]
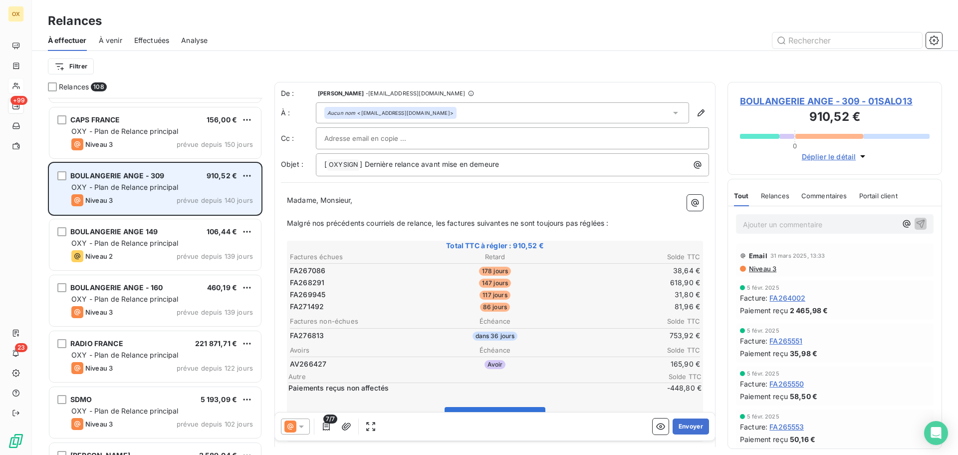
click at [127, 230] on span "BOULANGERIE ANGE 149" at bounding box center [113, 231] width 87 height 8
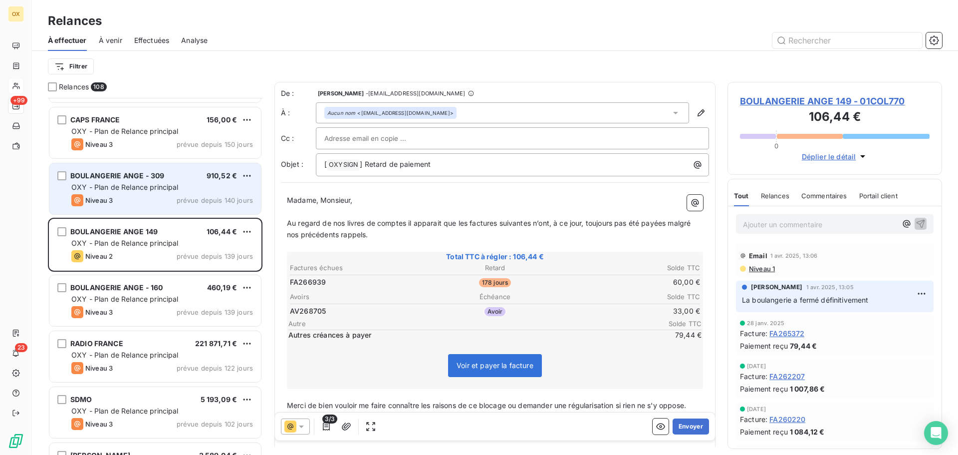
scroll to position [1048, 0]
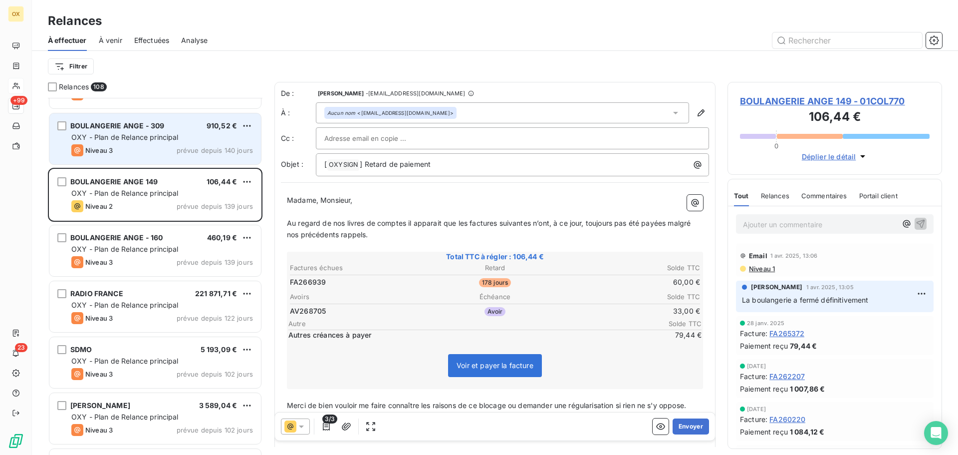
click at [127, 230] on div "BOULANGERIE ANGE - 160 460,19 € OXY - Plan de Relance principal Niveau 3 prévue…" at bounding box center [155, 250] width 212 height 51
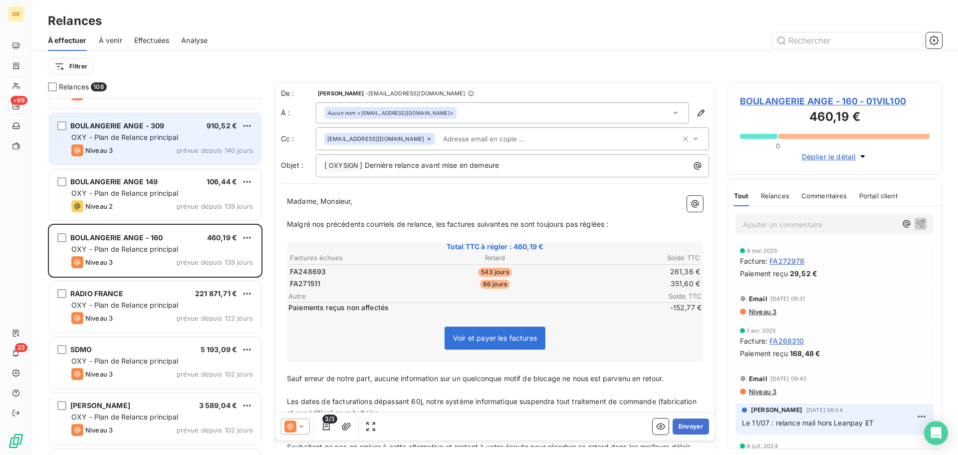
scroll to position [1098, 0]
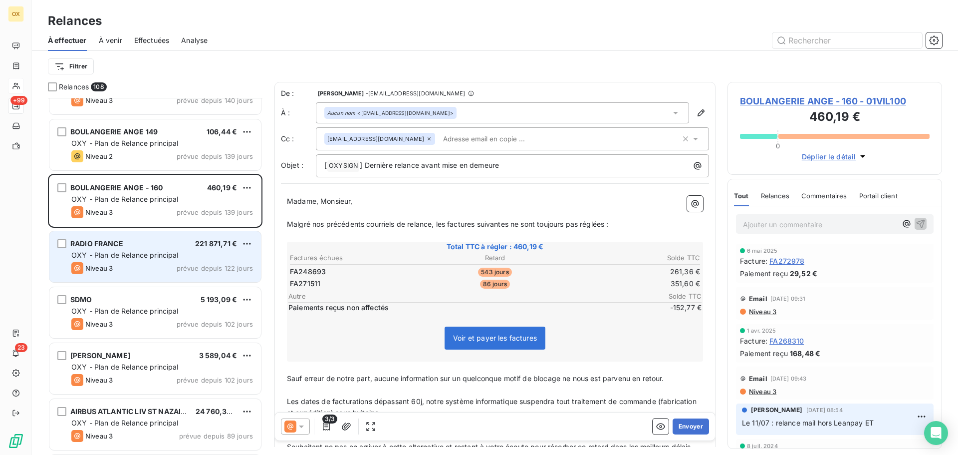
click at [127, 273] on div "Niveau 3 prévue depuis 122 jours" at bounding box center [162, 268] width 182 height 12
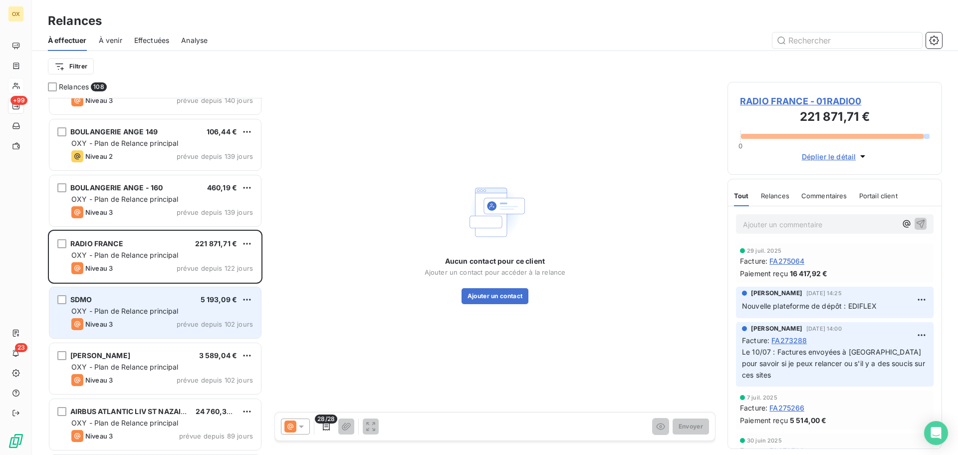
click at [131, 322] on div "Niveau 3 prévue depuis 102 jours" at bounding box center [162, 324] width 182 height 12
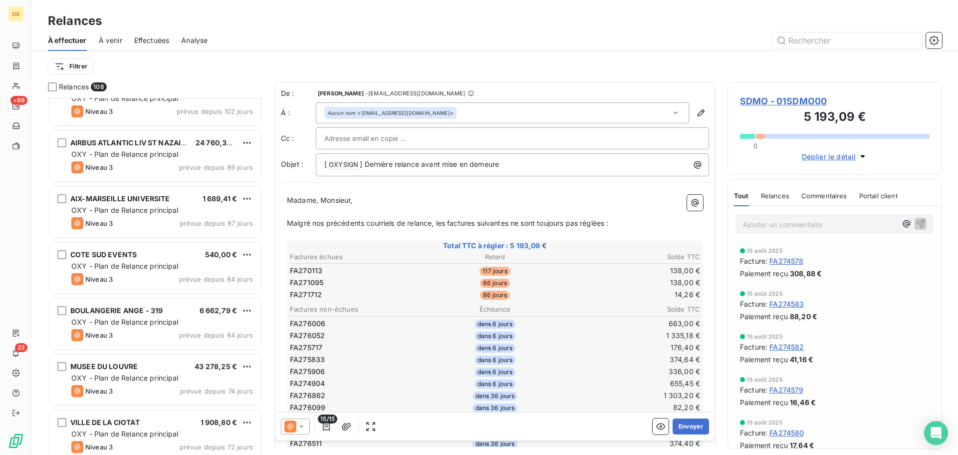
scroll to position [1397, 0]
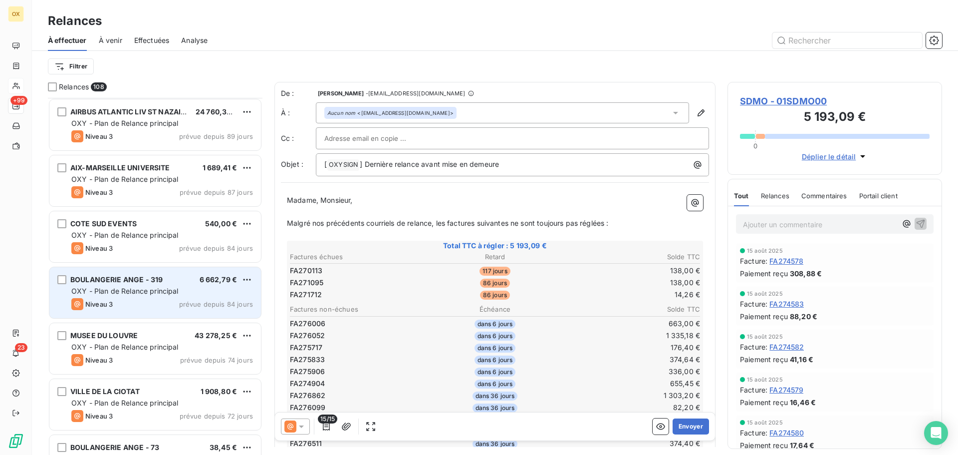
click at [163, 313] on div "BOULANGERIE ANGE - 319 6 662,79 € OXY - Plan de Relance principal Niveau 3 prév…" at bounding box center [155, 292] width 212 height 51
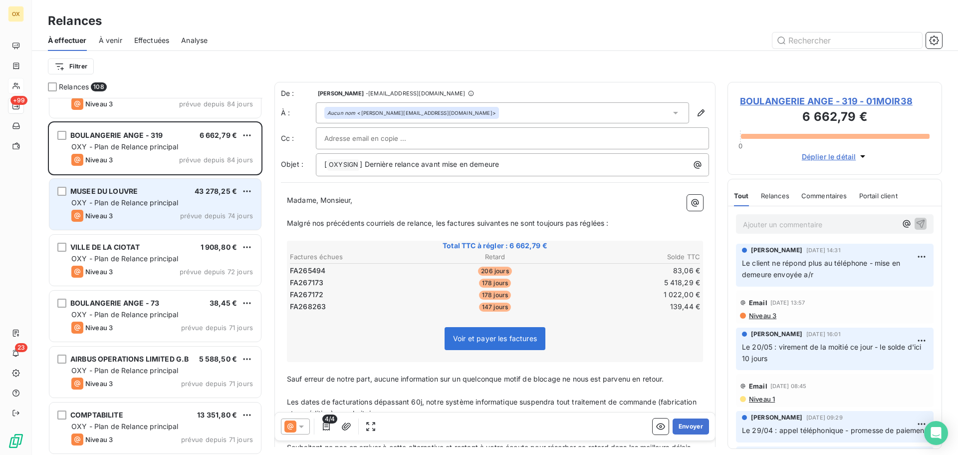
scroll to position [1547, 0]
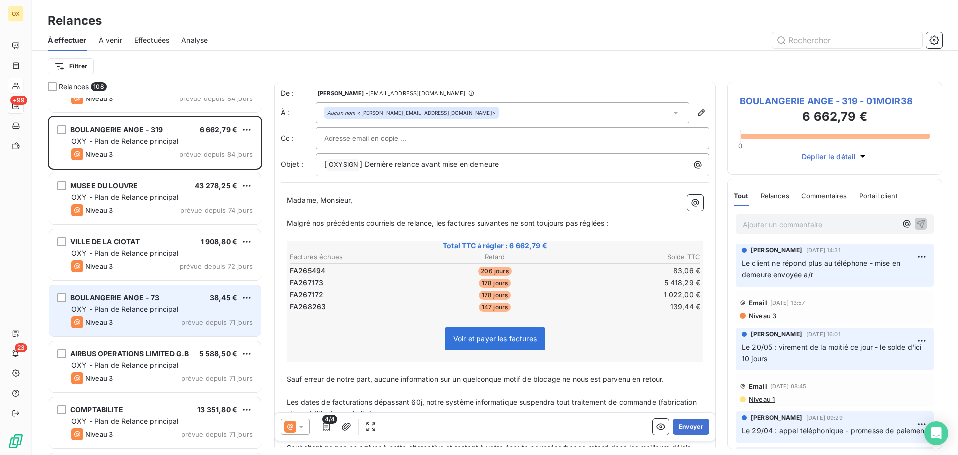
click at [159, 336] on div "BOULANGERIE ANGE - 73 38,45 € OXY - Plan de Relance principal Niveau 3 prévue d…" at bounding box center [155, 310] width 213 height 52
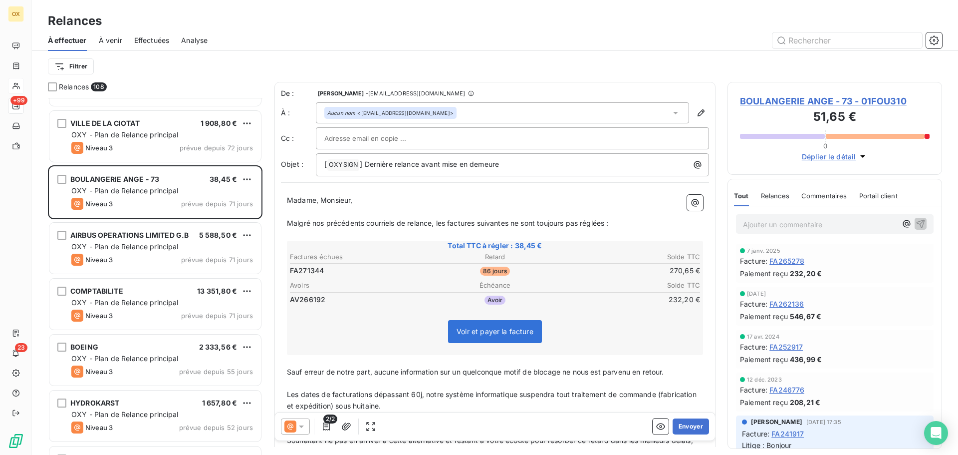
scroll to position [1697, 0]
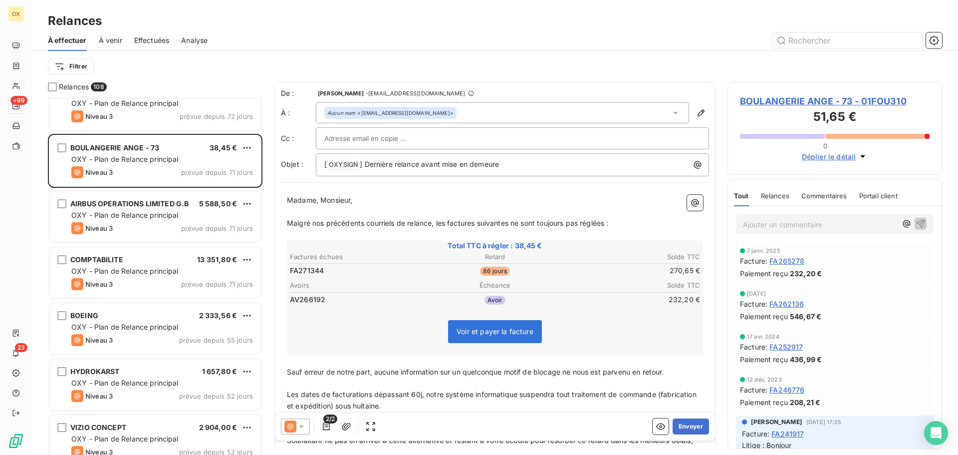
click at [158, 323] on span "OXY - Plan de Relance principal" at bounding box center [124, 326] width 107 height 8
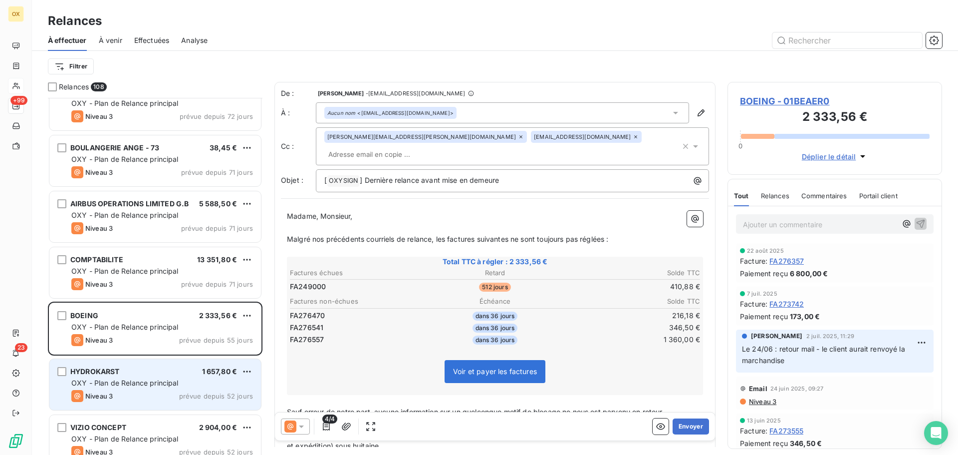
click at [138, 388] on div "HYDROKARST 1 657,80 € OXY - Plan de Relance principal Niveau 3 prévue depuis 52…" at bounding box center [155, 384] width 212 height 51
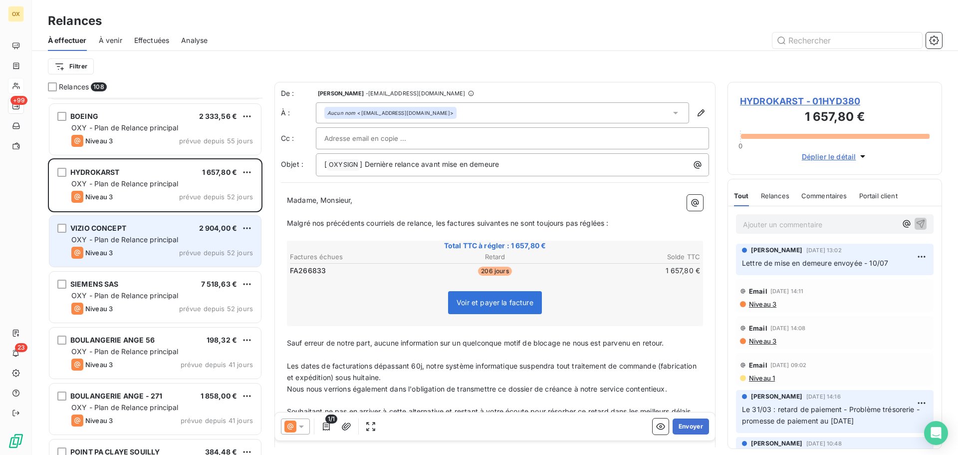
scroll to position [1896, 0]
click at [124, 252] on div "Niveau 3 prévue depuis 52 jours" at bounding box center [162, 252] width 182 height 12
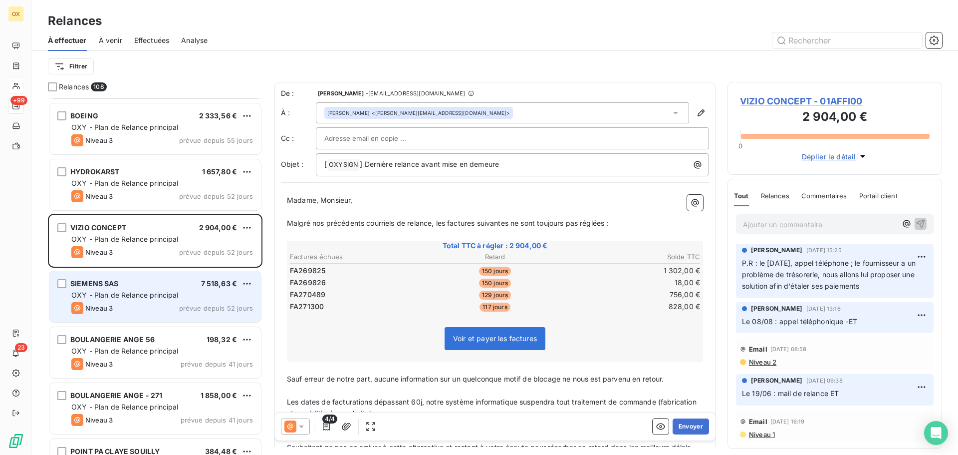
drag, startPoint x: 204, startPoint y: 295, endPoint x: 201, endPoint y: 286, distance: 9.6
click at [203, 295] on div "OXY - Plan de Relance principal" at bounding box center [162, 295] width 182 height 10
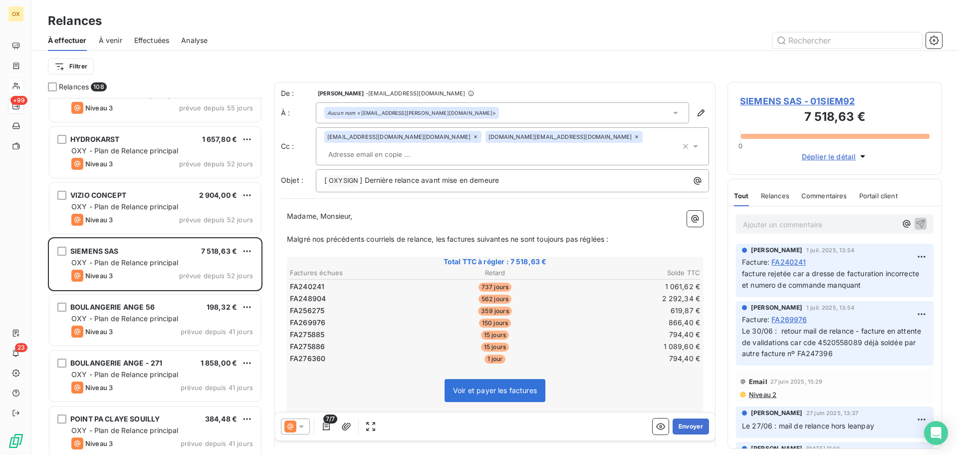
scroll to position [1946, 0]
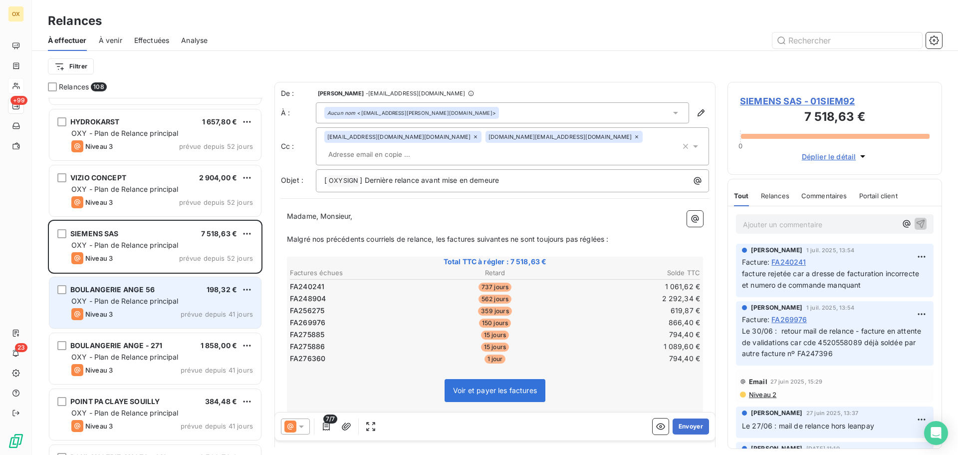
click at [172, 294] on div "BOULANGERIE ANGE 56 198,32 € OXY - Plan de Relance principal Niveau 3 prévue de…" at bounding box center [155, 302] width 212 height 51
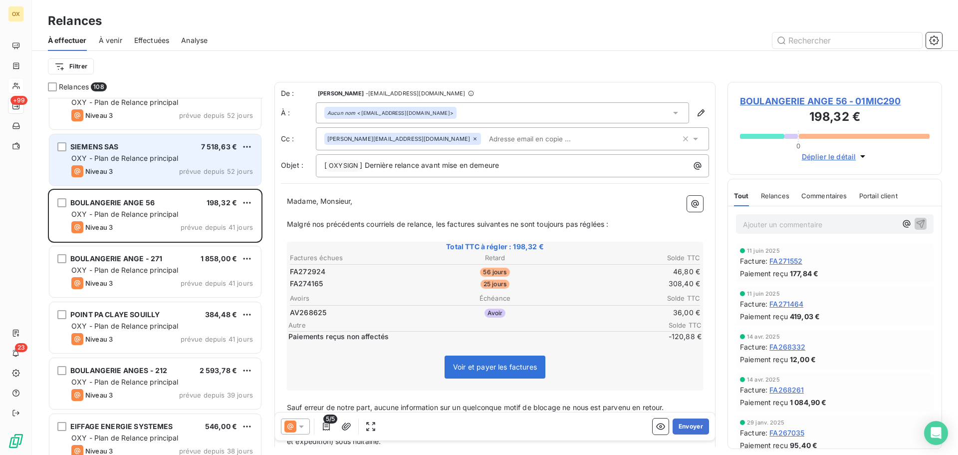
scroll to position [2046, 0]
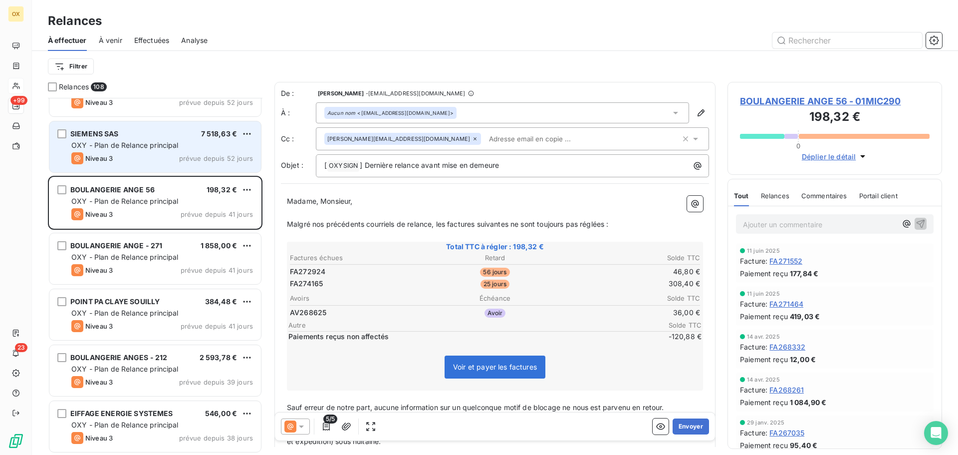
click at [167, 257] on span "OXY - Plan de Relance principal" at bounding box center [124, 256] width 107 height 8
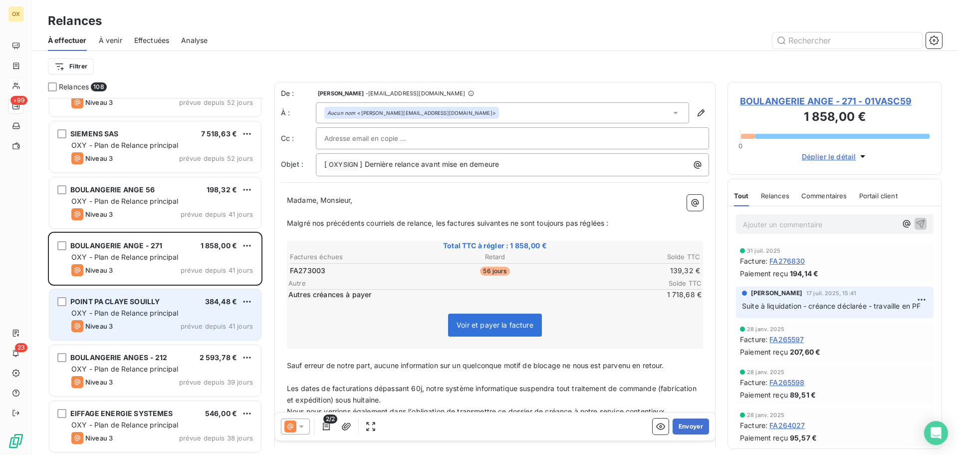
click at [169, 300] on div "POINT PA CLAYE SOUILLY 384,48 €" at bounding box center [162, 301] width 182 height 9
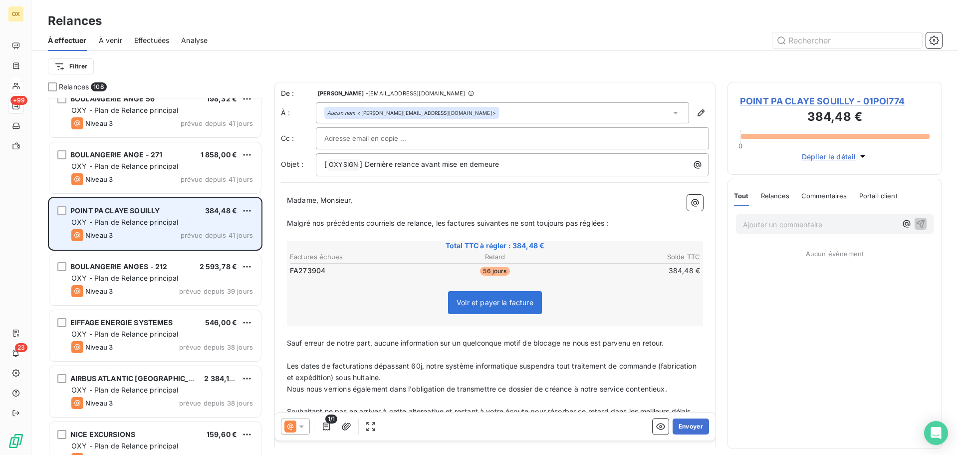
scroll to position [2146, 0]
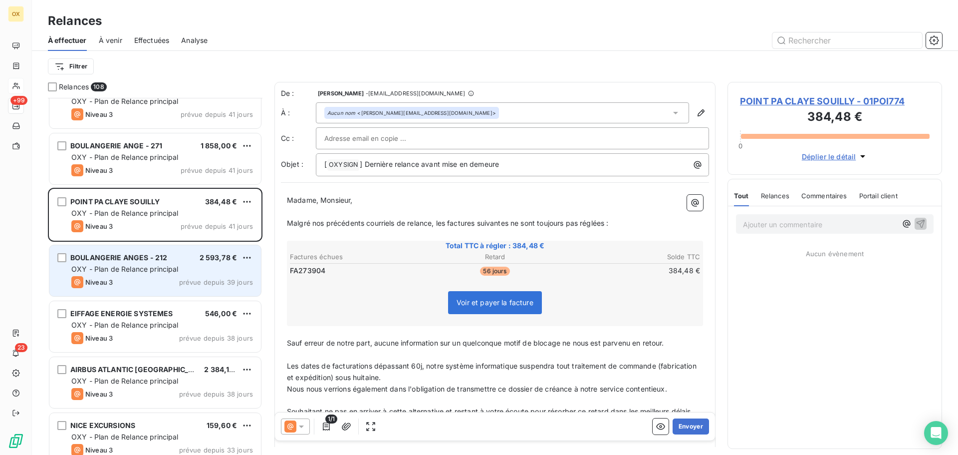
click at [164, 272] on div "OXY - Plan de Relance principal" at bounding box center [162, 269] width 182 height 10
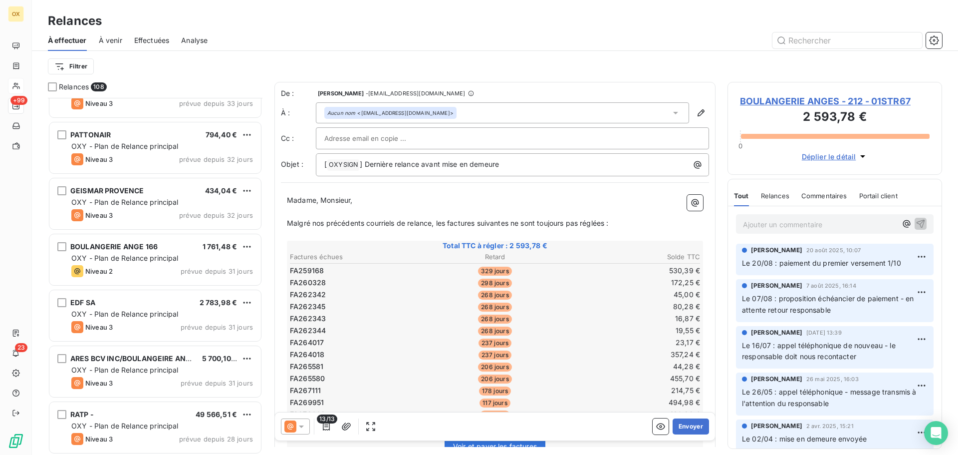
scroll to position [2495, 0]
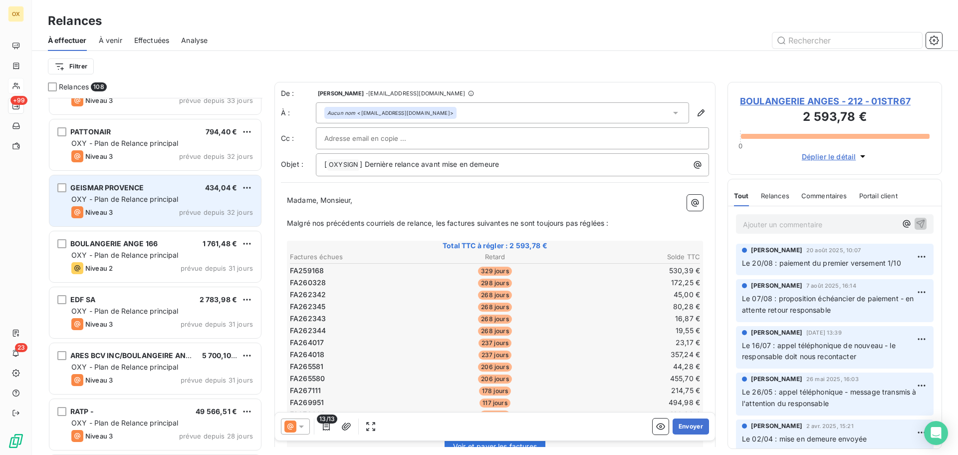
click at [143, 215] on div "Niveau 3 prévue depuis 32 jours" at bounding box center [162, 212] width 182 height 12
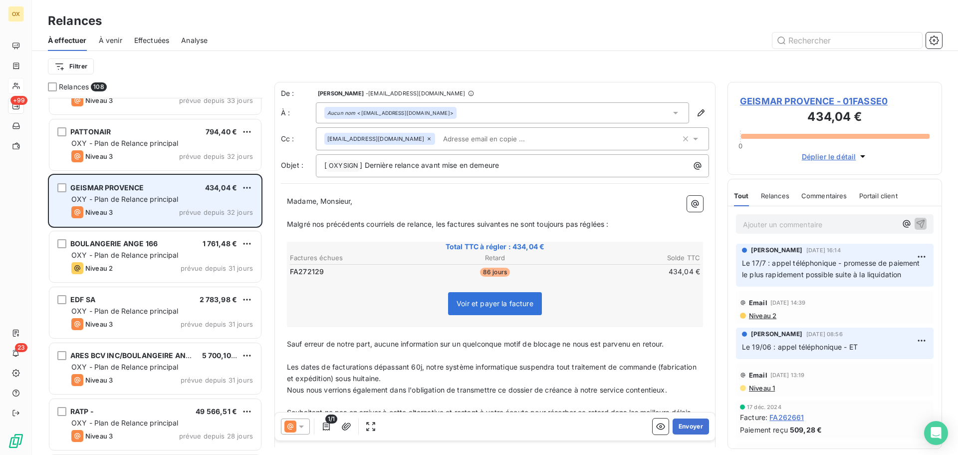
scroll to position [2545, 0]
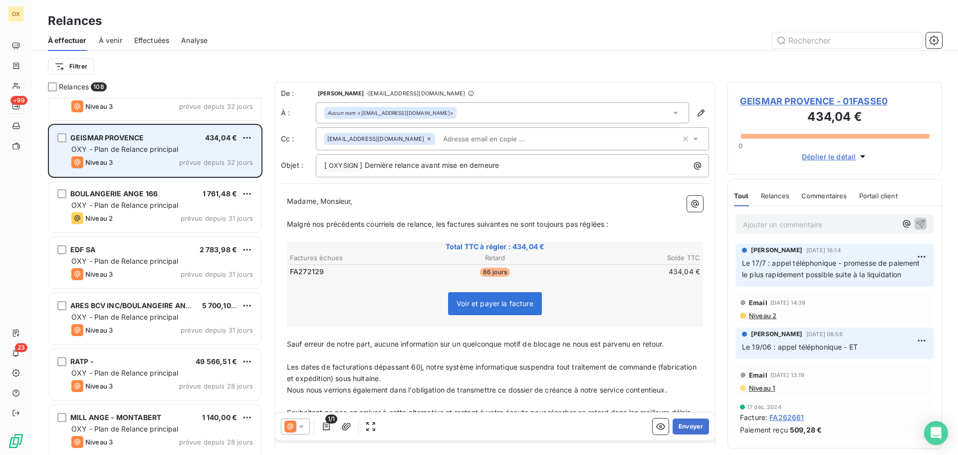
click at [139, 197] on span "BOULANGERIE ANGE 166" at bounding box center [113, 193] width 87 height 8
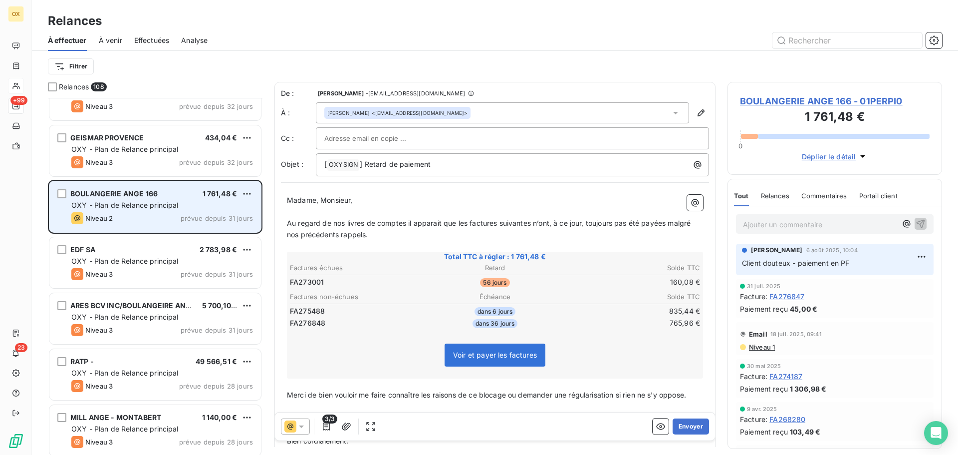
drag, startPoint x: 155, startPoint y: 207, endPoint x: 187, endPoint y: 187, distance: 38.3
click at [155, 207] on span "OXY - Plan de Relance principal" at bounding box center [124, 205] width 107 height 8
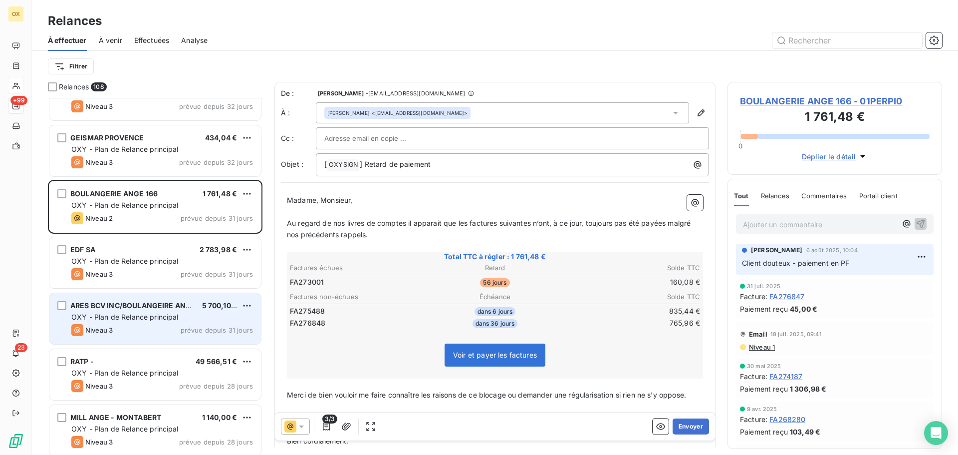
click at [114, 305] on span "ARES BCV INC/BOULANGEIRE ANGE" at bounding box center [132, 305] width 125 height 8
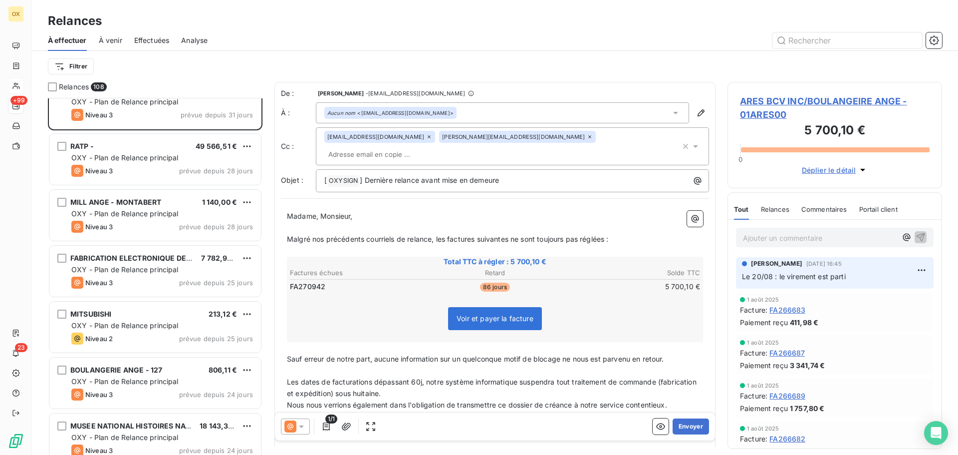
scroll to position [2794, 0]
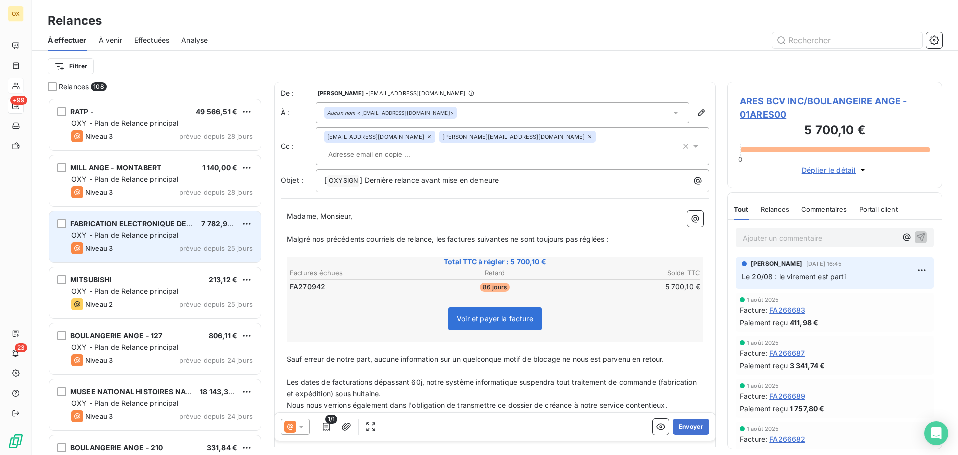
click at [132, 223] on span "FABRICATION ELECTRONIQUE DE DO" at bounding box center [134, 223] width 128 height 8
